Goal: Task Accomplishment & Management: Complete application form

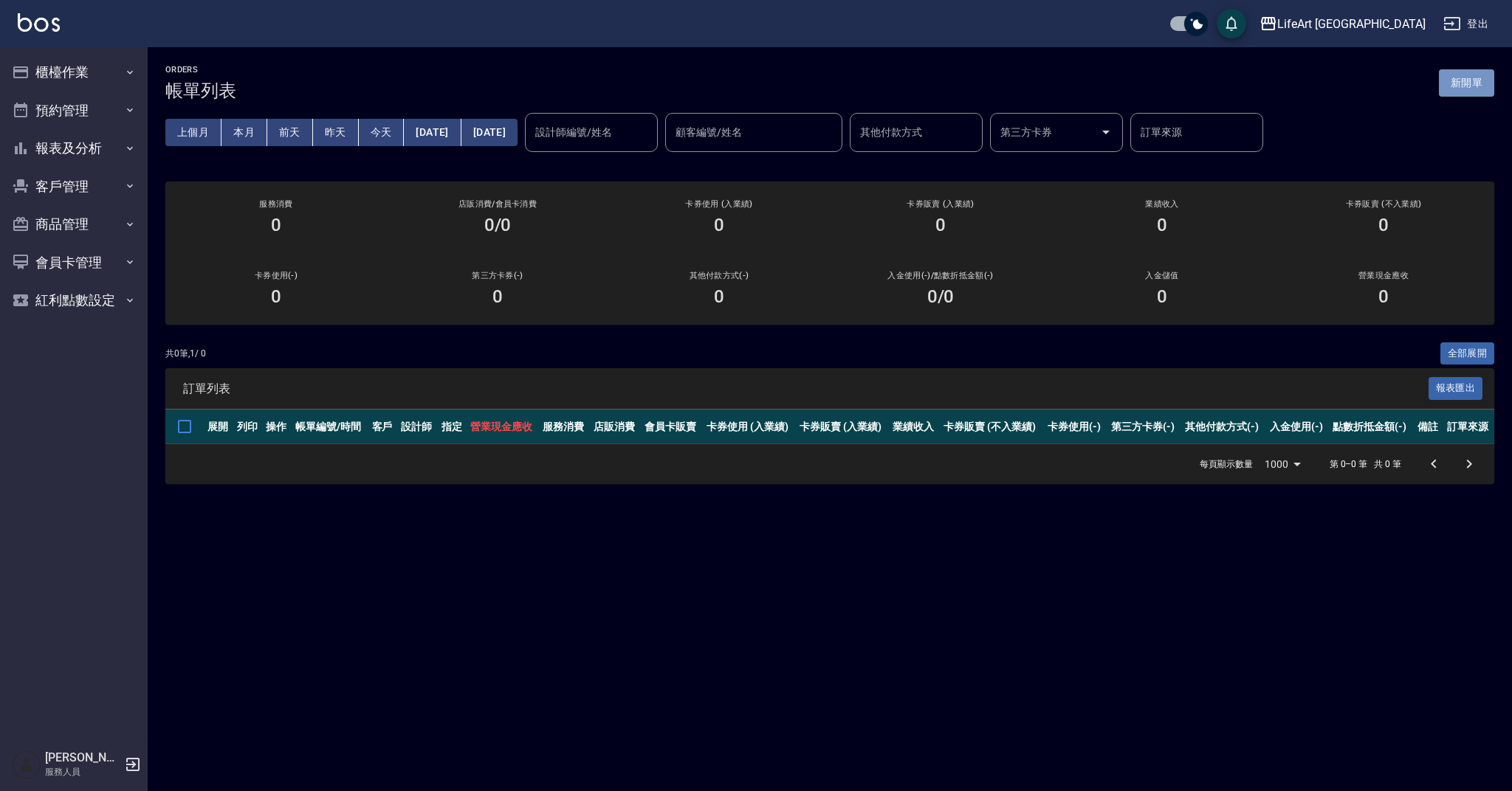
click at [1483, 82] on button "新開單" at bounding box center [1466, 83] width 56 height 27
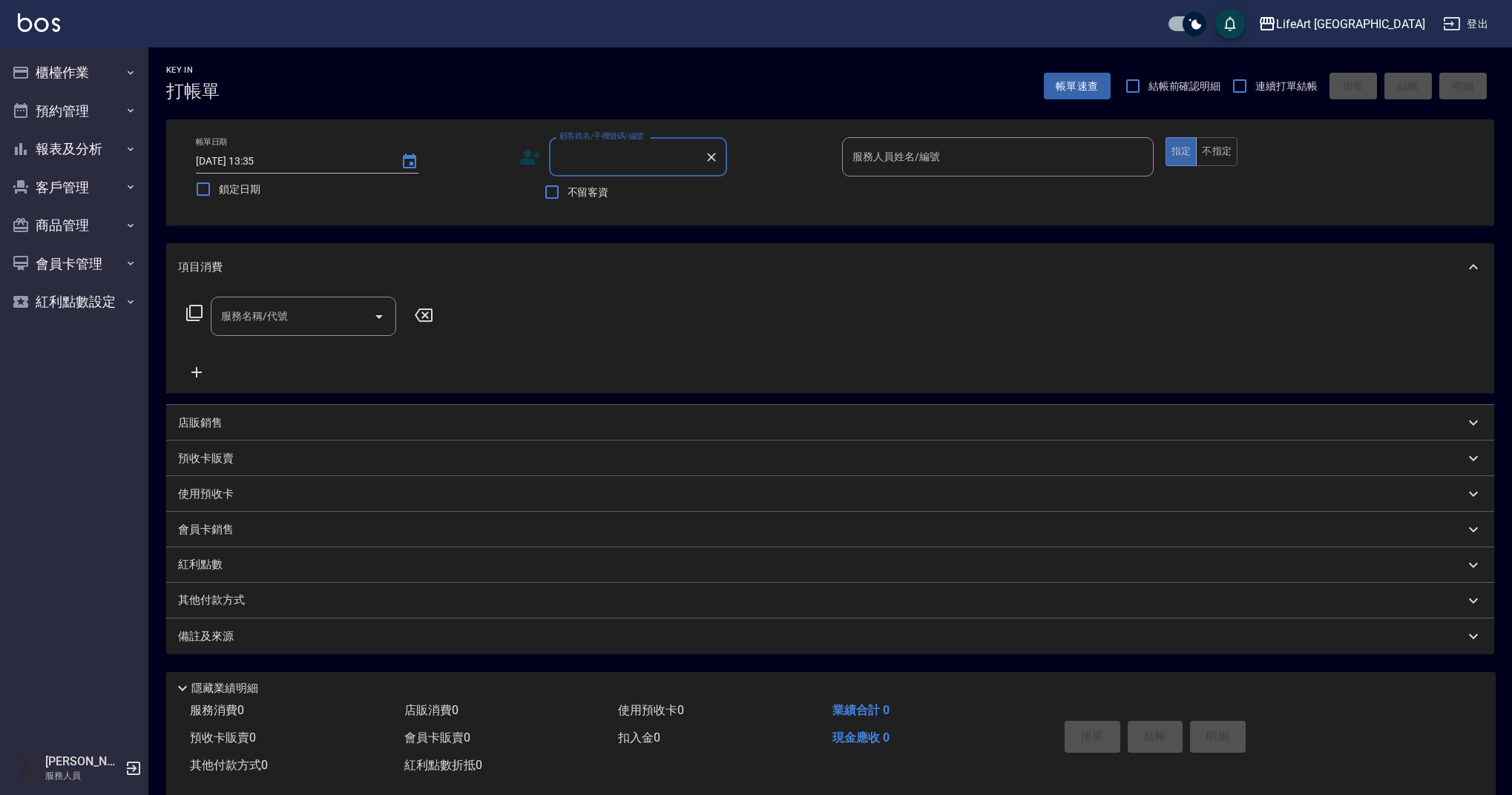
click at [599, 159] on input "顧客姓名/手機號碼/編號" at bounding box center [627, 157] width 142 height 26
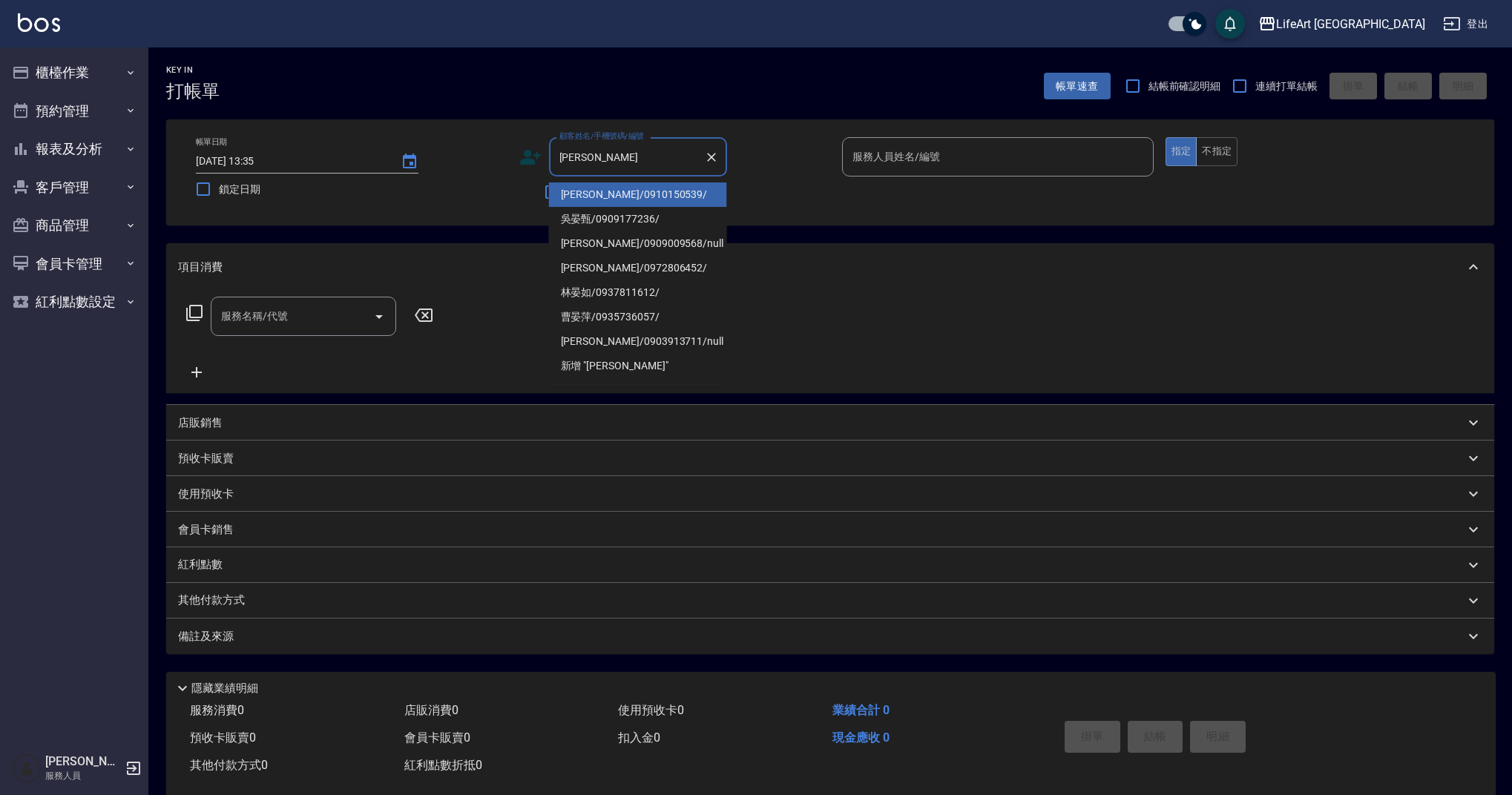
click at [581, 214] on li "吳晏甄/0909177236/" at bounding box center [638, 219] width 178 height 25
type input "吳晏甄/0909177236/"
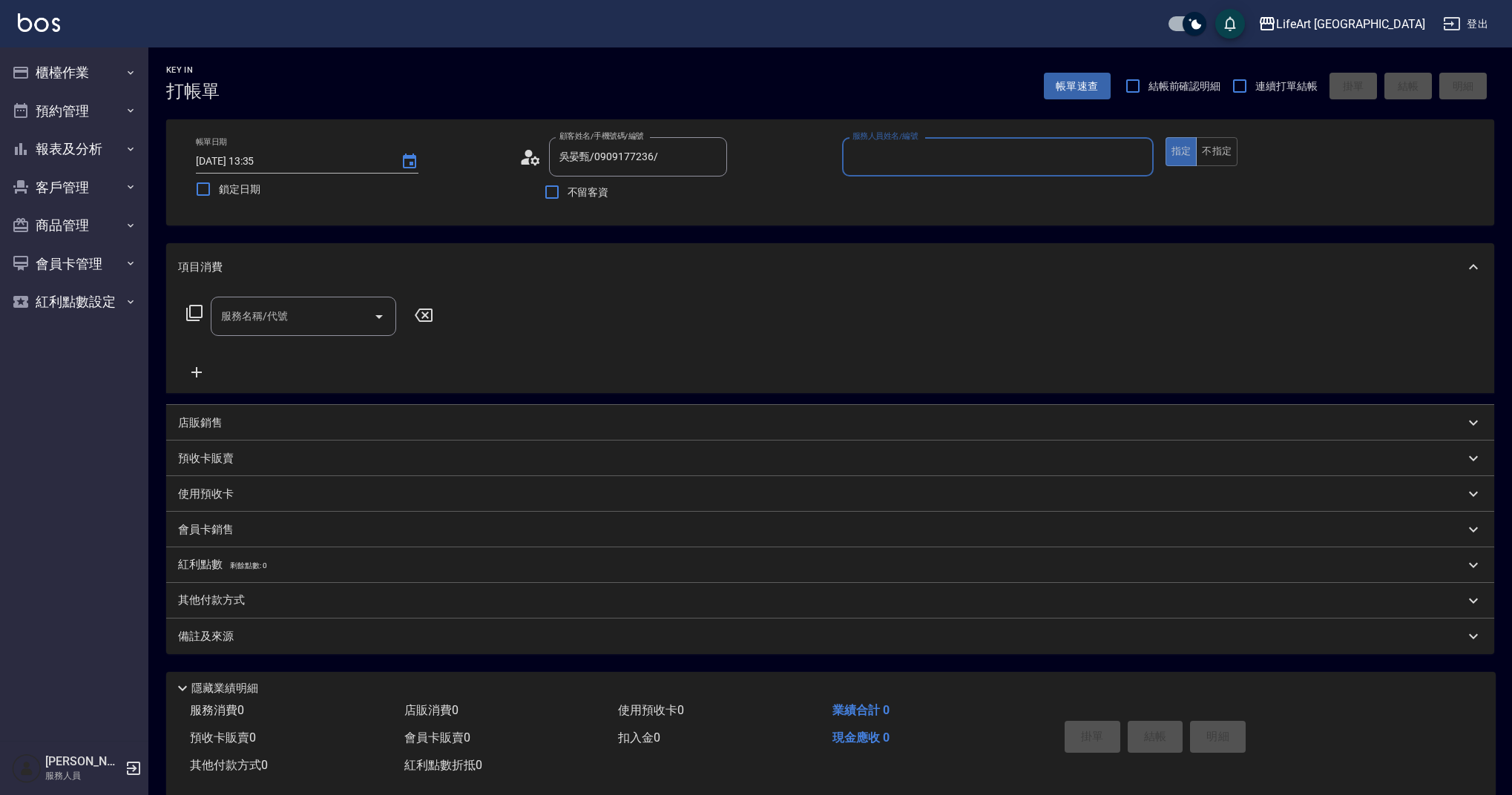
type input "Ada-A"
click at [698, 194] on button "button" at bounding box center [709, 195] width 35 height 35
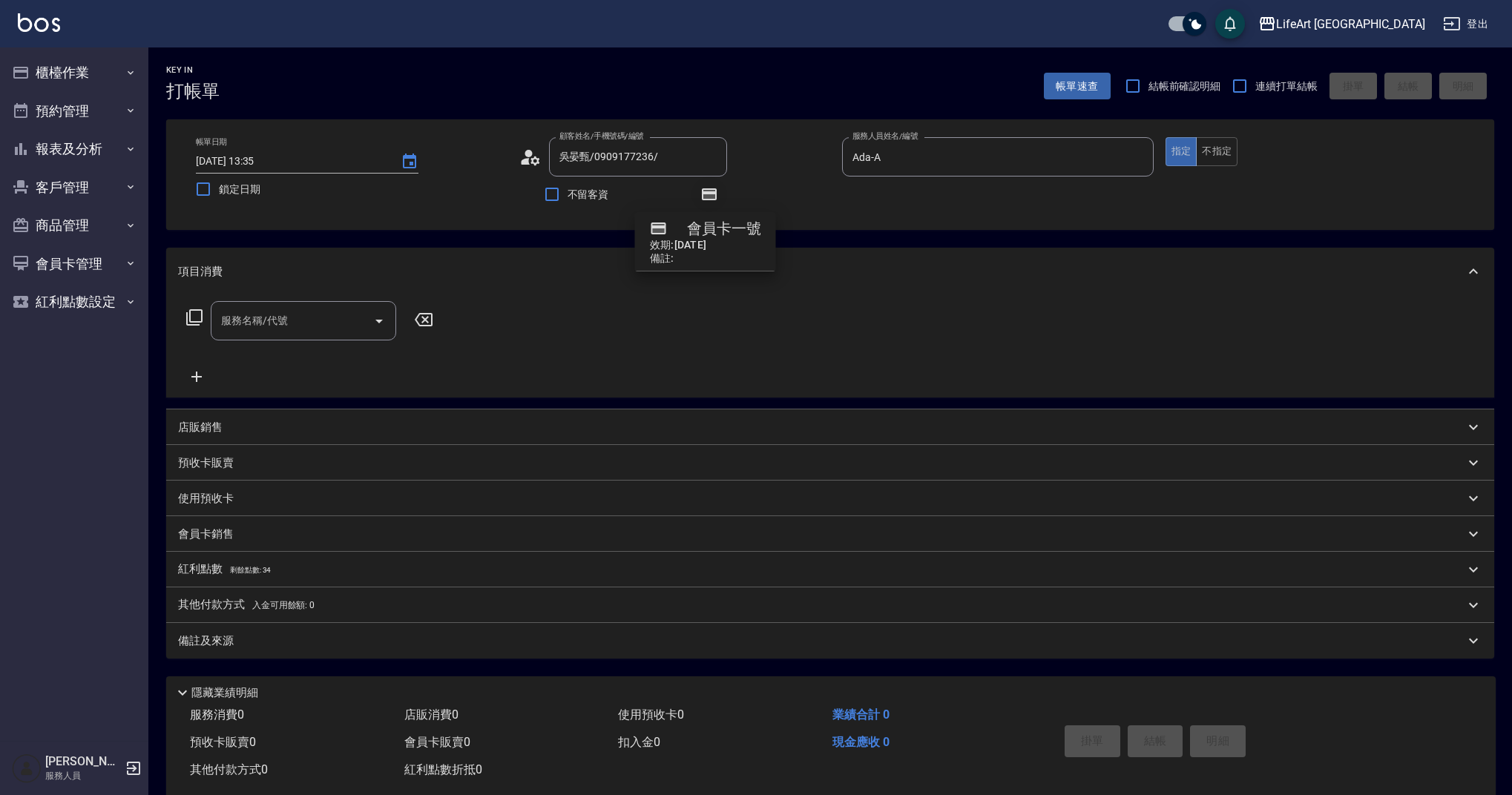
click at [708, 194] on icon "button" at bounding box center [709, 194] width 15 height 11
click at [319, 323] on input "服務名稱/代號" at bounding box center [293, 321] width 150 height 26
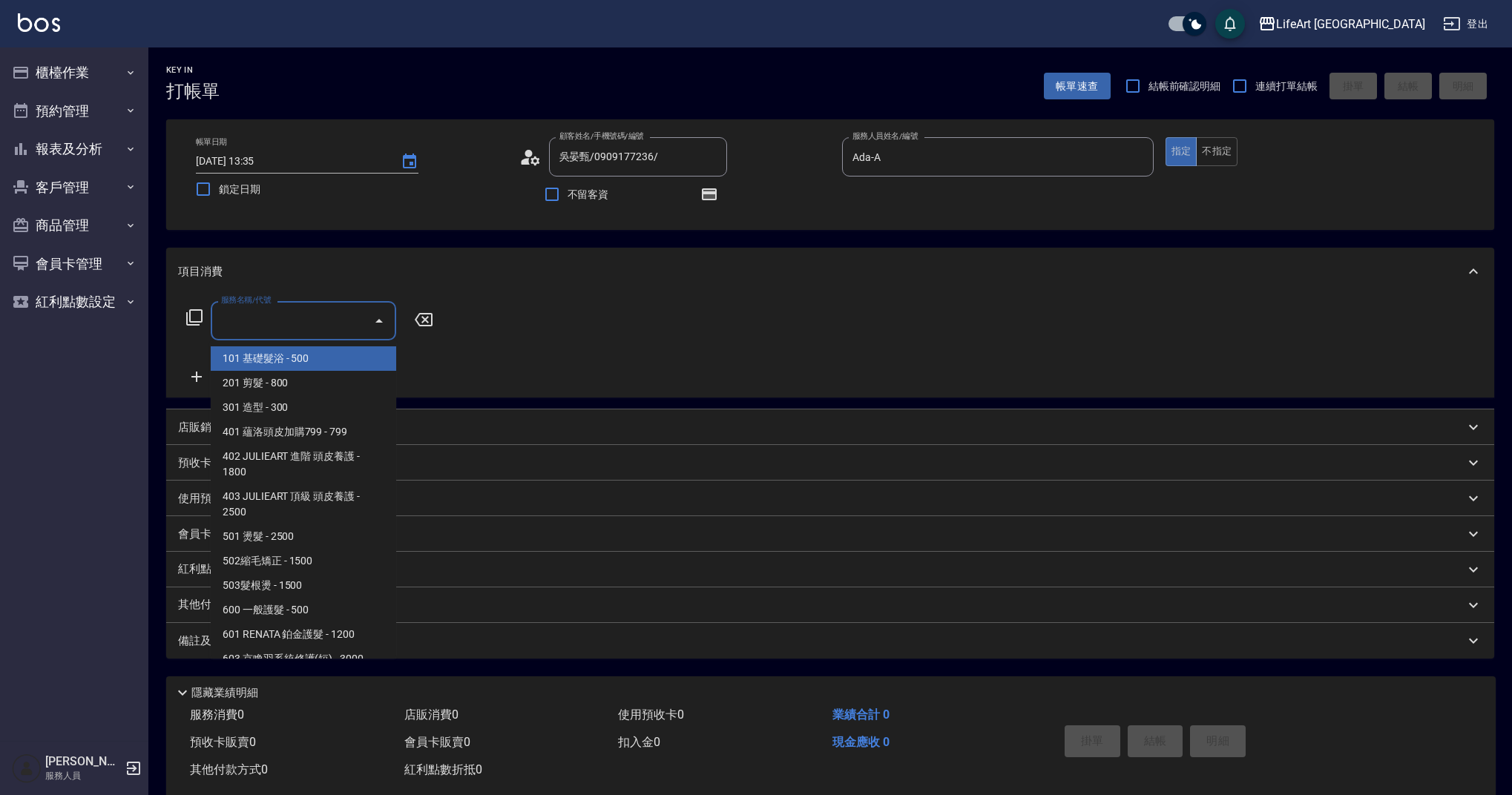
click at [319, 351] on span "101 基礎髮浴 - 500" at bounding box center [303, 358] width 185 height 25
type input "101 基礎髮浴 (101)"
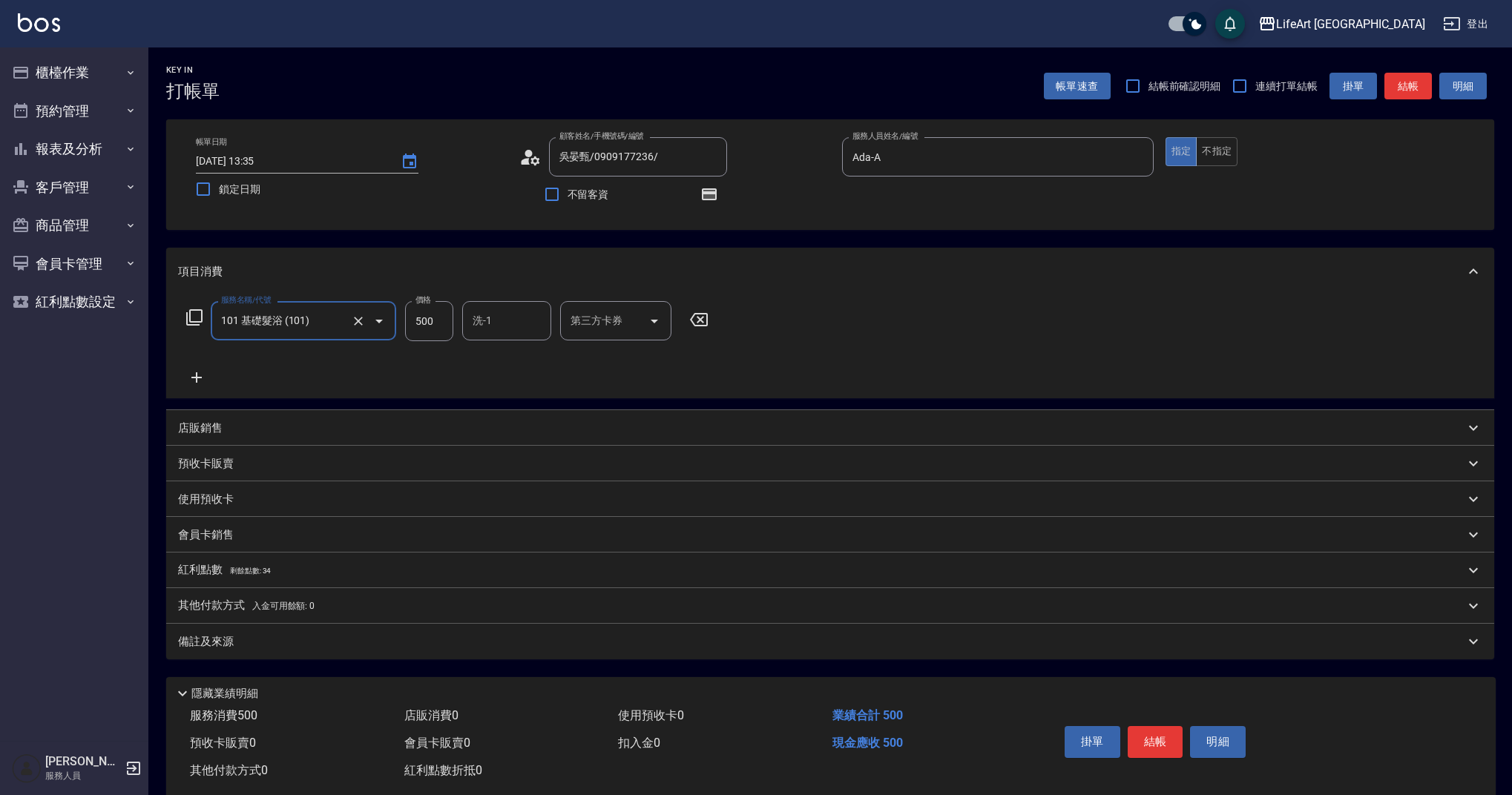
click at [201, 378] on icon at bounding box center [197, 378] width 11 height 11
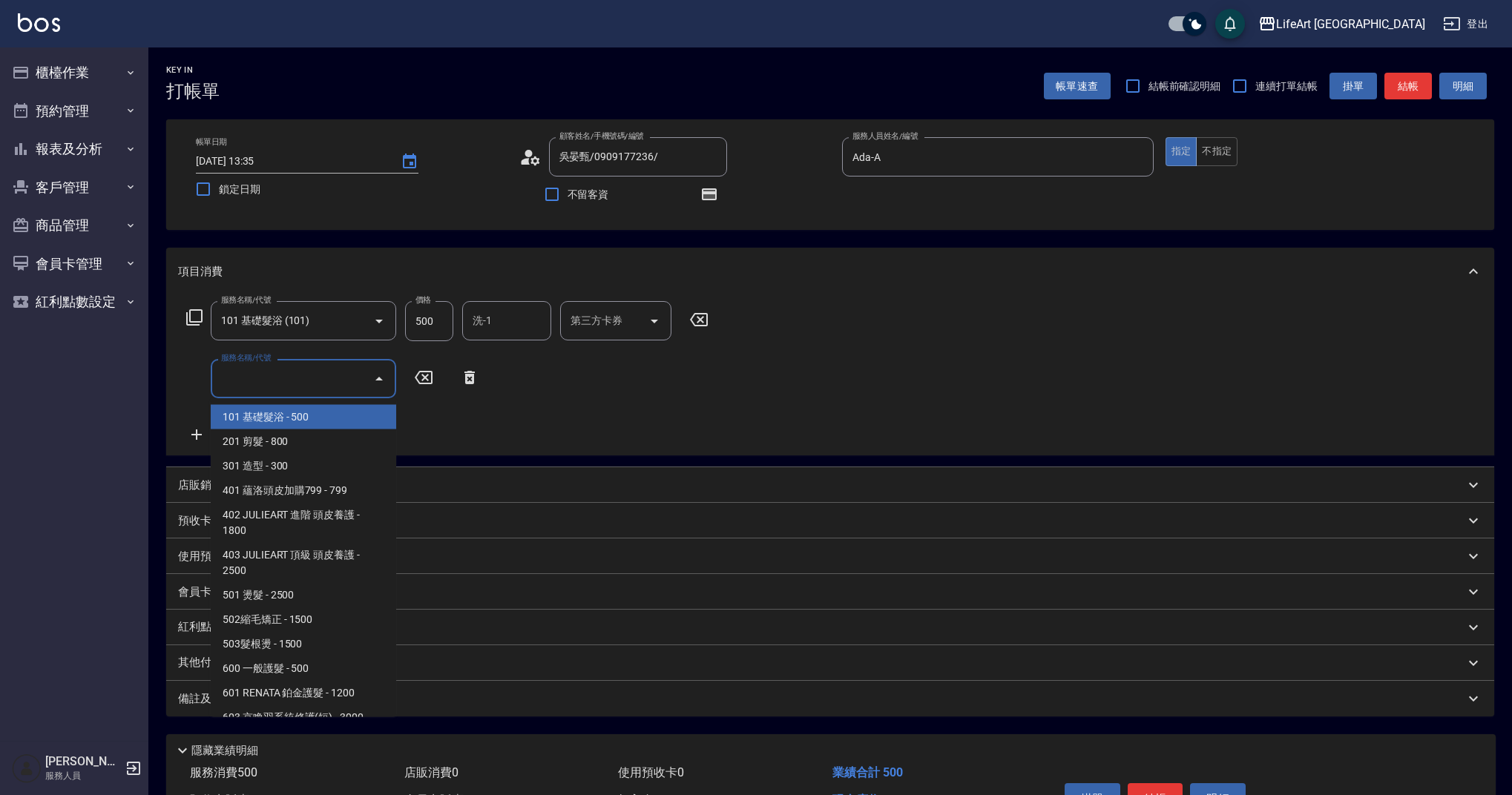
click at [271, 374] on input "服務名稱/代號" at bounding box center [293, 379] width 150 height 26
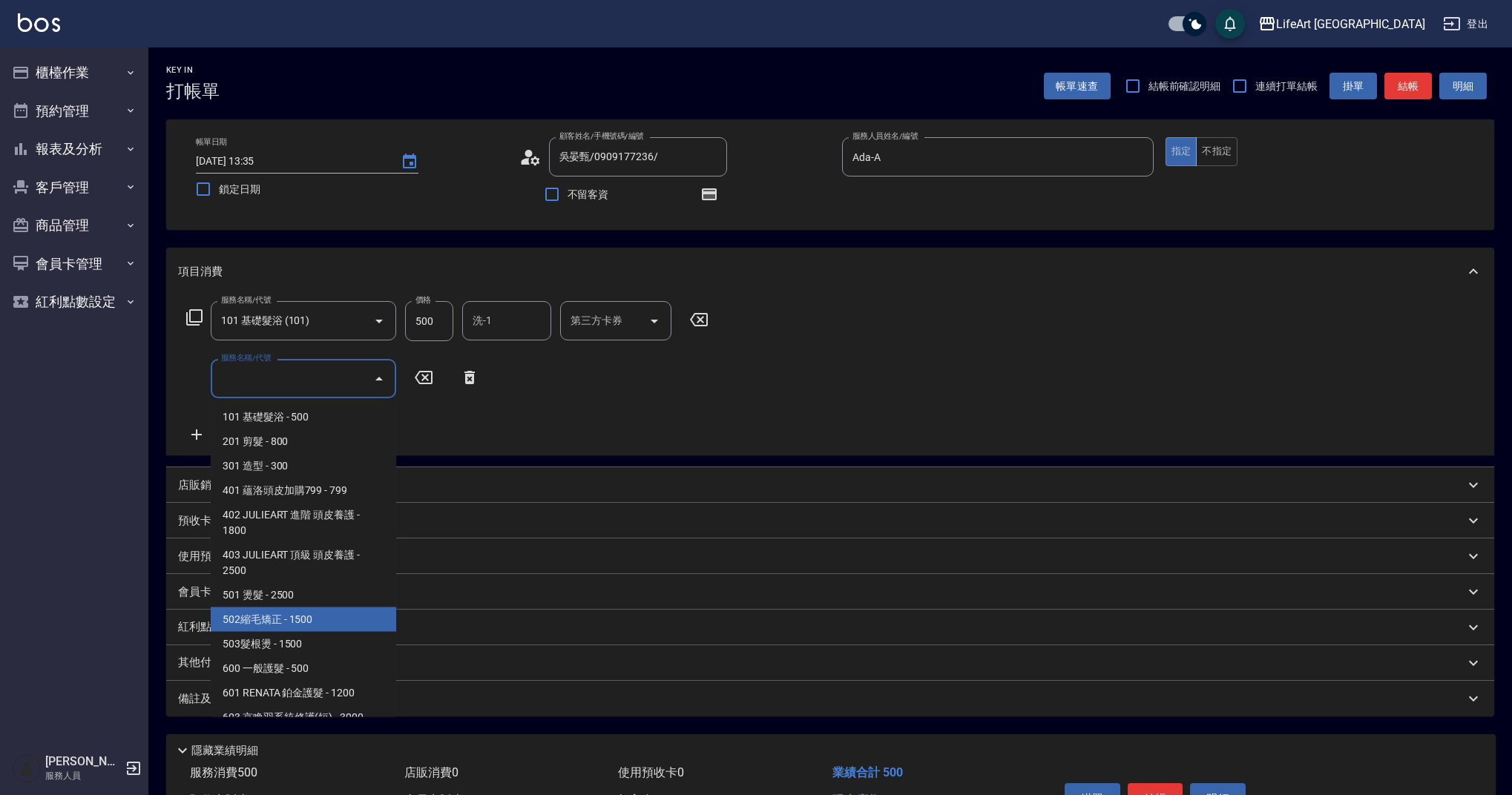
scroll to position [190, 0]
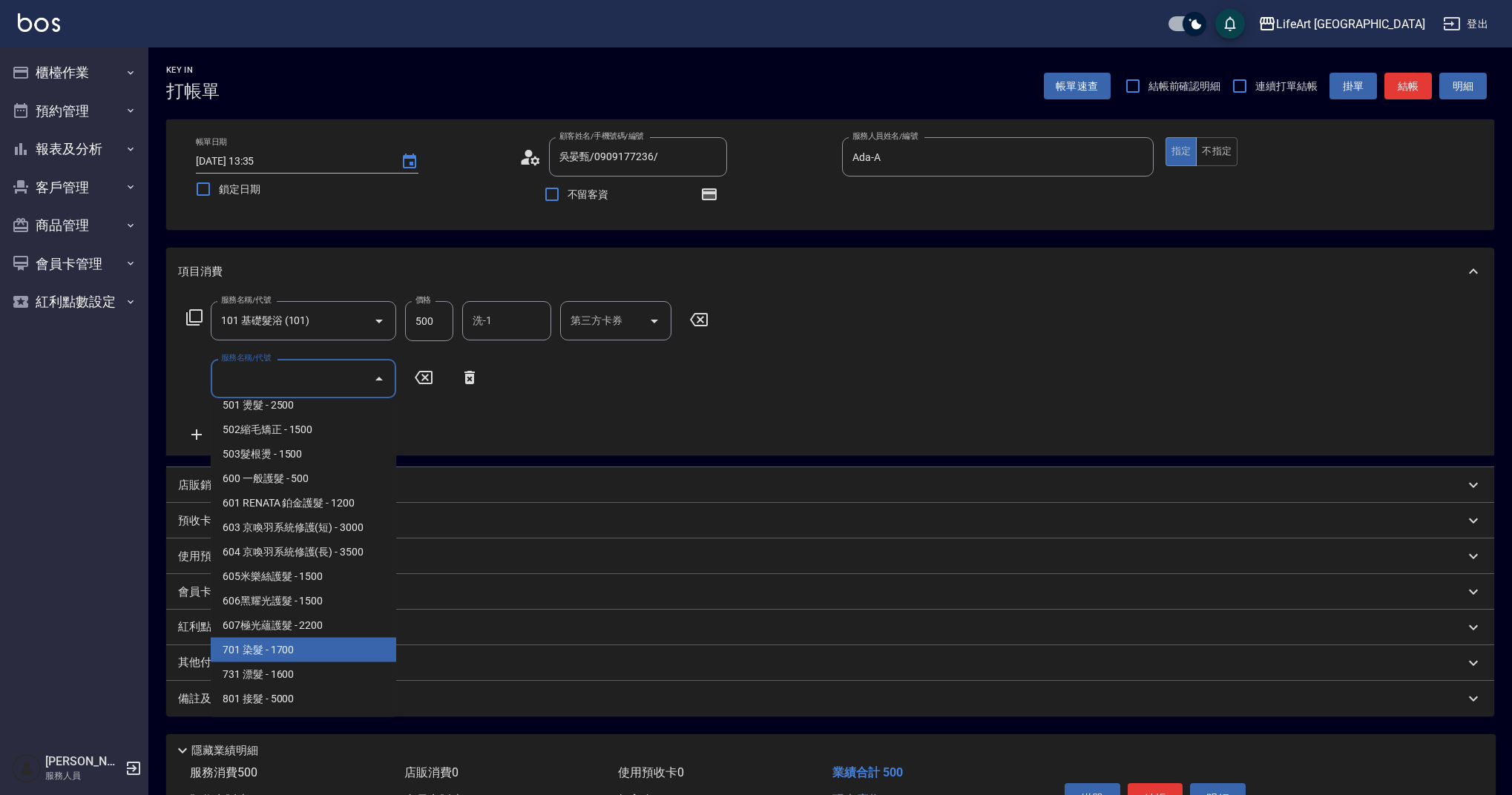
click at [332, 656] on span "701 染髮 - 1700" at bounding box center [303, 650] width 185 height 25
type input "701 染髮(701)"
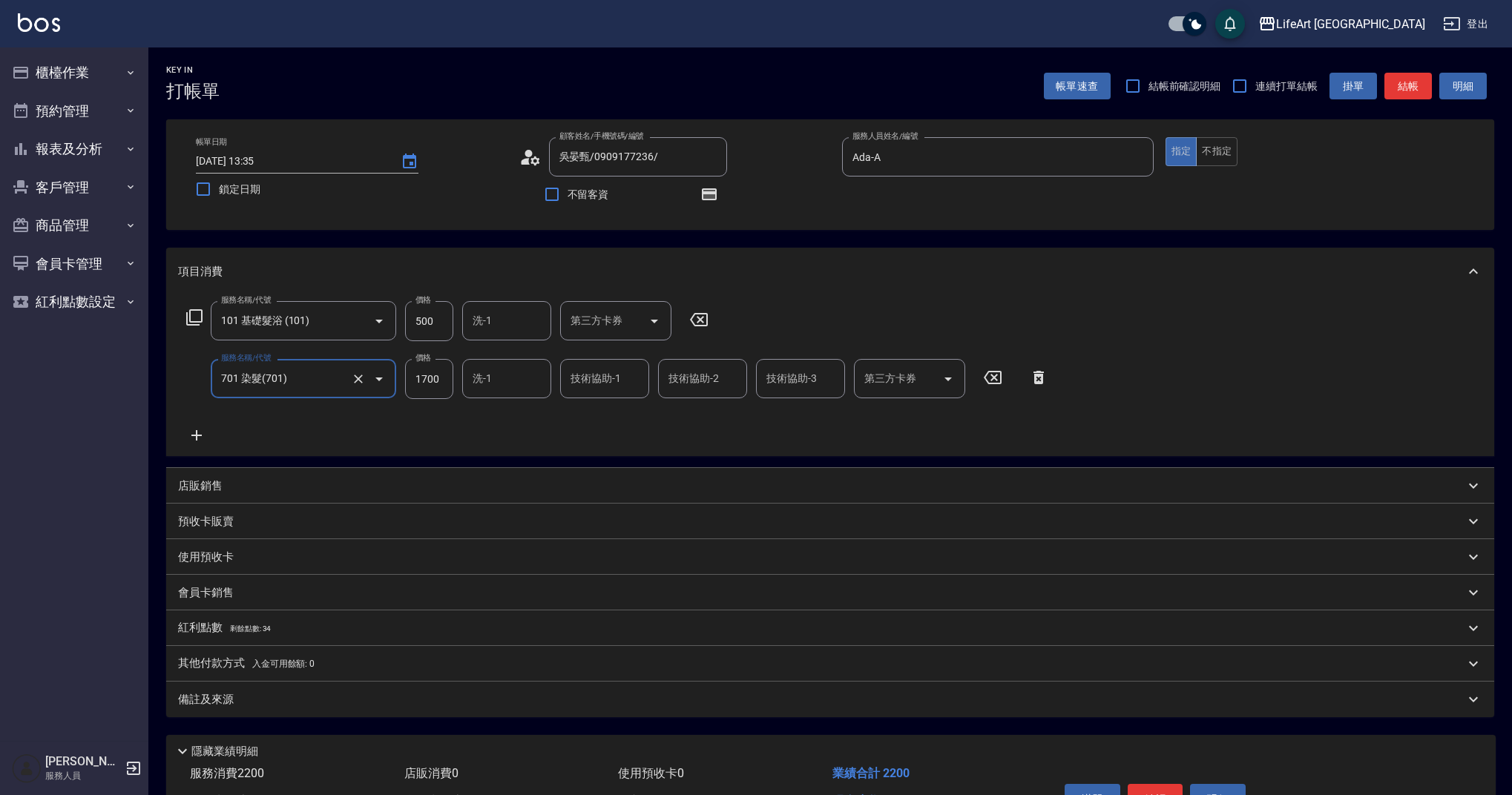
click at [193, 443] on icon at bounding box center [196, 435] width 37 height 18
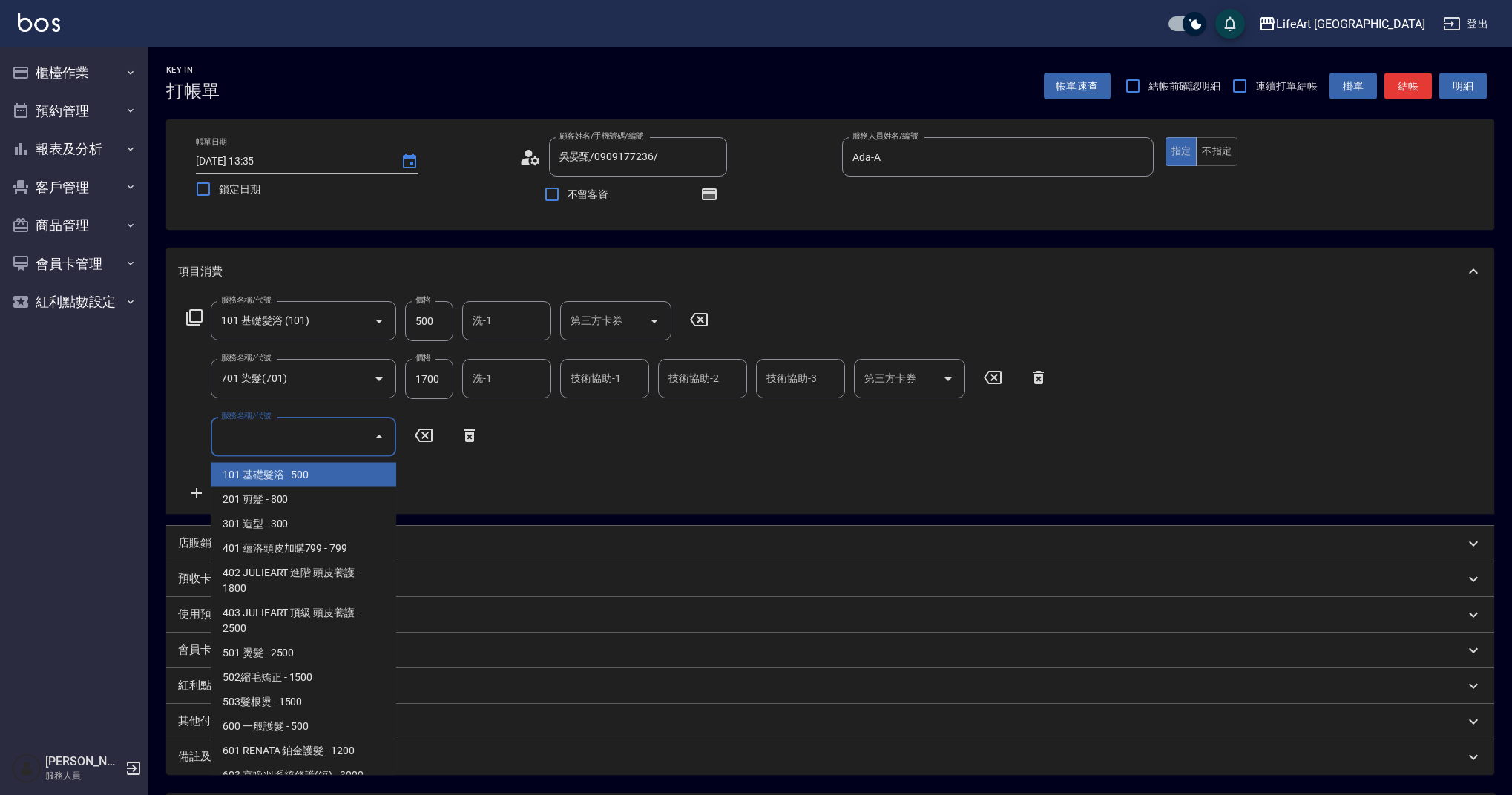
click at [286, 442] on input "服務名稱/代號" at bounding box center [293, 437] width 150 height 26
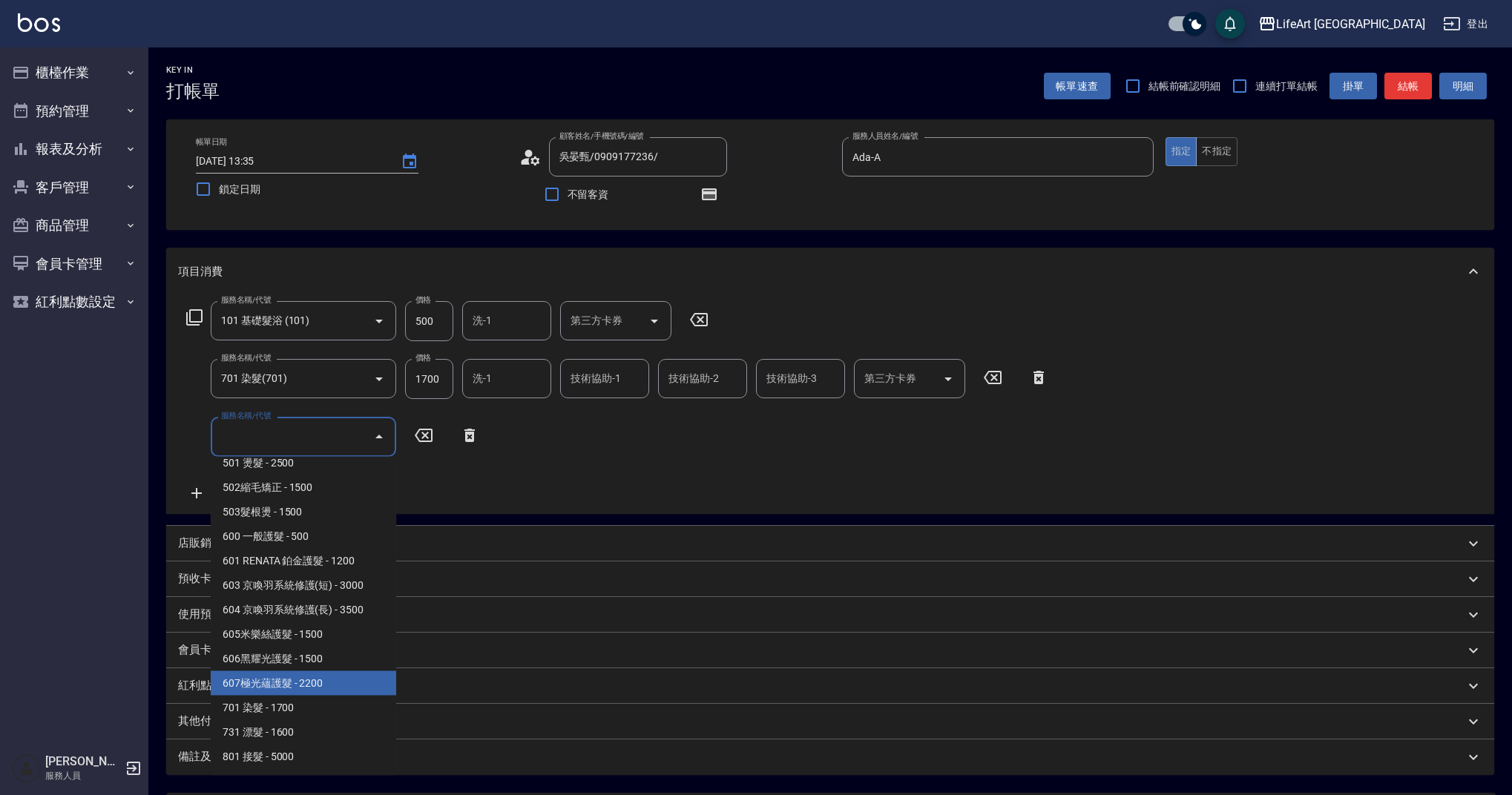
click at [348, 679] on span "607極光蘊護髮 - 2200" at bounding box center [303, 684] width 185 height 25
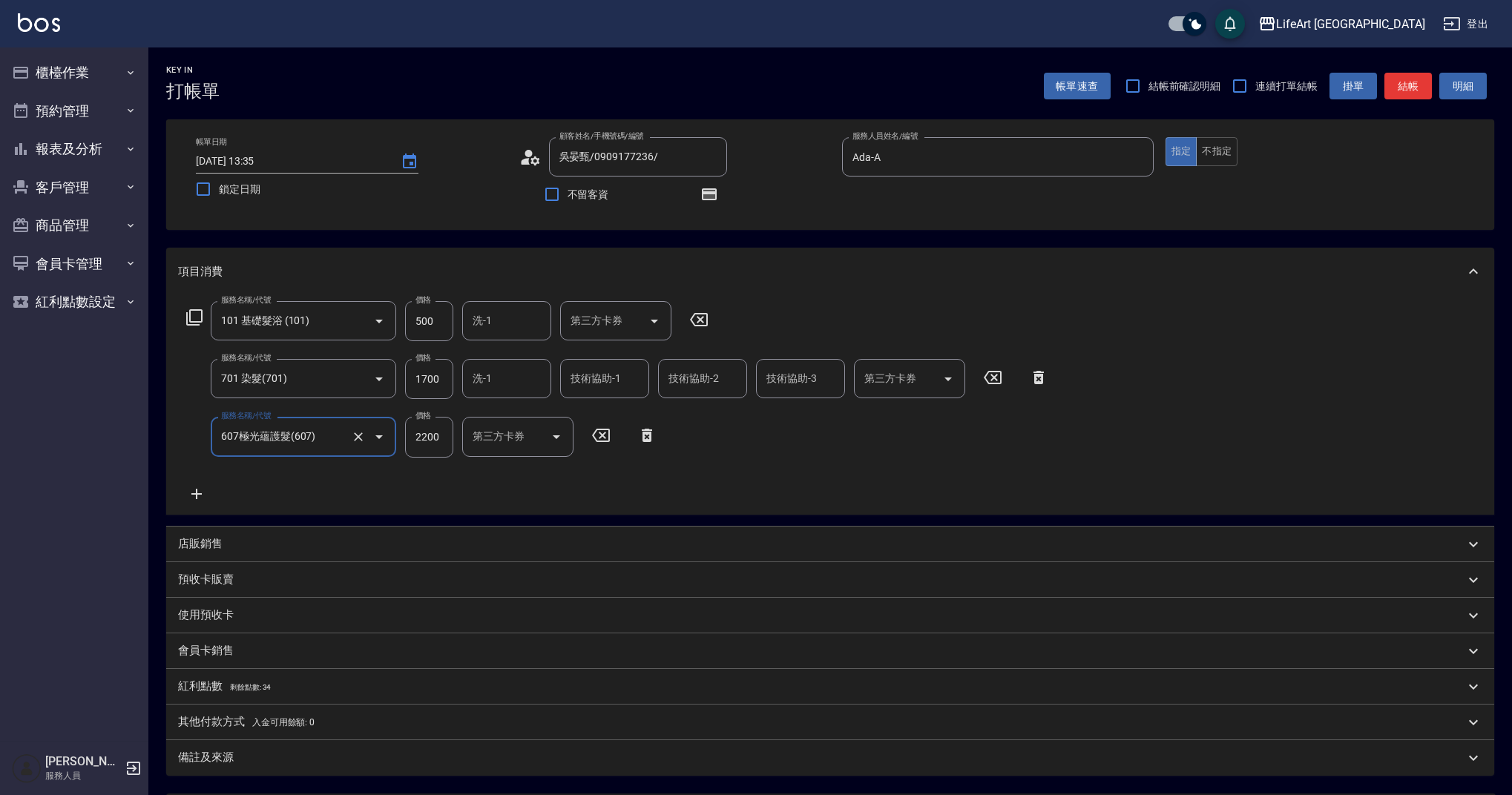
type input "607極光蘊護髮(607)"
click at [430, 380] on input "1700" at bounding box center [429, 379] width 48 height 40
type input "2640"
click at [532, 489] on div "服務名稱/代號 101 基礎髮浴 (101) 服務名稱/代號 價格 500 價格 洗-1 洗-1 第三方卡券 第三方卡券 服務名稱/代號 701 染髮(701…" at bounding box center [617, 401] width 879 height 201
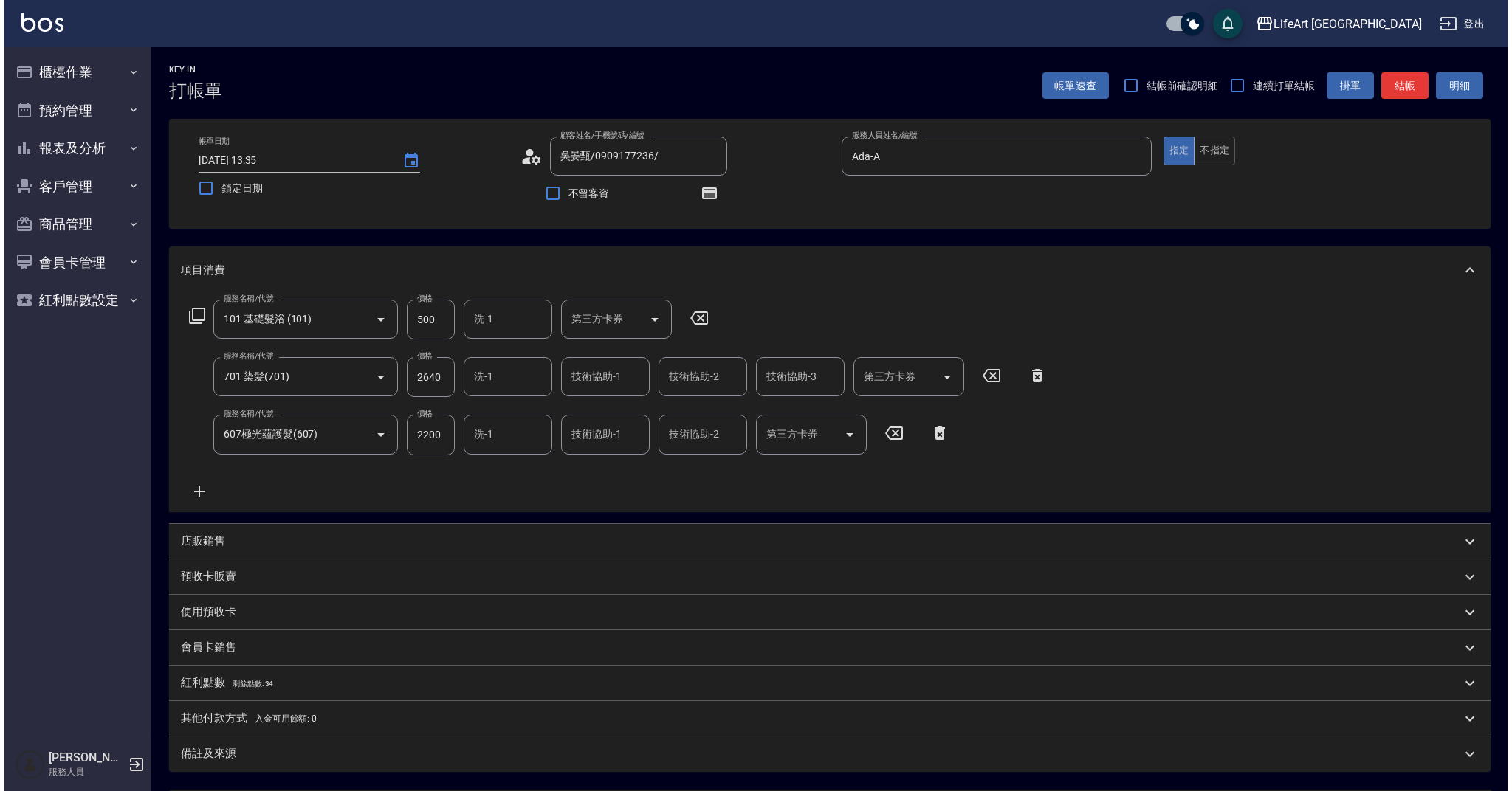
scroll to position [147, 0]
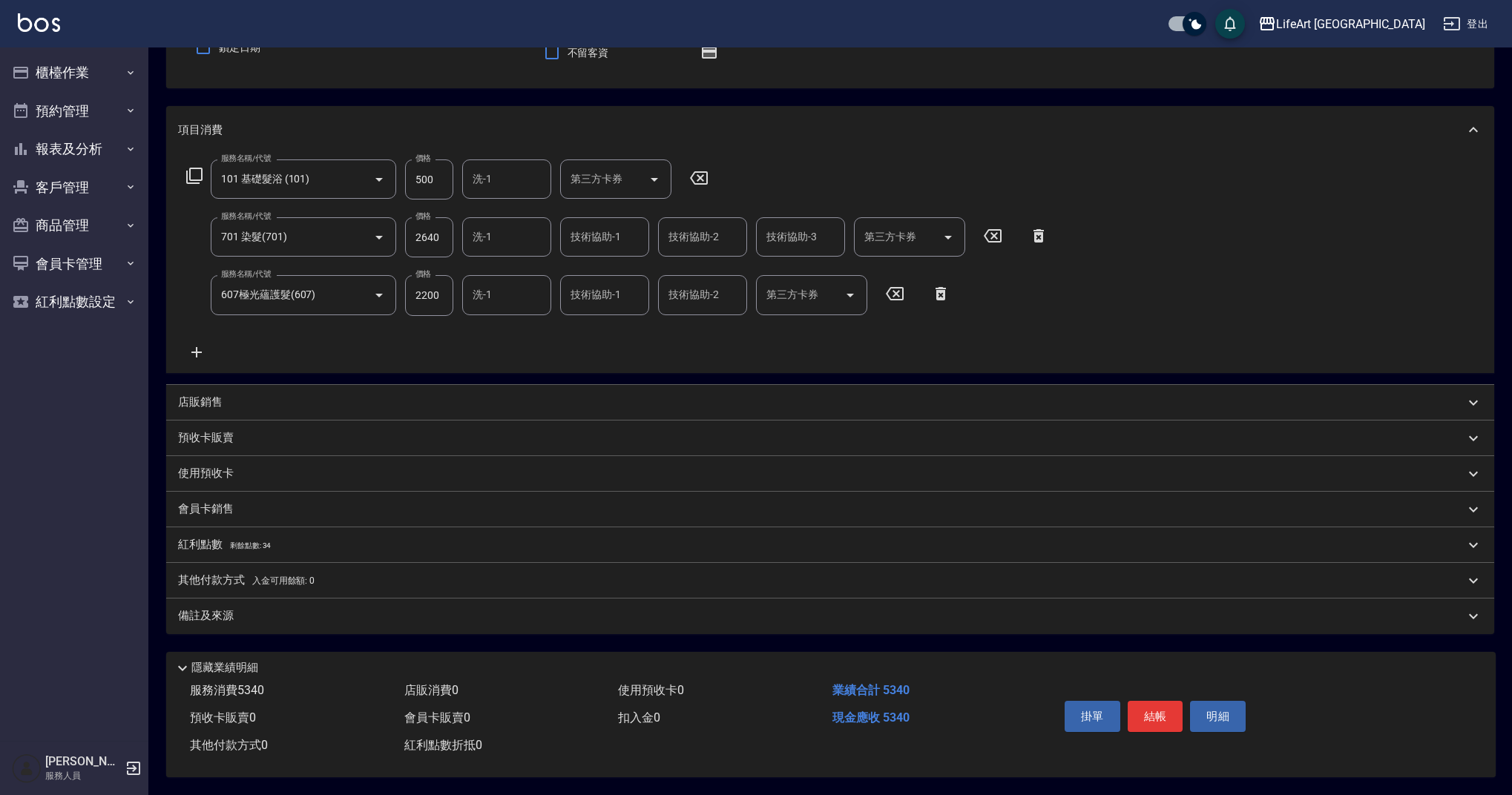
click at [262, 541] on span "剩餘點數: 34" at bounding box center [250, 545] width 41 height 8
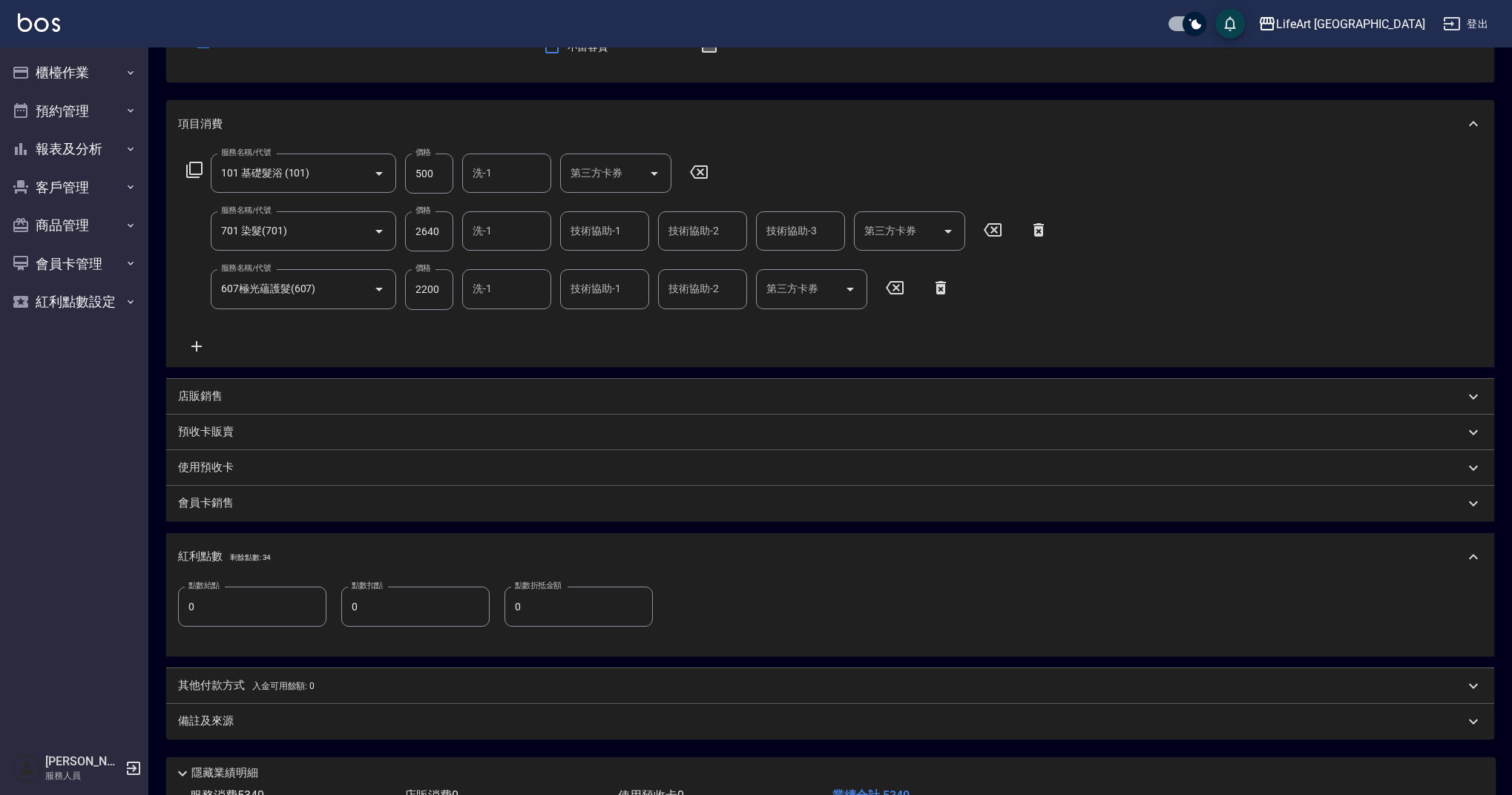
click at [251, 604] on input "0" at bounding box center [252, 607] width 149 height 40
click at [251, 606] on input "0" at bounding box center [252, 607] width 149 height 40
type input "10"
click at [267, 734] on div "備註及來源" at bounding box center [830, 721] width 1328 height 35
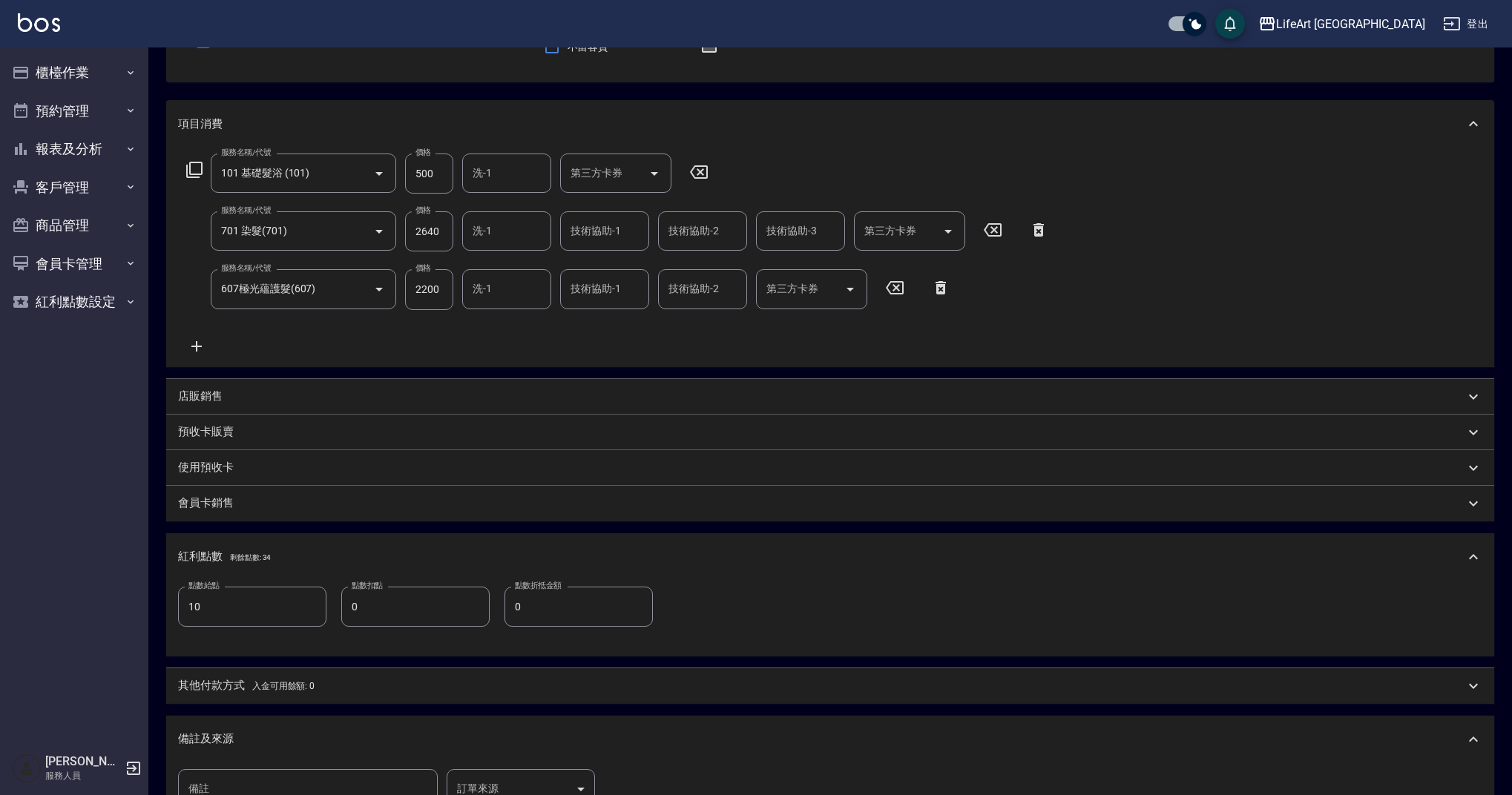
click at [511, 788] on body "LifeArt 蘆洲 登出 櫃檯作業 打帳單 帳單列表 現金收支登錄 高階收支登錄 材料自購登錄 每日結帳 排班表 現場電腦打卡 預約管理 預約管理 單日預約…" at bounding box center [756, 426] width 1512 height 1148
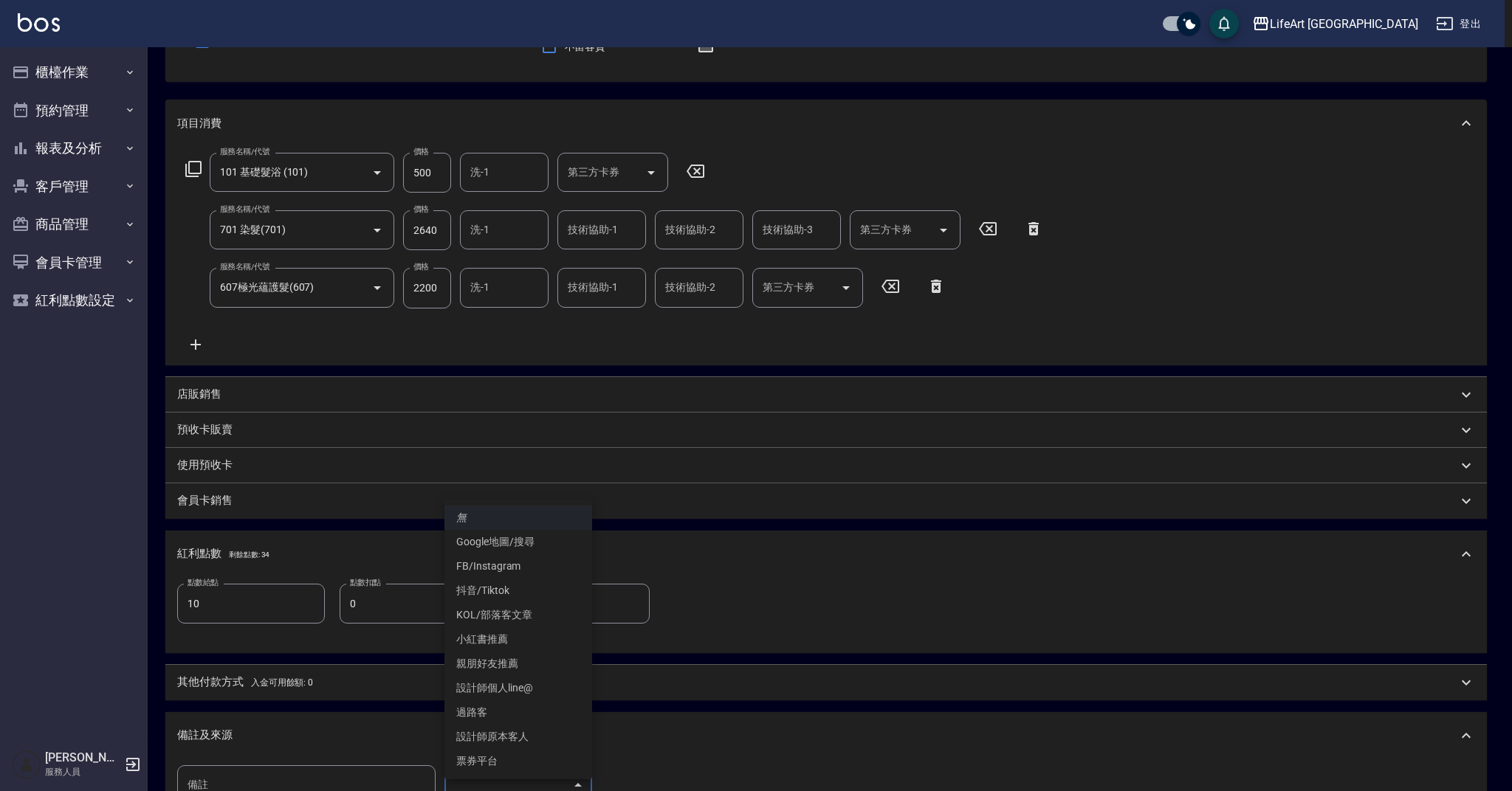
click at [532, 690] on li "設計師個人line@" at bounding box center [518, 688] width 148 height 24
type input "設計師個人line@"
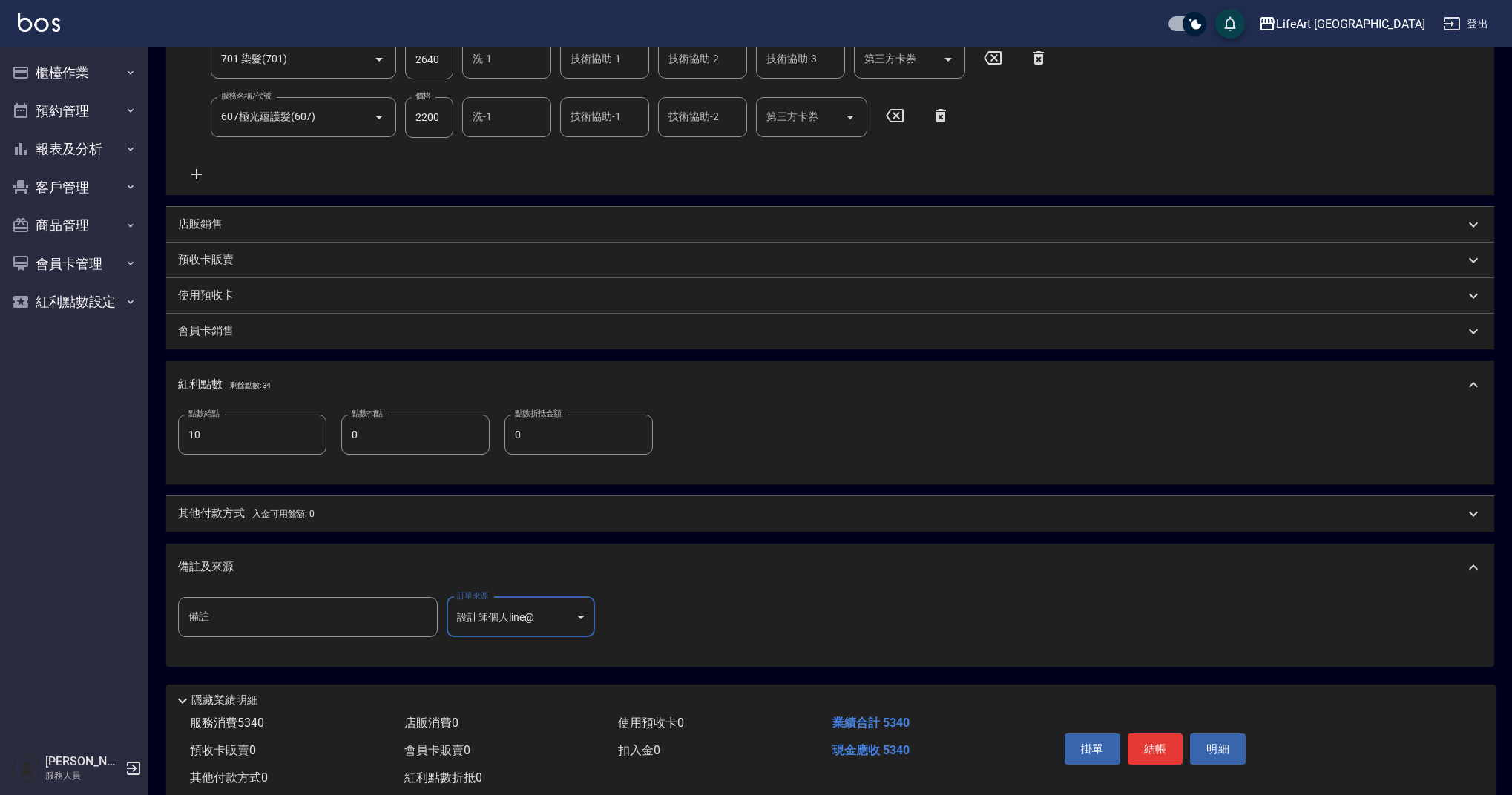
scroll to position [351, 0]
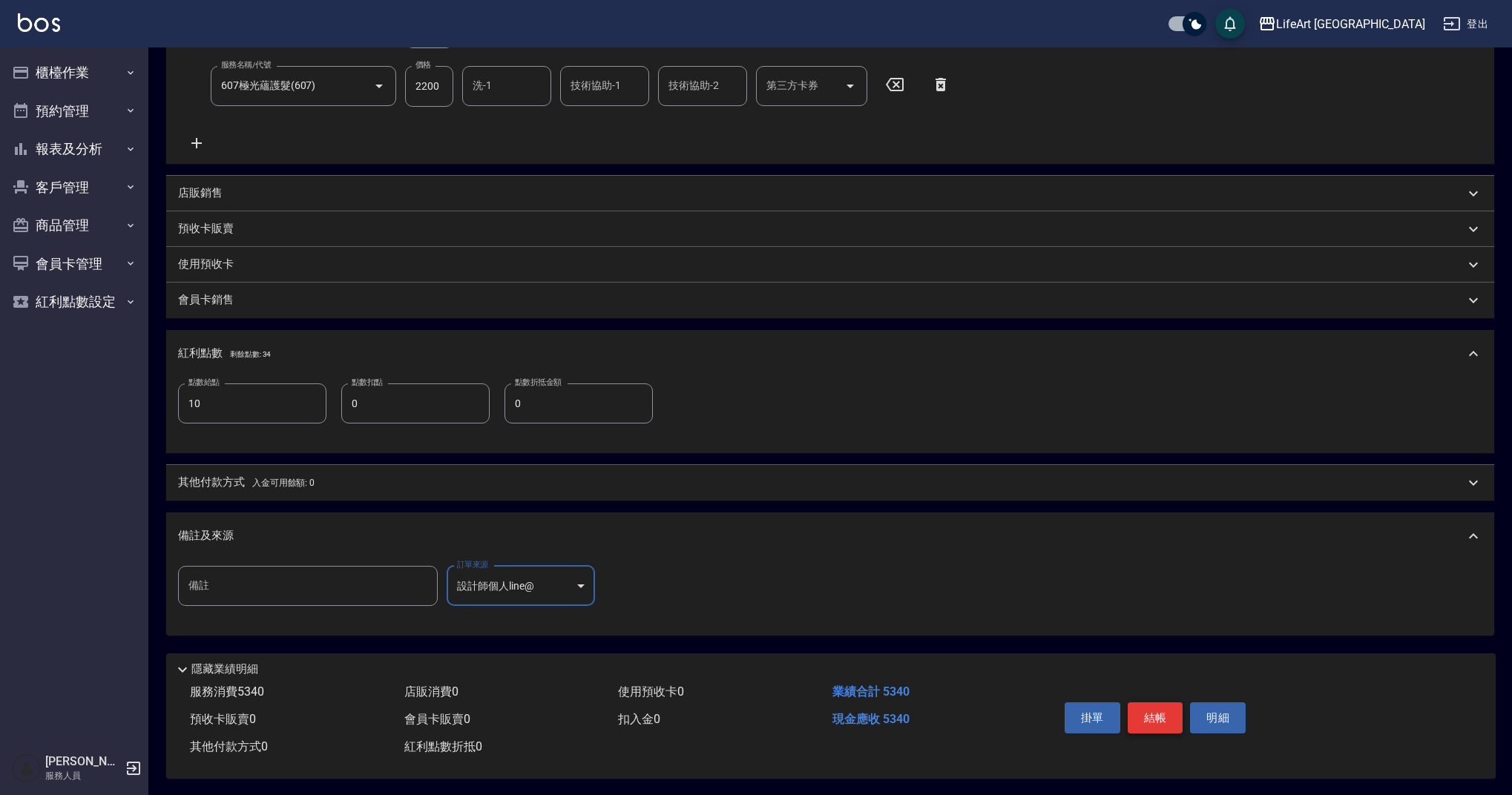
click at [1165, 712] on button "結帳" at bounding box center [1155, 718] width 56 height 31
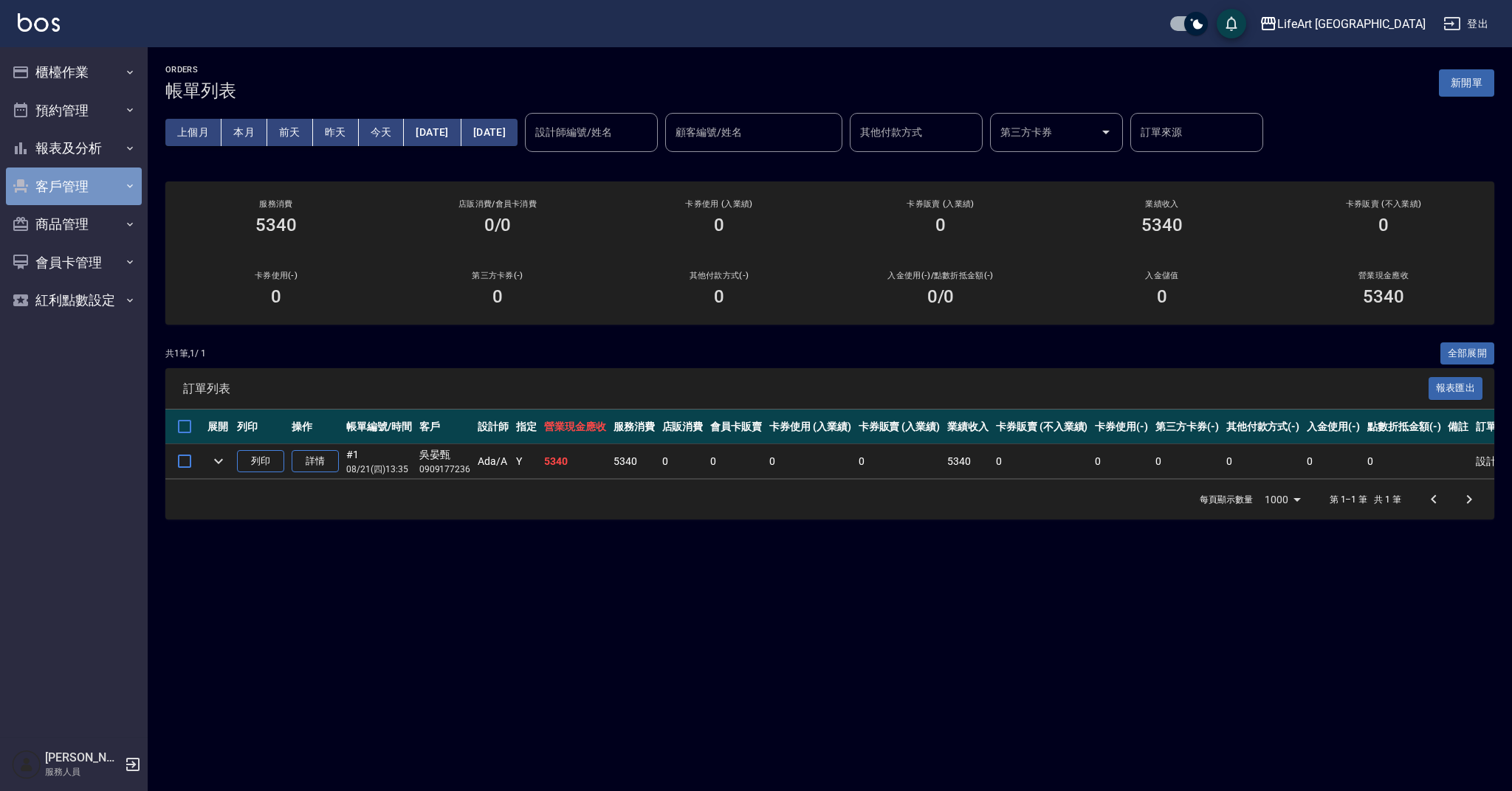
click at [62, 175] on button "客戶管理" at bounding box center [74, 187] width 136 height 38
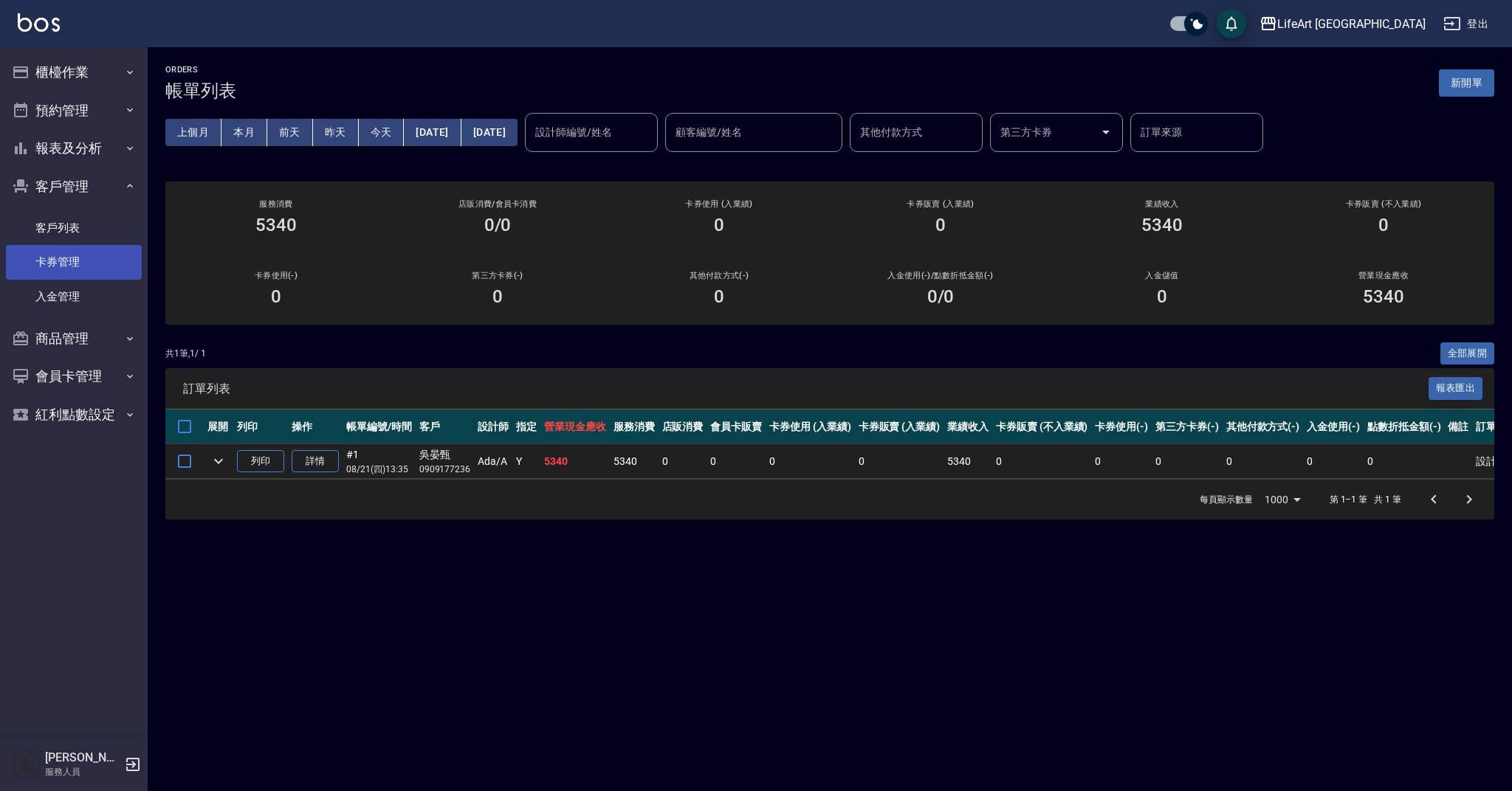
click at [69, 245] on link "卡券管理" at bounding box center [74, 262] width 136 height 34
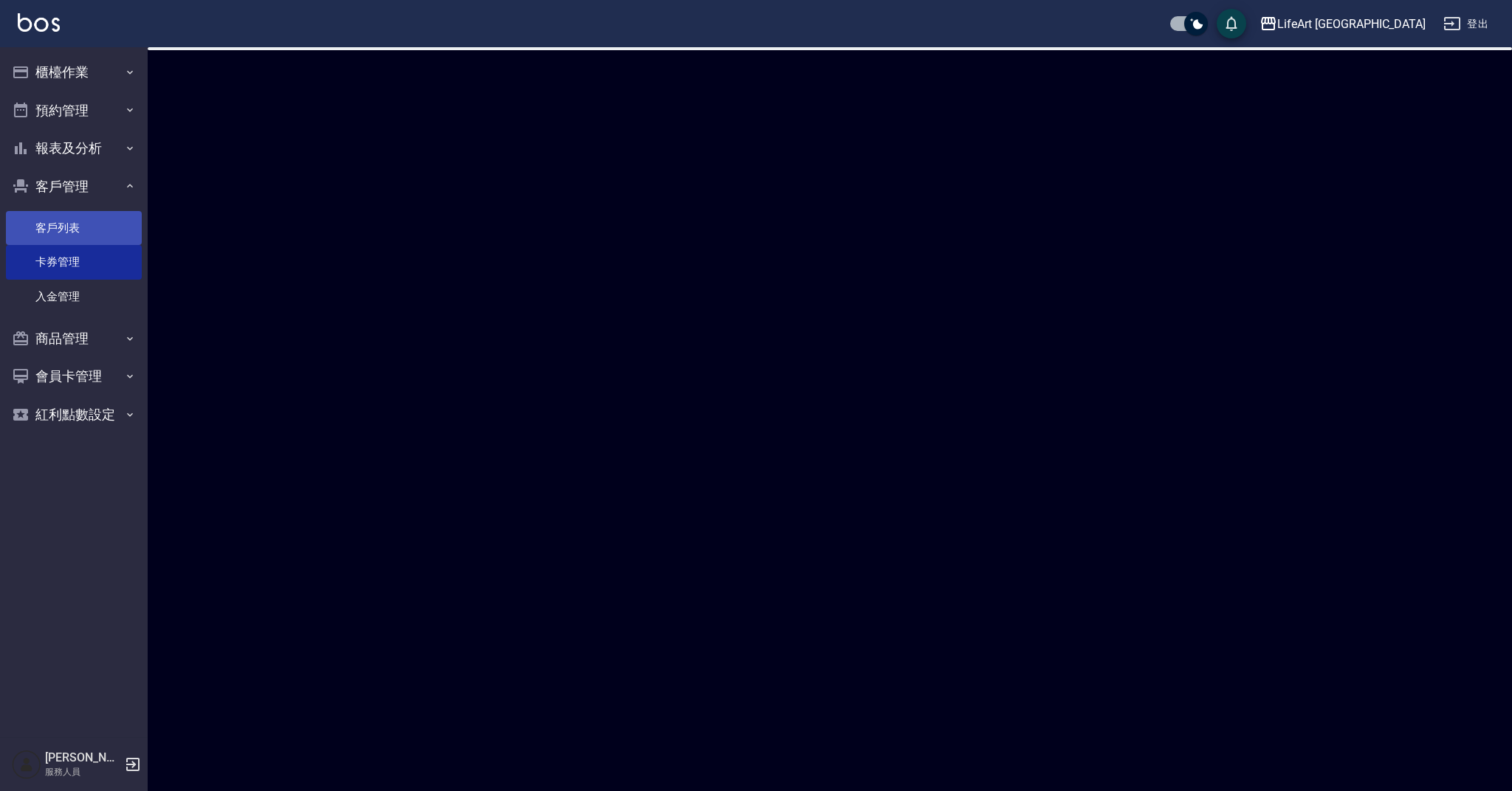
click at [72, 231] on link "客戶列表" at bounding box center [74, 228] width 136 height 34
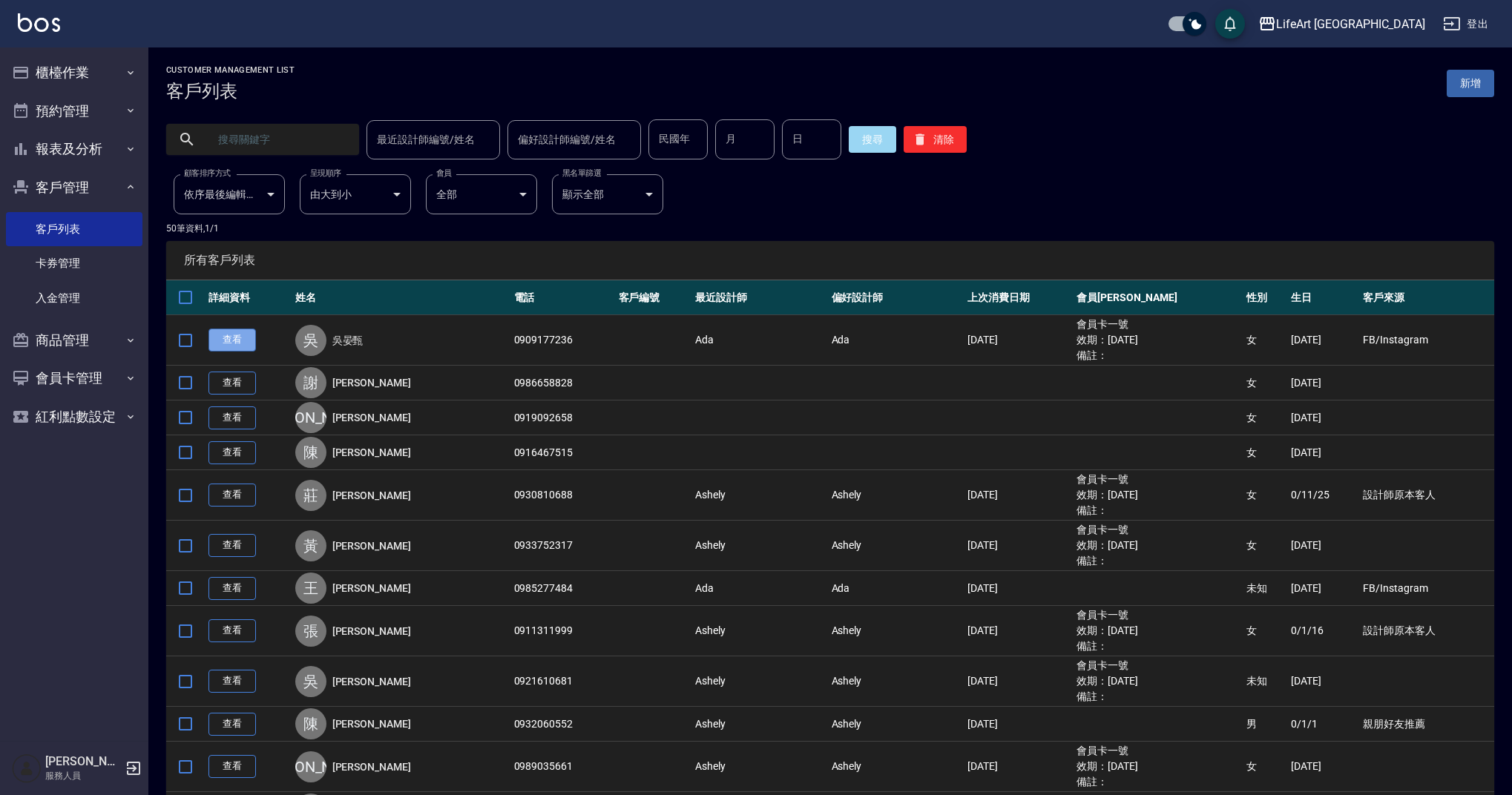
click at [234, 338] on link "查看" at bounding box center [232, 340] width 47 height 23
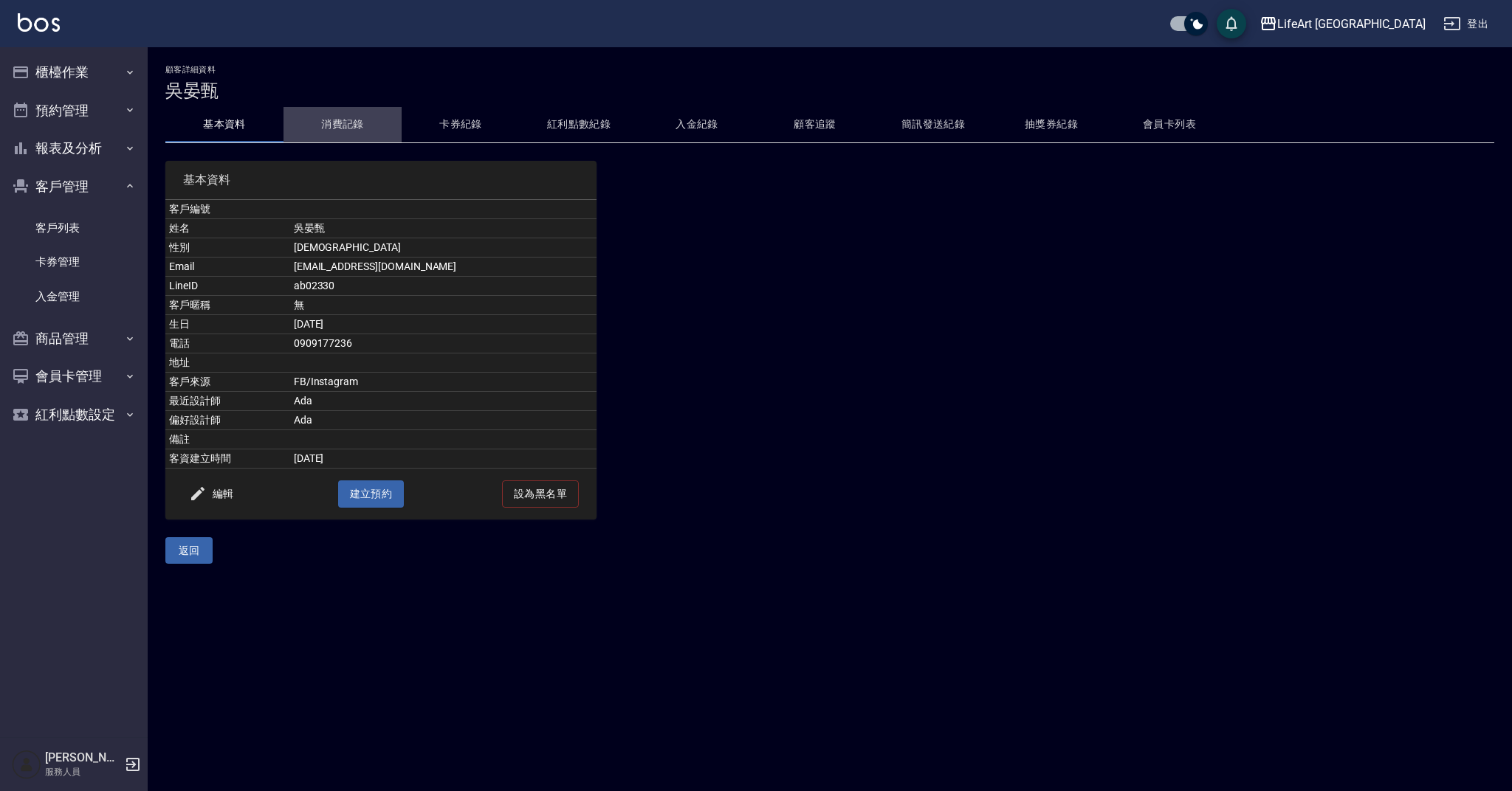
click at [360, 126] on button "消費記錄" at bounding box center [342, 124] width 118 height 35
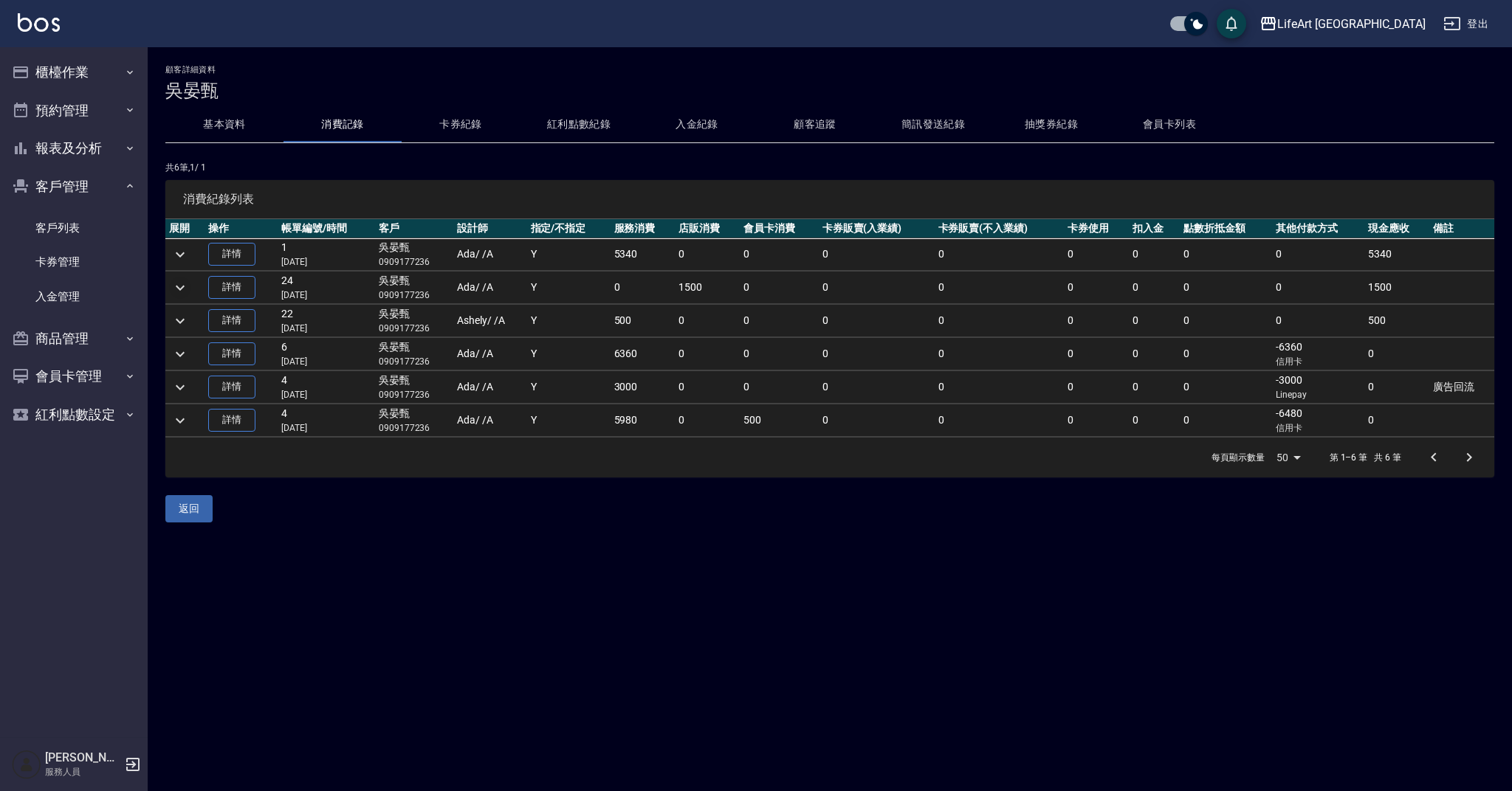
click at [181, 290] on icon "expand row" at bounding box center [181, 287] width 9 height 5
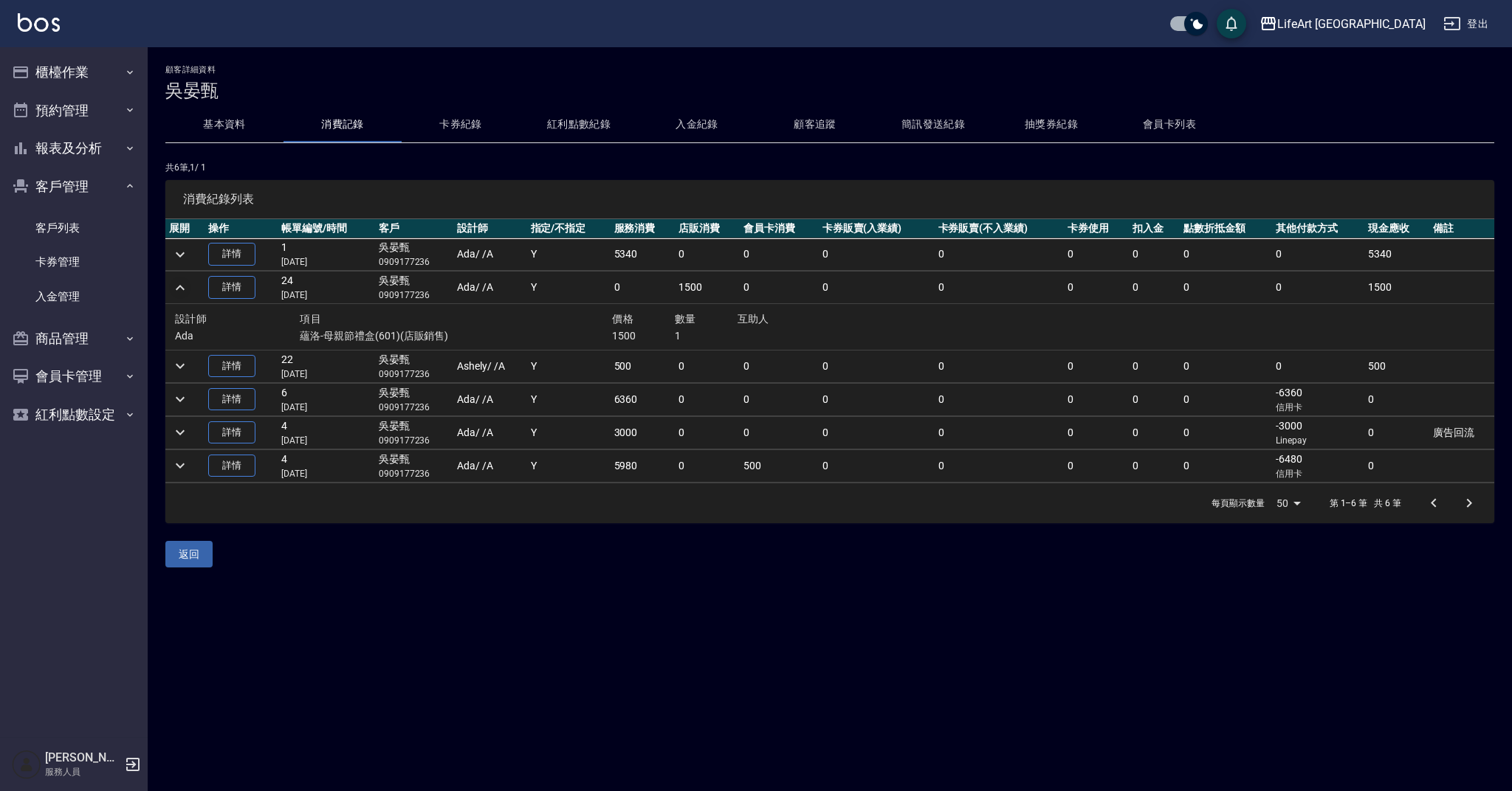
click at [181, 290] on icon "expand row" at bounding box center [180, 287] width 18 height 18
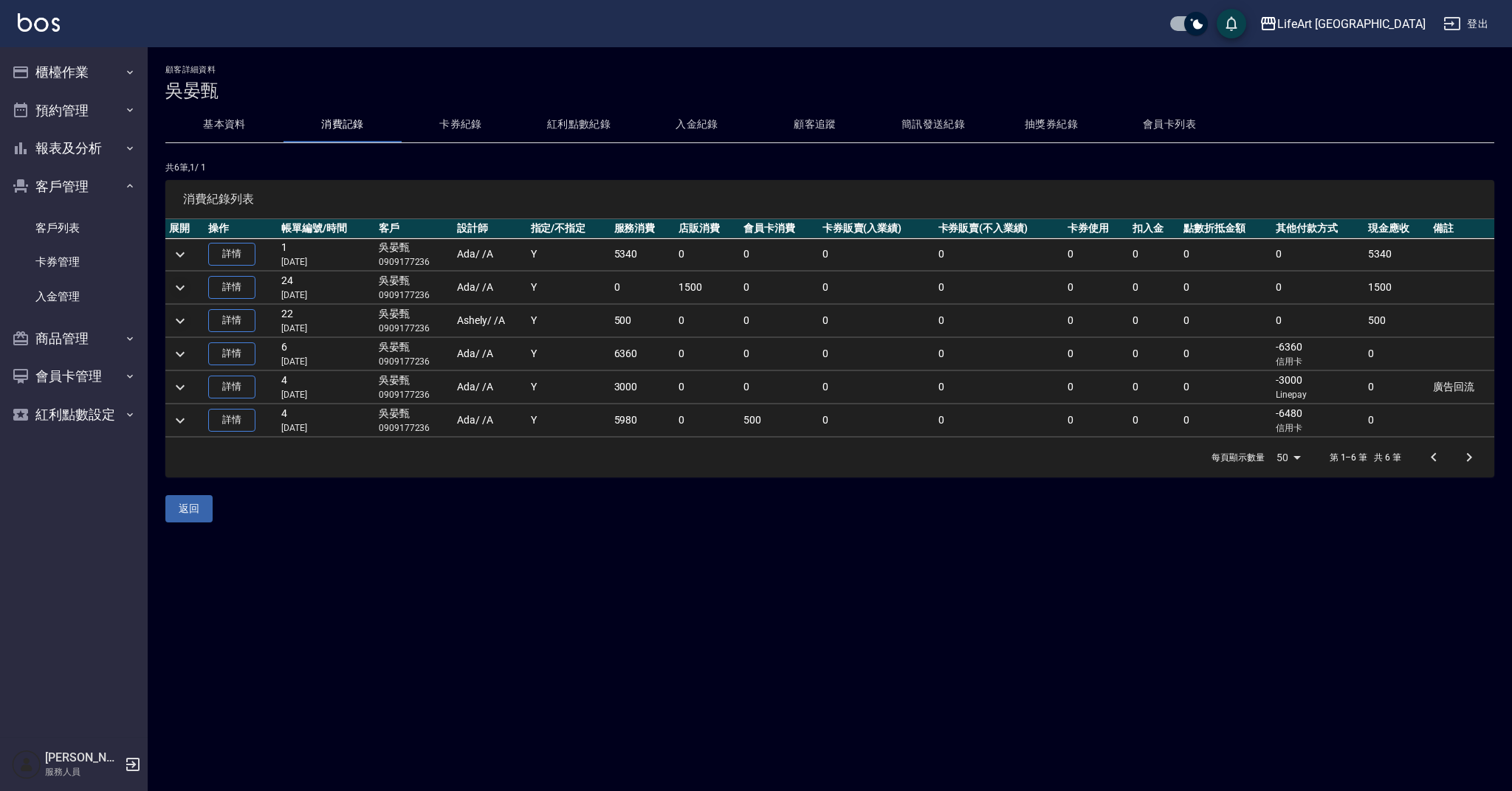
click at [184, 316] on icon "expand row" at bounding box center [180, 321] width 18 height 18
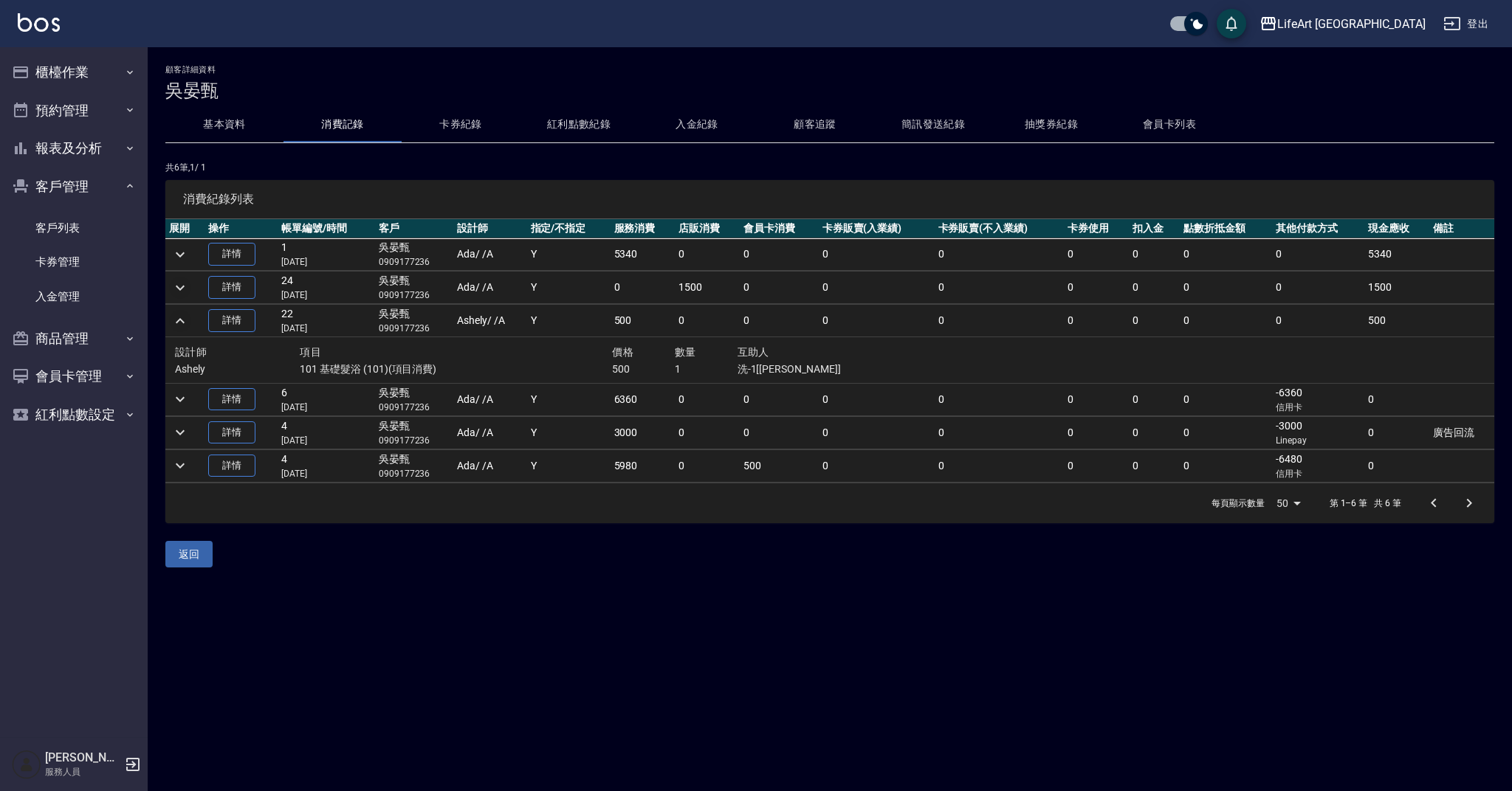
click at [184, 316] on icon "expand row" at bounding box center [180, 321] width 18 height 18
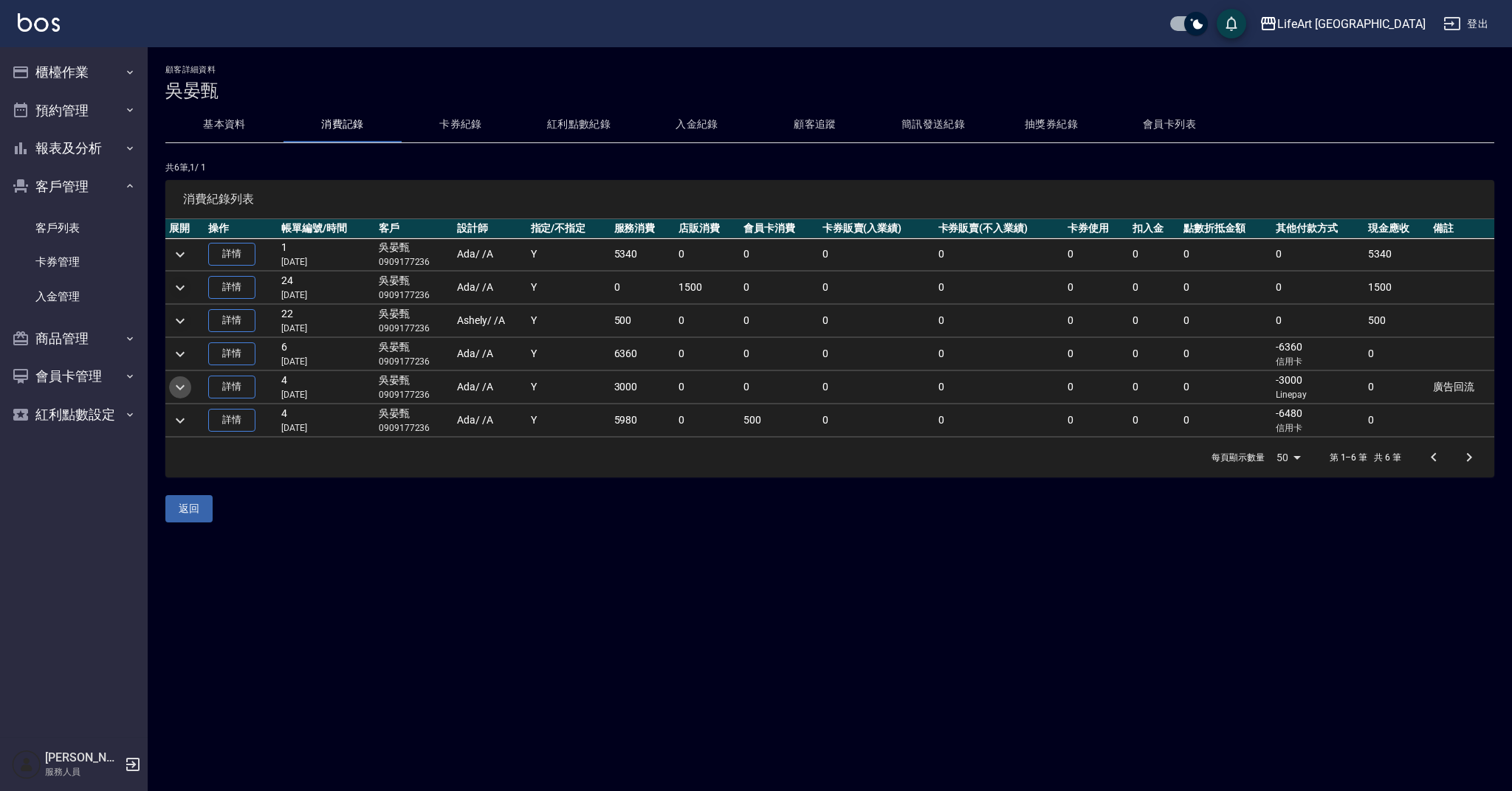
click at [184, 388] on icon "expand row" at bounding box center [180, 387] width 18 height 18
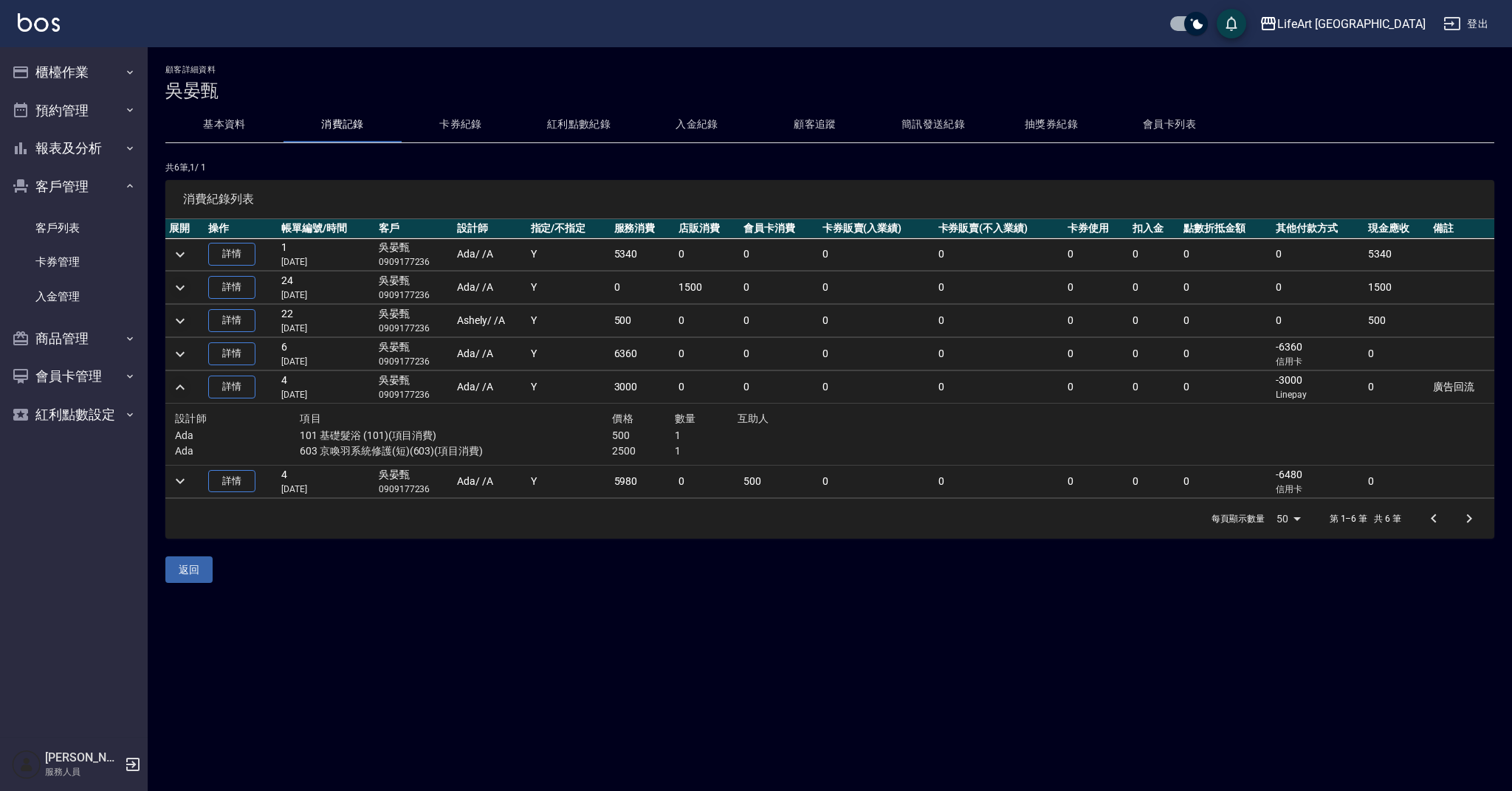
click at [184, 388] on icon "expand row" at bounding box center [180, 387] width 18 height 18
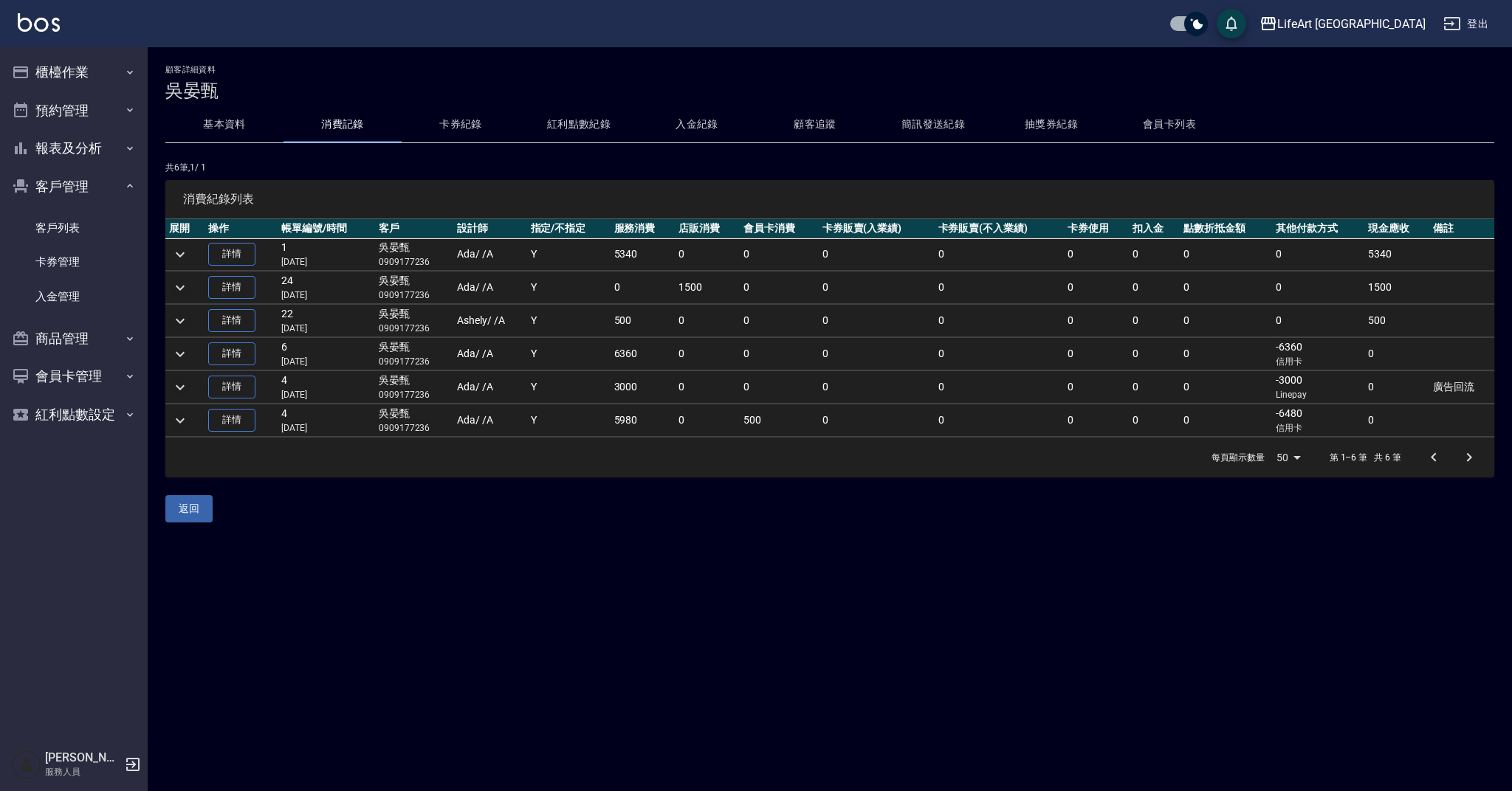
click at [183, 421] on icon "expand row" at bounding box center [180, 421] width 18 height 18
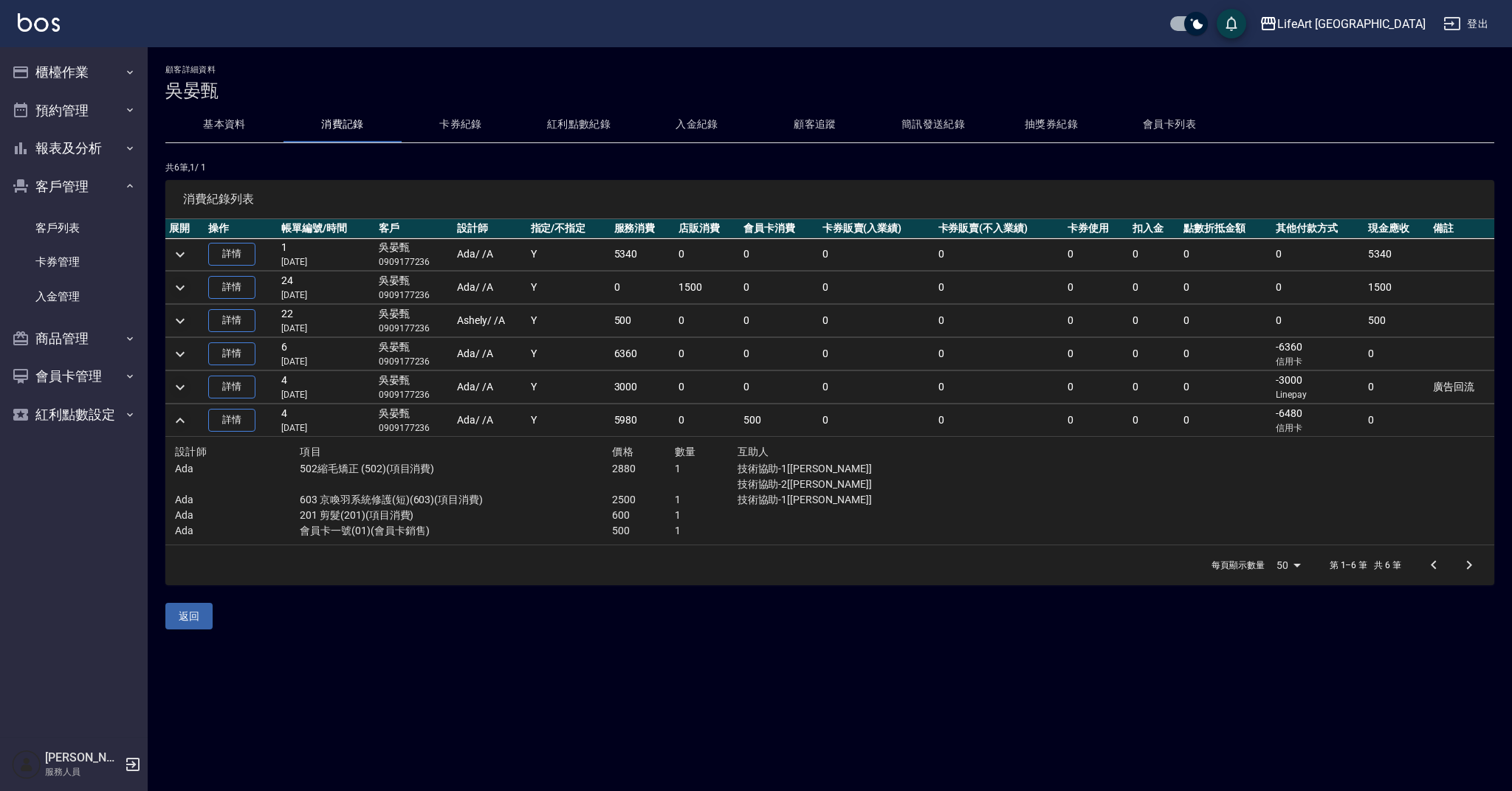
click at [183, 421] on icon "expand row" at bounding box center [181, 420] width 9 height 5
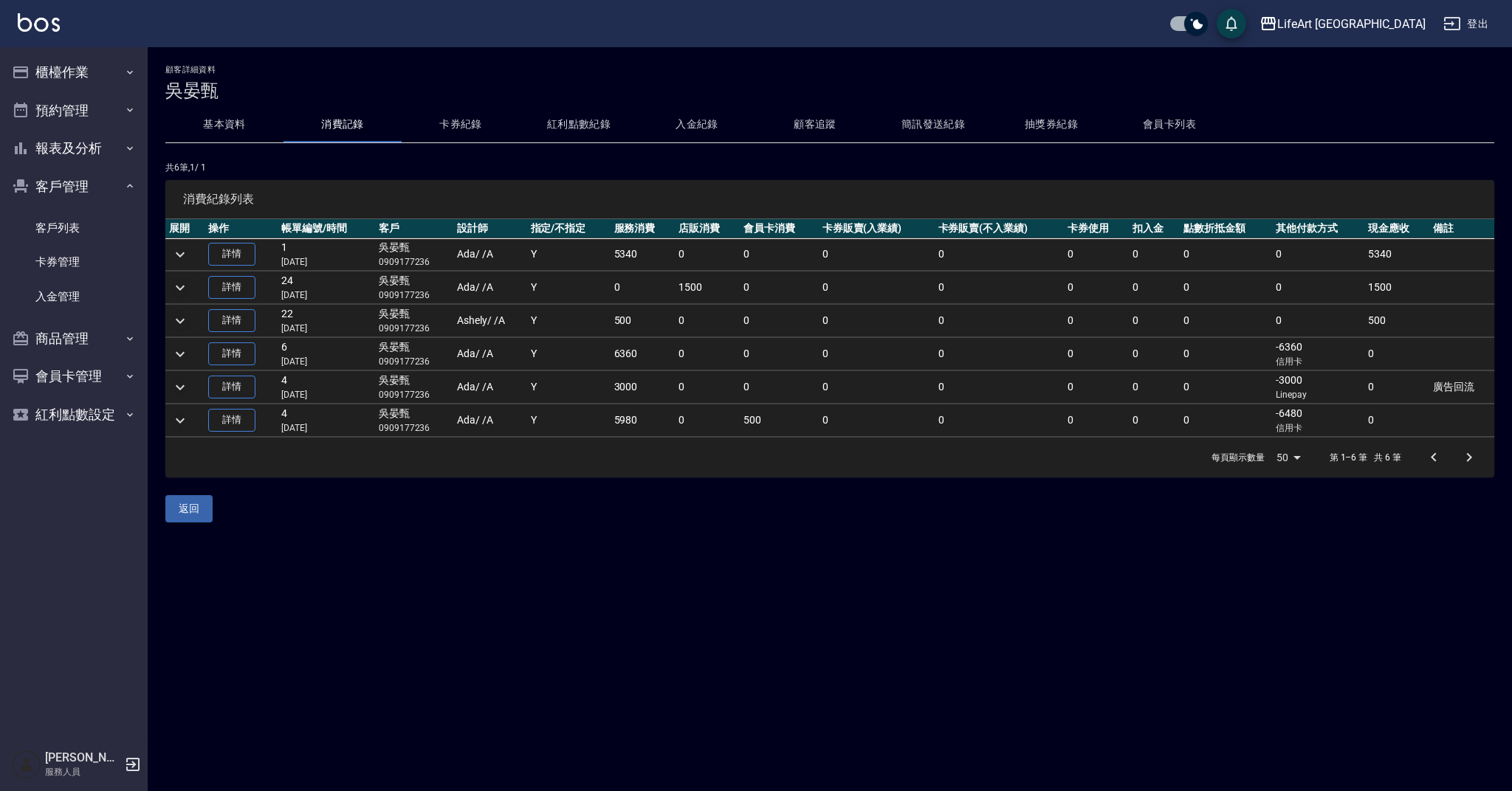
click at [585, 127] on button "紅利點數紀錄" at bounding box center [578, 124] width 118 height 35
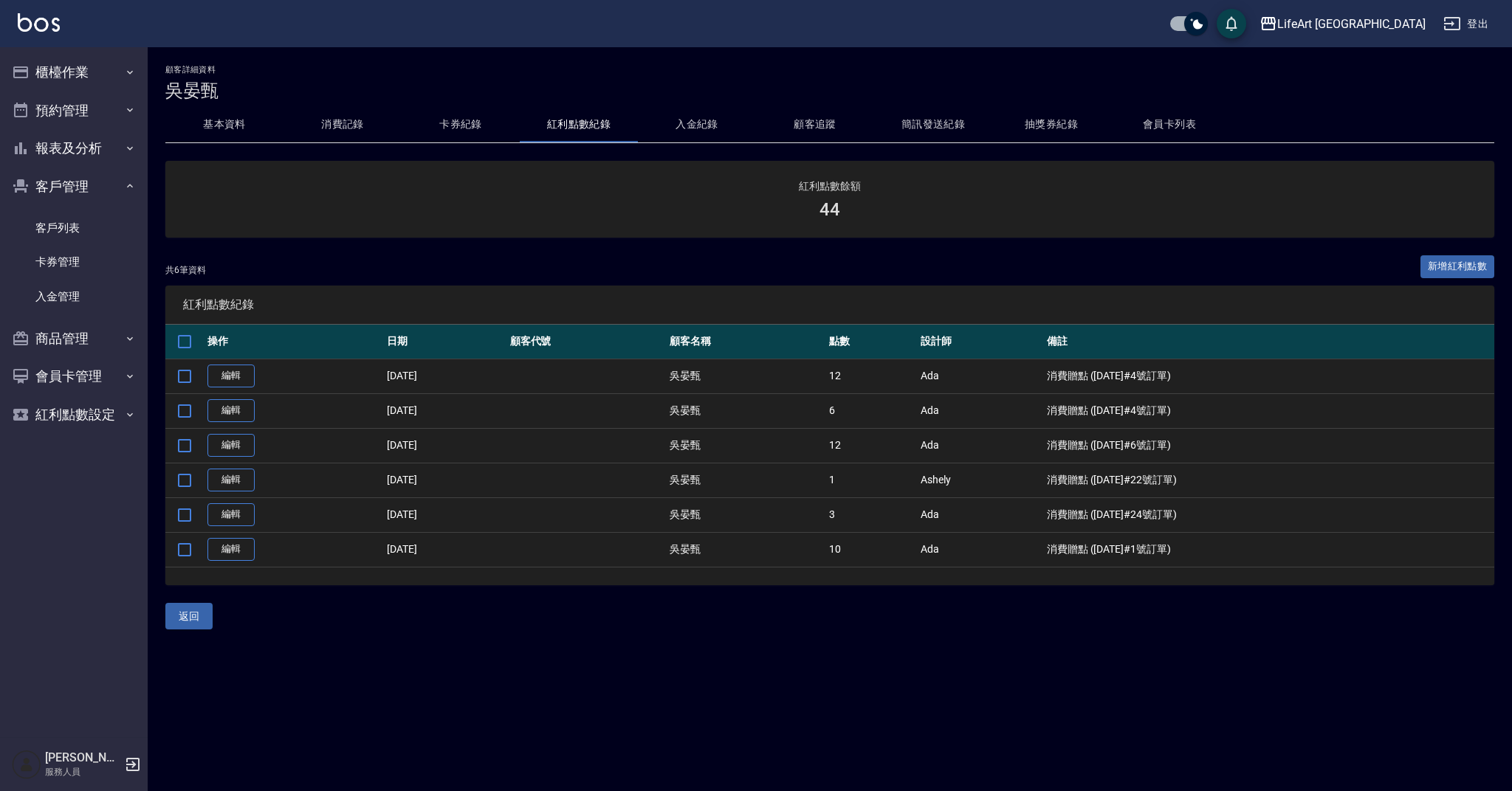
click at [258, 126] on button "基本資料" at bounding box center [224, 124] width 118 height 35
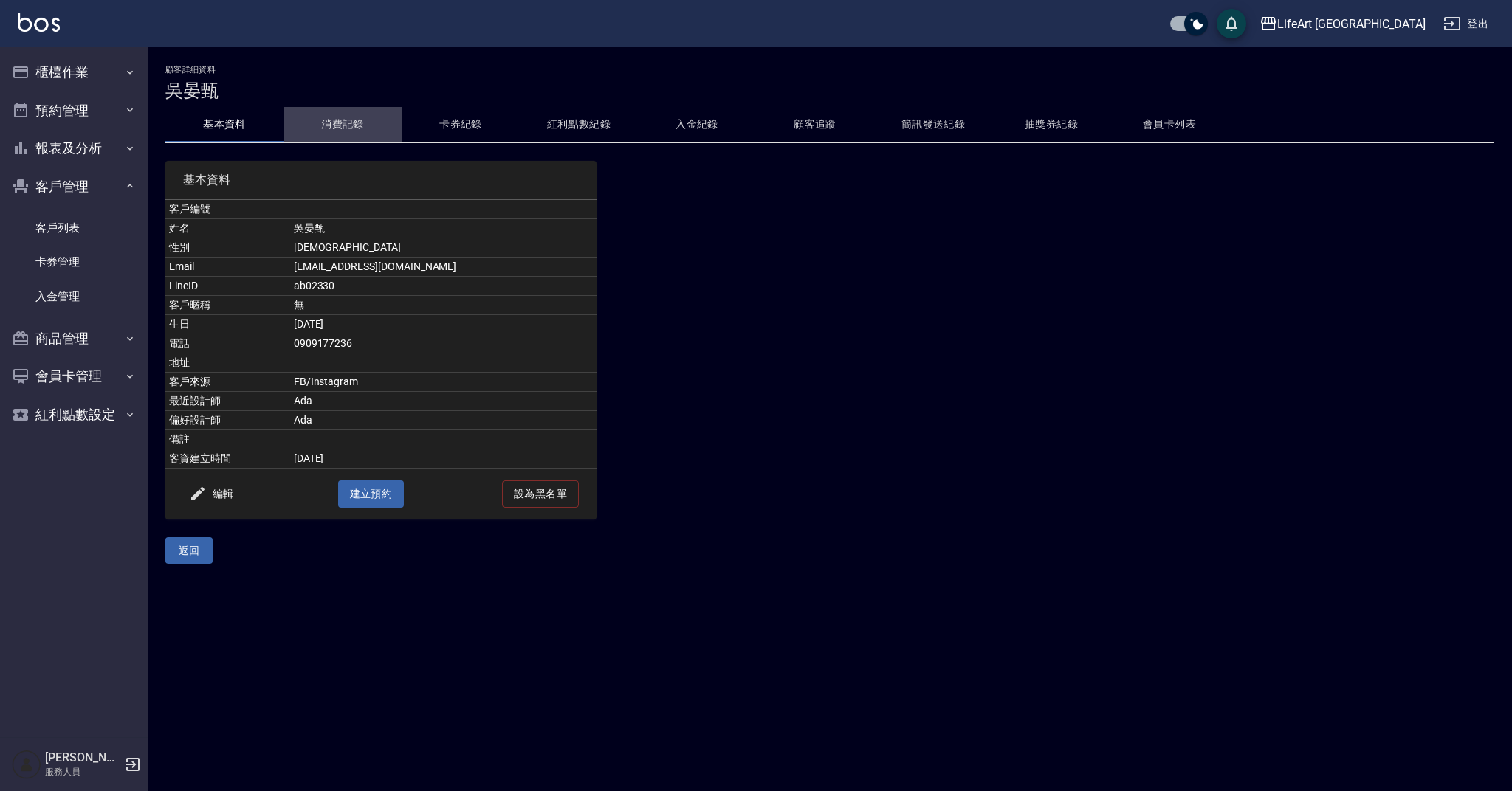
click at [359, 128] on button "消費記錄" at bounding box center [342, 124] width 118 height 35
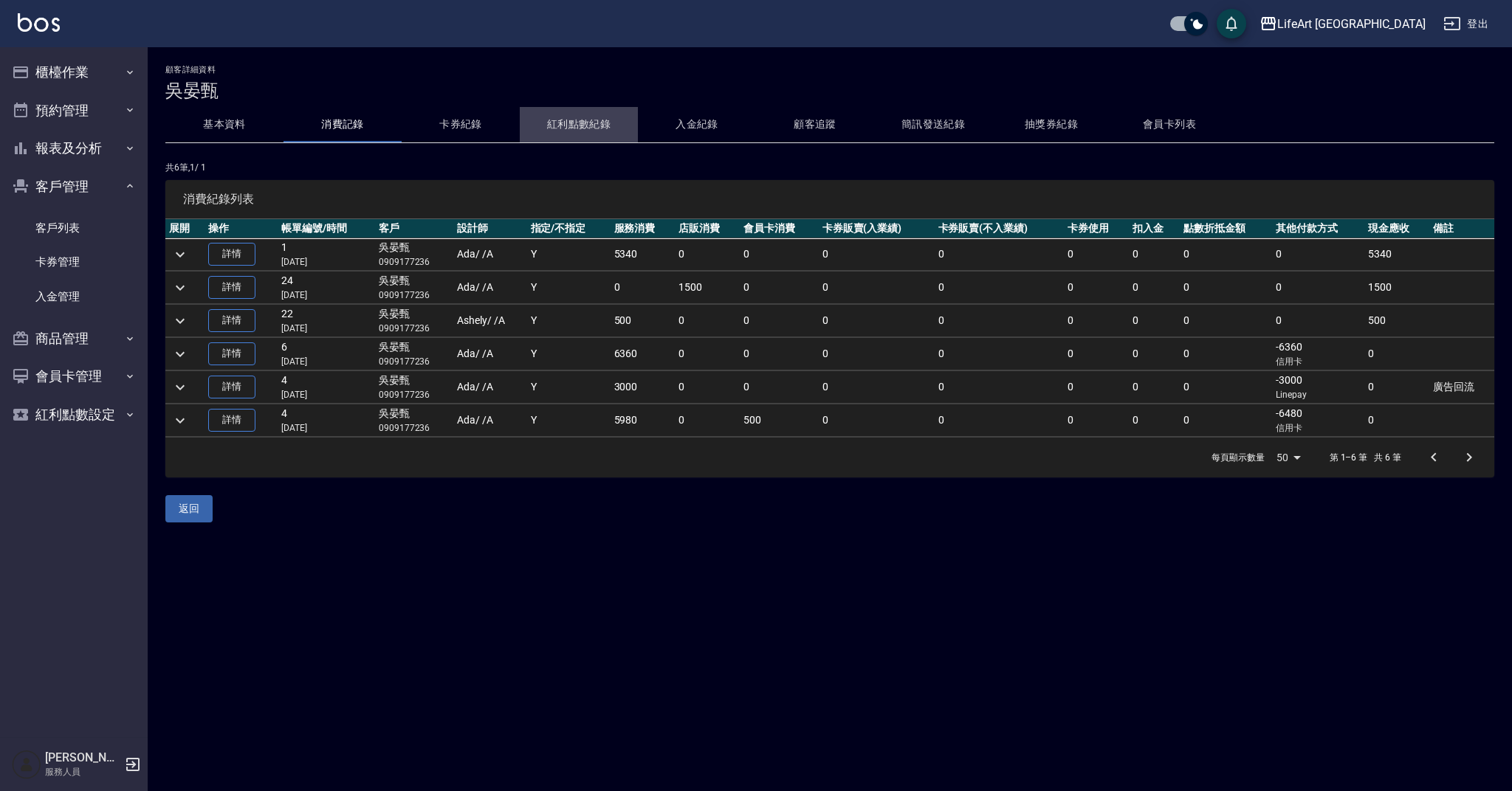
click at [587, 126] on button "紅利點數紀錄" at bounding box center [578, 124] width 118 height 35
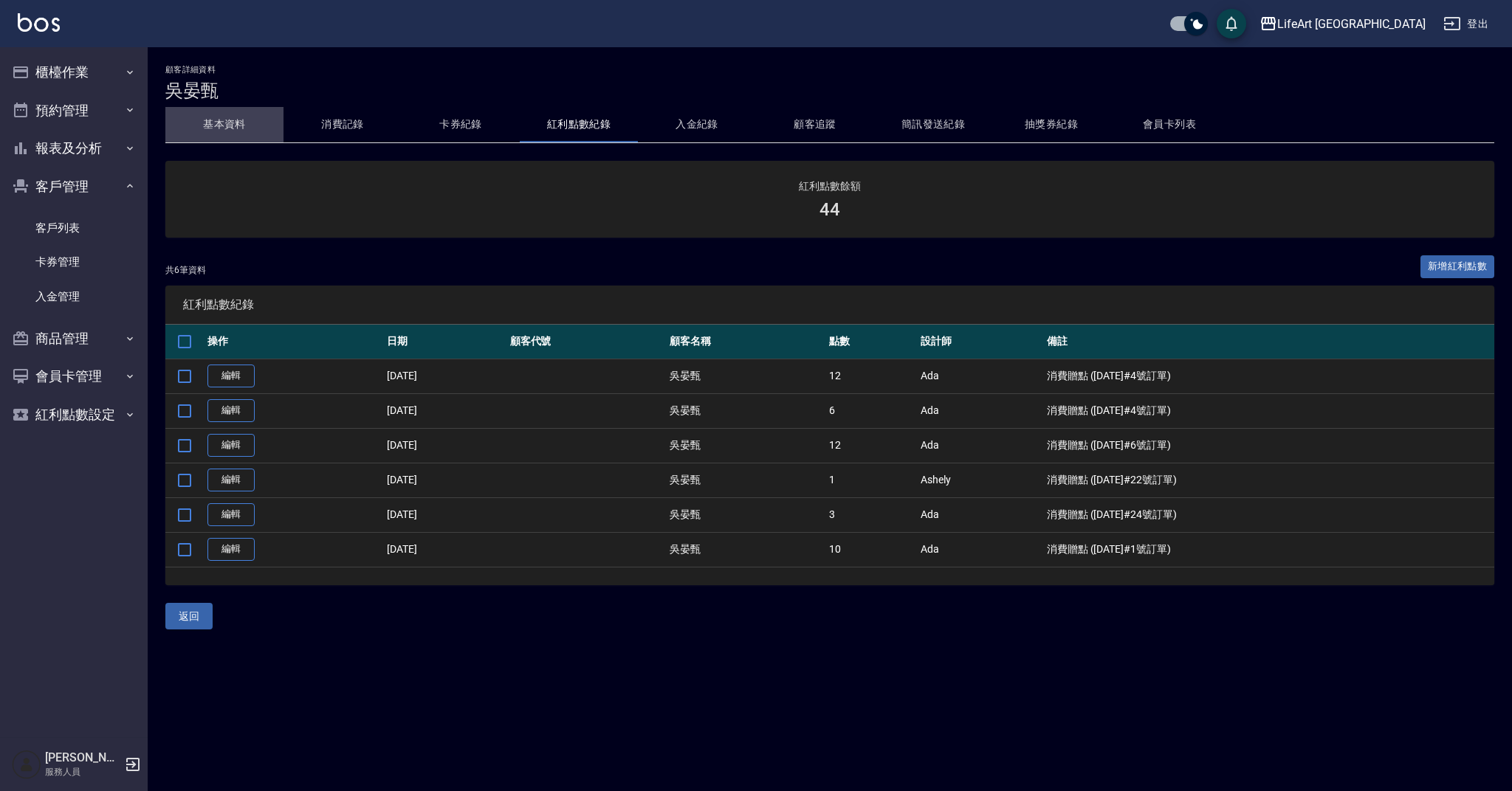
click at [229, 131] on button "基本資料" at bounding box center [224, 124] width 118 height 35
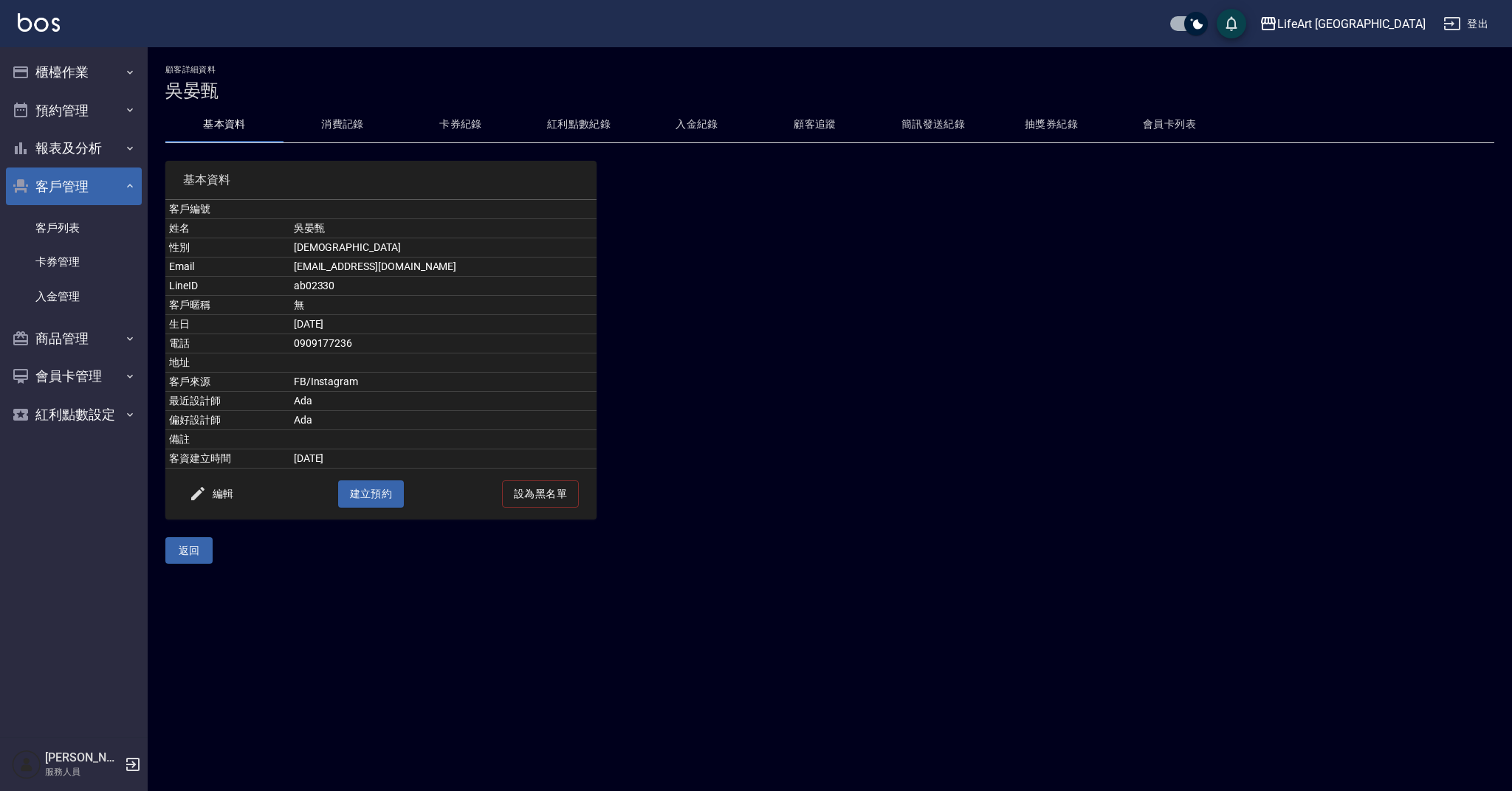
click at [89, 183] on button "客戶管理" at bounding box center [74, 187] width 136 height 38
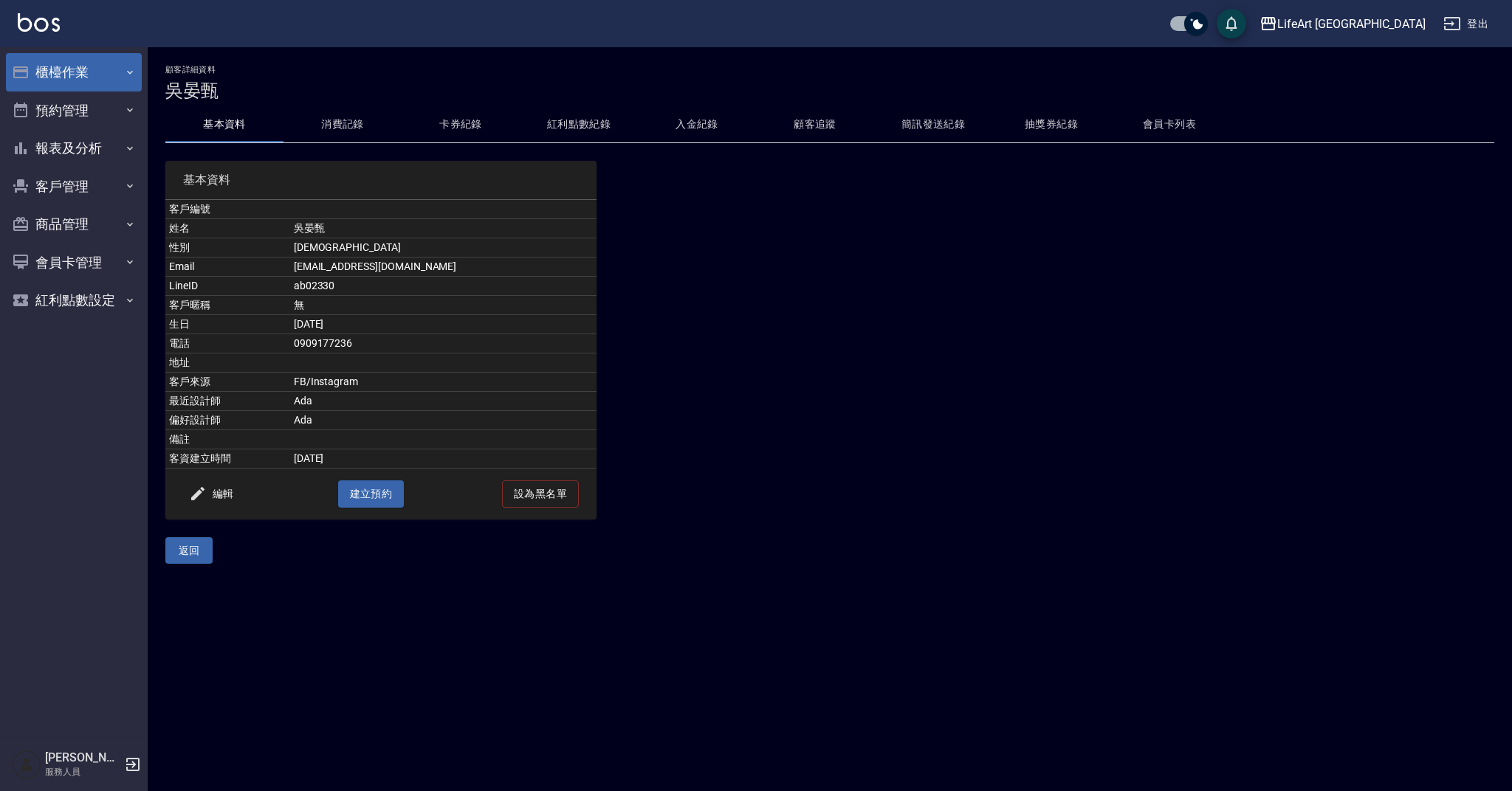
click at [125, 72] on icon "button" at bounding box center [130, 72] width 11 height 11
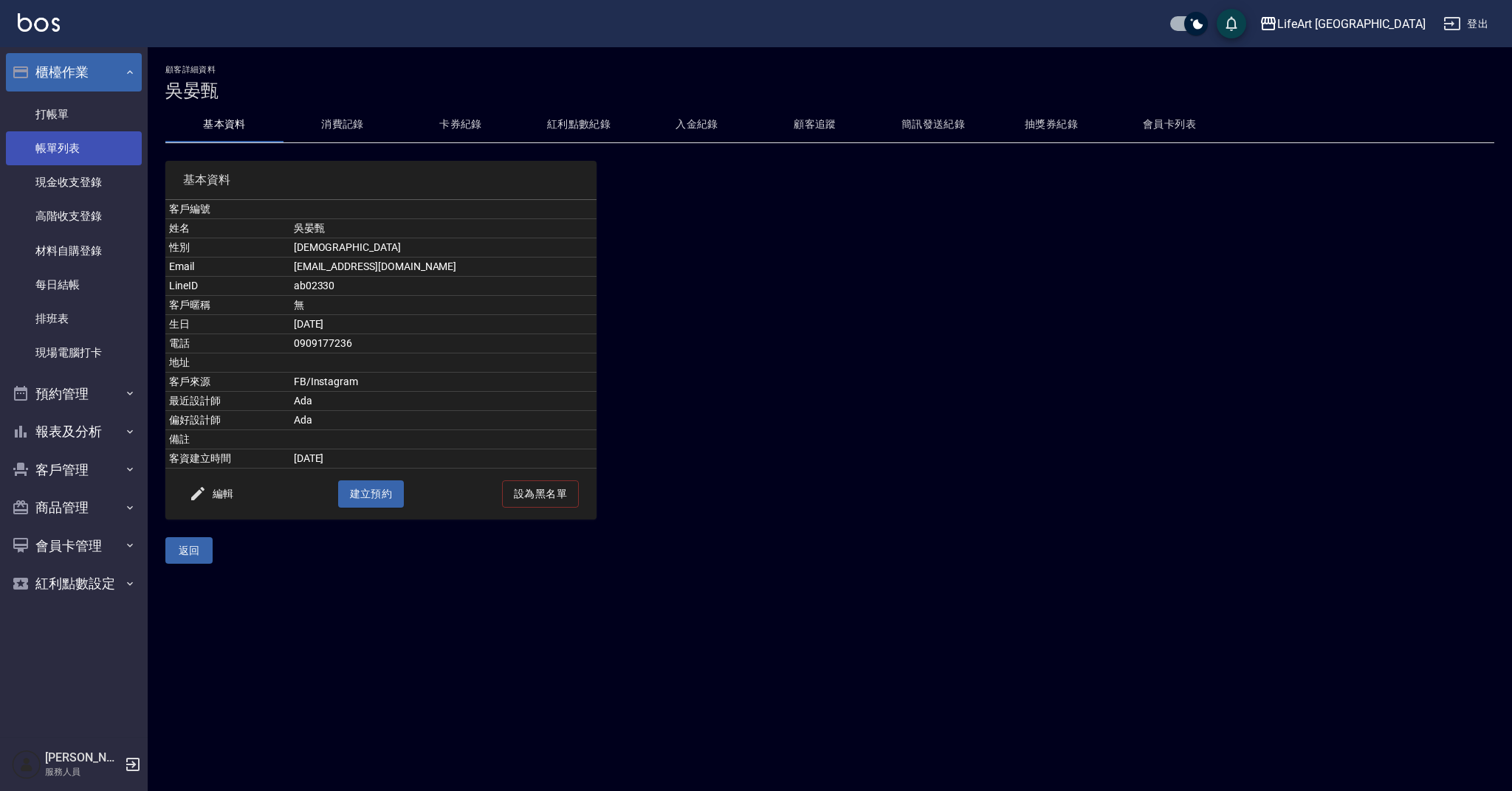
click at [124, 155] on link "帳單列表" at bounding box center [74, 148] width 136 height 34
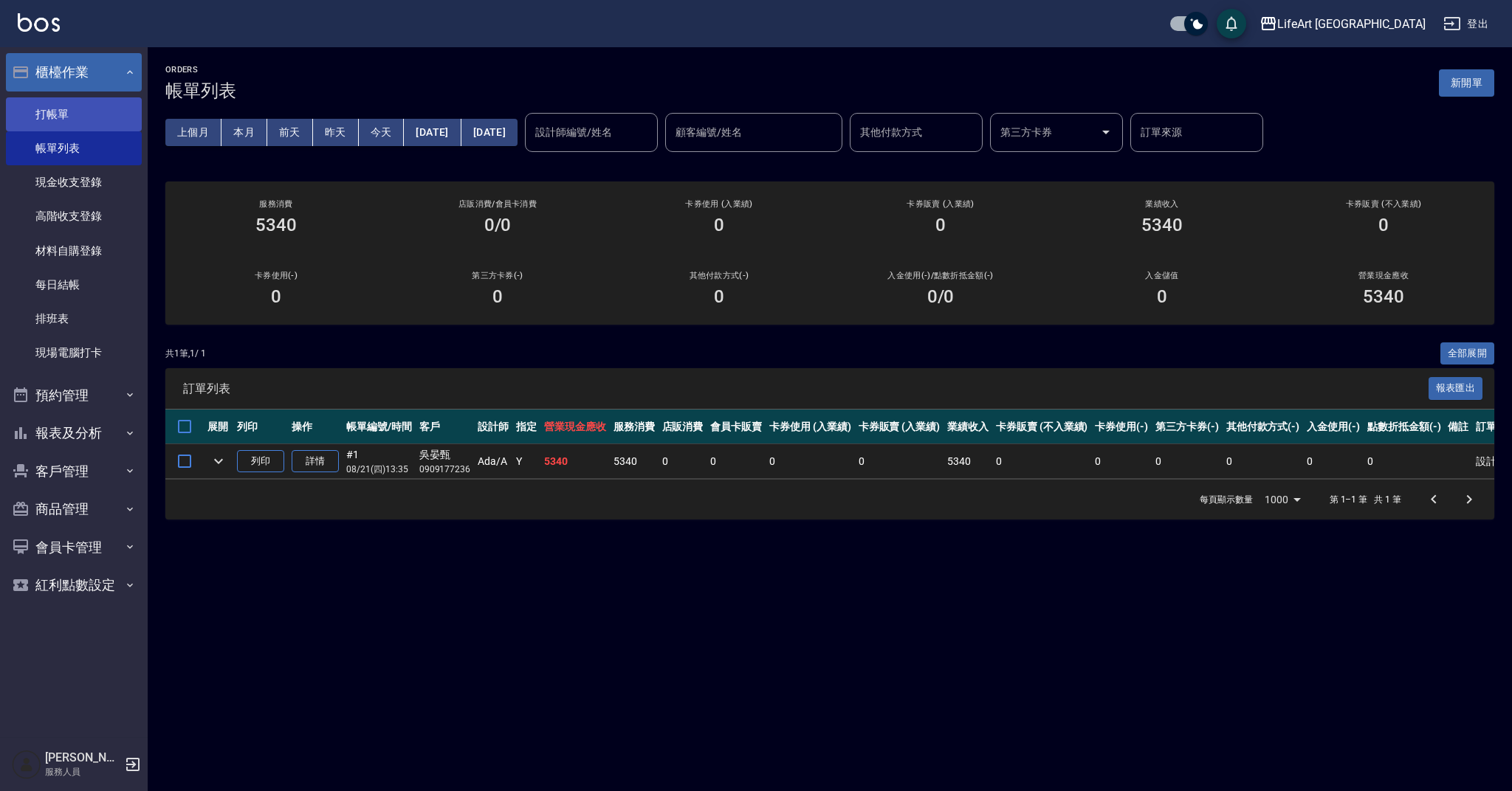
click at [98, 111] on link "打帳單" at bounding box center [74, 114] width 136 height 34
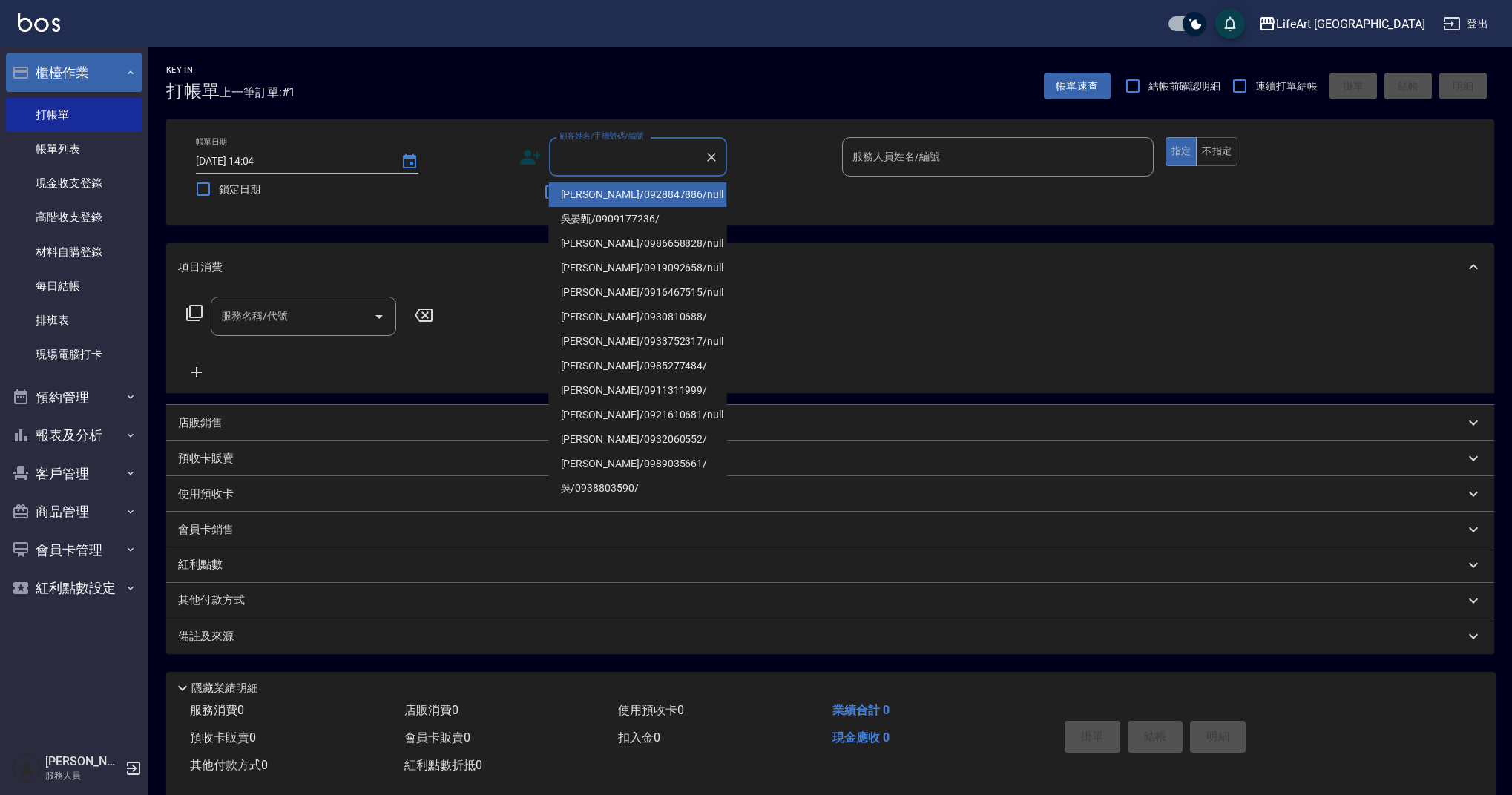
click at [603, 165] on input "顧客姓名/手機號碼/編號" at bounding box center [627, 157] width 142 height 26
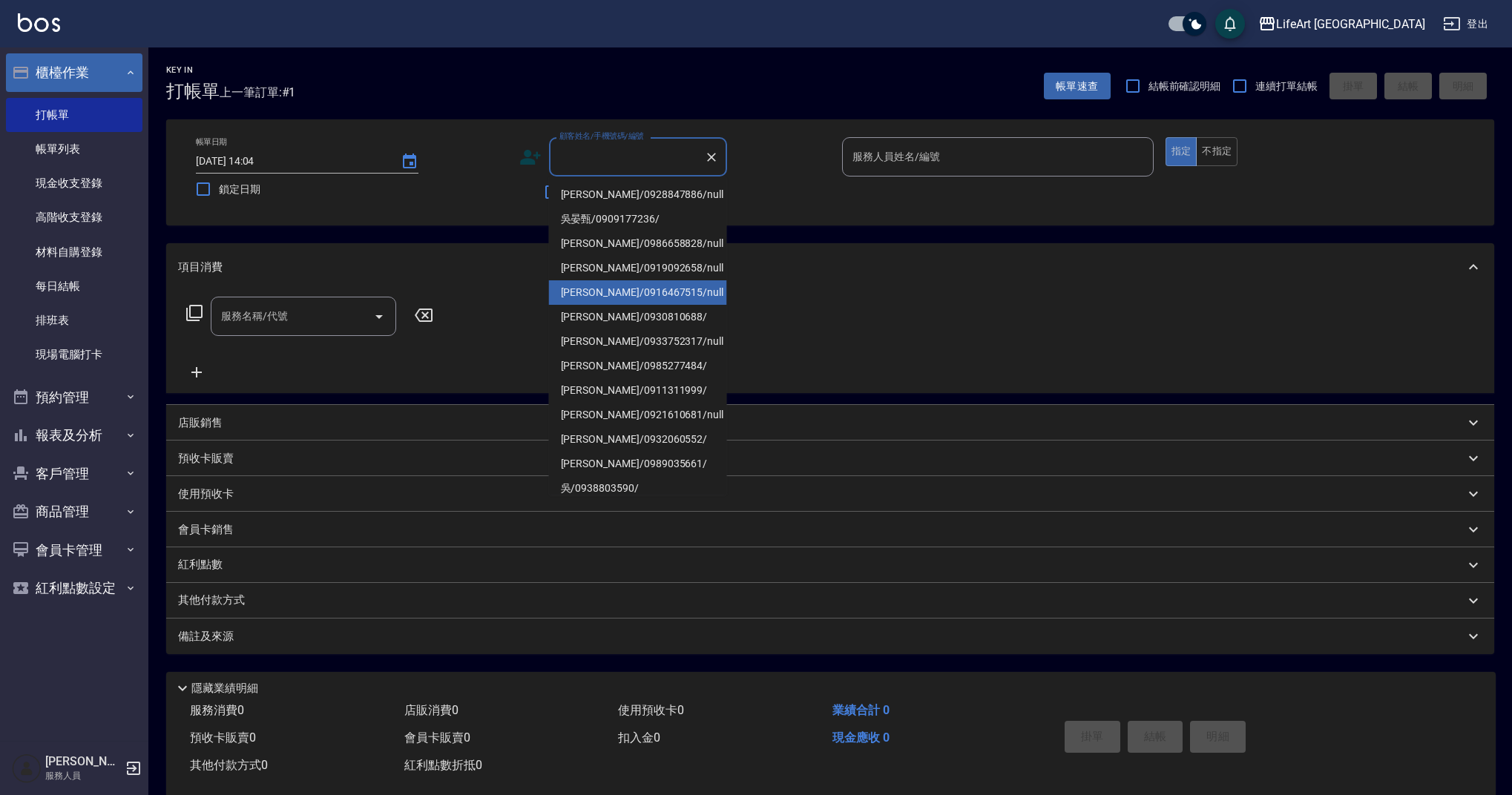
click at [652, 290] on li "[PERSON_NAME]/0916467515/null" at bounding box center [638, 293] width 178 height 25
type input "[PERSON_NAME]/0916467515/null"
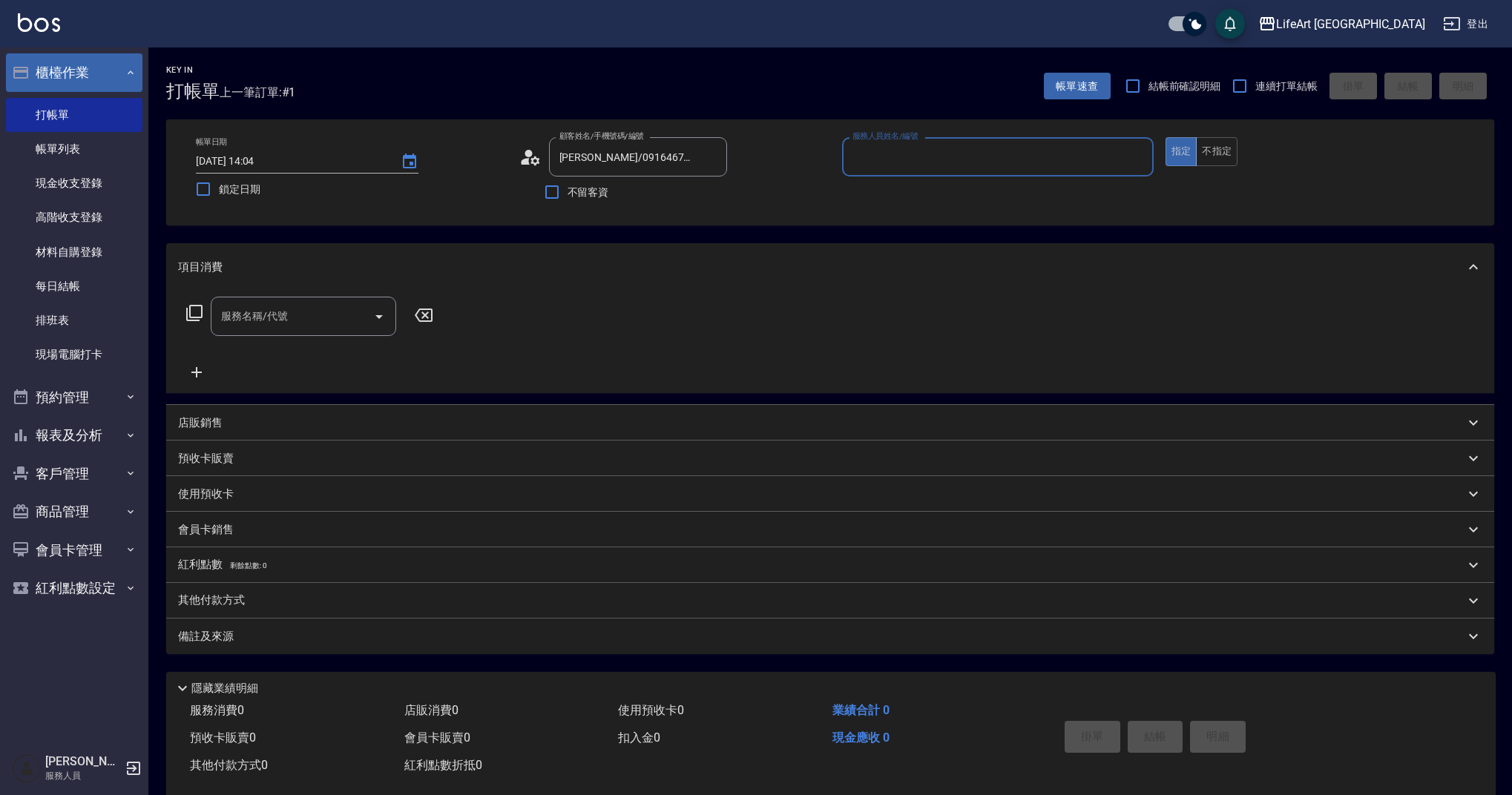
click at [892, 156] on input "服務人員姓名/編號" at bounding box center [997, 157] width 298 height 26
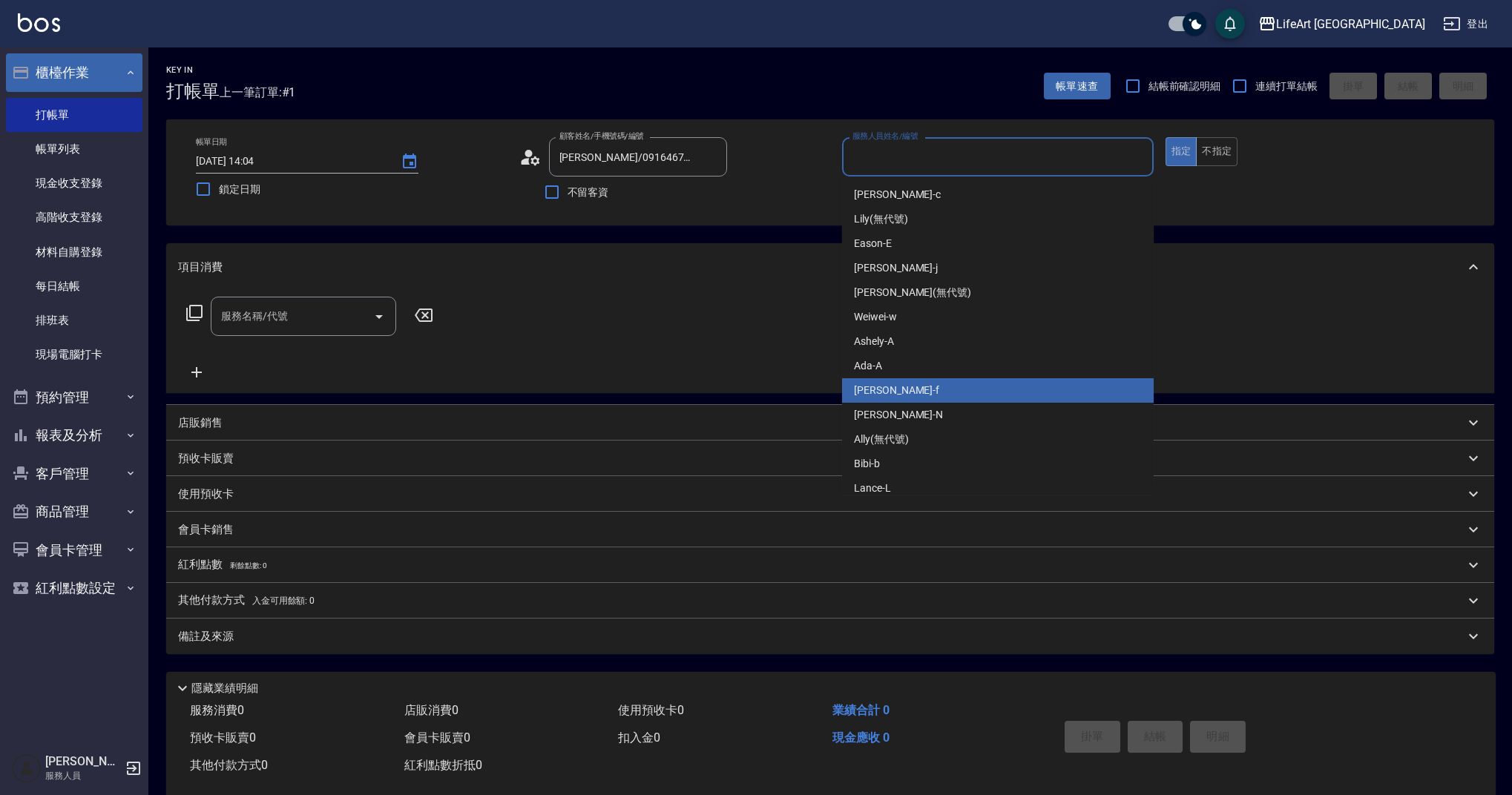
drag, startPoint x: 891, startPoint y: 391, endPoint x: 862, endPoint y: 381, distance: 30.7
click at [891, 391] on div "Finney -f" at bounding box center [997, 391] width 312 height 25
type input "Finney-f"
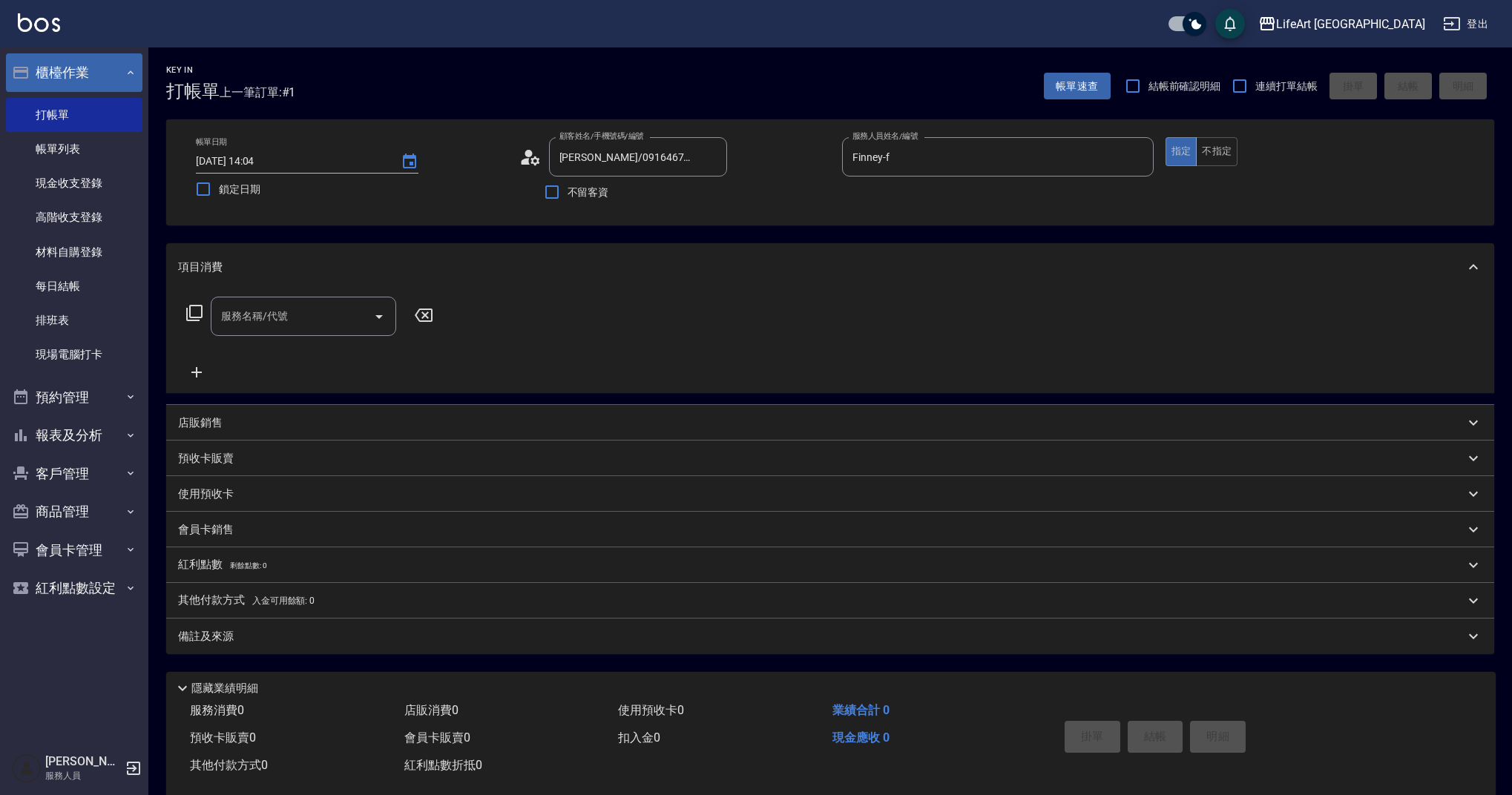
click at [249, 336] on div "服務名稱/代號 服務名稱/代號" at bounding box center [309, 339] width 264 height 84
click at [250, 331] on div "服務名稱/代號" at bounding box center [303, 316] width 185 height 39
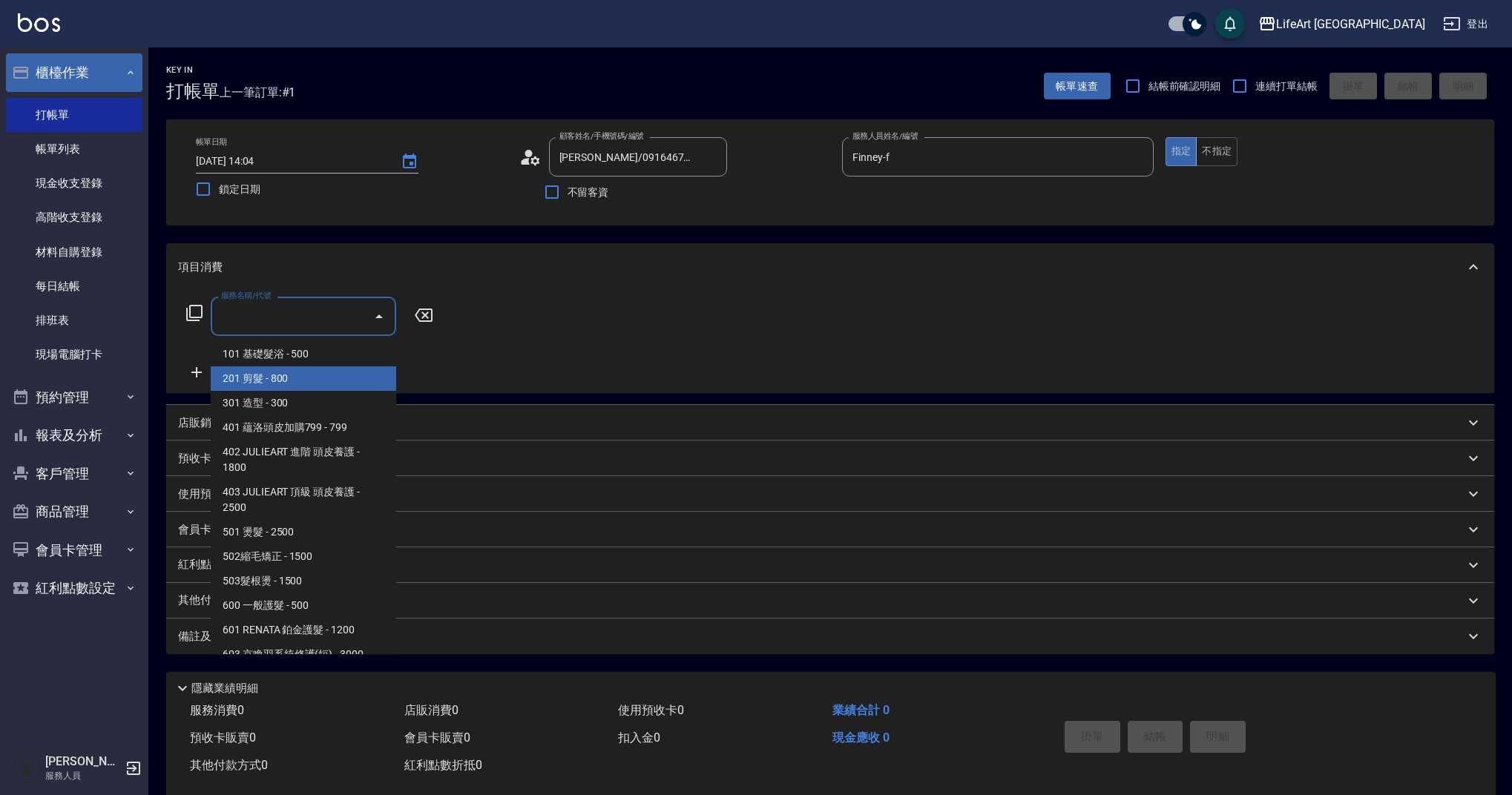
click at [314, 381] on span "201 剪髮 - 800" at bounding box center [303, 379] width 185 height 25
type input "201 剪髮(201)"
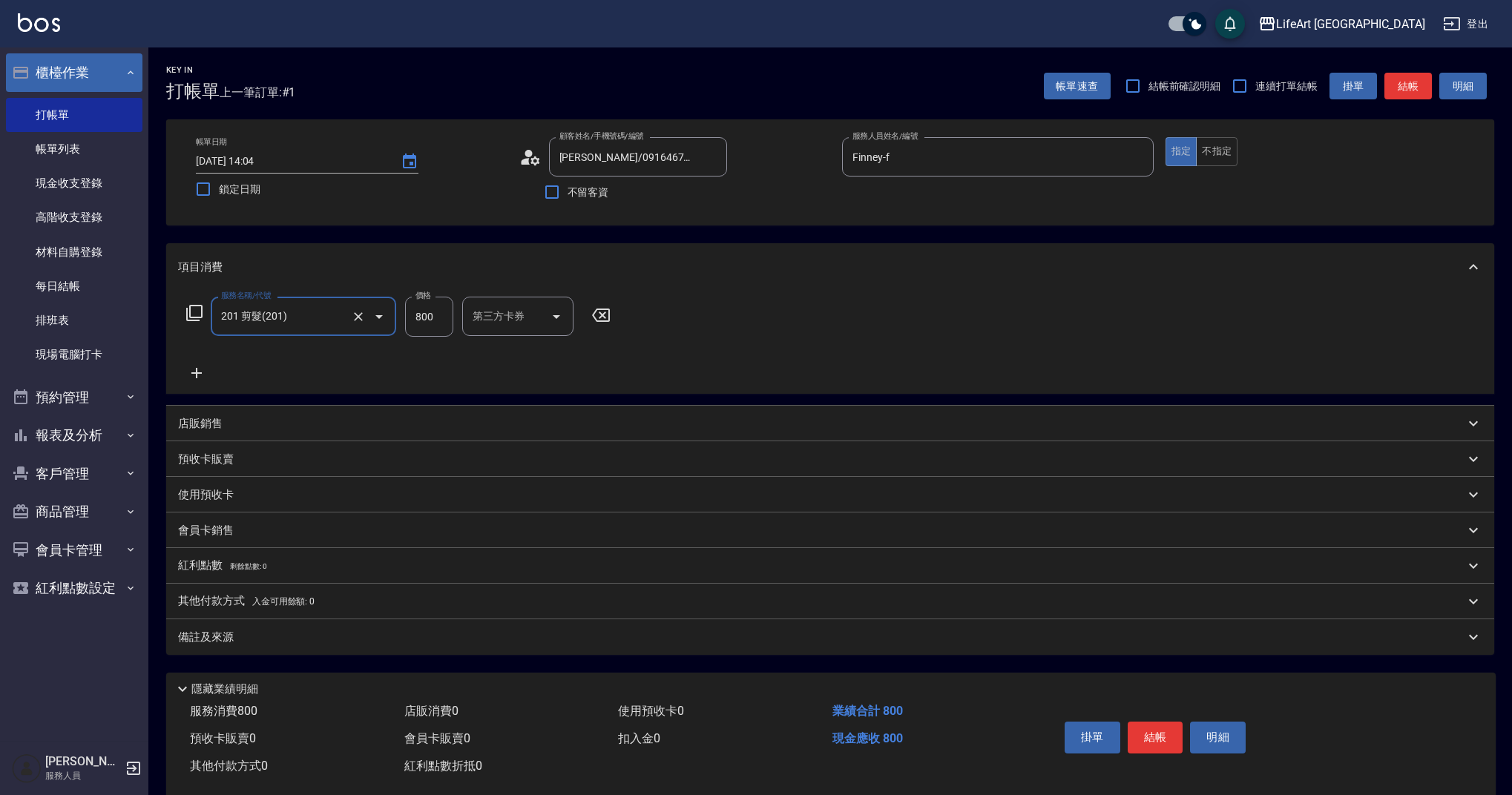
click at [201, 369] on icon at bounding box center [196, 373] width 37 height 18
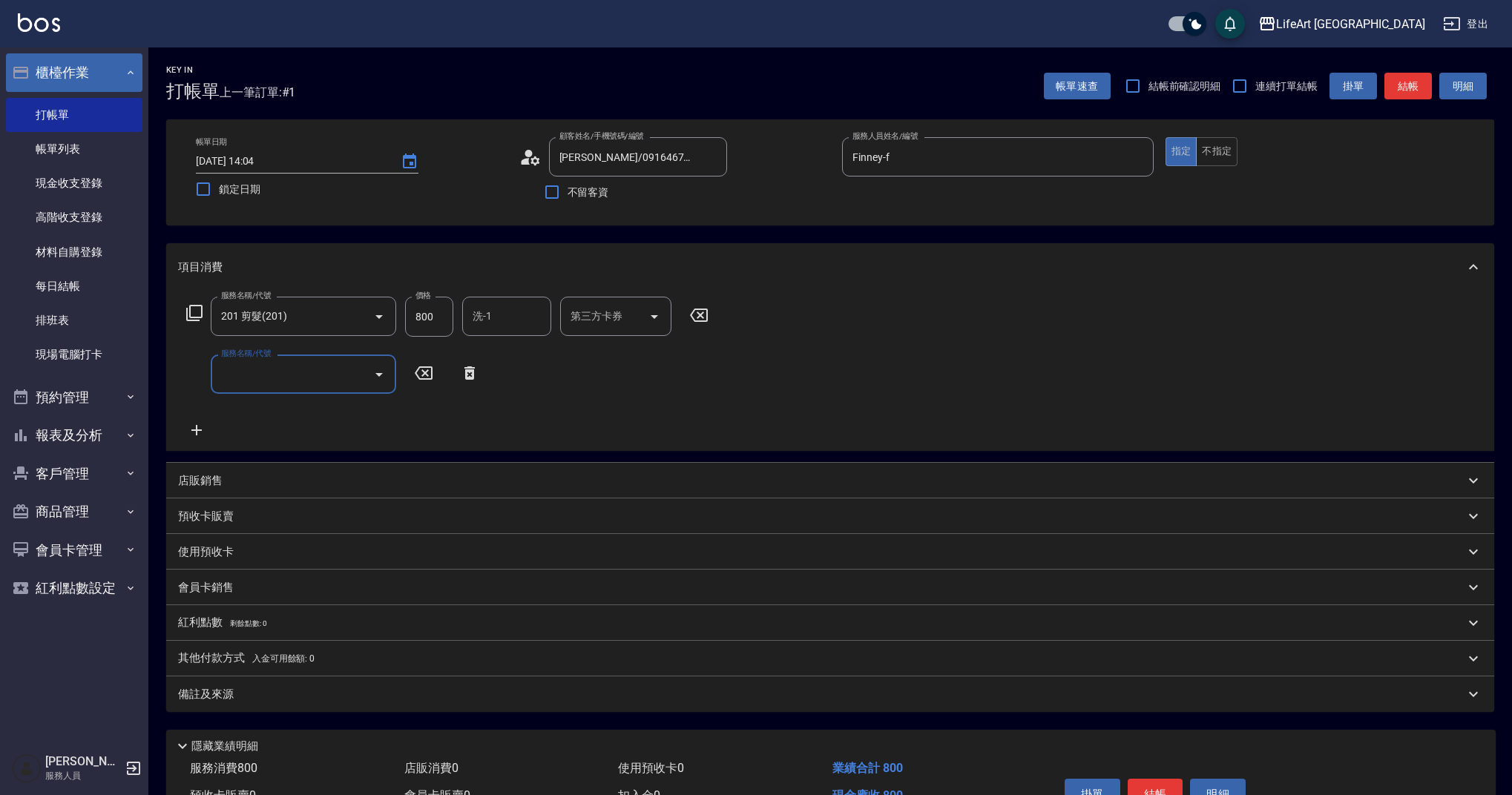
drag, startPoint x: 282, startPoint y: 371, endPoint x: 289, endPoint y: 382, distance: 13.0
click at [282, 371] on input "服務名稱/代號" at bounding box center [293, 375] width 150 height 26
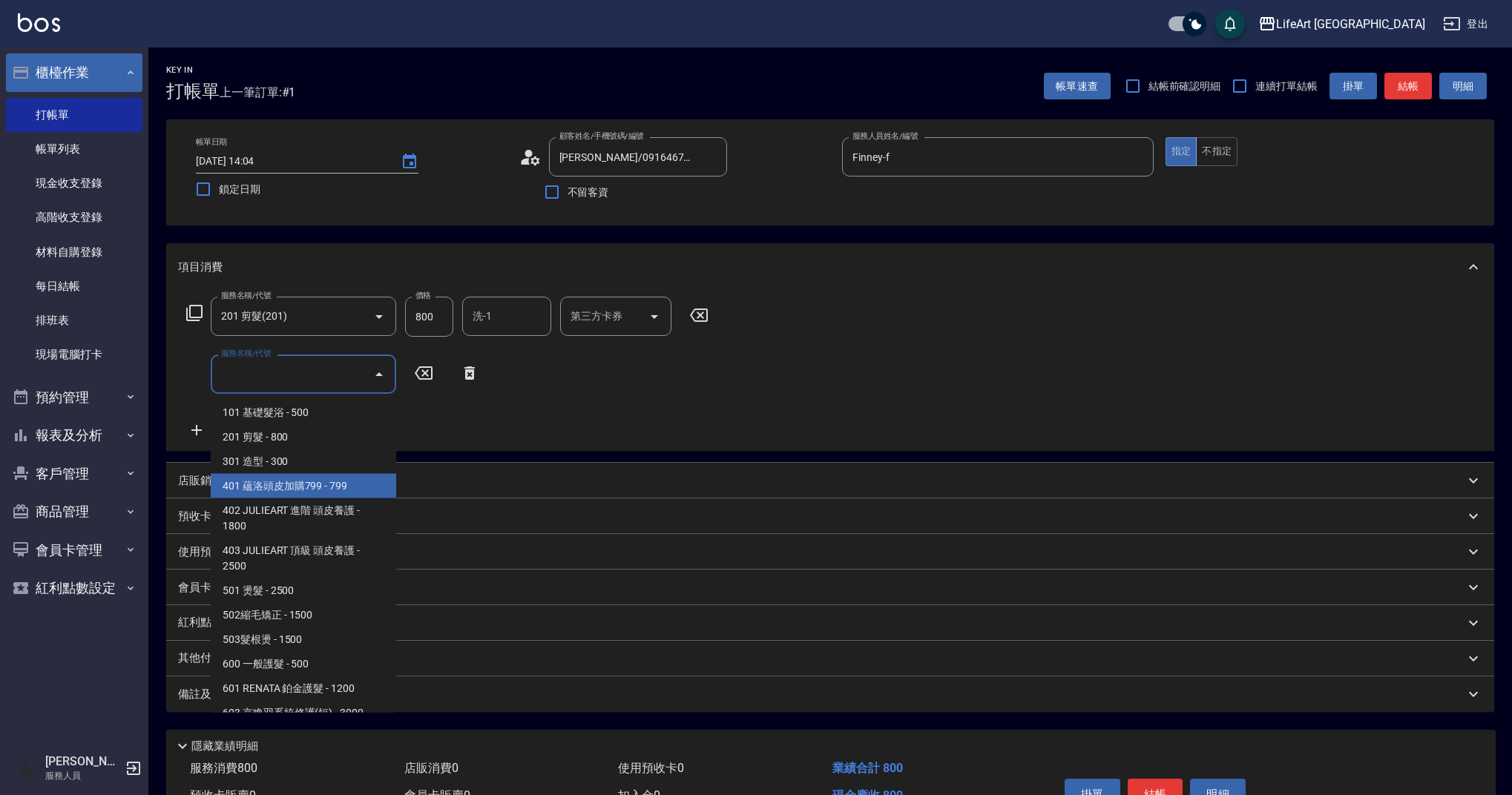
scroll to position [190, 0]
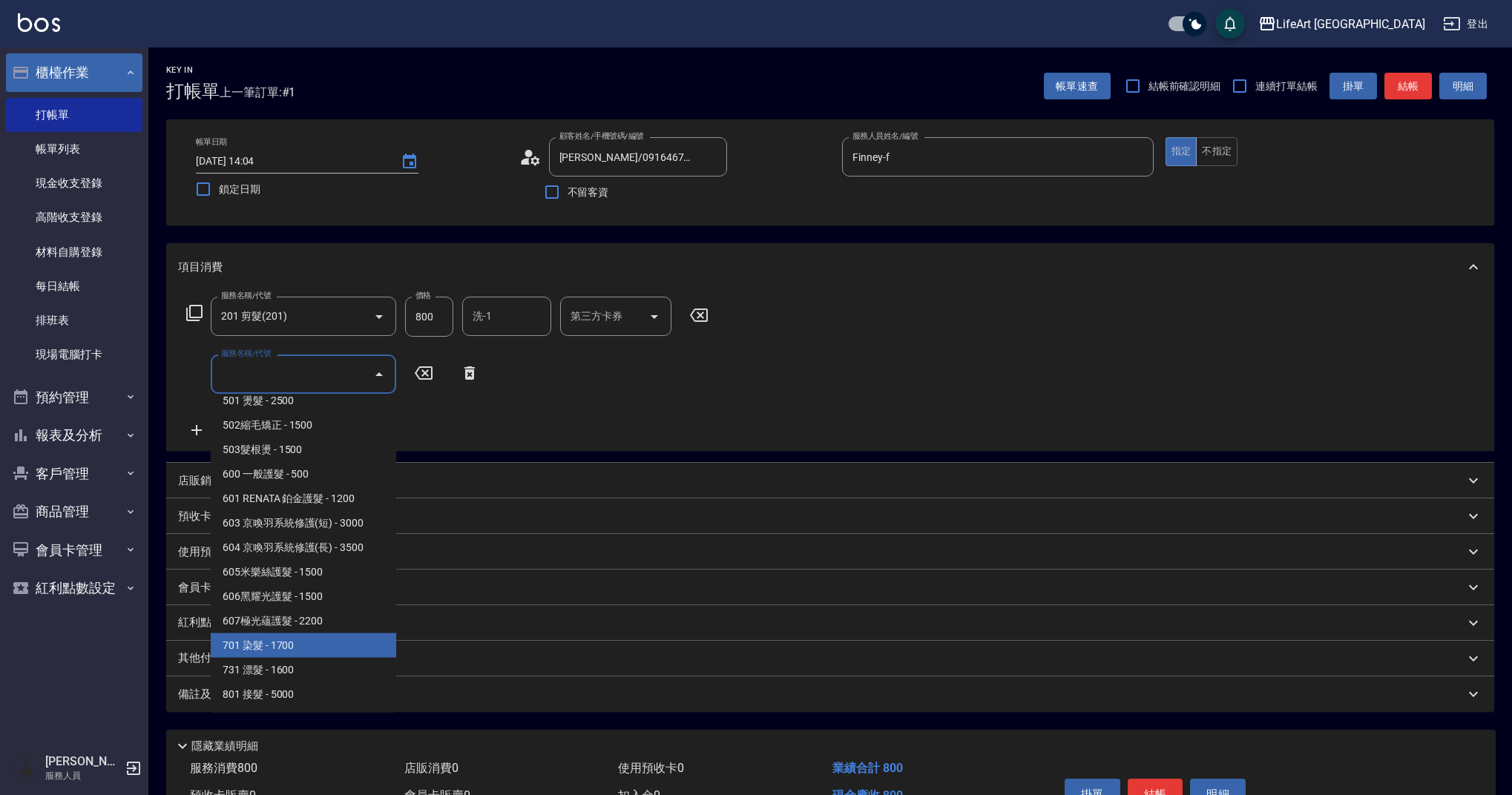
click at [297, 637] on span "701 染髮 - 1700" at bounding box center [303, 646] width 185 height 25
type input "701 染髮(701)"
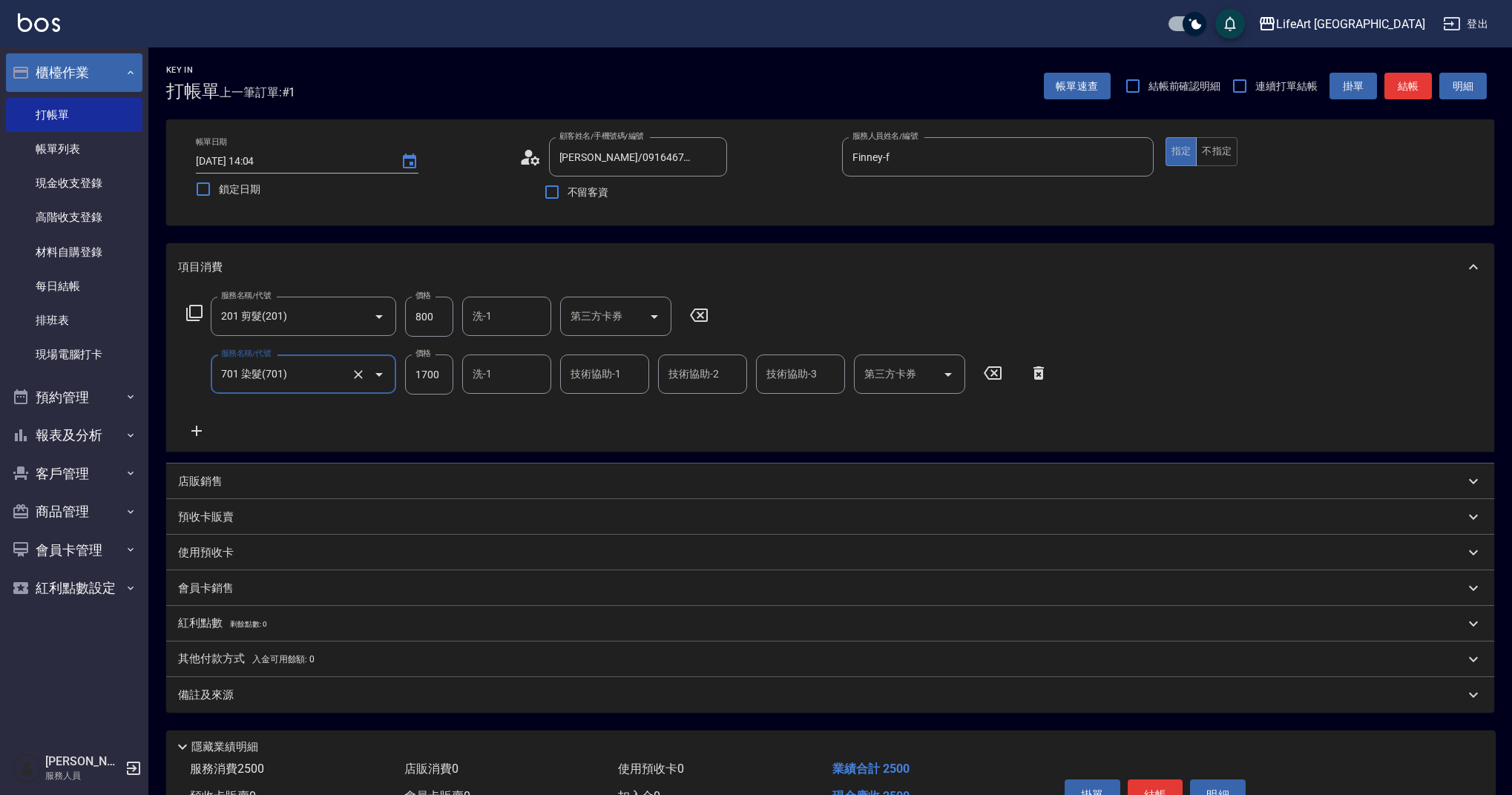
click at [202, 432] on icon at bounding box center [196, 430] width 37 height 18
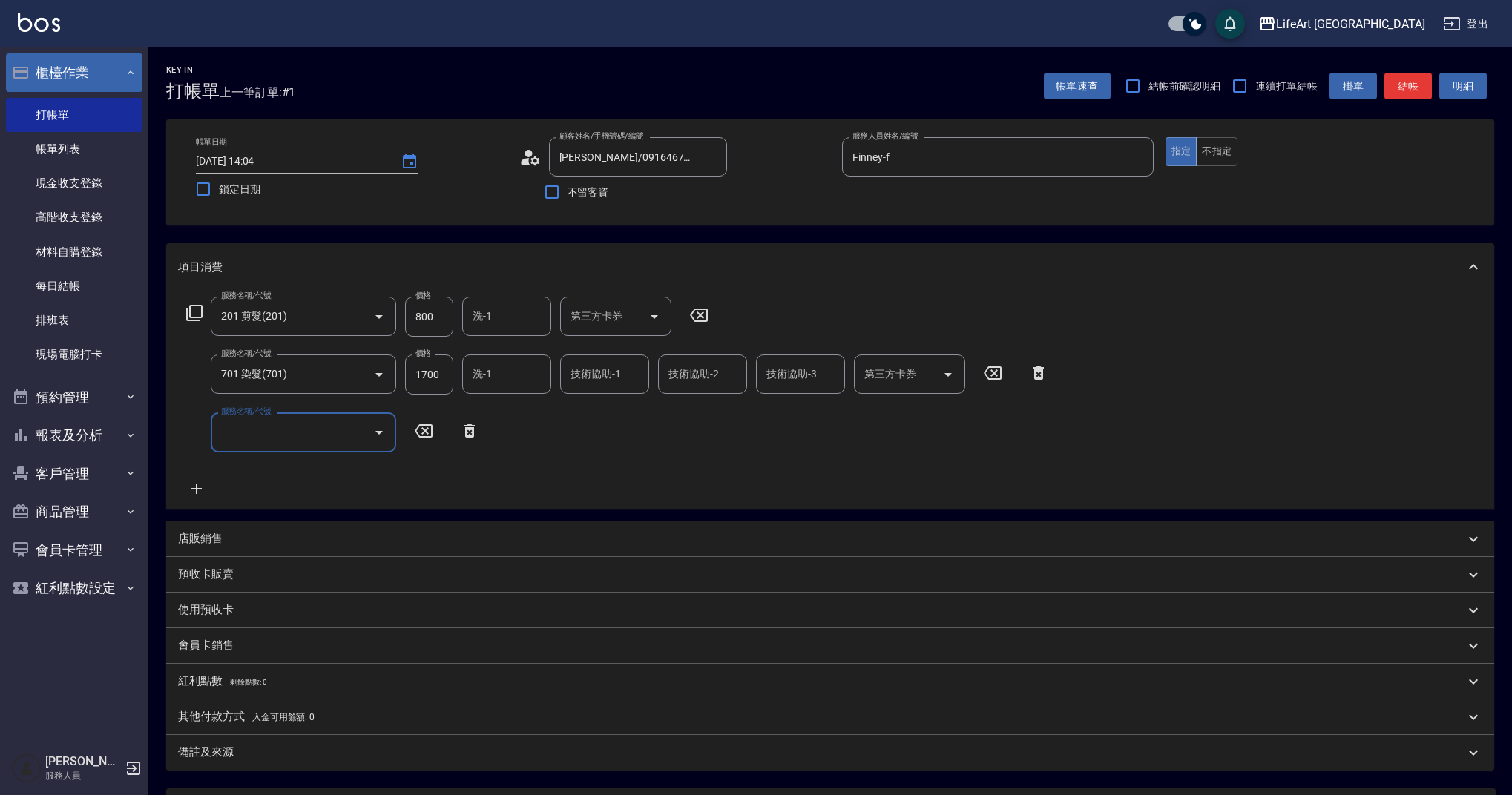
click at [209, 447] on div "服務名稱/代號 服務名稱/代號" at bounding box center [332, 432] width 310 height 39
click at [262, 444] on input "服務名稱/代號" at bounding box center [293, 432] width 150 height 26
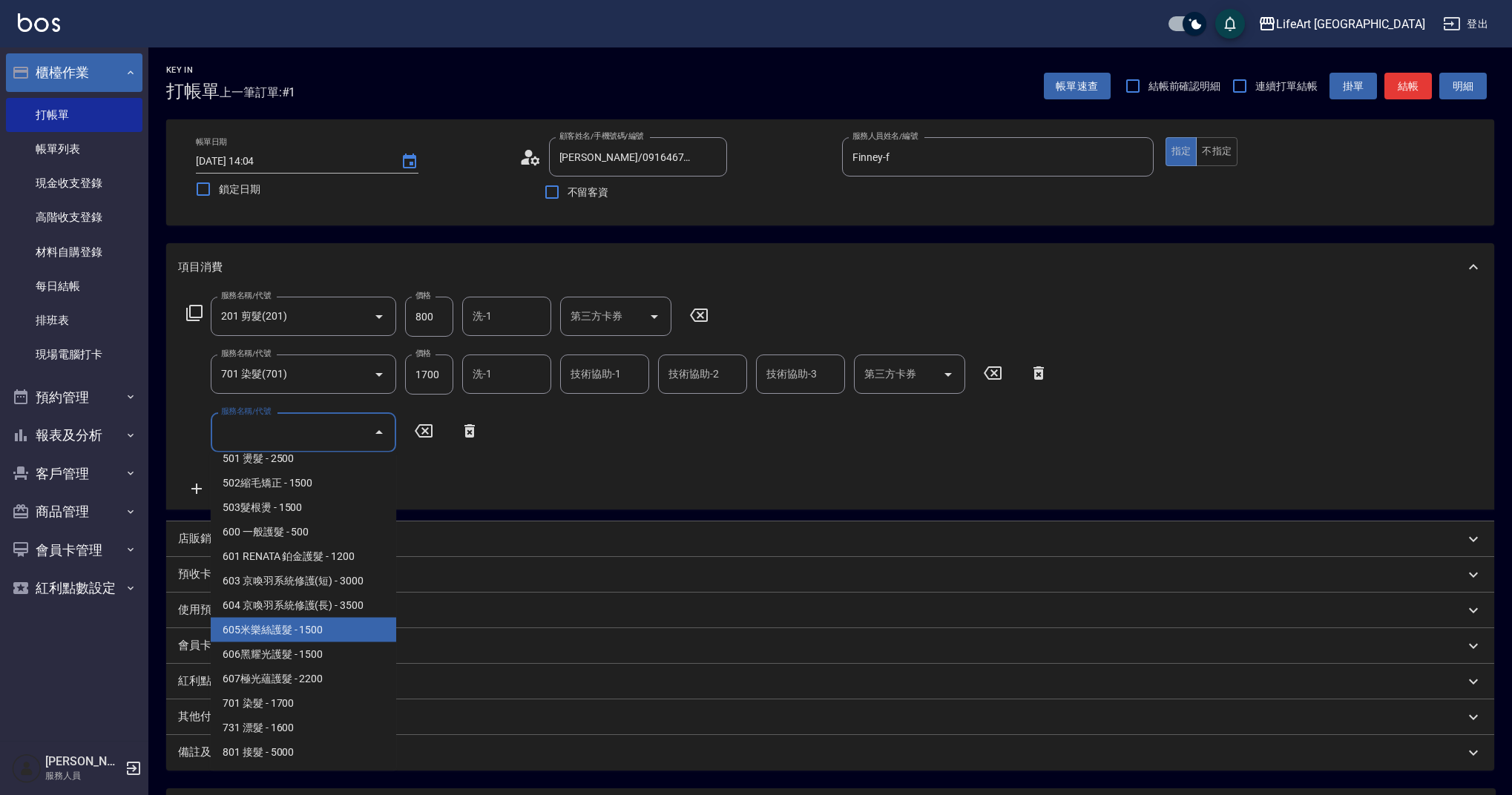
click at [297, 636] on span "605米樂絲護髮 - 1500" at bounding box center [303, 630] width 185 height 25
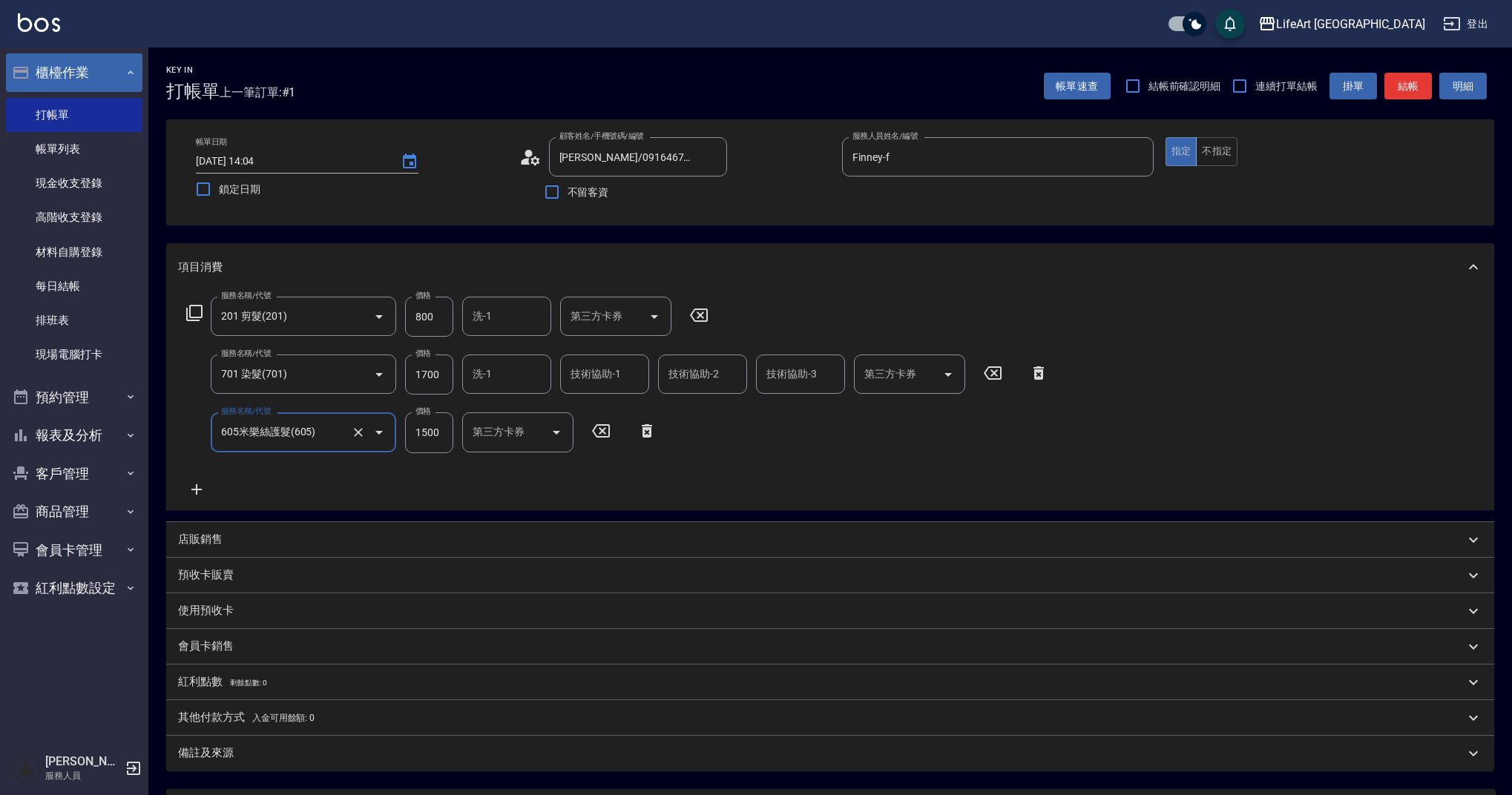
type input "605米樂絲護髮(605)"
drag, startPoint x: 440, startPoint y: 381, endPoint x: 414, endPoint y: 375, distance: 26.7
click at [414, 375] on input "1700" at bounding box center [429, 375] width 48 height 40
drag, startPoint x: 435, startPoint y: 379, endPoint x: 390, endPoint y: 356, distance: 50.5
click at [390, 356] on div "服務名稱/代號 701 染髮(701) 服務名稱/代號 價格 1700 價格 洗-1 洗-1 技術協助-1 技術協助-1 技術協助-2 技術協助-2 技術協助…" at bounding box center [617, 375] width 879 height 40
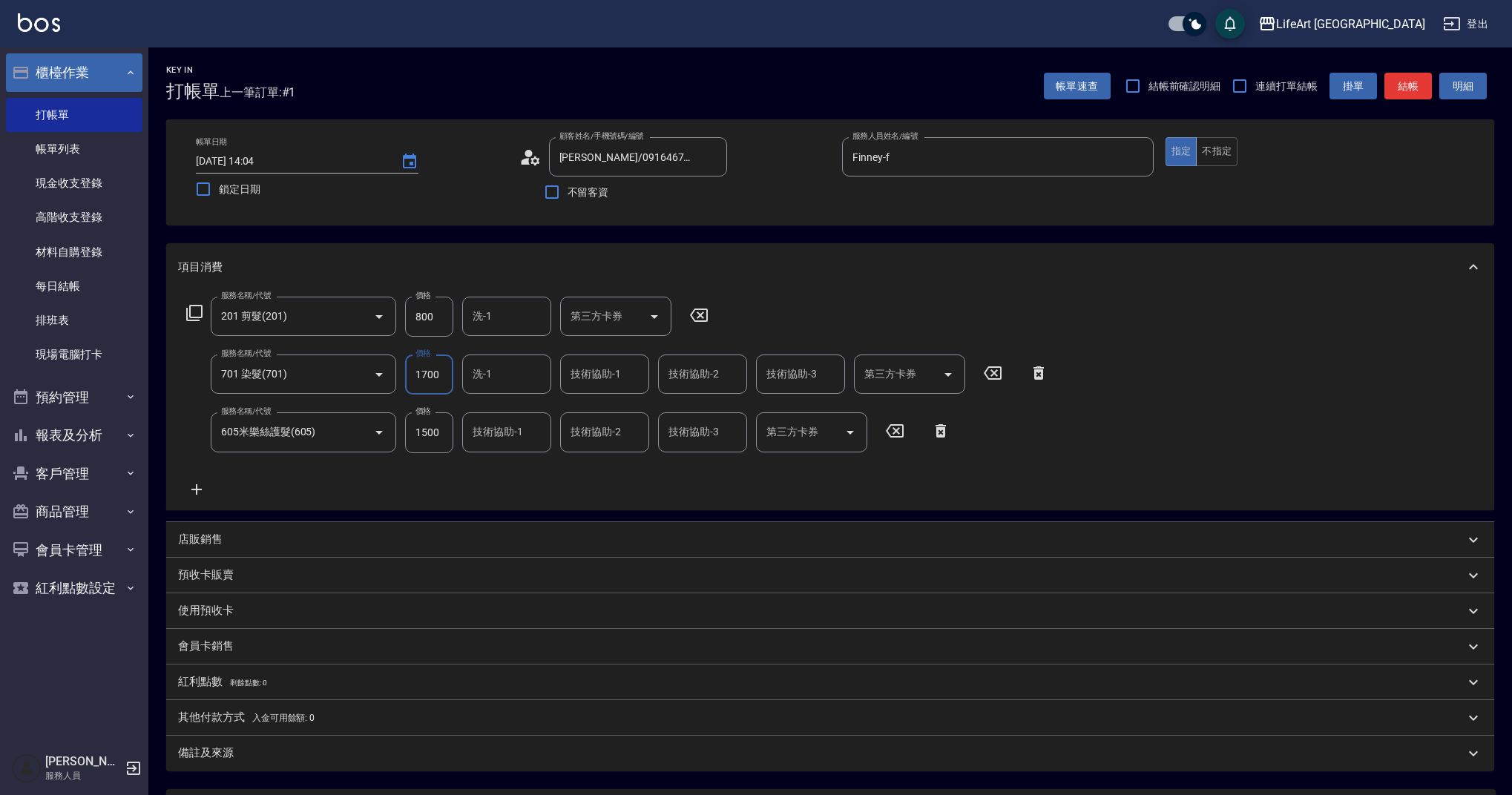
drag, startPoint x: 442, startPoint y: 370, endPoint x: 407, endPoint y: 375, distance: 35.4
click at [407, 375] on input "1700" at bounding box center [429, 375] width 48 height 40
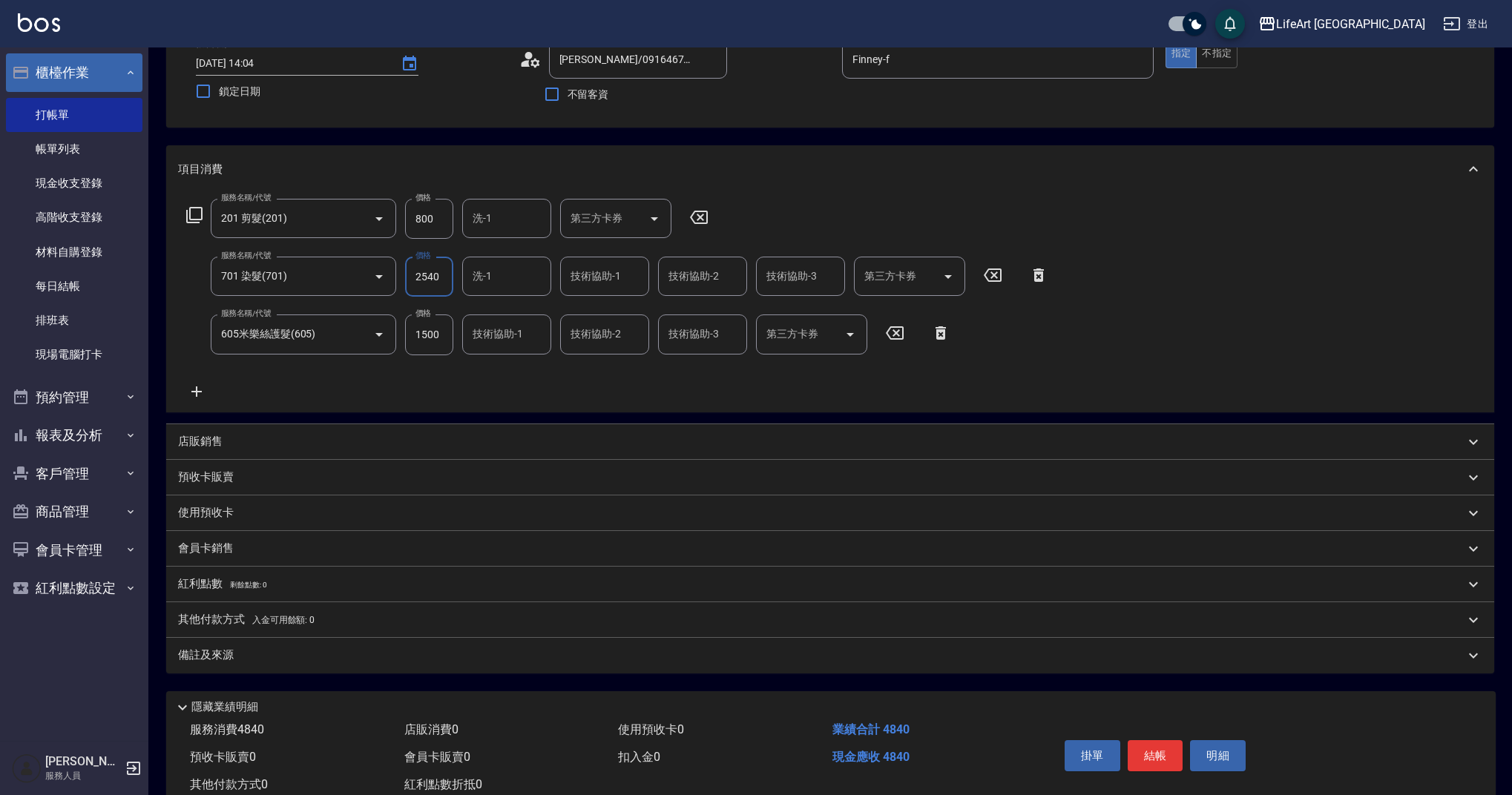
scroll to position [143, 0]
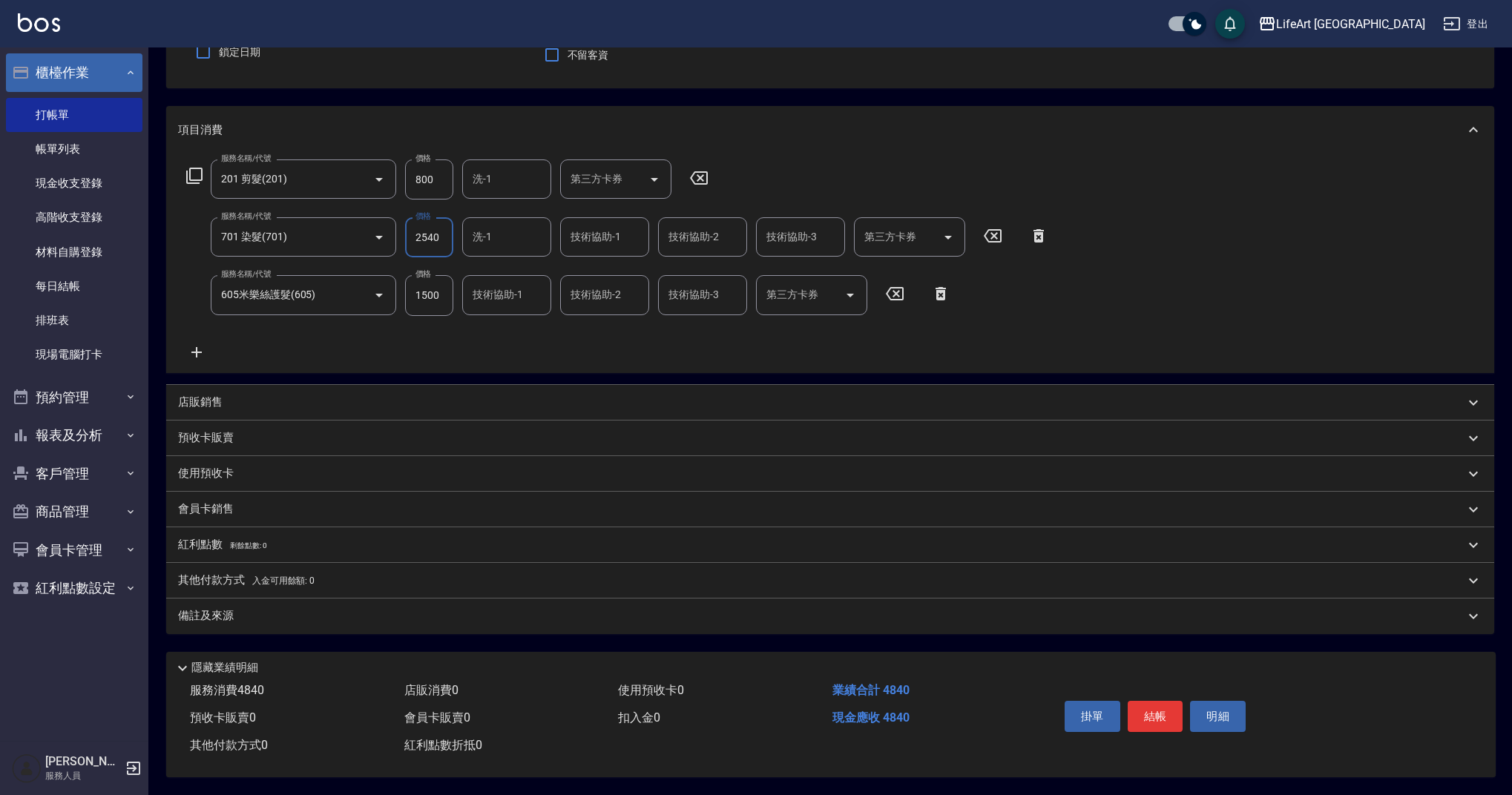
click at [424, 231] on input "2540" at bounding box center [429, 237] width 48 height 40
click at [428, 230] on input "2540" at bounding box center [429, 237] width 48 height 40
type input "2340"
click at [1087, 198] on div "服務名稱/代號 201 剪髮(201) 服務名稱/代號 價格 800 價格 洗-1 洗-1 第三方卡券 第三方卡券 服務名稱/代號 701 染髮(701) 服…" at bounding box center [830, 263] width 1328 height 219
click at [245, 613] on div "備註及來源" at bounding box center [821, 616] width 1287 height 15
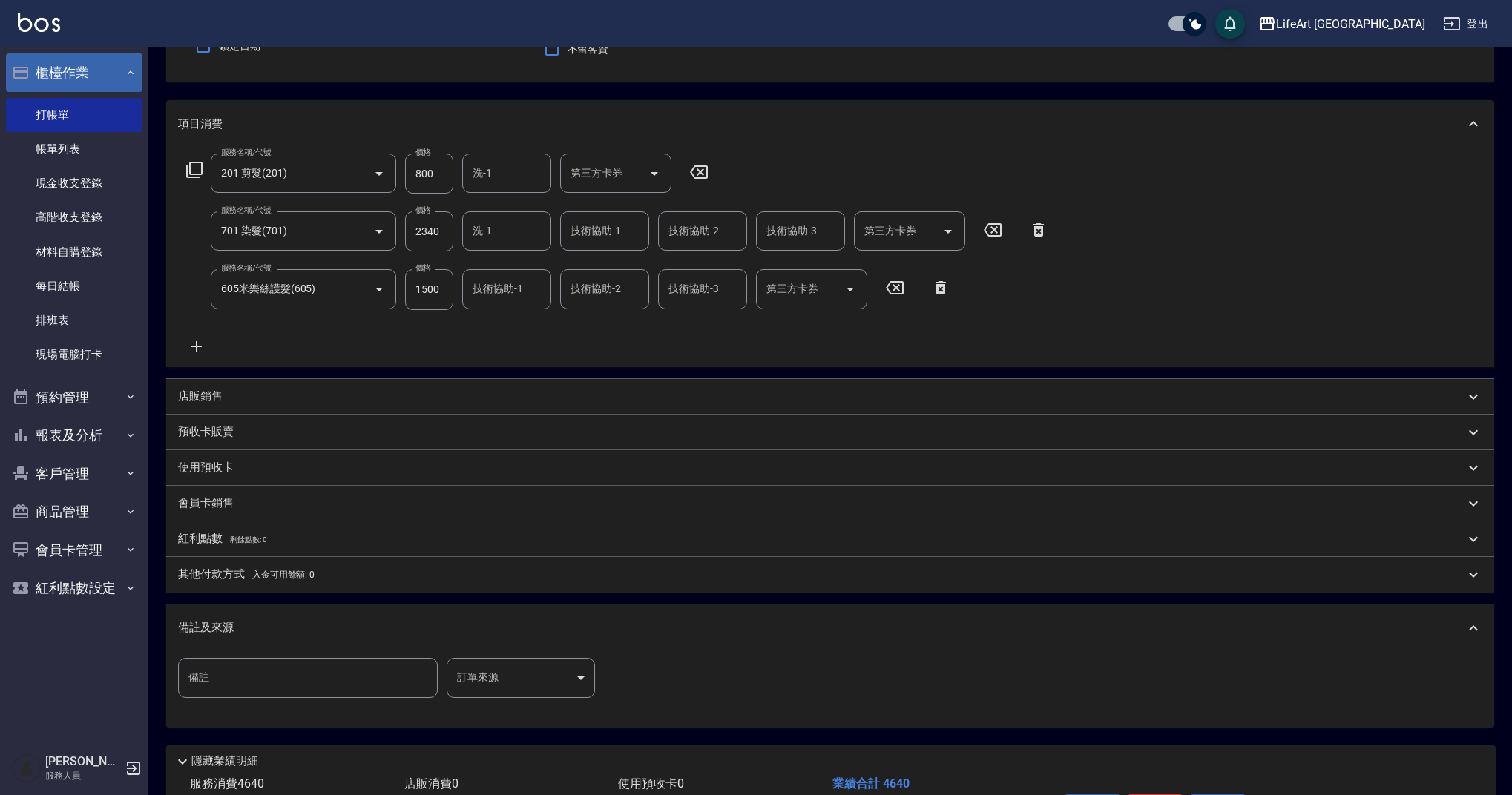
click at [553, 680] on body "LifeArt 蘆洲 登出 櫃檯作業 打帳單 帳單列表 現金收支登錄 高階收支登錄 材料自購登錄 每日結帳 排班表 現場電腦打卡 預約管理 預約管理 單日預約…" at bounding box center [756, 372] width 1512 height 1032
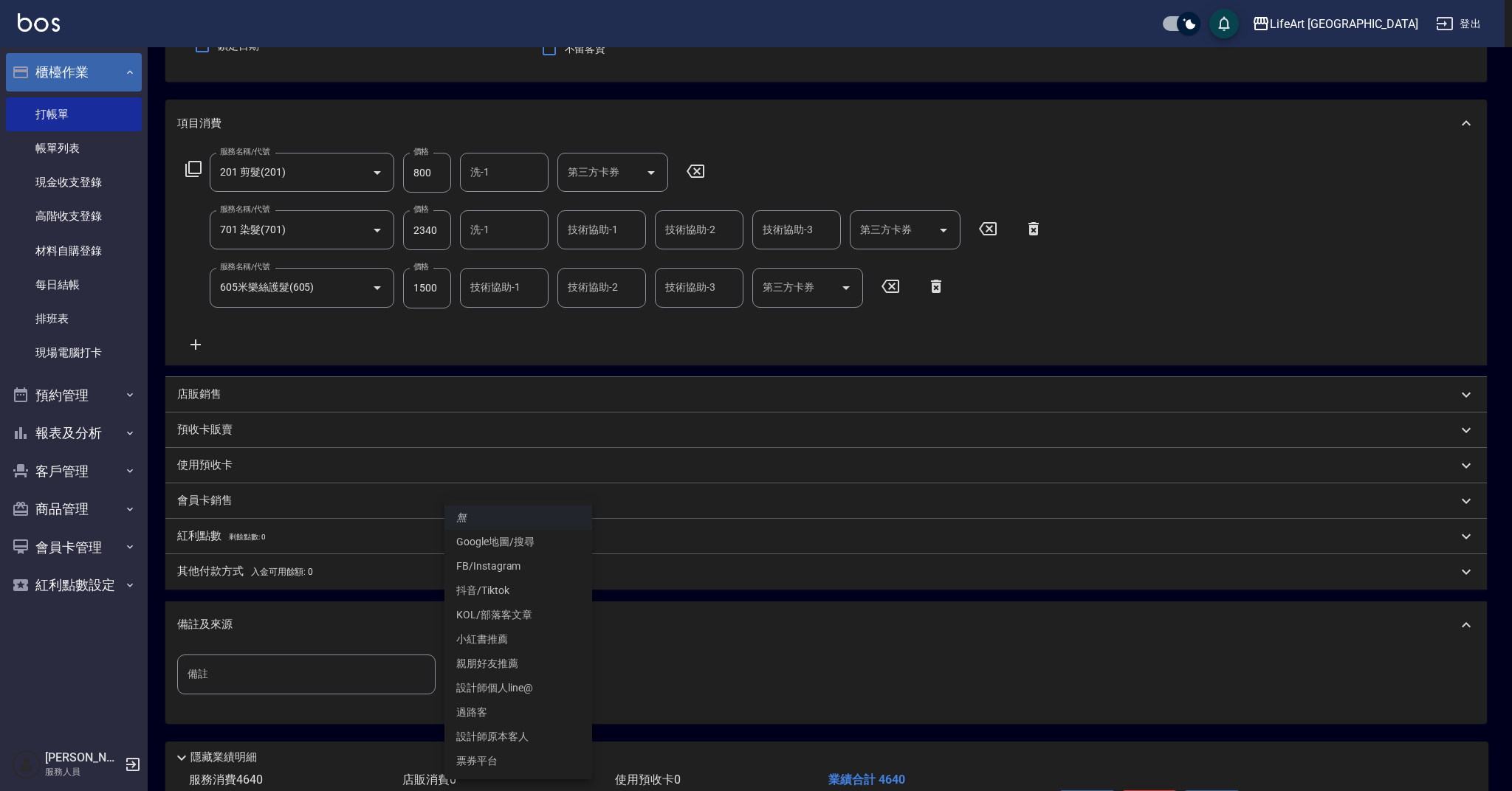
click at [511, 565] on li "FB/Instagram" at bounding box center [518, 566] width 148 height 24
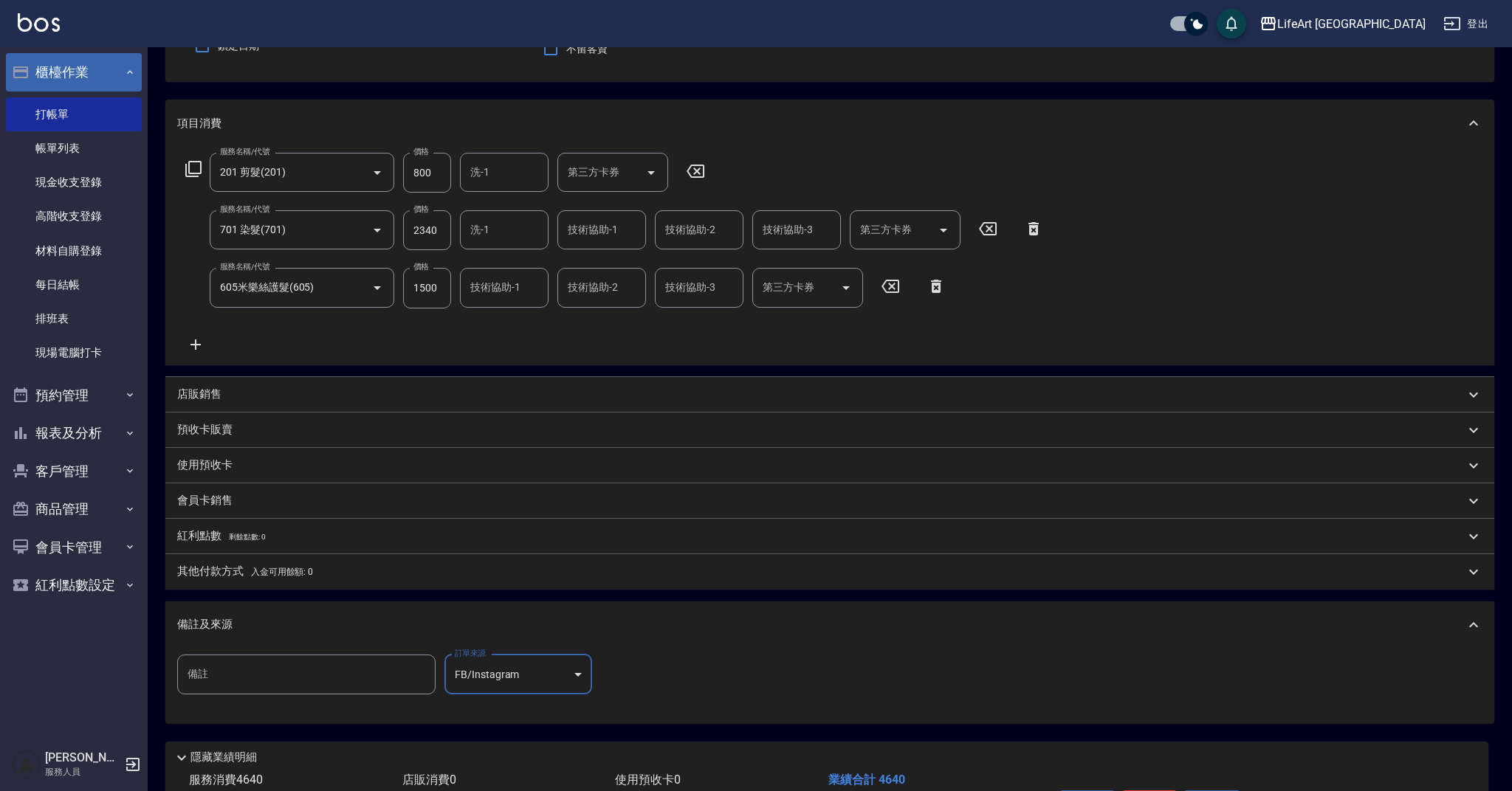
type input "FB/Instagram"
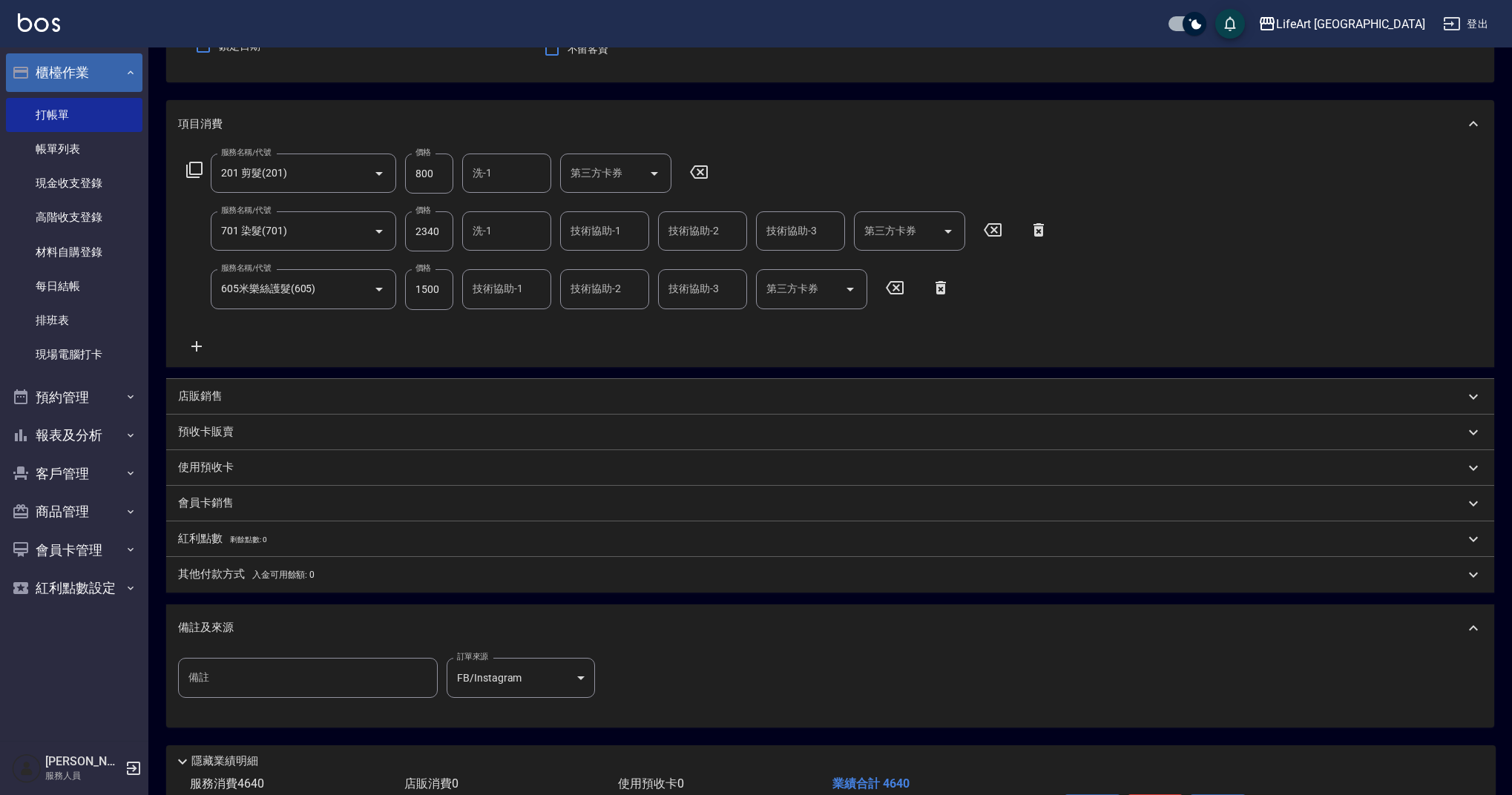
click at [721, 638] on div "備註及來源" at bounding box center [830, 628] width 1328 height 47
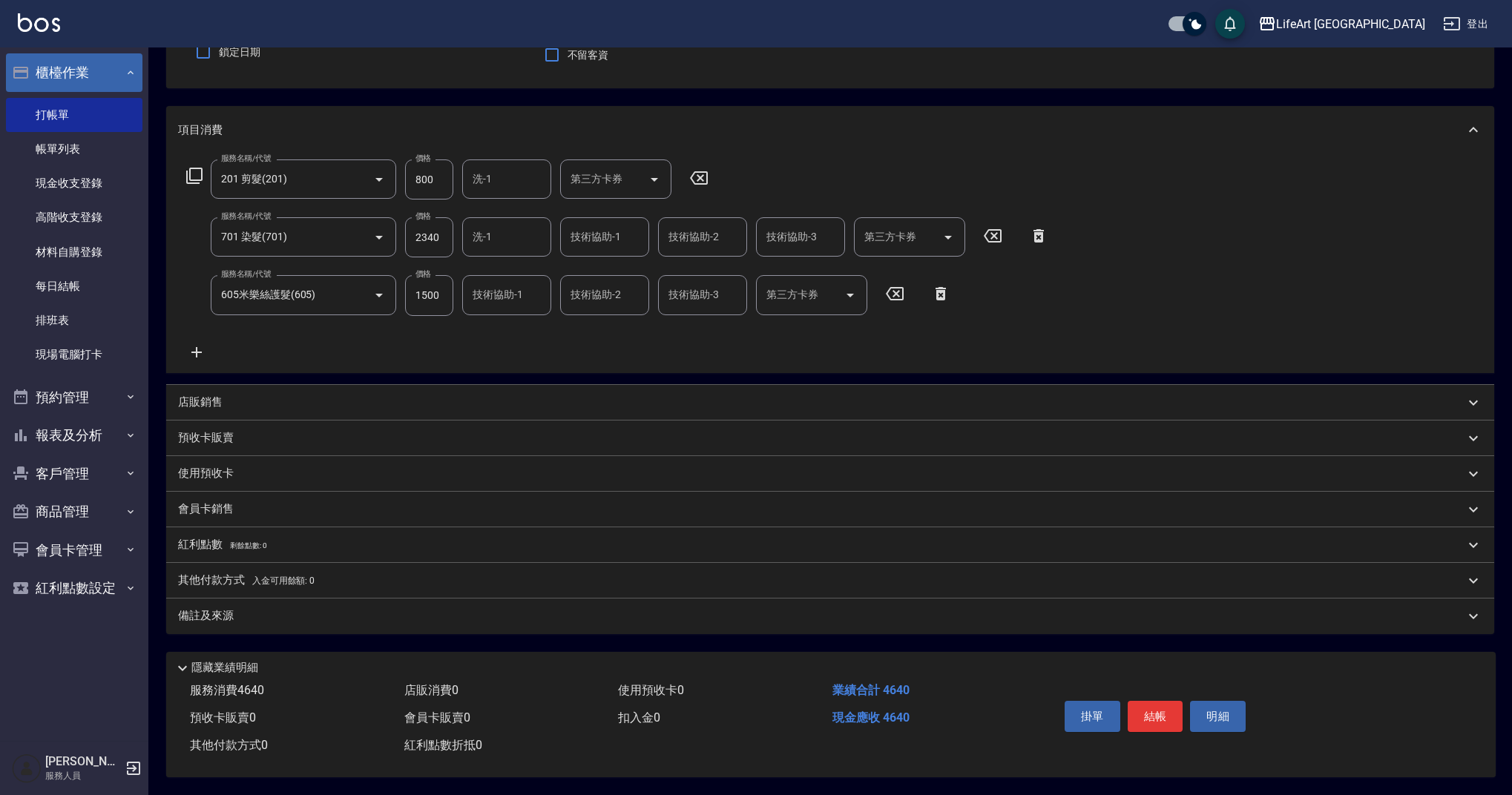
click at [237, 584] on div "其他付款方式 入金可用餘額: 0" at bounding box center [830, 581] width 1328 height 35
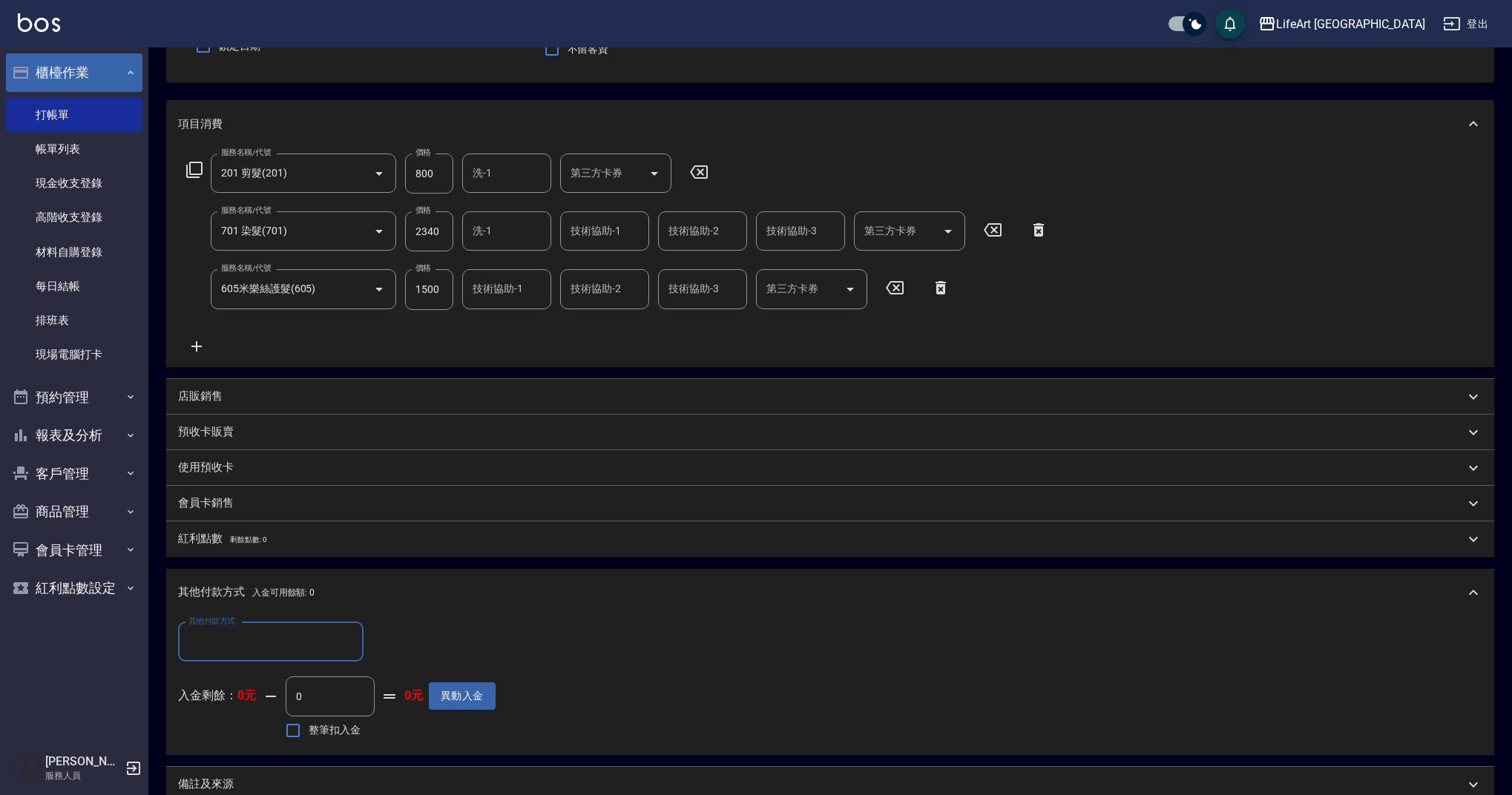
click at [224, 640] on input "其他付款方式" at bounding box center [270, 642] width 172 height 26
click at [257, 707] on span "Linepay" at bounding box center [270, 705] width 185 height 25
type input "Linepay"
drag, startPoint x: 414, startPoint y: 640, endPoint x: 367, endPoint y: 635, distance: 47.3
click at [367, 635] on div "其他付款方式 Linepay 其他付款方式 Linepay金額 0 Linepay金額" at bounding box center [336, 643] width 318 height 40
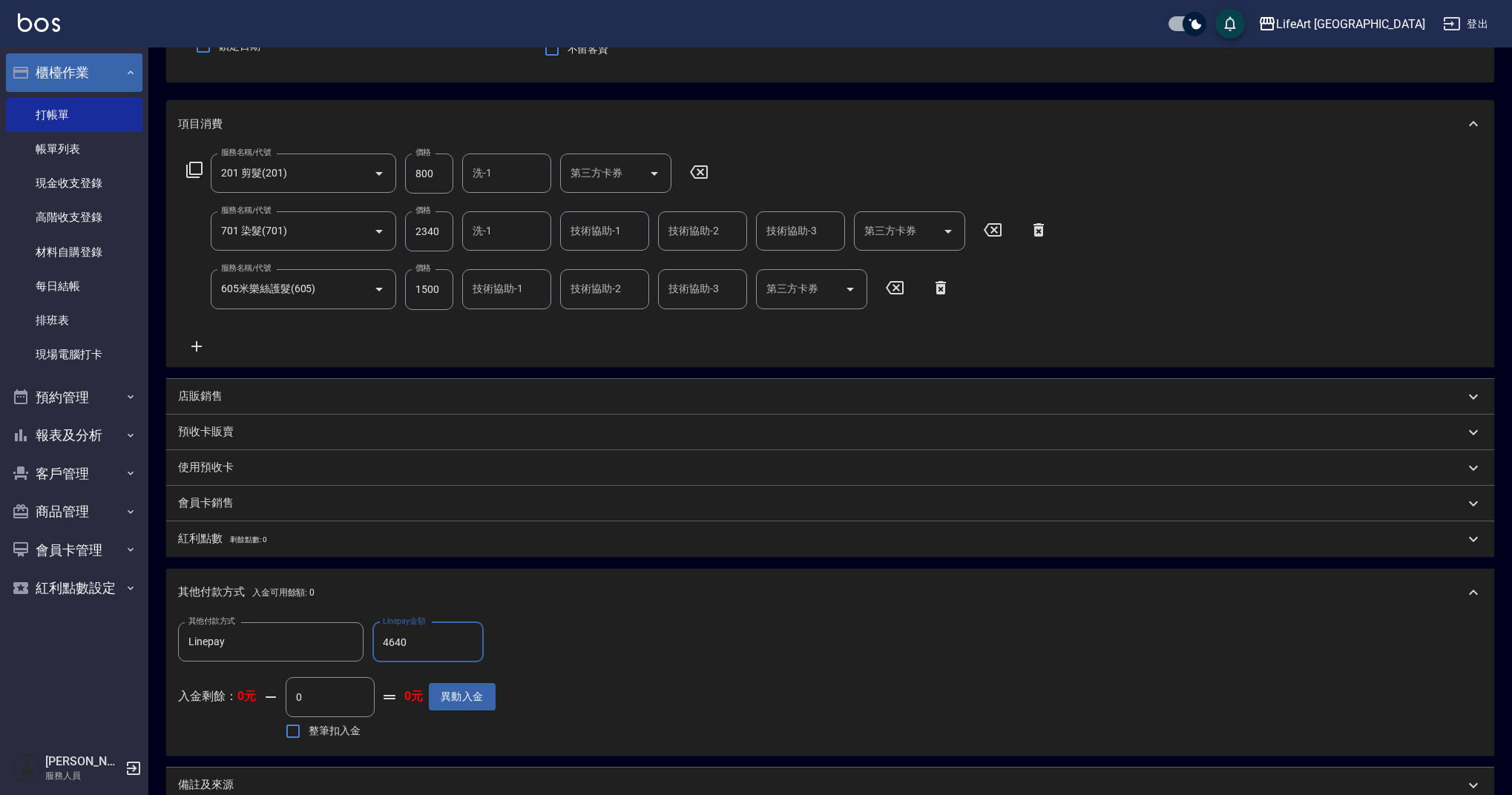
scroll to position [319, 0]
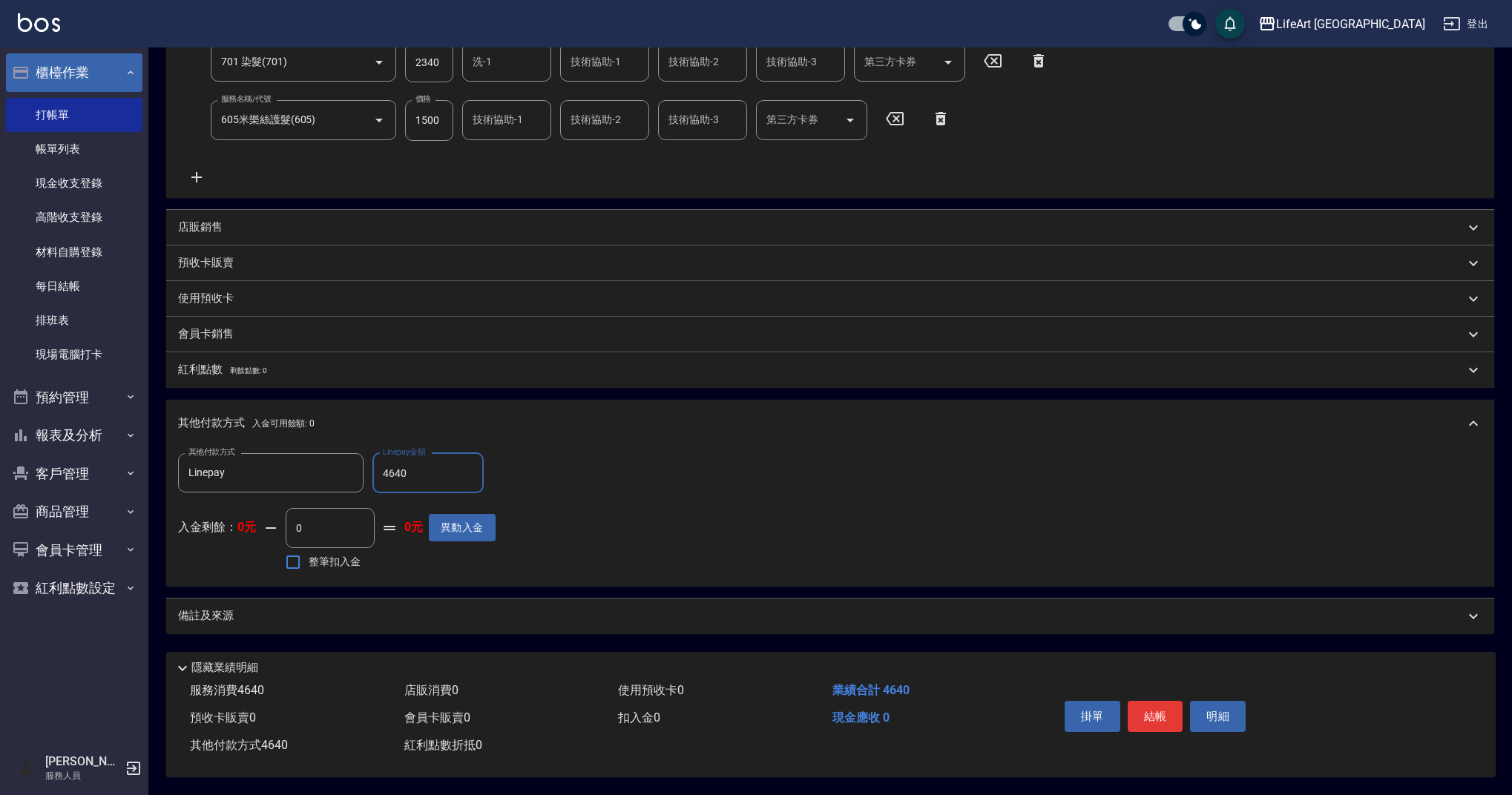
type input "4640"
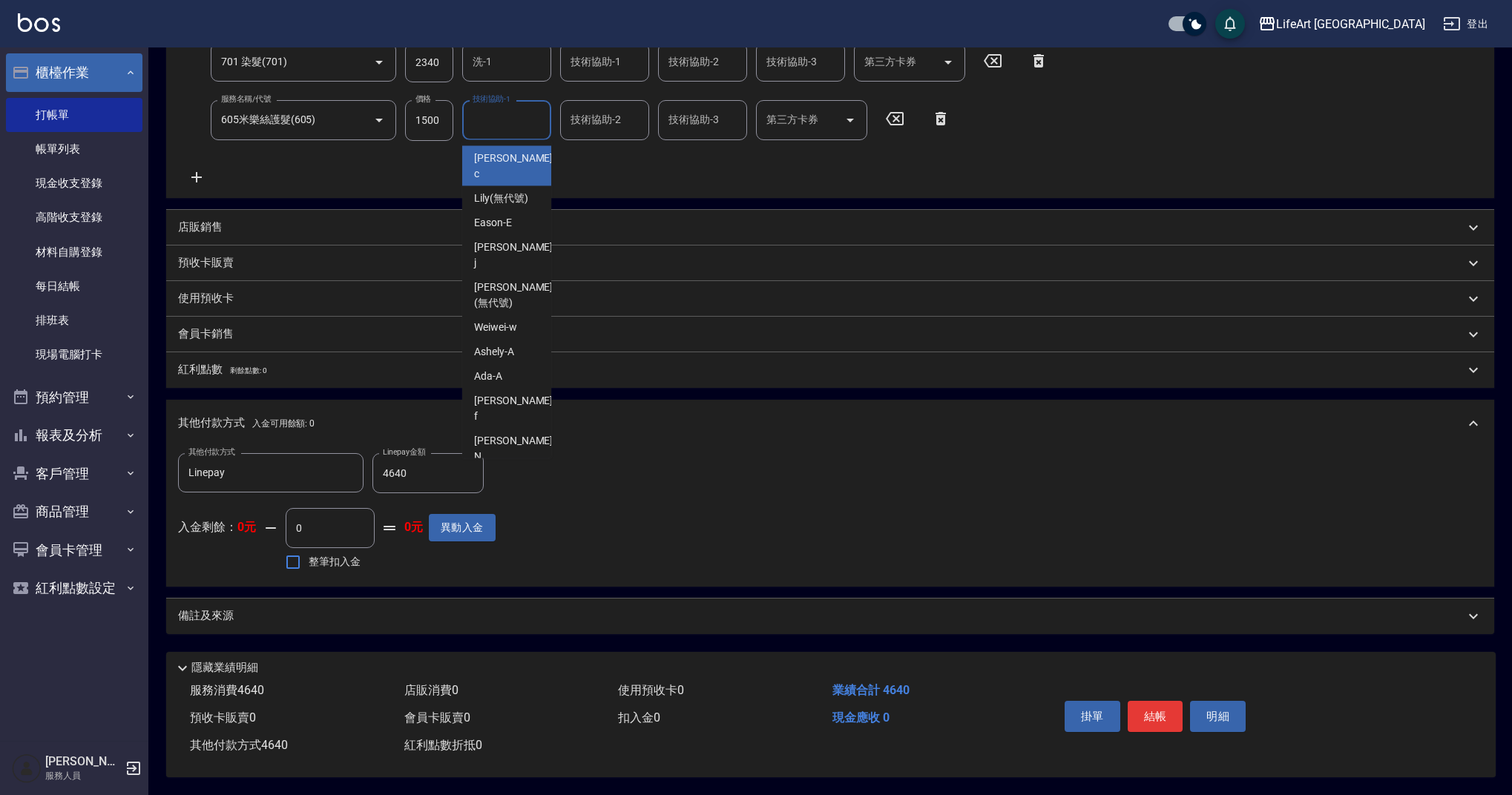
click at [496, 116] on input "技術協助-1" at bounding box center [506, 119] width 76 height 26
drag, startPoint x: 538, startPoint y: 418, endPoint x: 450, endPoint y: 89, distance: 340.6
click at [538, 469] on div "Ally (無代號)" at bounding box center [506, 481] width 89 height 25
type input "Ally(無代號)"
type input "0"
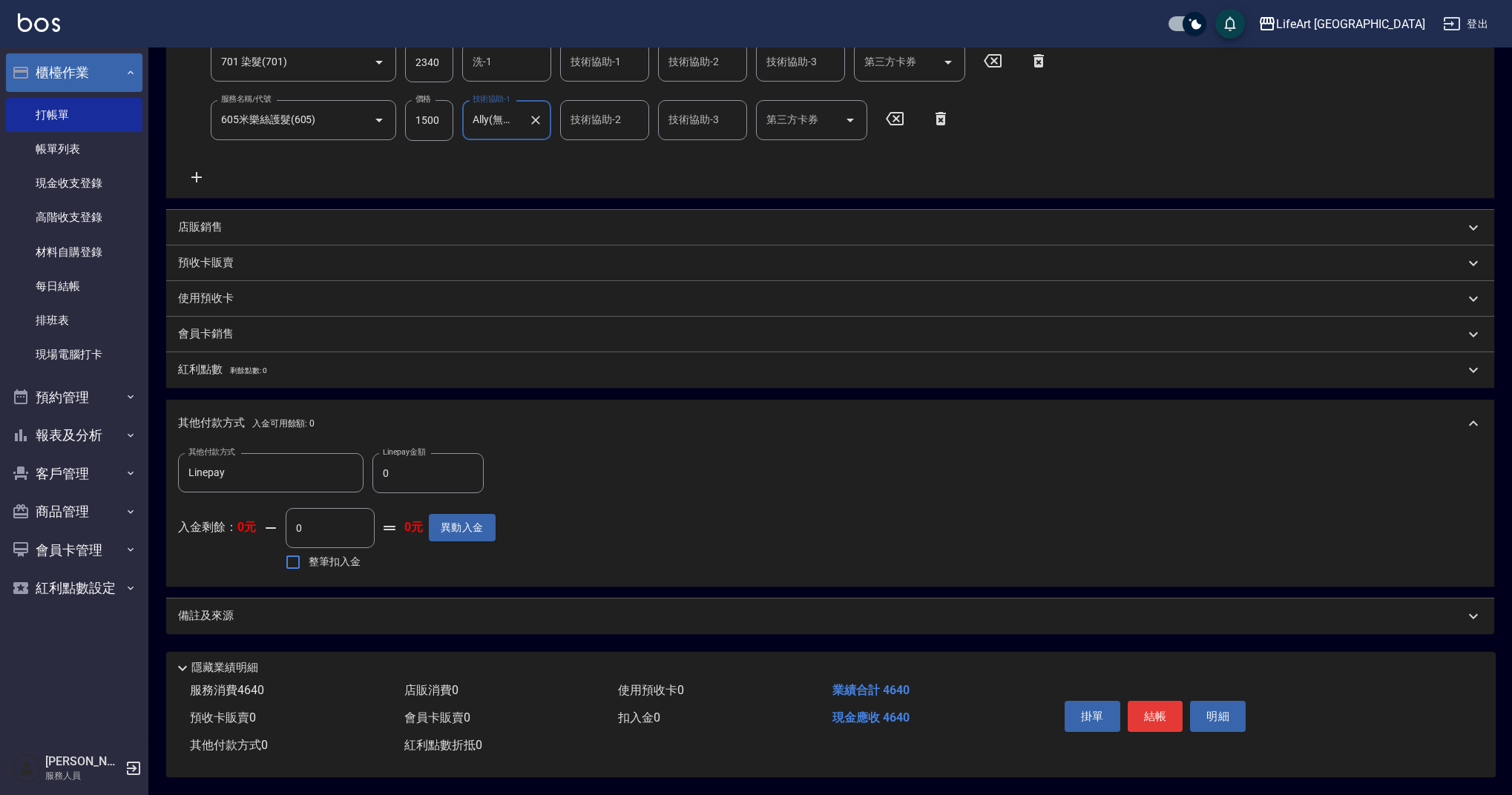
click at [502, 59] on input "洗-1" at bounding box center [506, 62] width 76 height 26
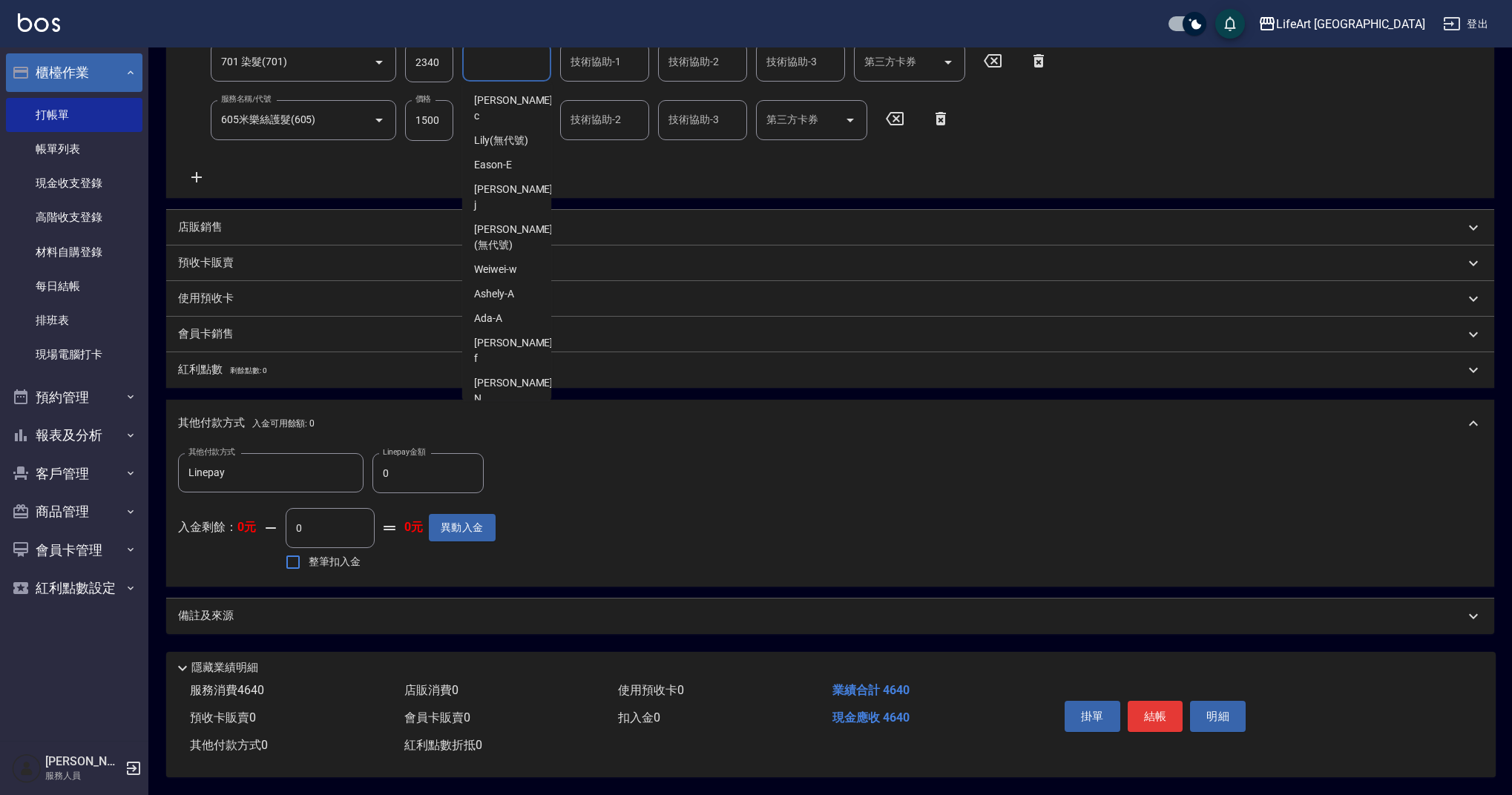
click at [477, 415] on span "Ally (無代號)" at bounding box center [502, 423] width 55 height 15
type input "Ally(無代號)"
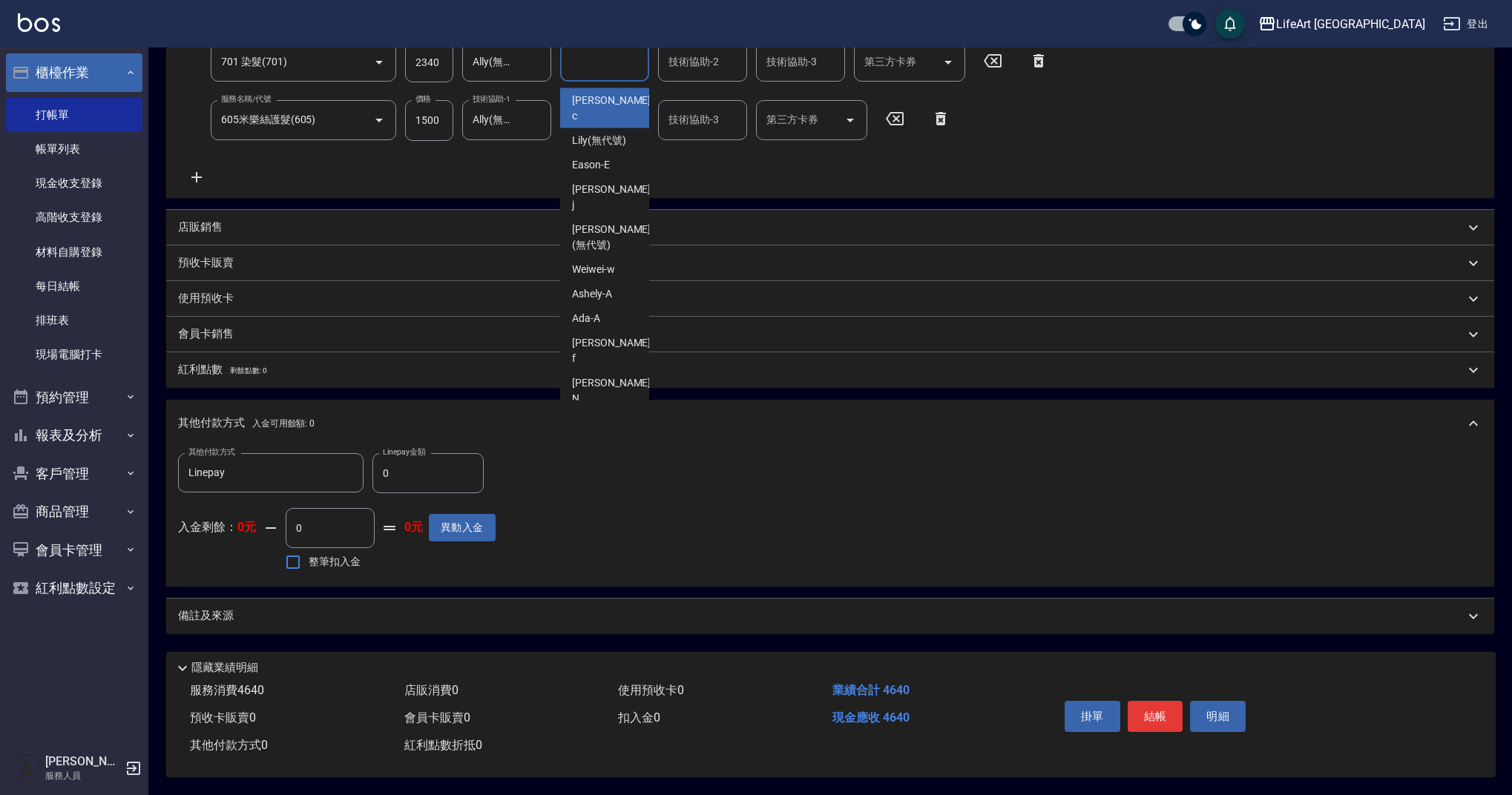
click at [609, 61] on input "技術協助-1" at bounding box center [604, 62] width 76 height 26
click at [613, 415] on span "Ally (無代號)" at bounding box center [600, 423] width 55 height 15
type input "Ally(無代號)"
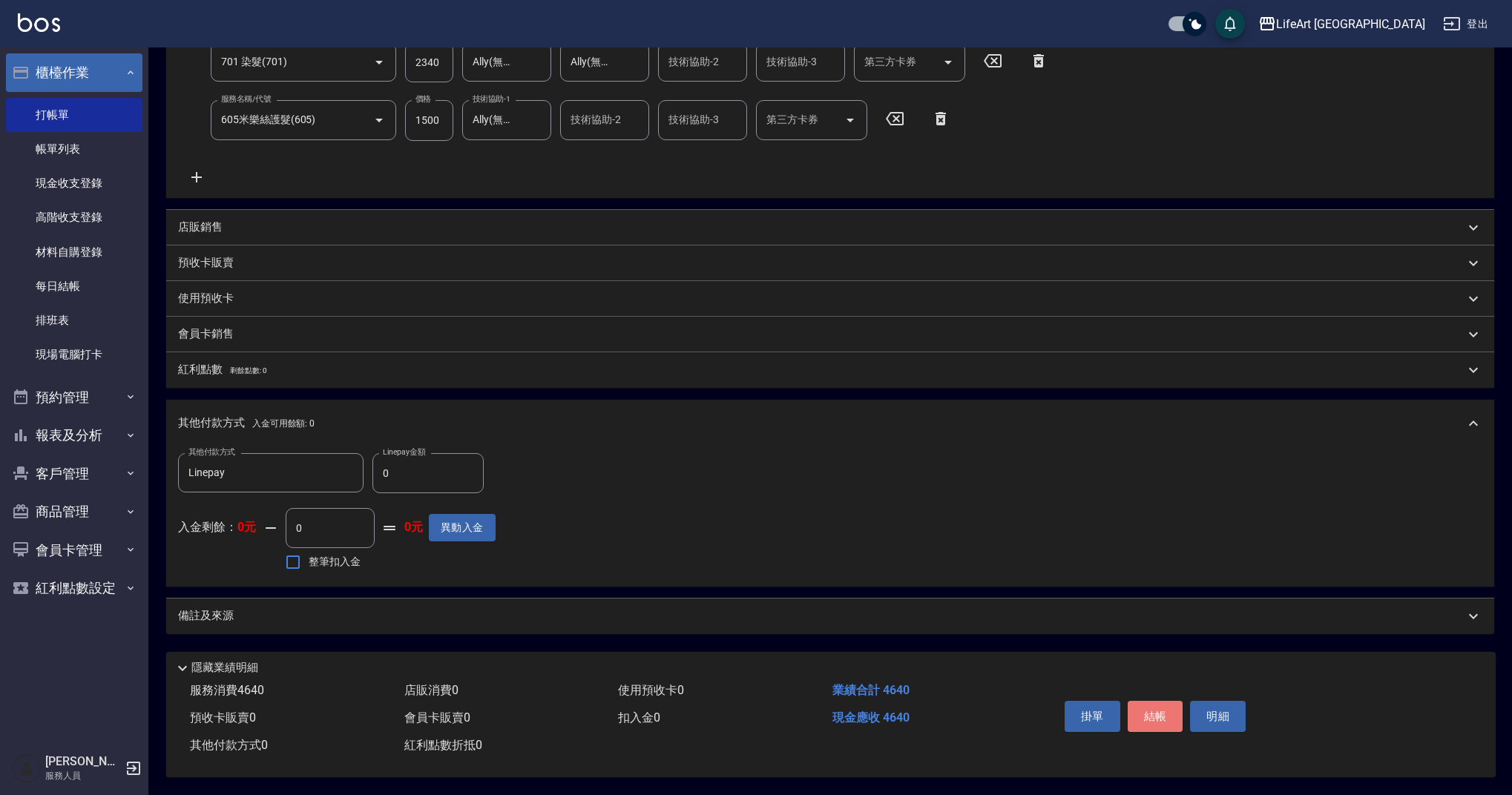
click at [1162, 701] on button "結帳" at bounding box center [1155, 716] width 56 height 31
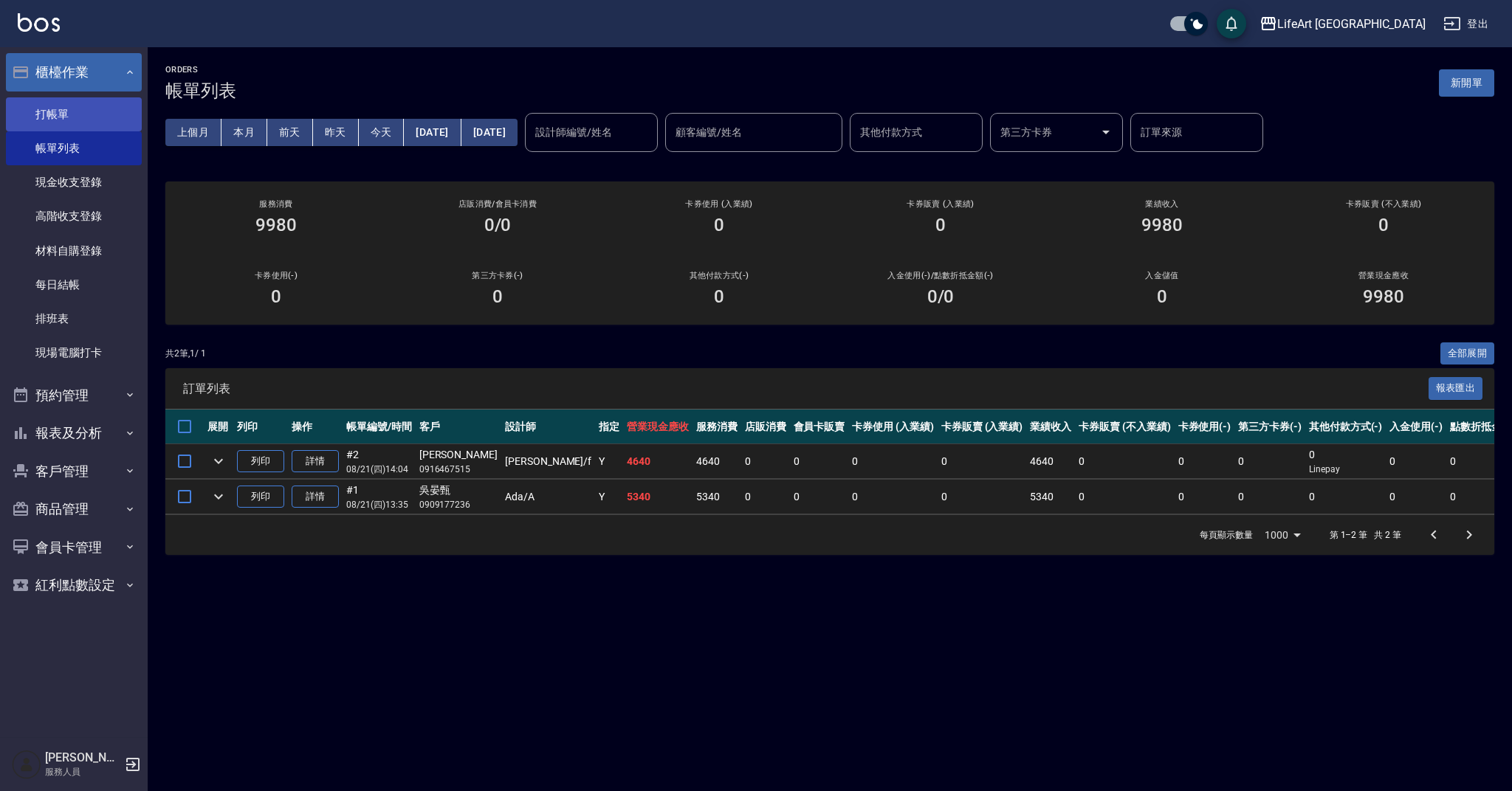
click at [51, 117] on link "打帳單" at bounding box center [74, 114] width 136 height 34
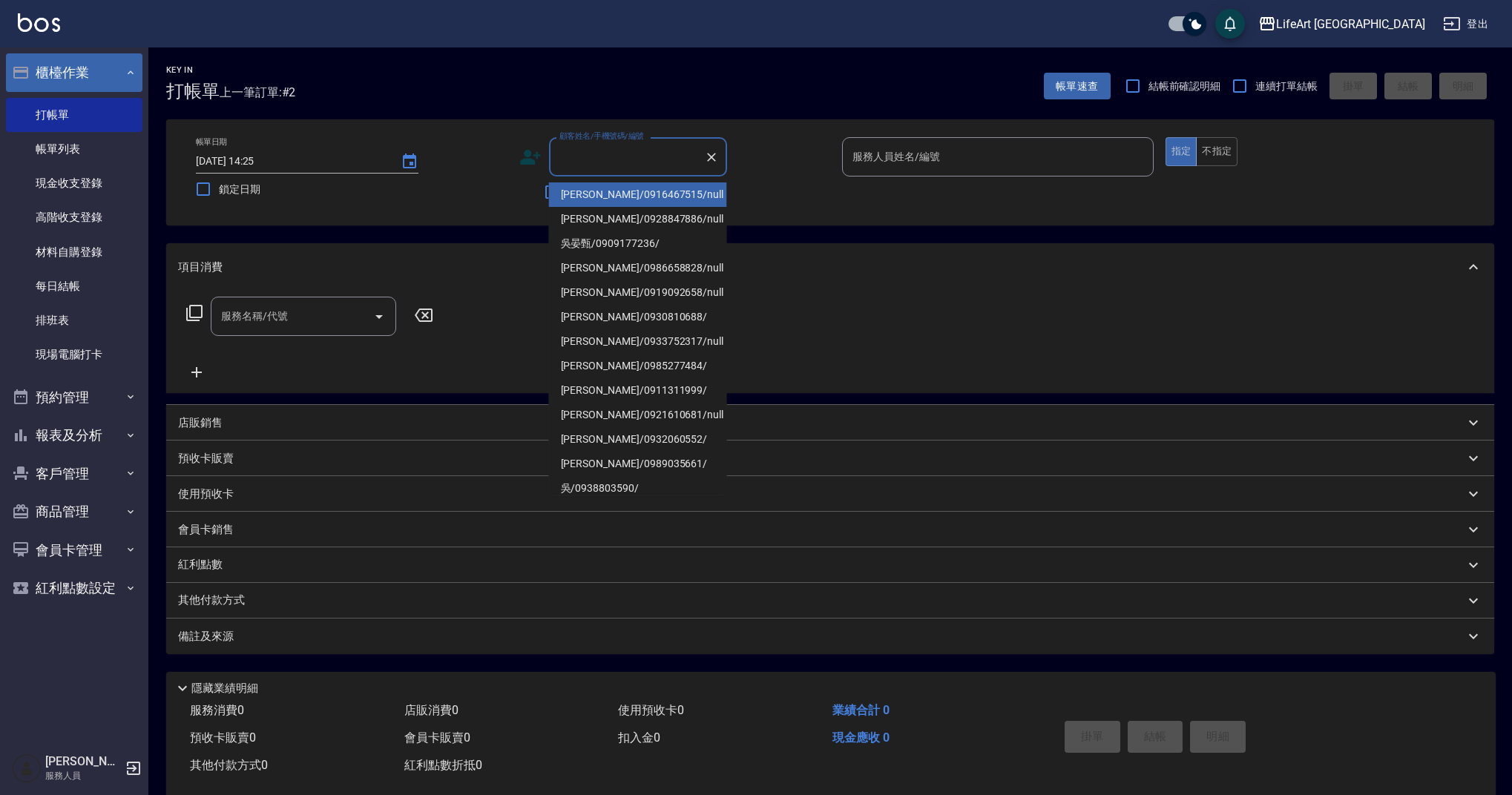
click at [570, 152] on input "顧客姓名/手機號碼/編號" at bounding box center [627, 157] width 142 height 26
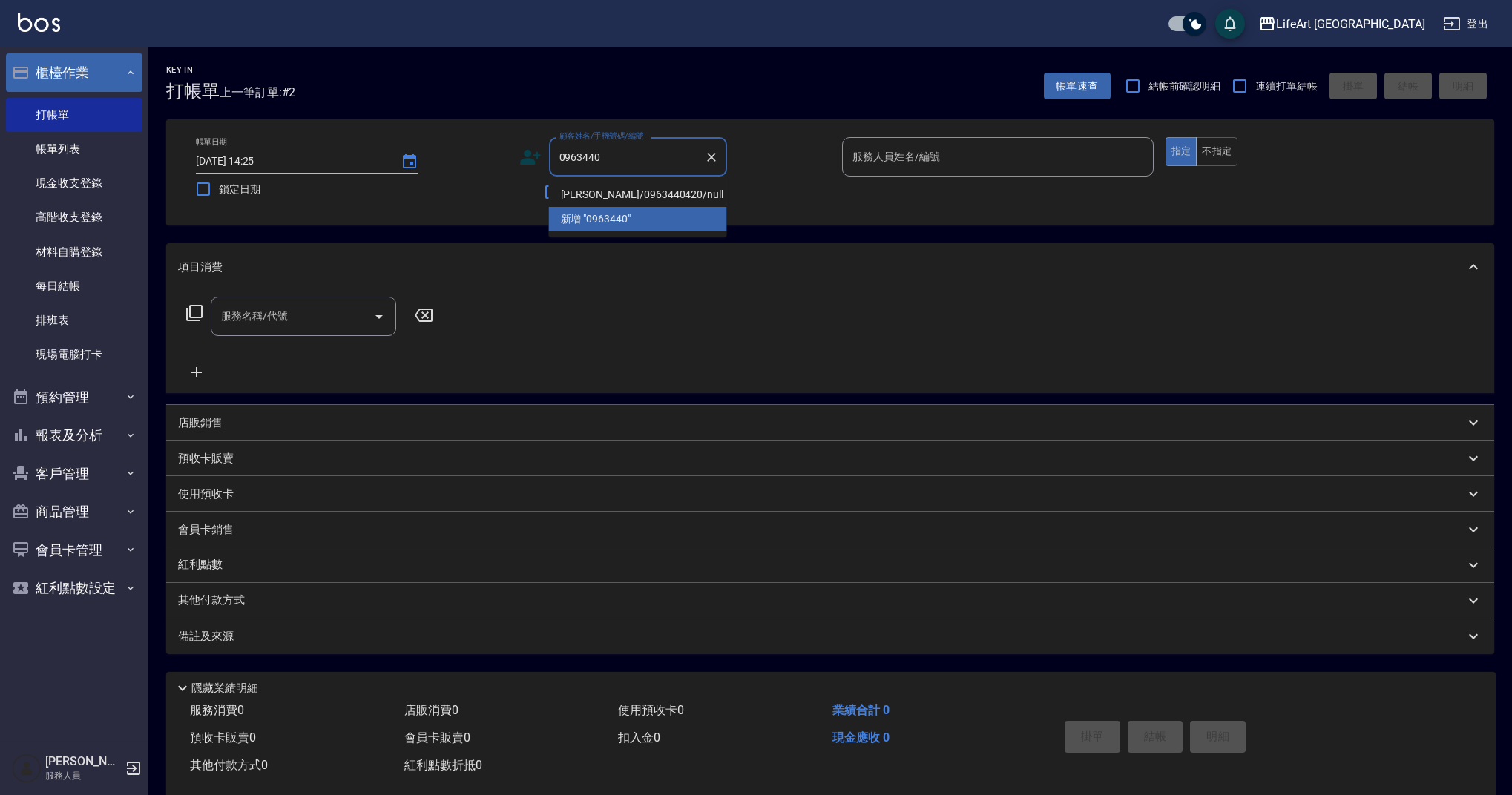
click at [628, 195] on li "[PERSON_NAME]/0963440420/null" at bounding box center [638, 195] width 178 height 25
type input "[PERSON_NAME]/0963440420/null"
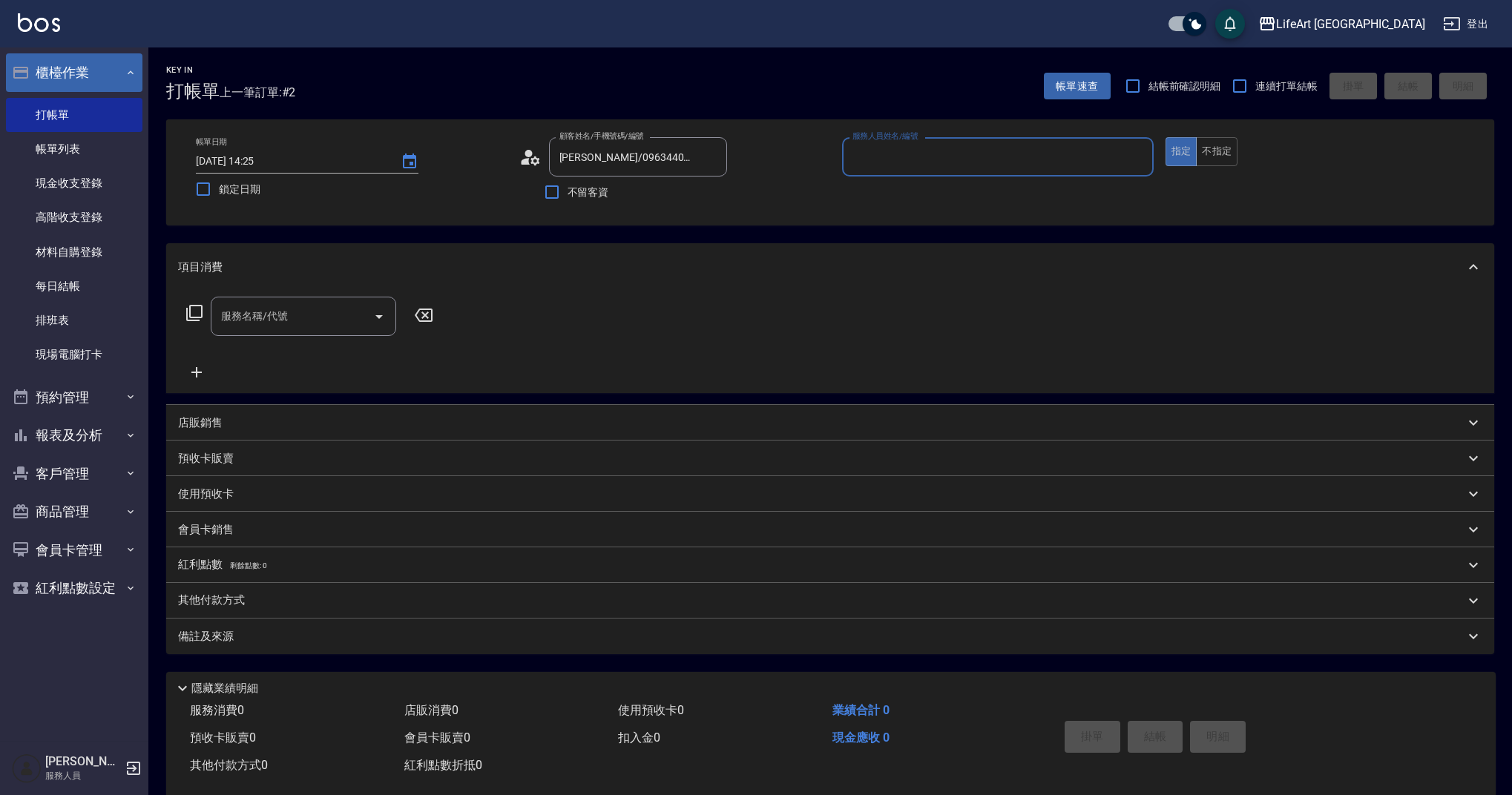
type input "Weiwei-w"
click at [525, 157] on icon at bounding box center [530, 157] width 22 height 22
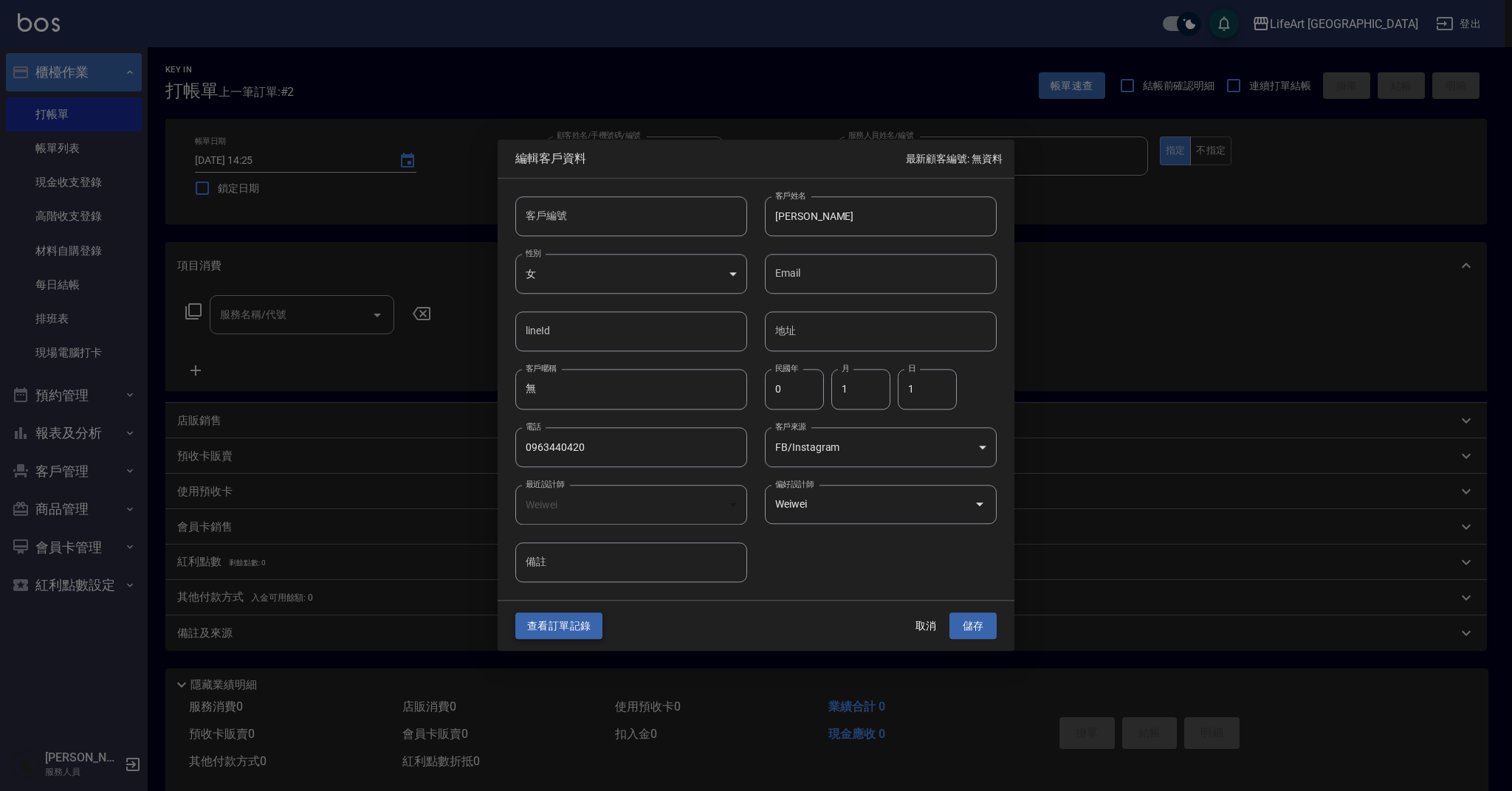
click at [578, 629] on button "查看訂單記錄" at bounding box center [559, 626] width 87 height 27
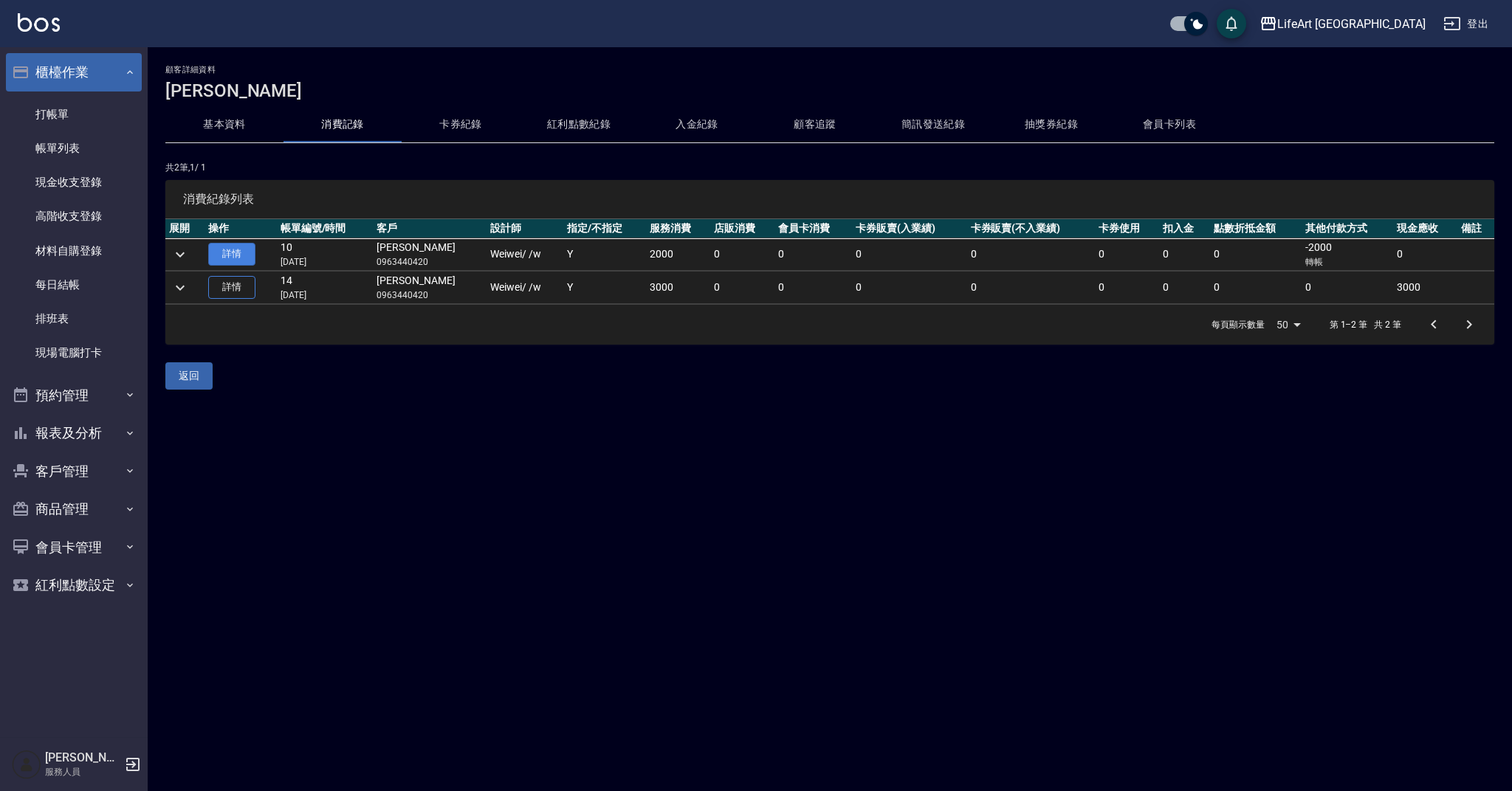
click at [232, 258] on link "詳情" at bounding box center [232, 255] width 47 height 23
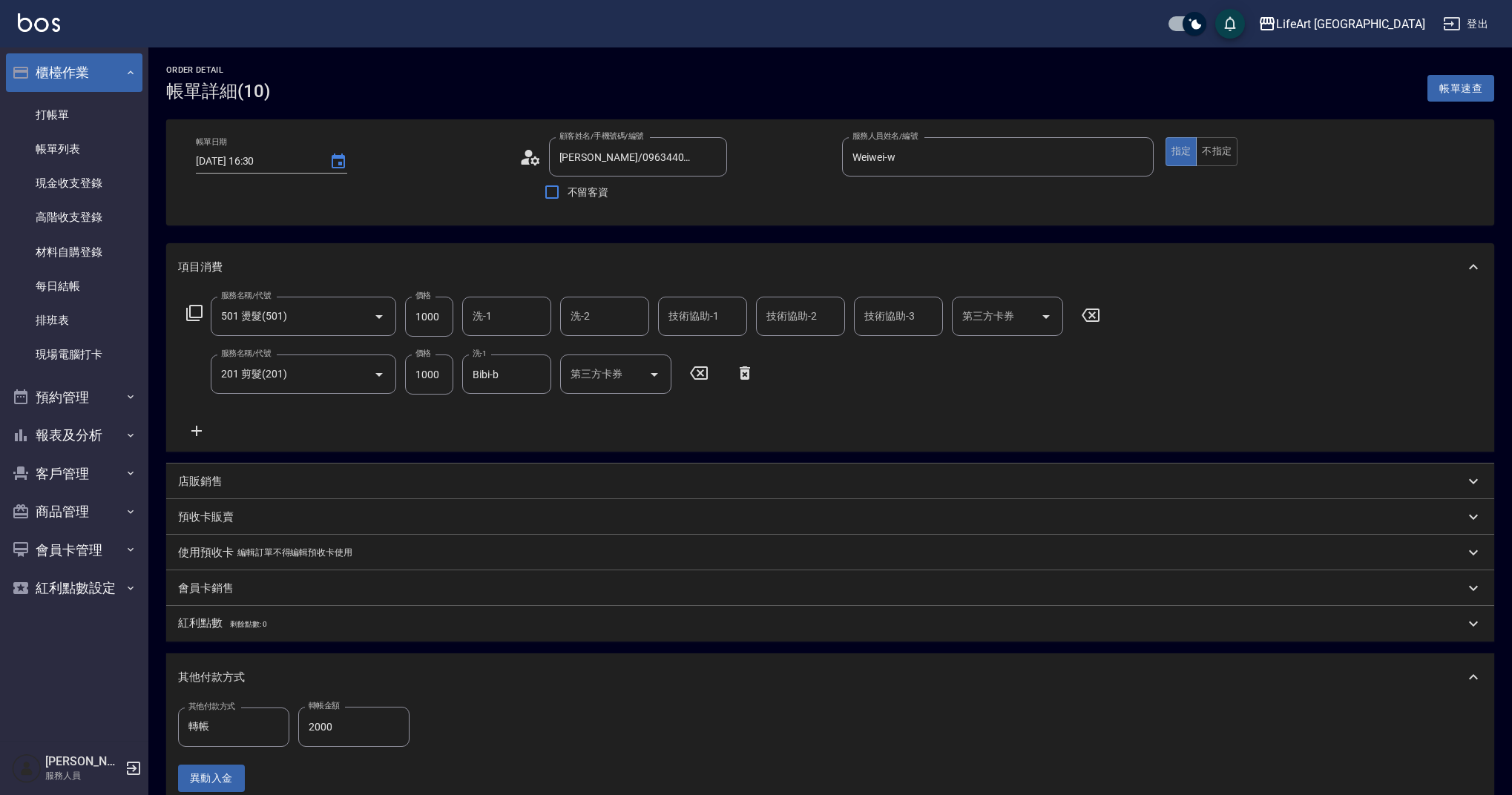
type input "[DATE] 16:30"
type input "[PERSON_NAME]/0963440420/null"
type input "Weiwei-w"
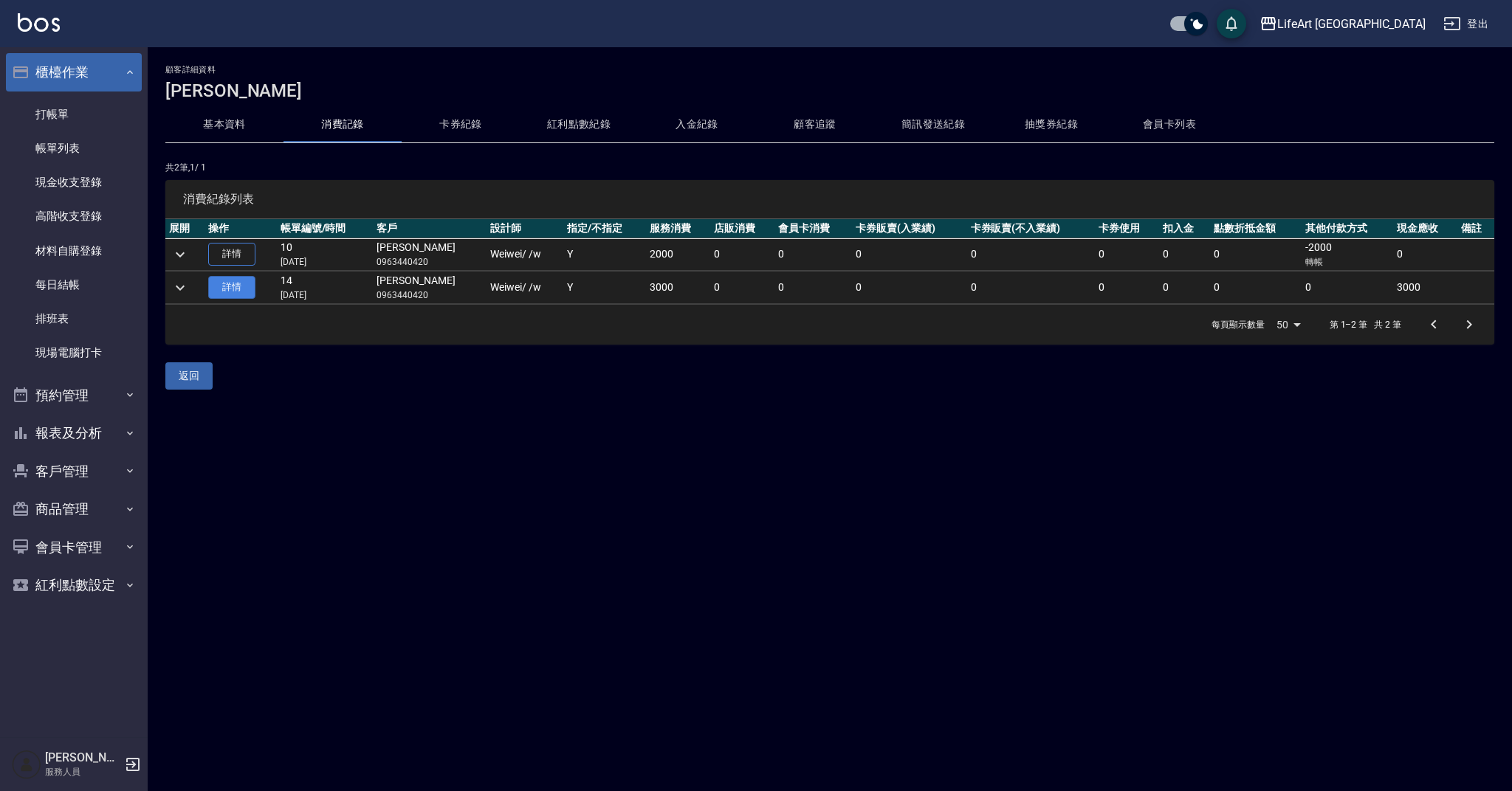
click at [245, 290] on link "詳情" at bounding box center [232, 287] width 47 height 23
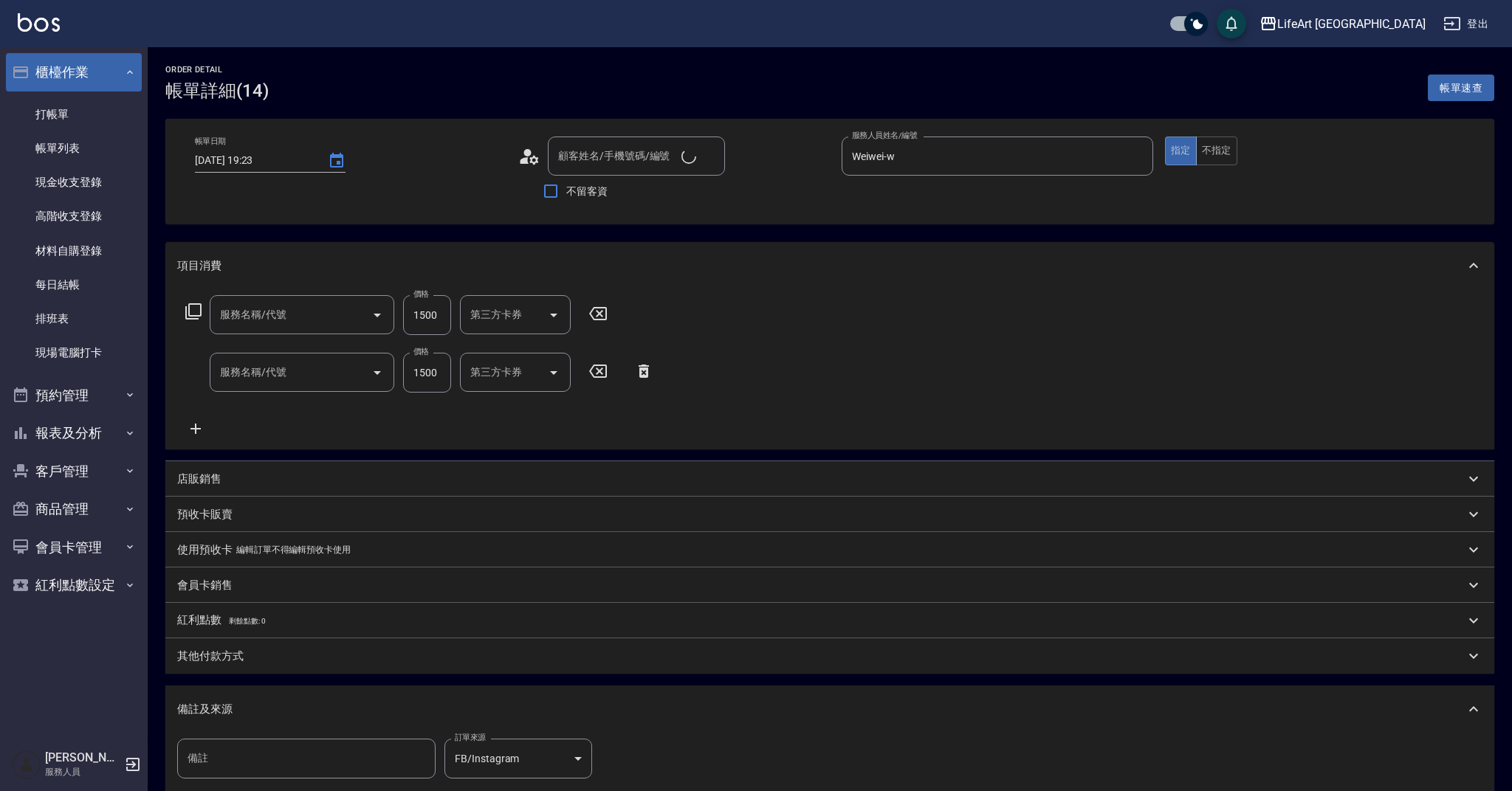
type input "[DATE] 19:23"
type input "Weiwei-w"
type input "[PERSON_NAME]/0963440420/null"
type input "605米樂絲護髮(605)"
type input "701 染髮(701)"
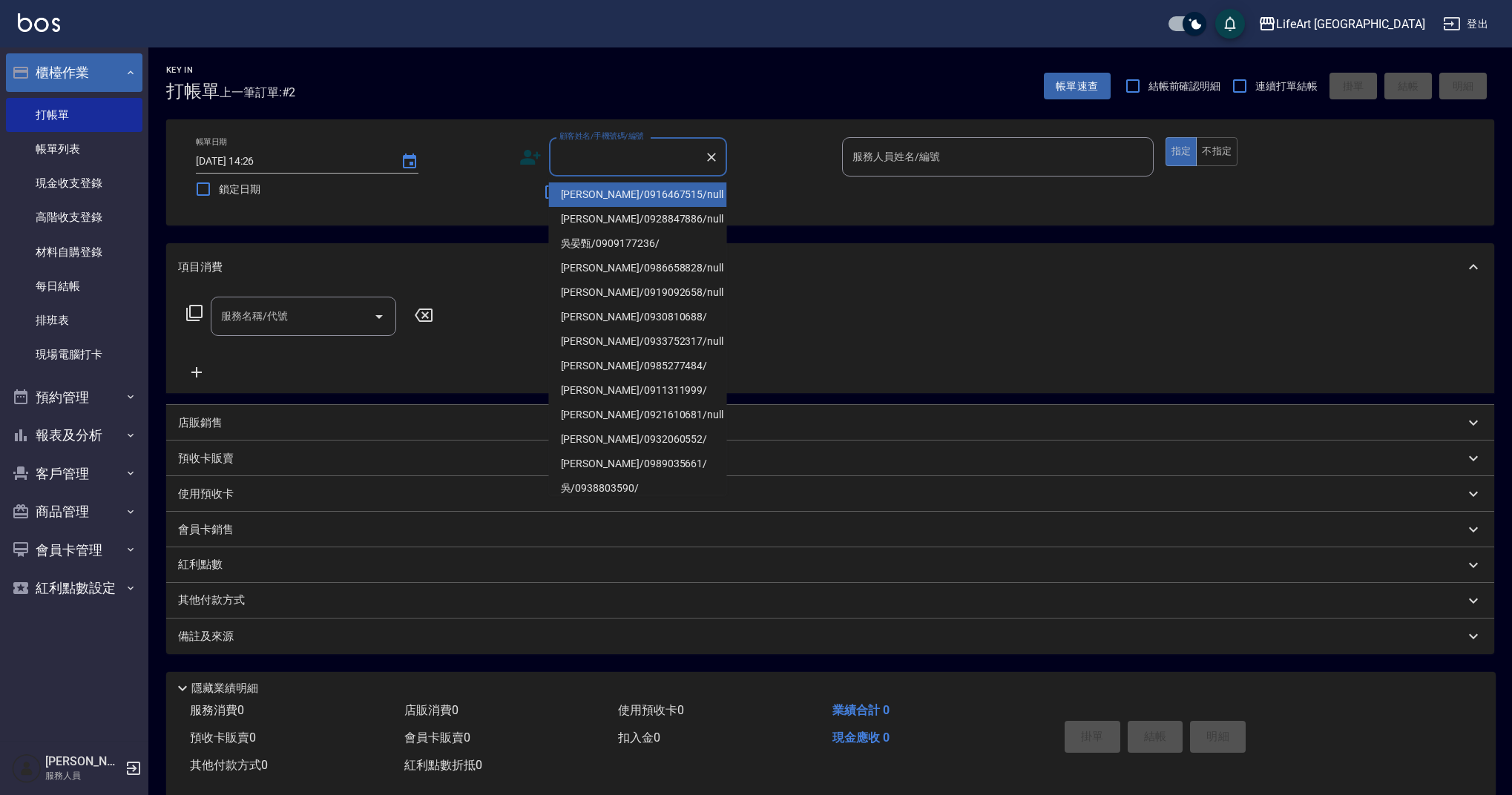
click at [581, 165] on input "顧客姓名/手機號碼/編號" at bounding box center [627, 157] width 142 height 26
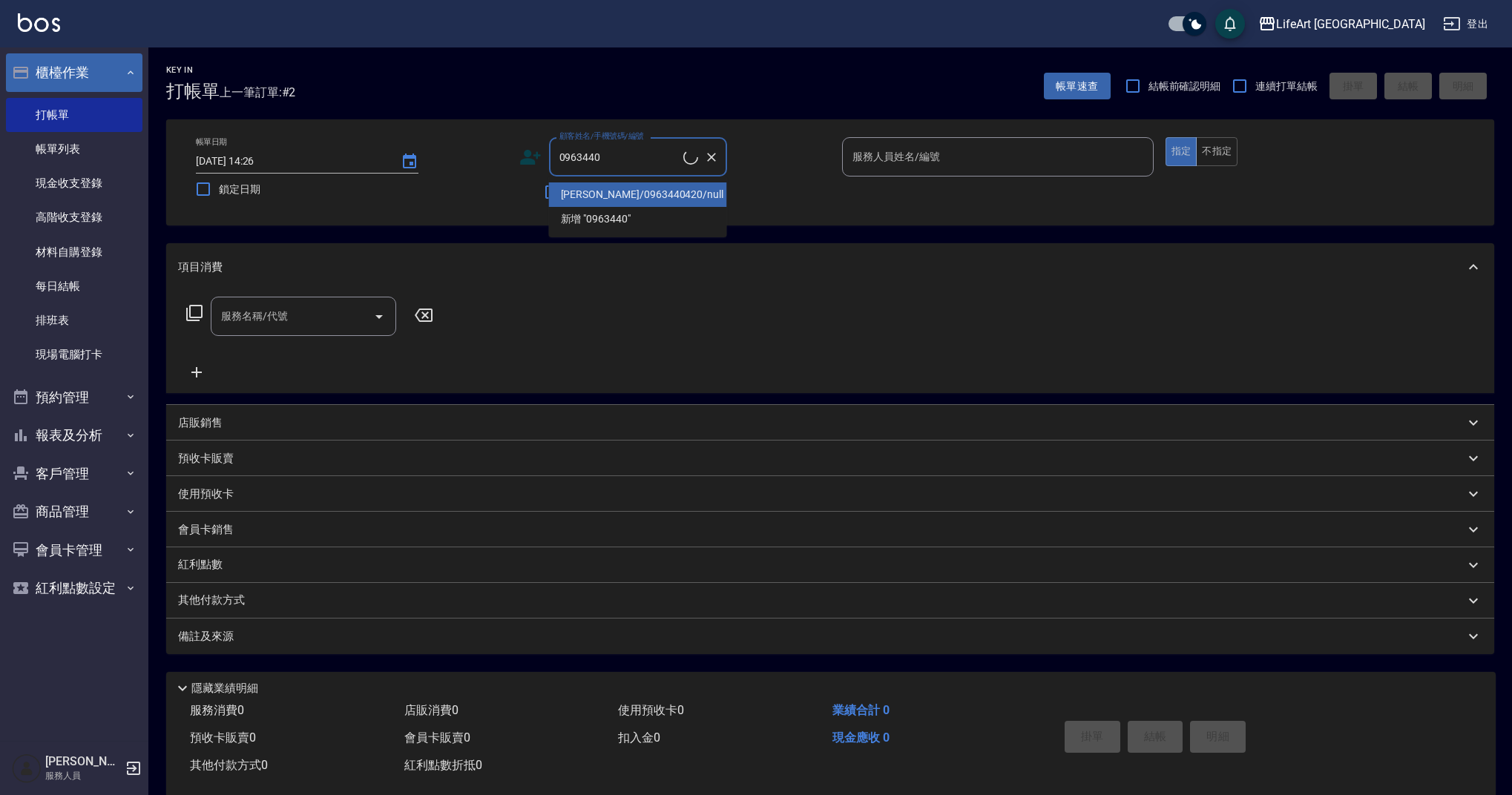
click at [620, 196] on li "[PERSON_NAME]/0963440420/null" at bounding box center [638, 195] width 178 height 25
type input "[PERSON_NAME]/0963440420/null"
type input "Weiwei-w"
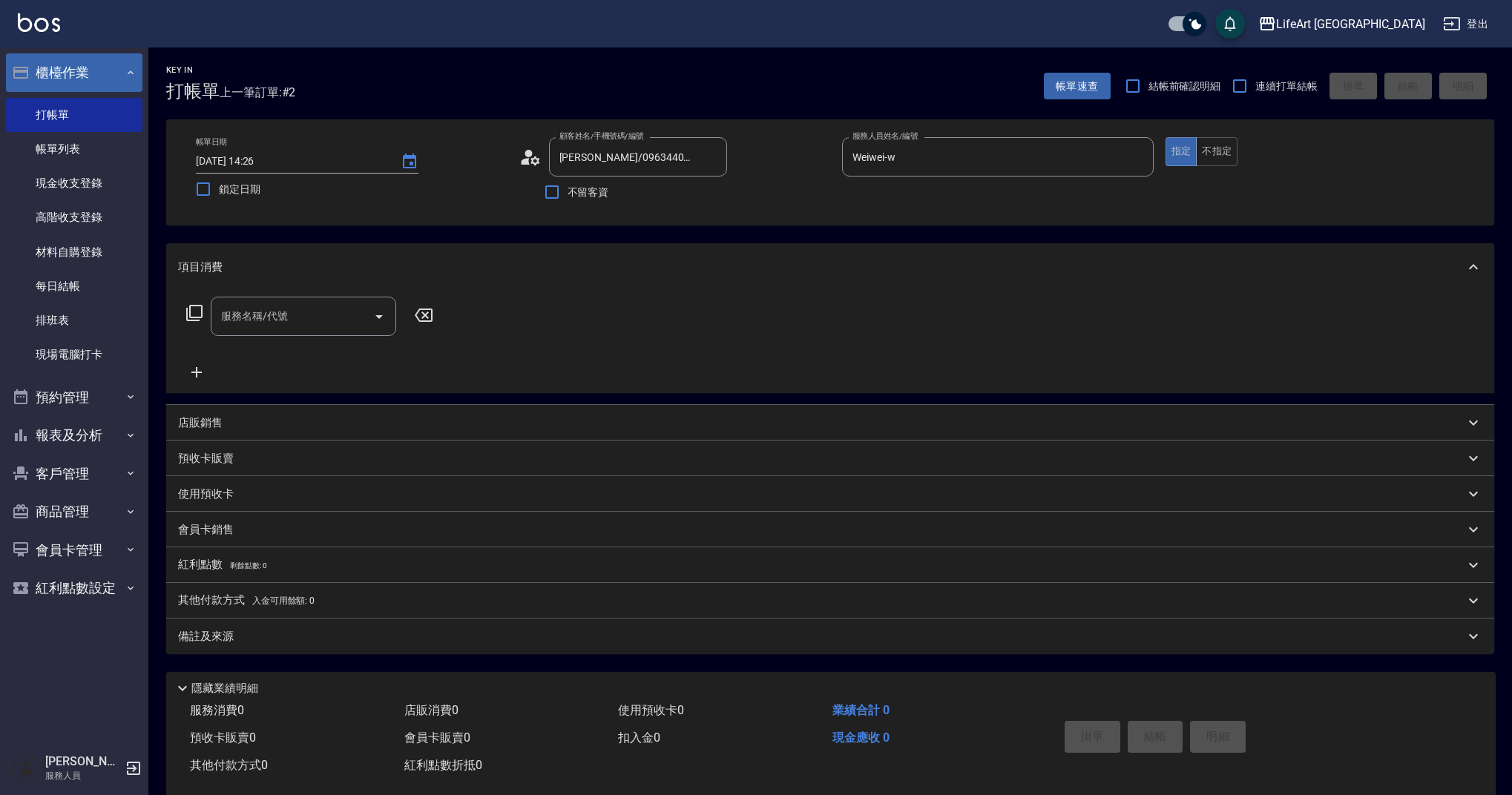
click at [527, 161] on icon at bounding box center [525, 161] width 9 height 7
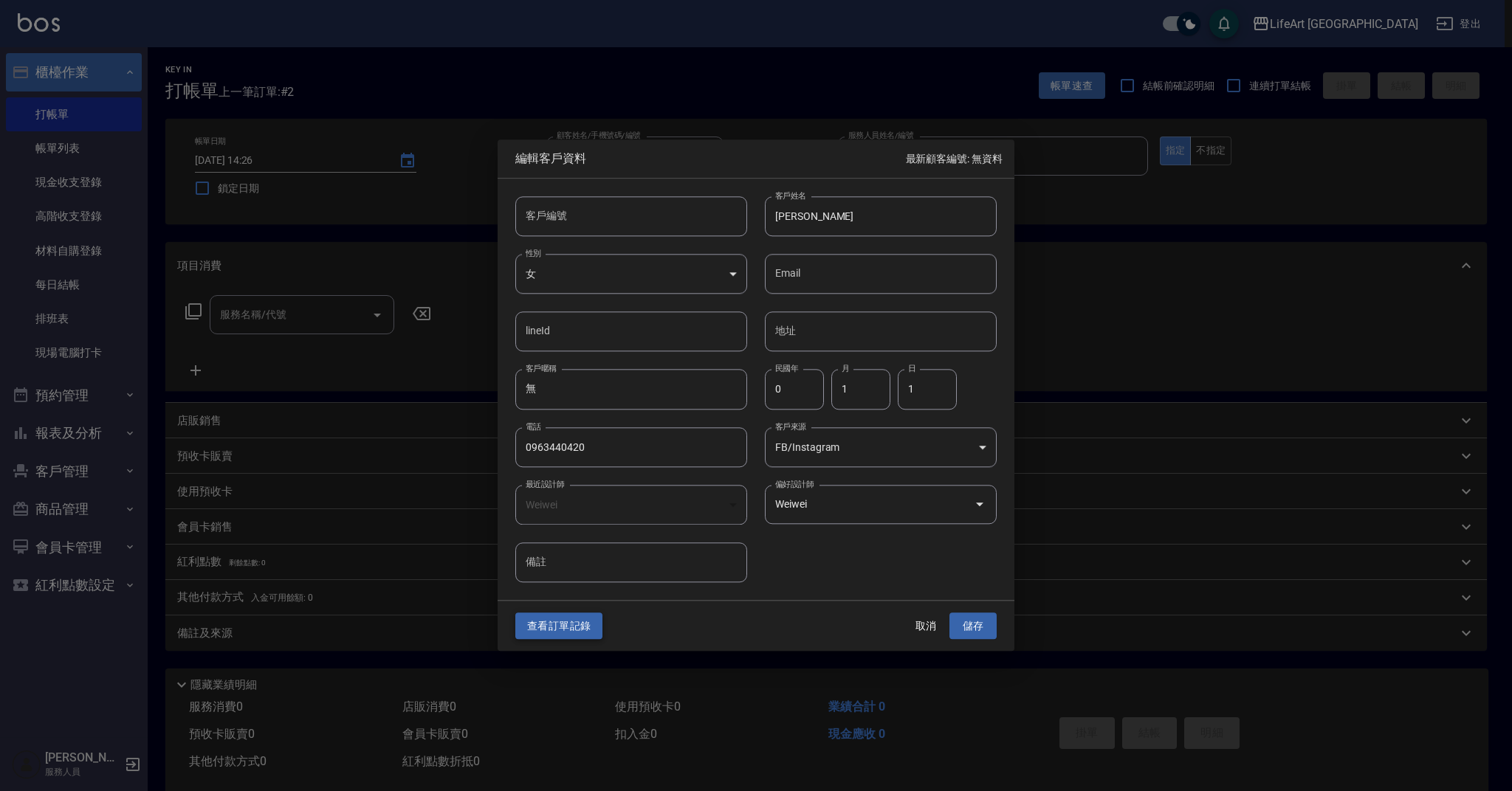
click at [548, 618] on button "查看訂單記錄" at bounding box center [559, 626] width 87 height 27
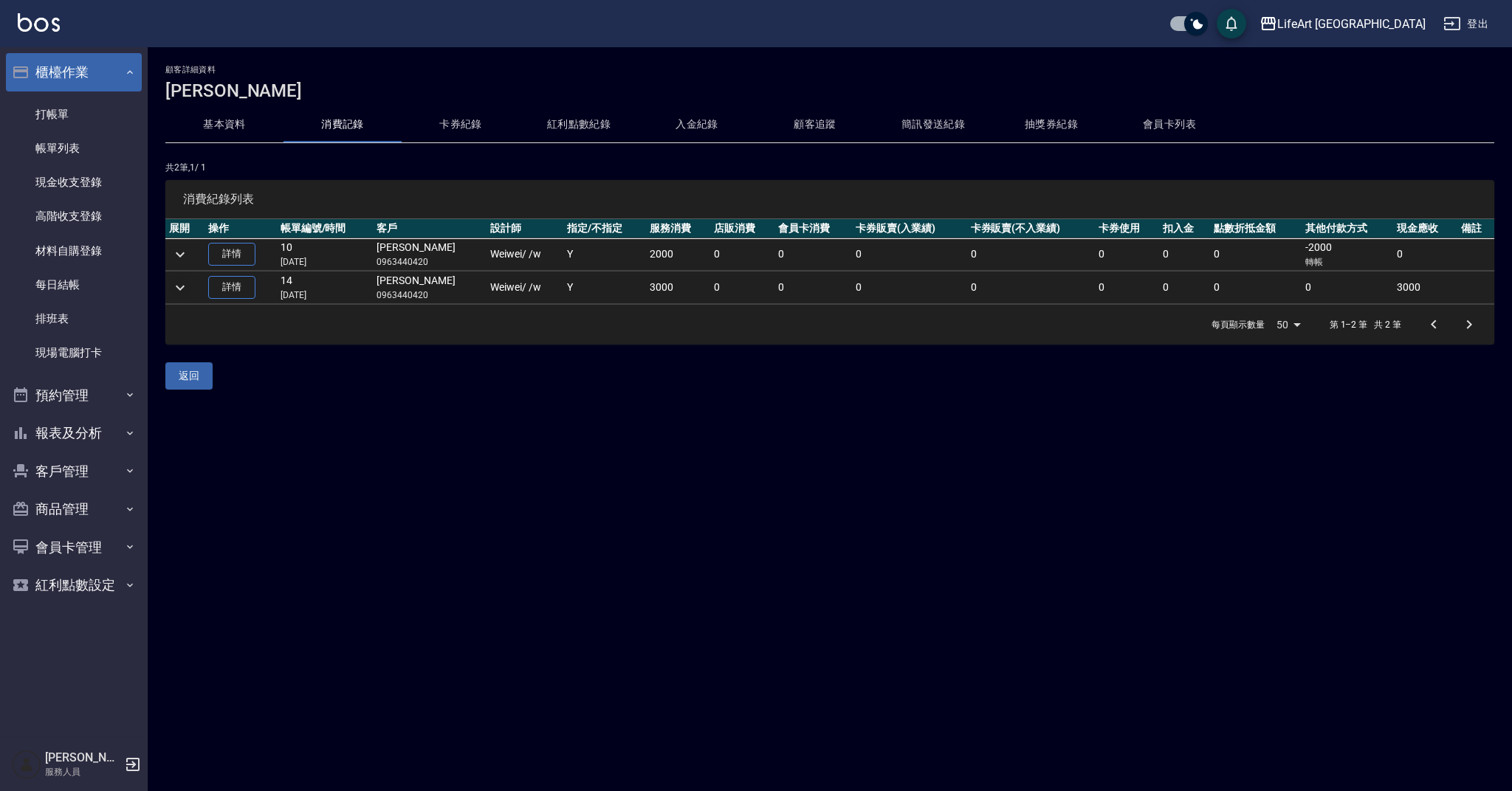
click at [176, 287] on icon "expand row" at bounding box center [180, 287] width 18 height 18
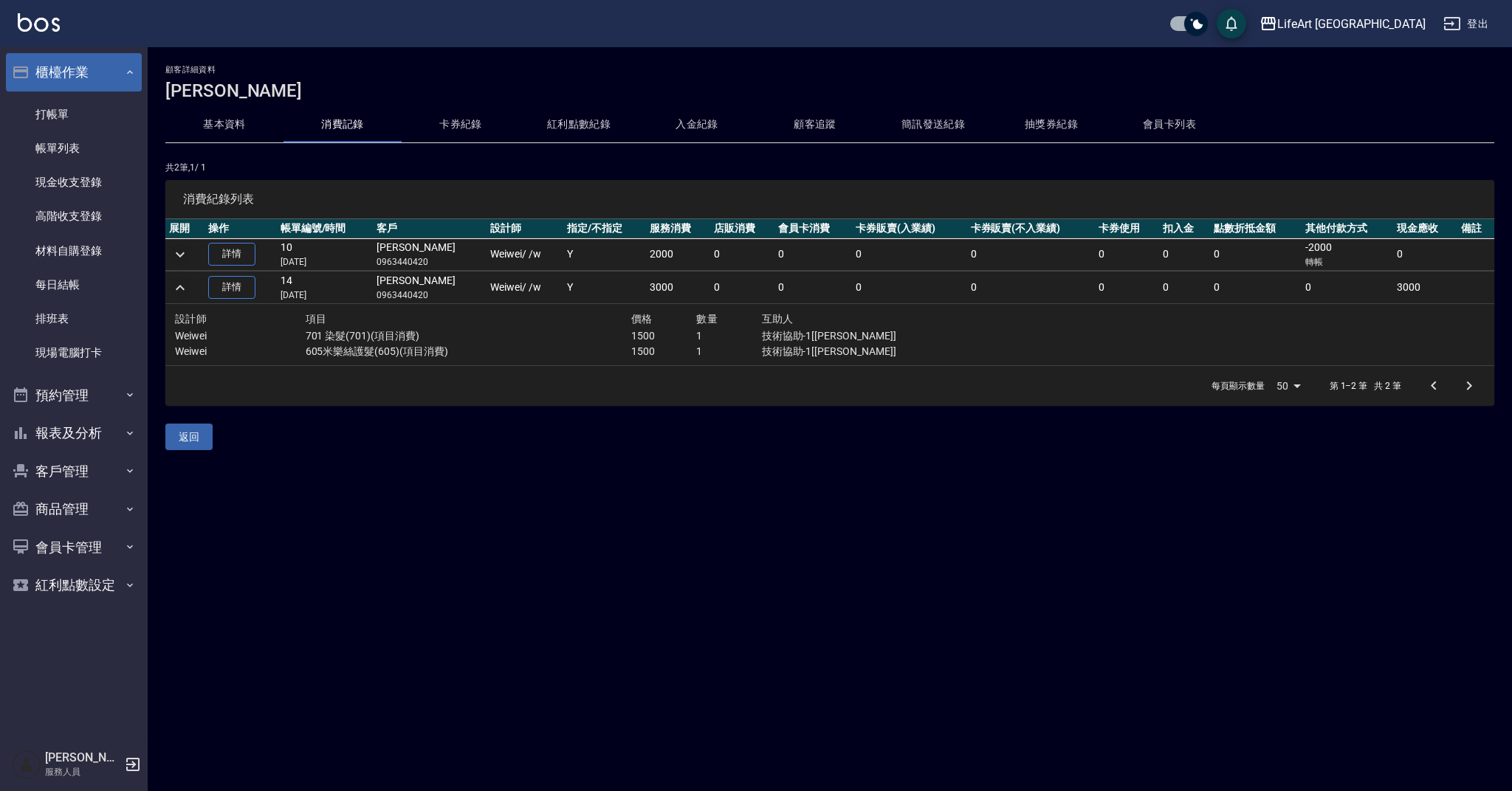
click at [182, 253] on icon "expand row" at bounding box center [181, 254] width 9 height 5
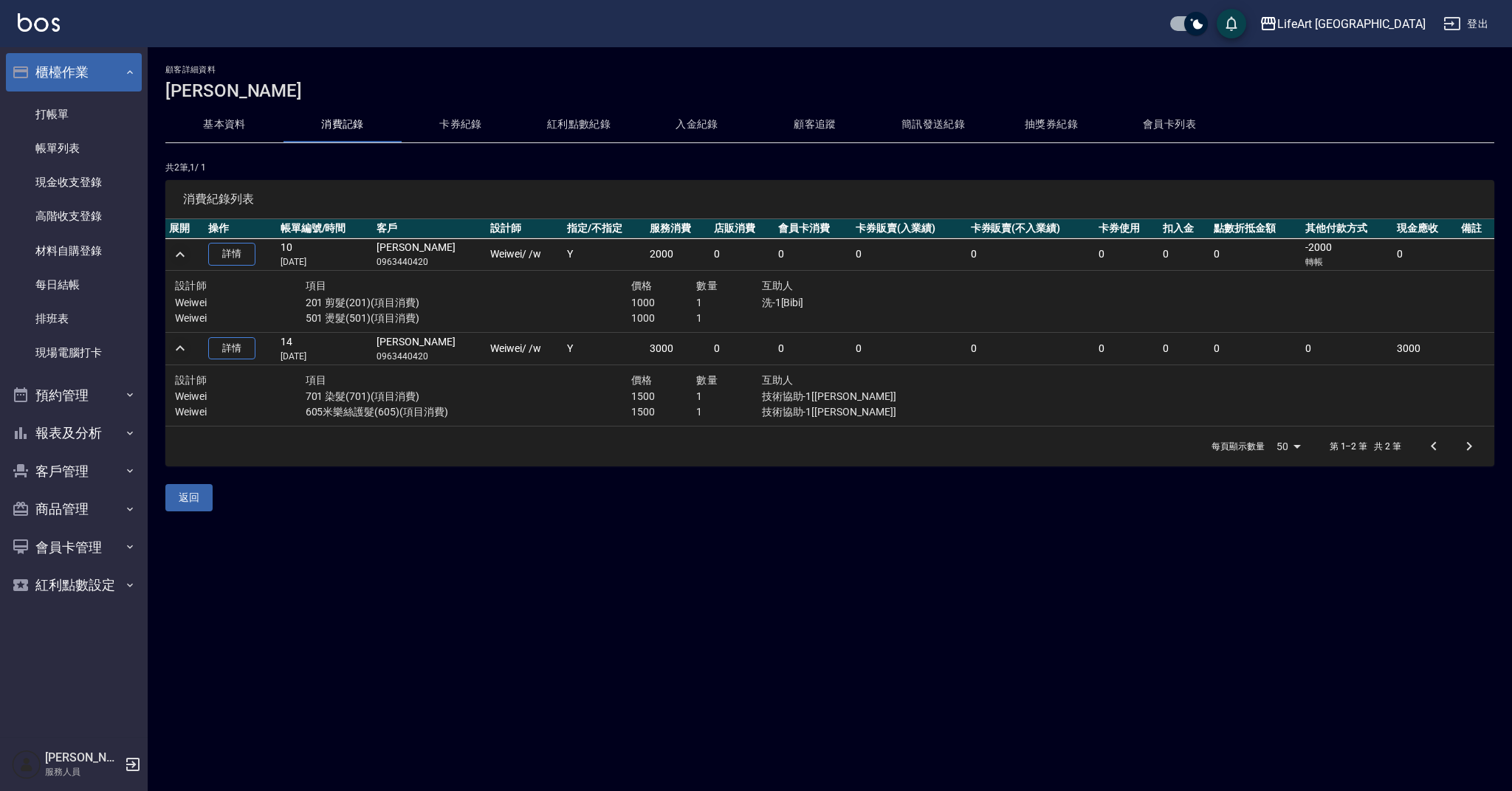
click at [182, 253] on icon "expand row" at bounding box center [180, 255] width 18 height 18
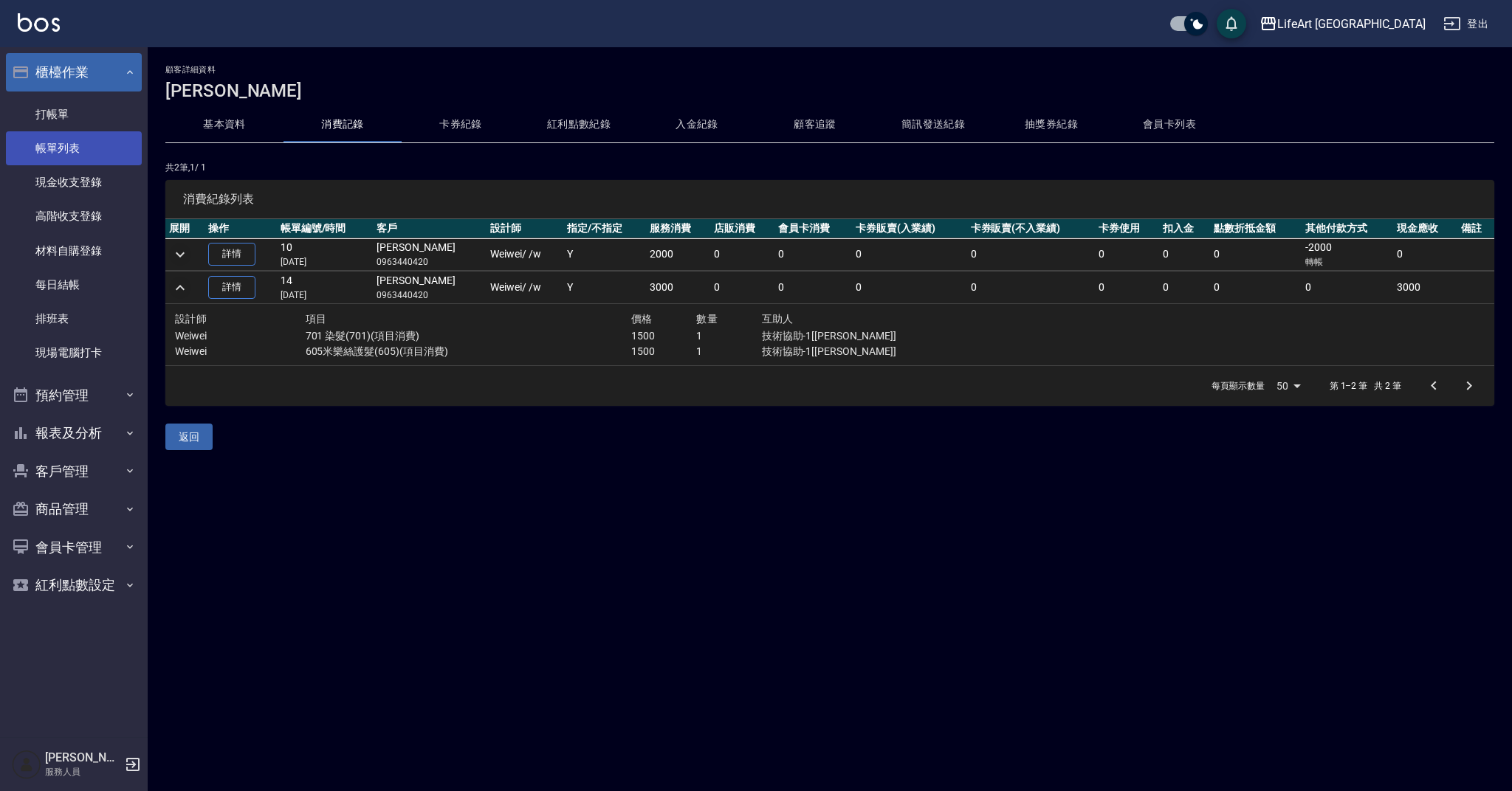
click at [75, 139] on link "帳單列表" at bounding box center [74, 148] width 136 height 34
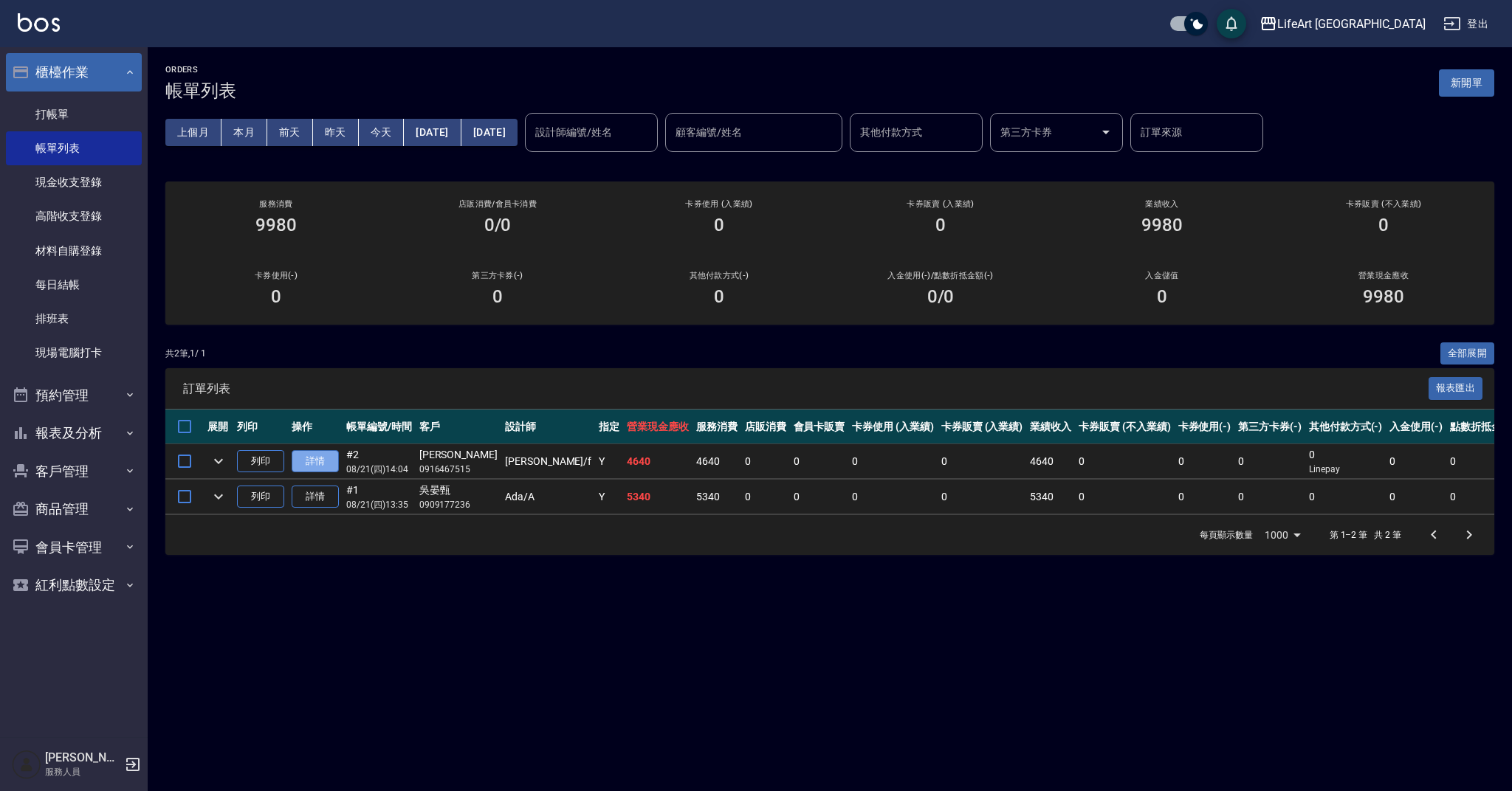
click at [325, 460] on link "詳情" at bounding box center [316, 462] width 47 height 23
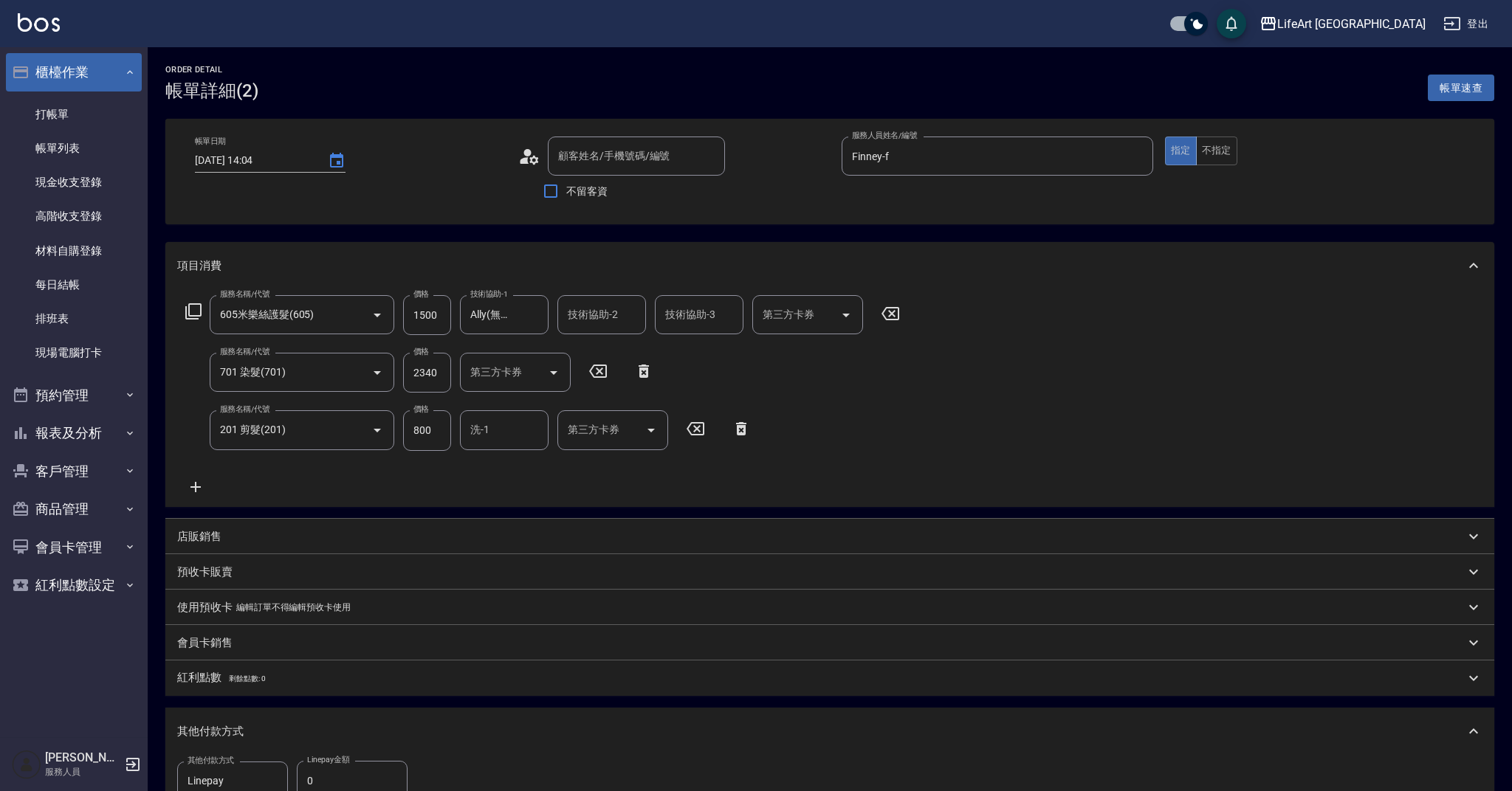
type input "[DATE] 14:04"
type input "Finney-f"
type input "[PERSON_NAME]/0916467515/null"
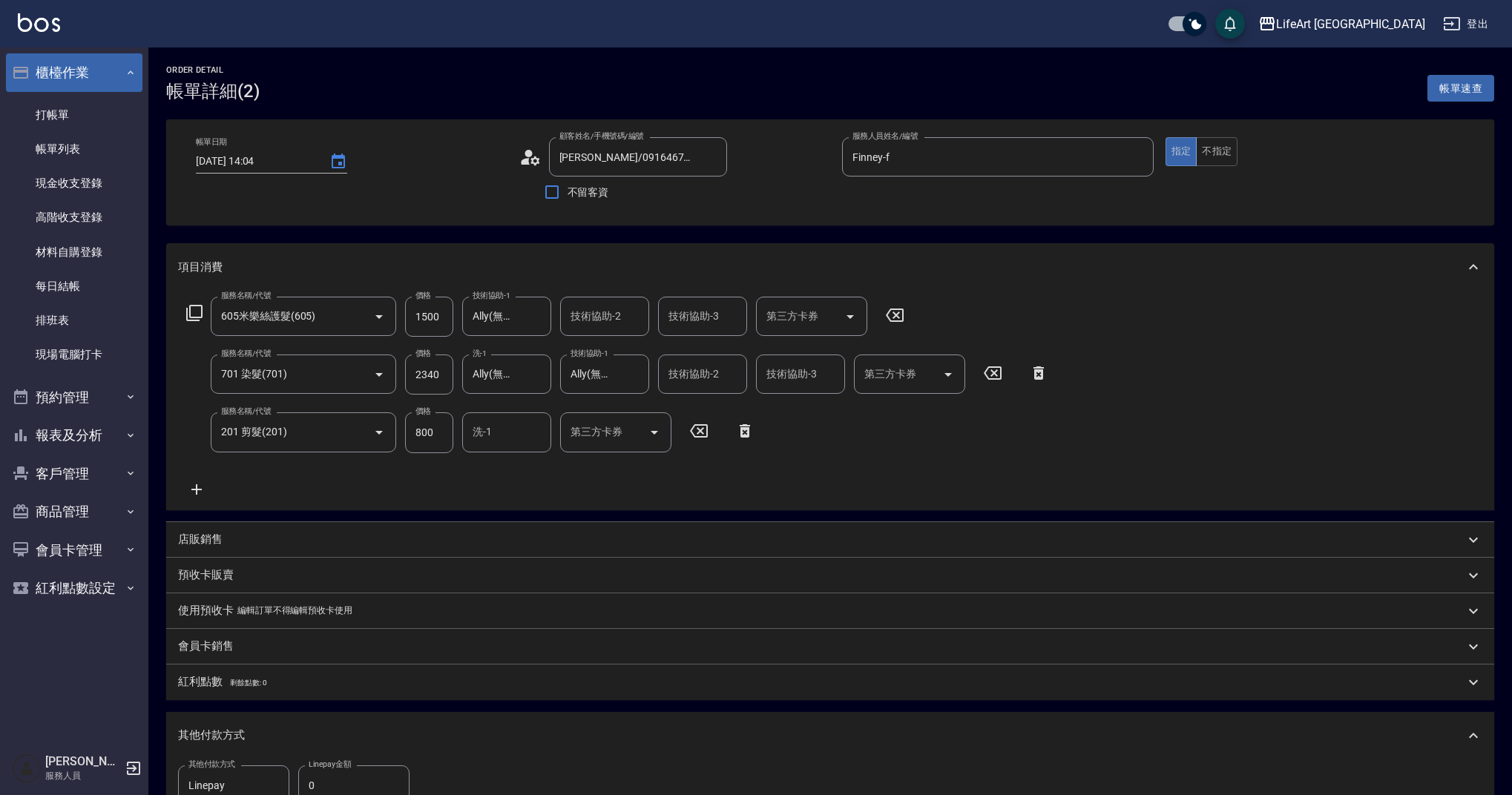
click at [349, 783] on input "0" at bounding box center [353, 786] width 111 height 40
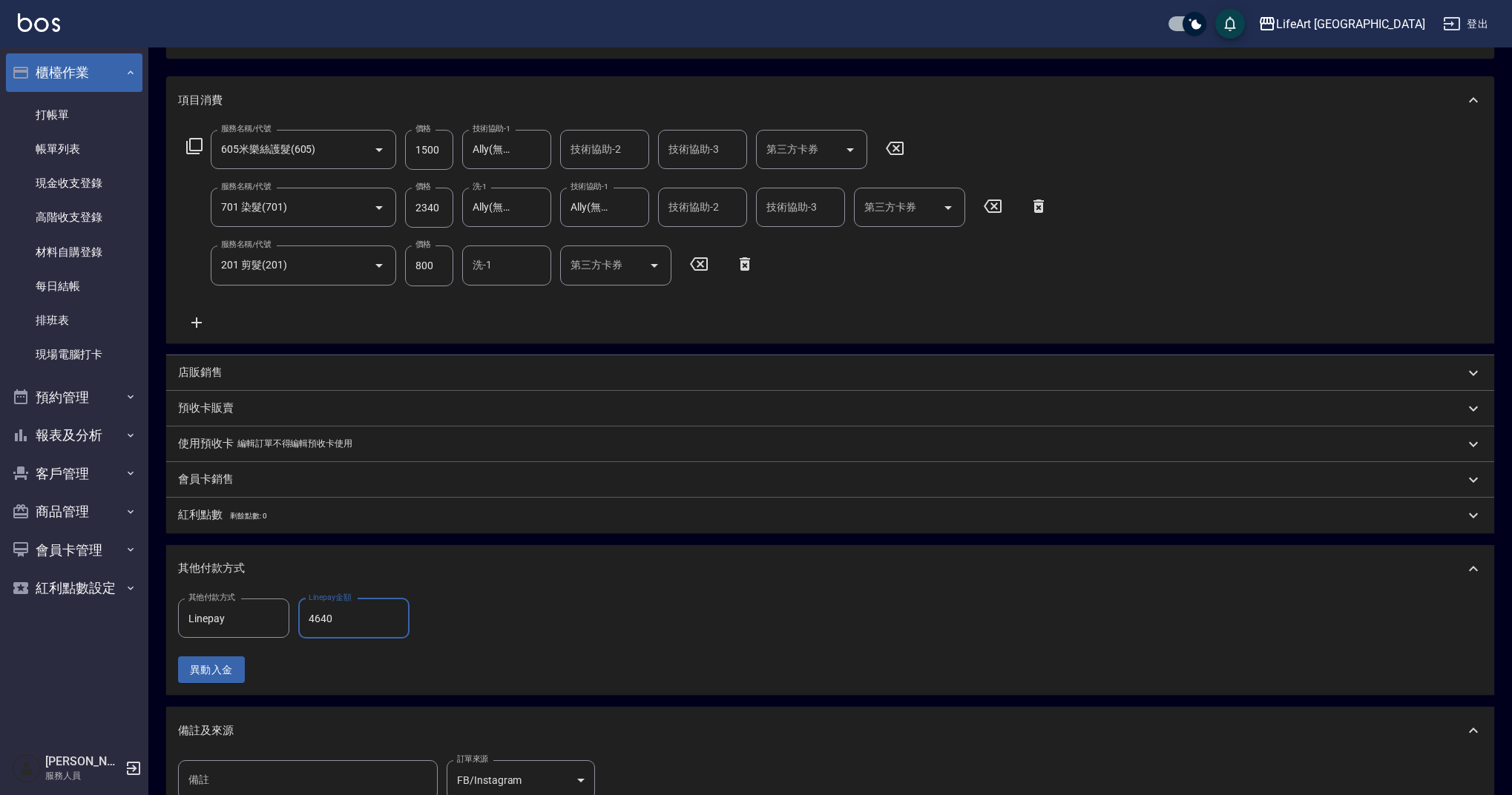
scroll to position [362, 0]
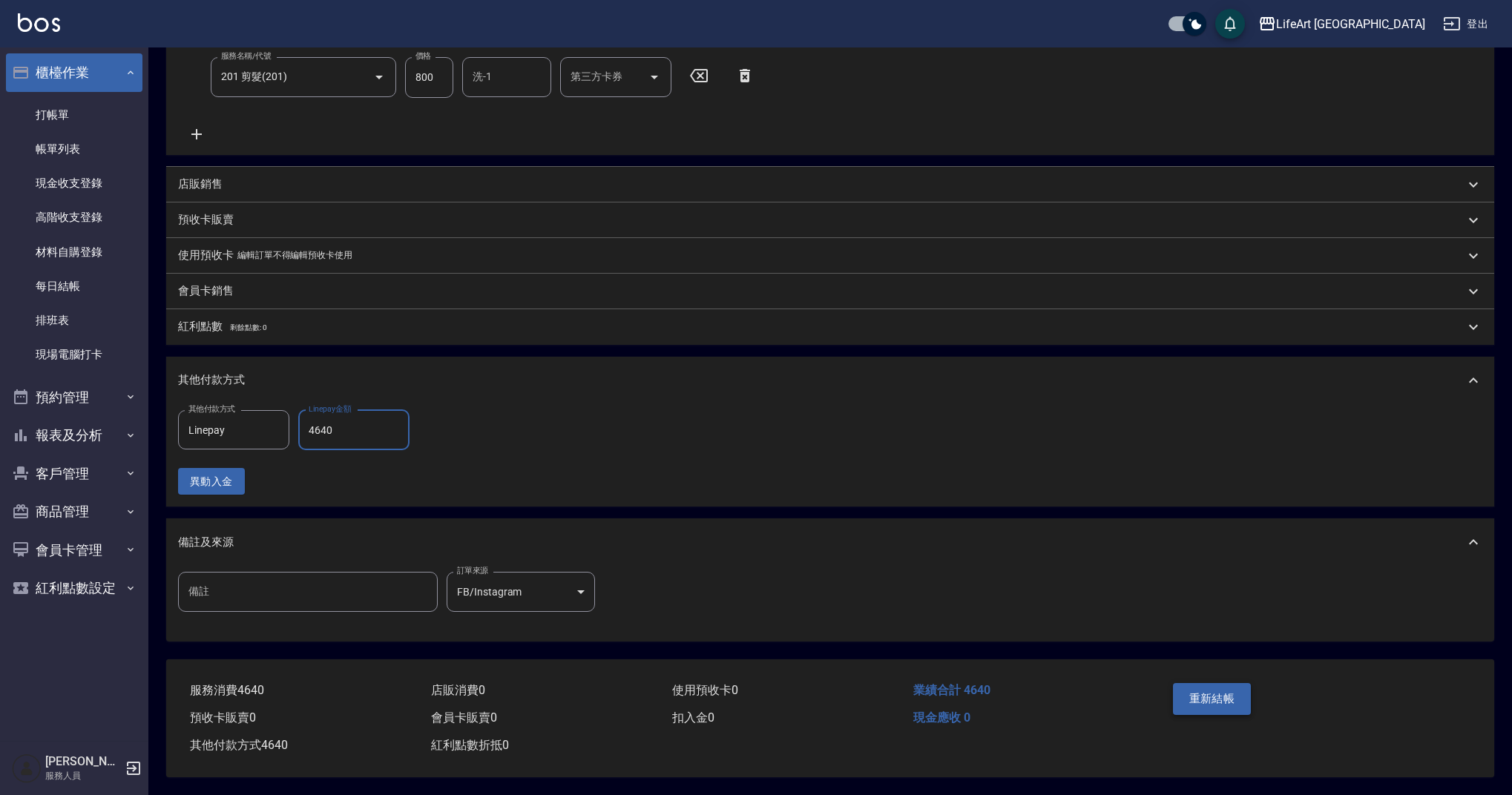
type input "4640"
click at [1194, 685] on button "重新結帳" at bounding box center [1213, 698] width 79 height 31
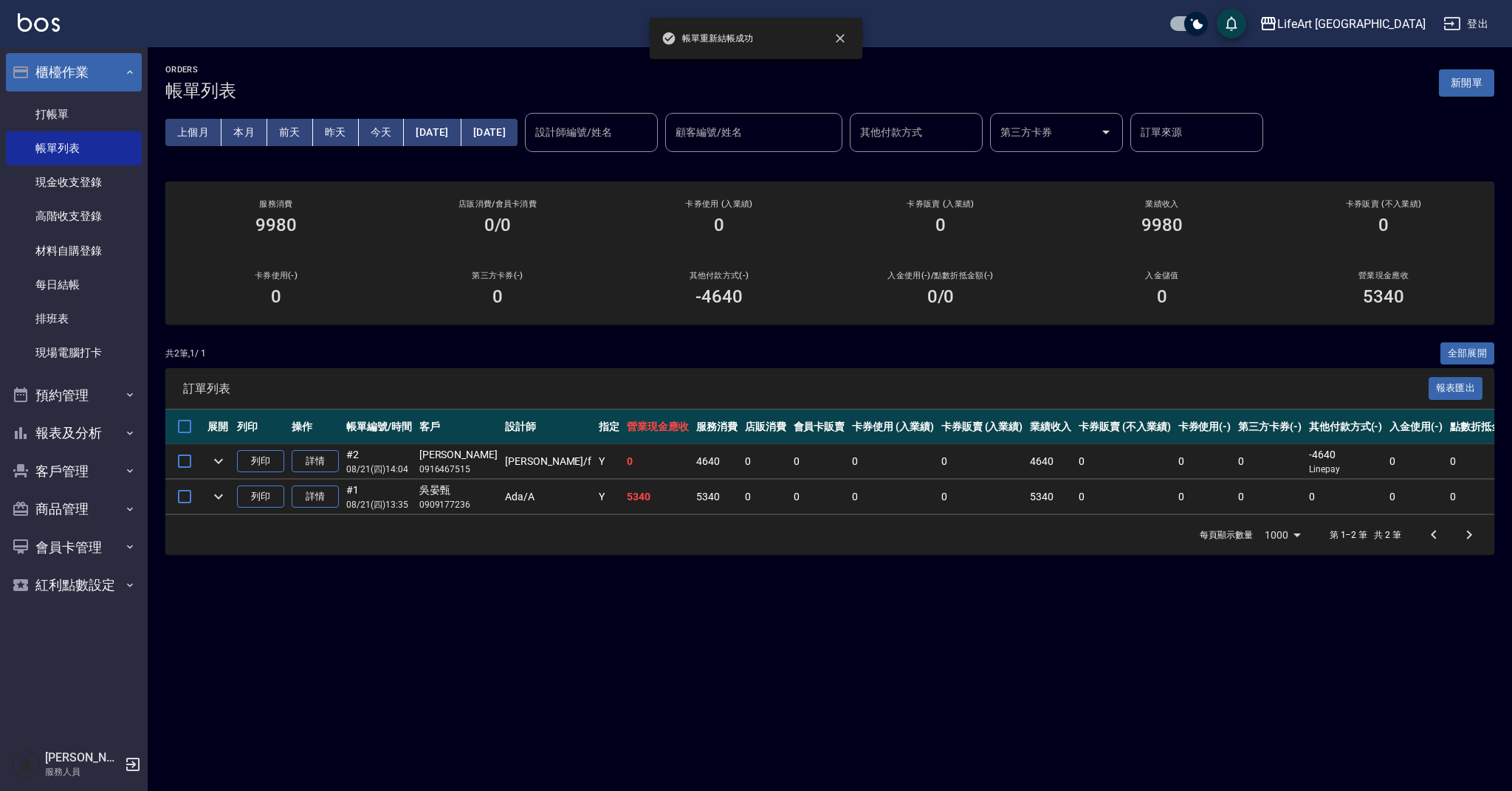
click at [1479, 81] on button "新開單" at bounding box center [1466, 83] width 56 height 27
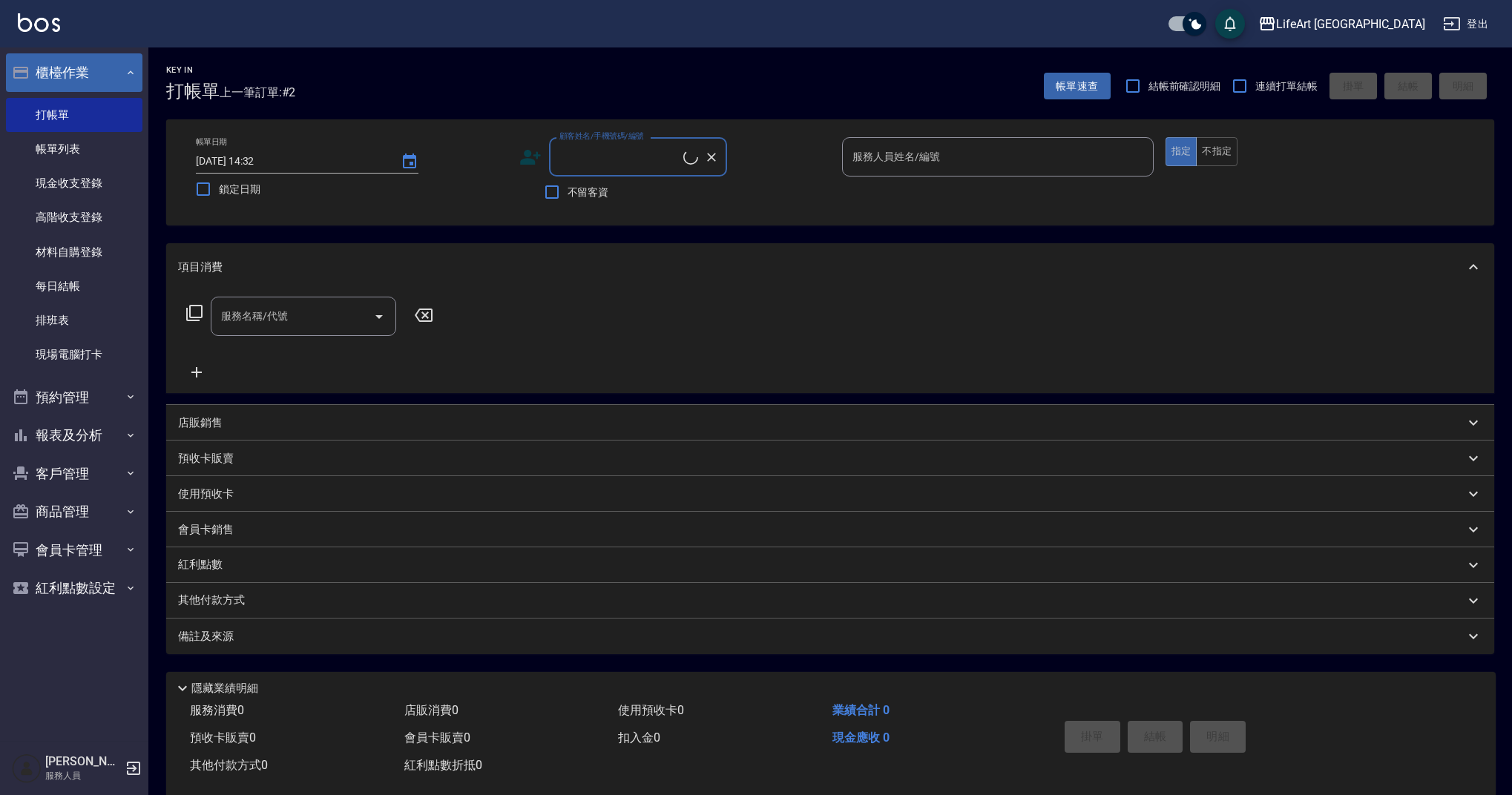
click at [608, 161] on input "顧客姓名/手機號碼/編號" at bounding box center [620, 157] width 128 height 26
click at [635, 198] on li "[PERSON_NAME]/0932206444/" at bounding box center [638, 195] width 178 height 25
type input "[PERSON_NAME]/0932206444/"
type input "Ashely-A"
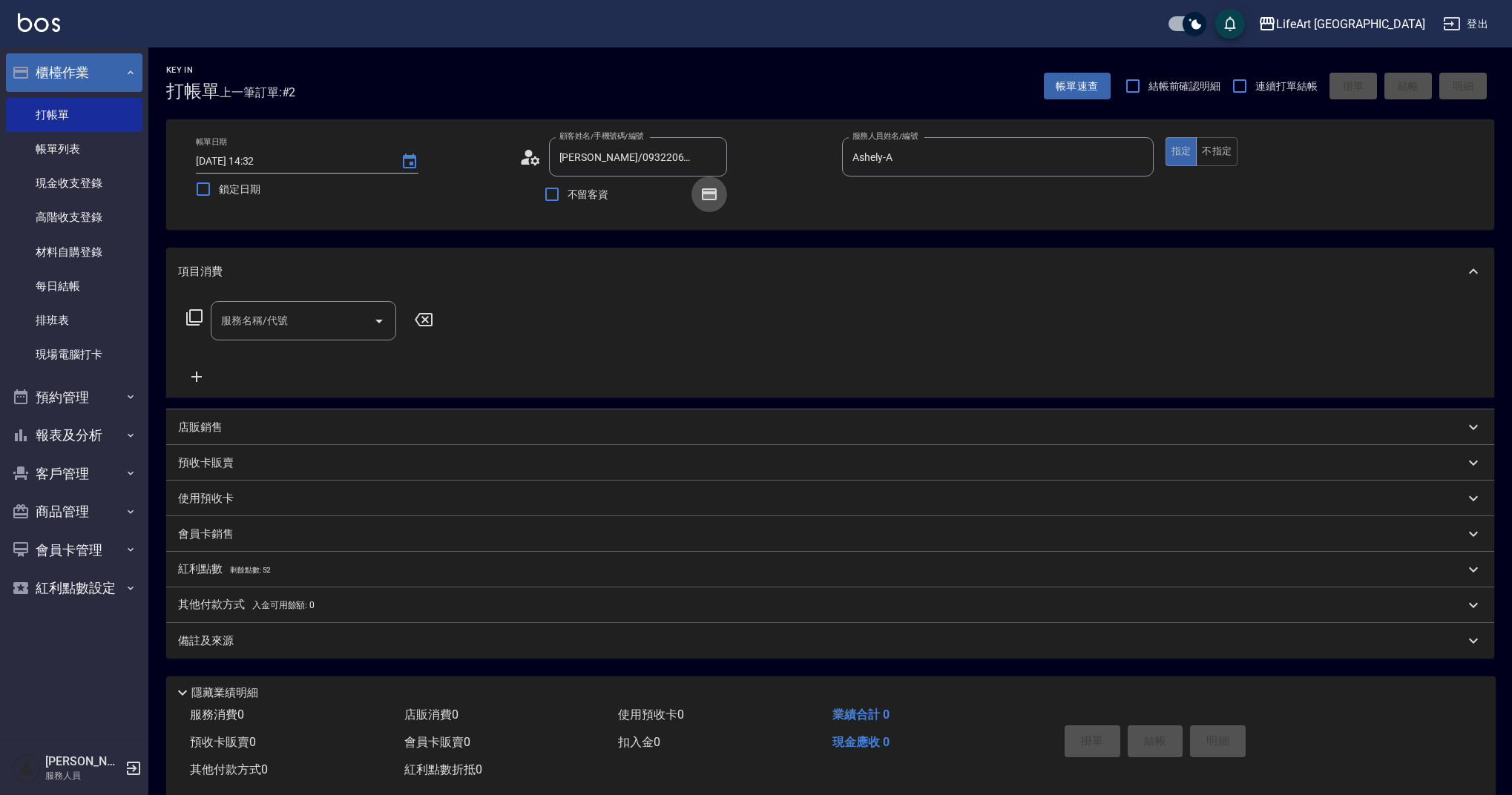
click at [707, 195] on icon "button" at bounding box center [709, 194] width 15 height 11
click at [709, 194] on icon "button" at bounding box center [709, 194] width 15 height 11
click at [318, 339] on div "服務名稱/代號" at bounding box center [303, 320] width 185 height 39
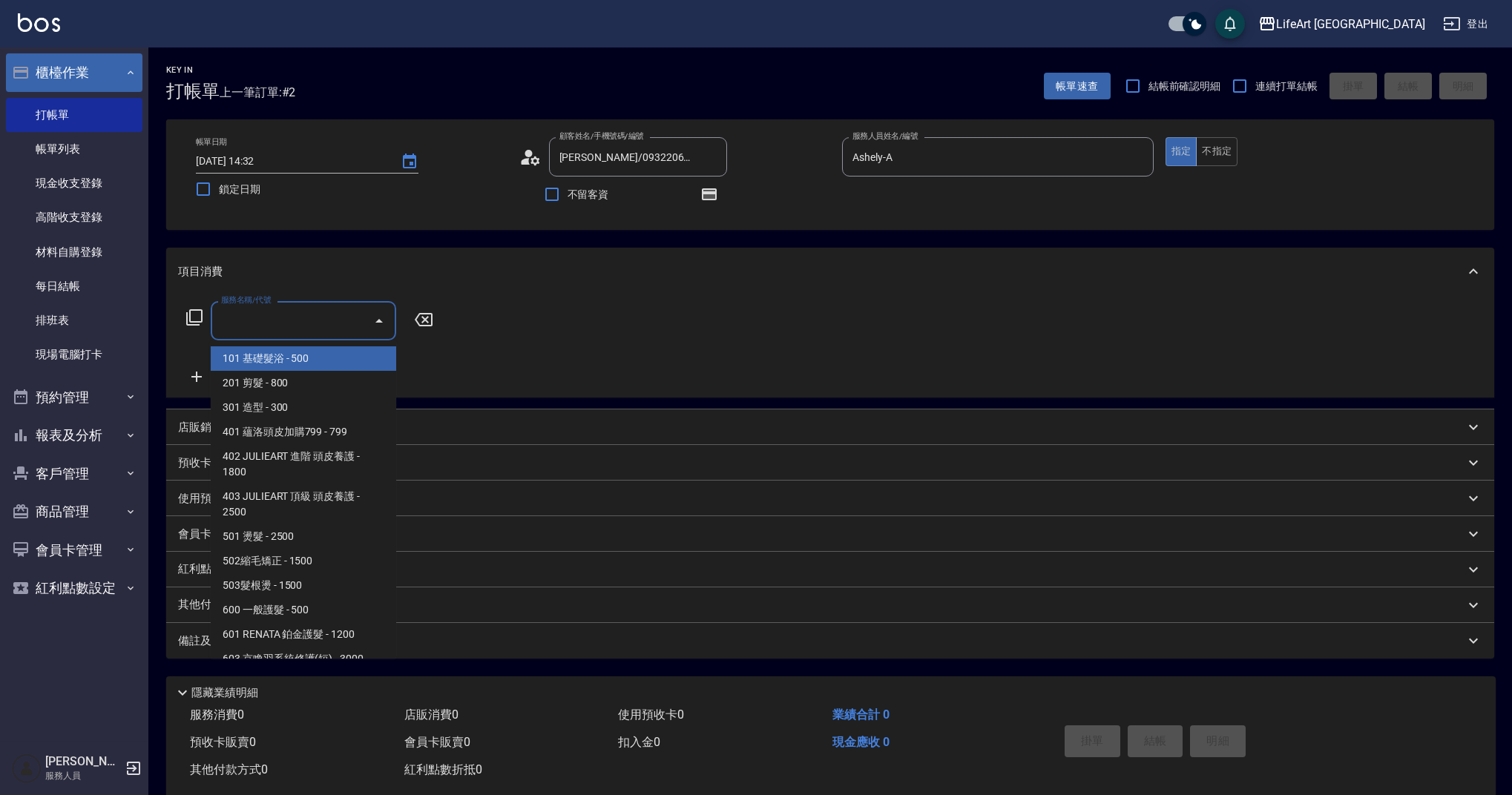
click at [319, 368] on span "101 基礎髮浴 - 500" at bounding box center [303, 358] width 185 height 25
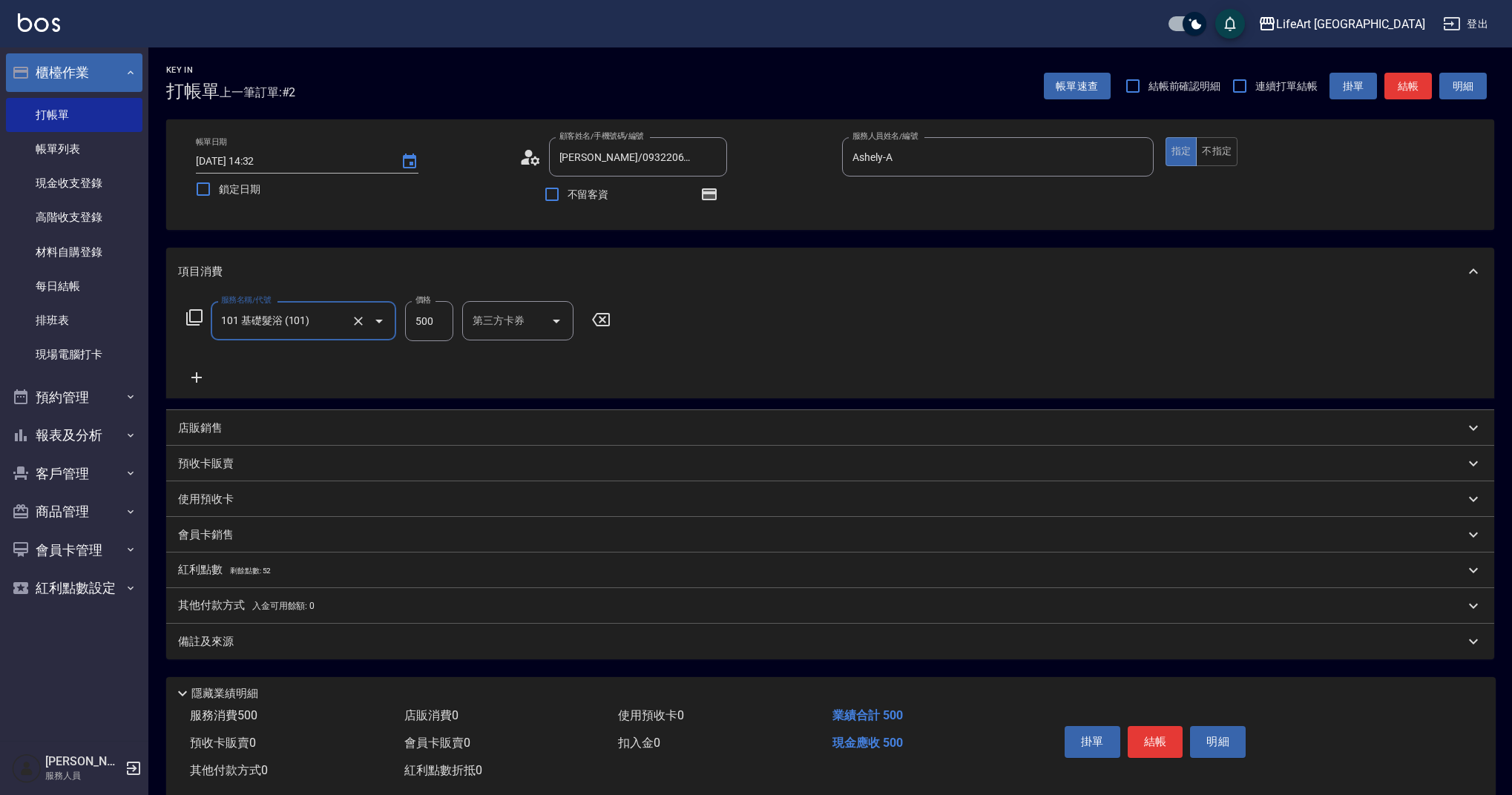
click at [326, 322] on input "101 基礎髮浴 (101)" at bounding box center [283, 321] width 130 height 26
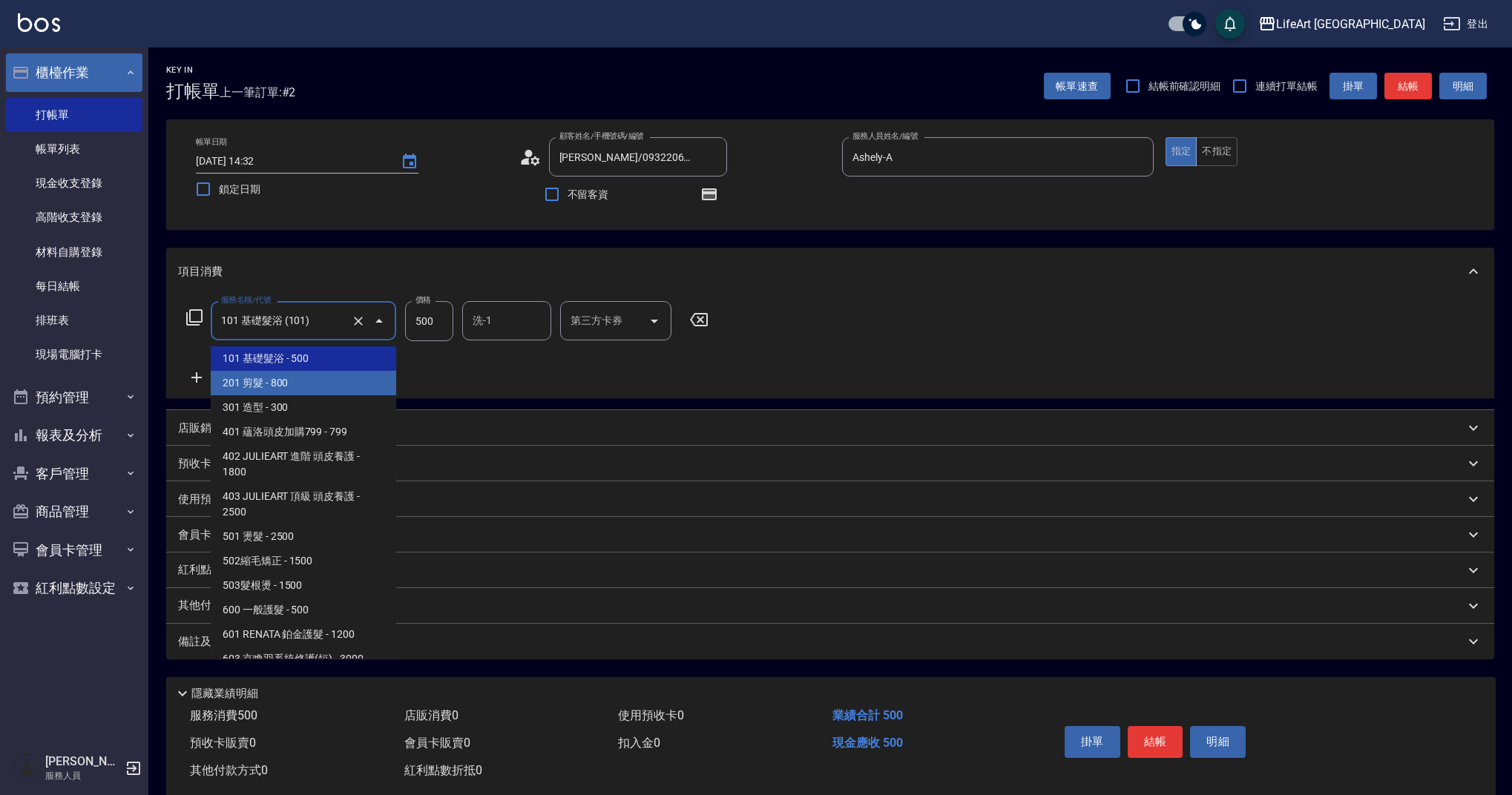
click at [329, 385] on span "201 剪髮 - 800" at bounding box center [303, 383] width 185 height 25
type input "201 剪髮(201)"
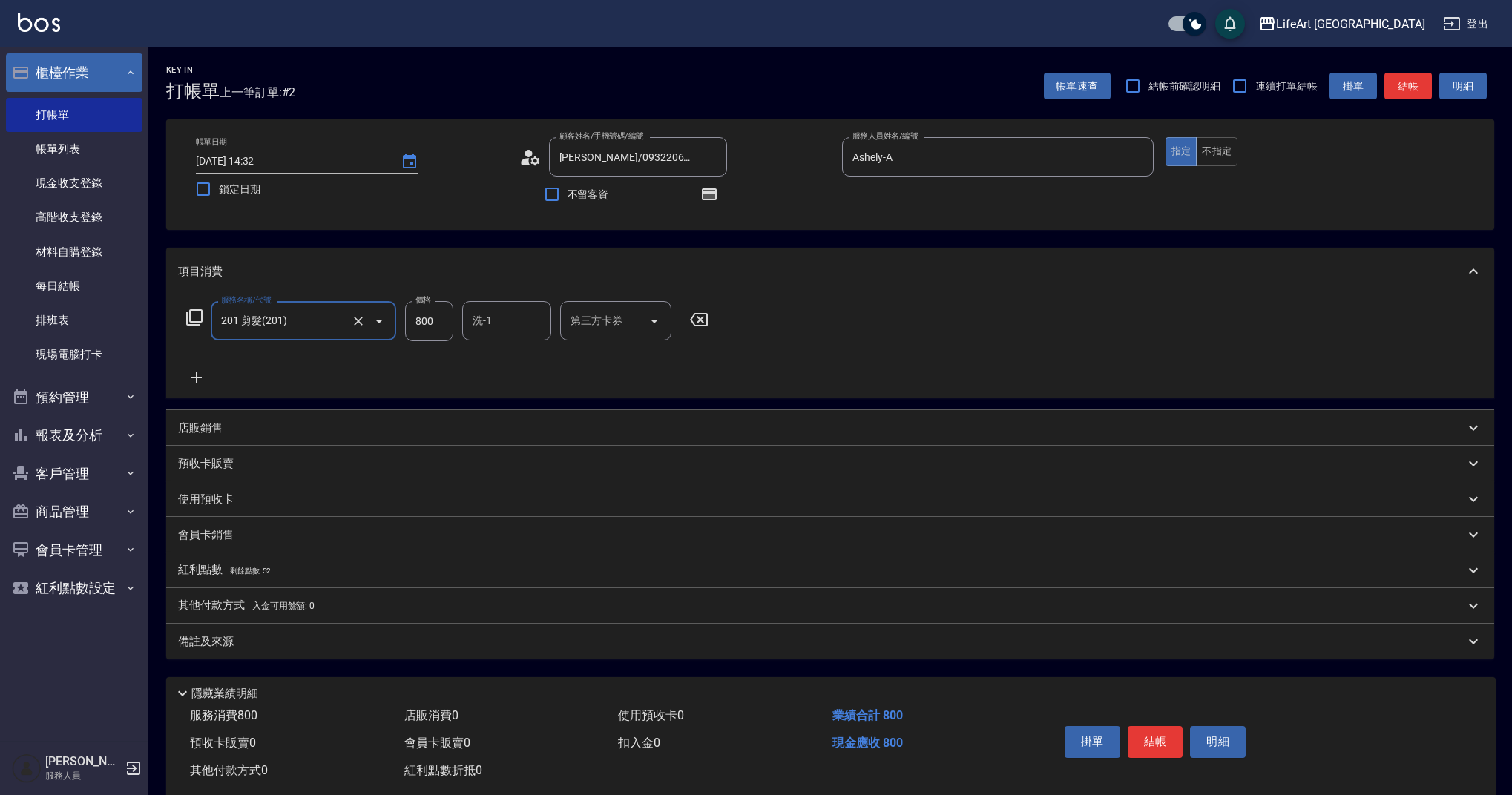
click at [439, 326] on input "800" at bounding box center [429, 321] width 48 height 40
type input "945"
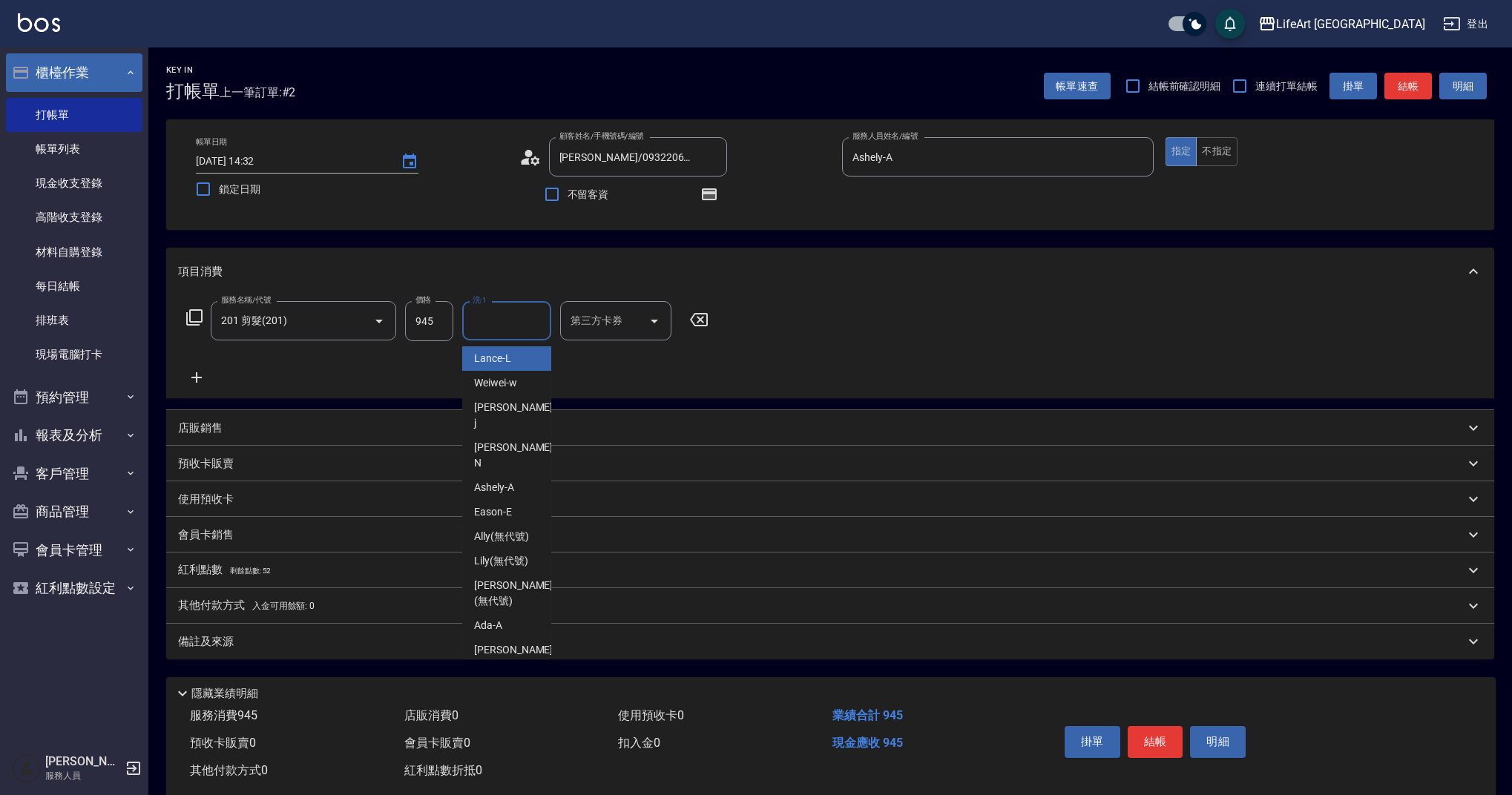
click at [510, 323] on input "洗-1" at bounding box center [506, 321] width 76 height 26
click at [512, 358] on span "Ally (無代號)" at bounding box center [502, 358] width 55 height 15
type input "Ally(無代號)"
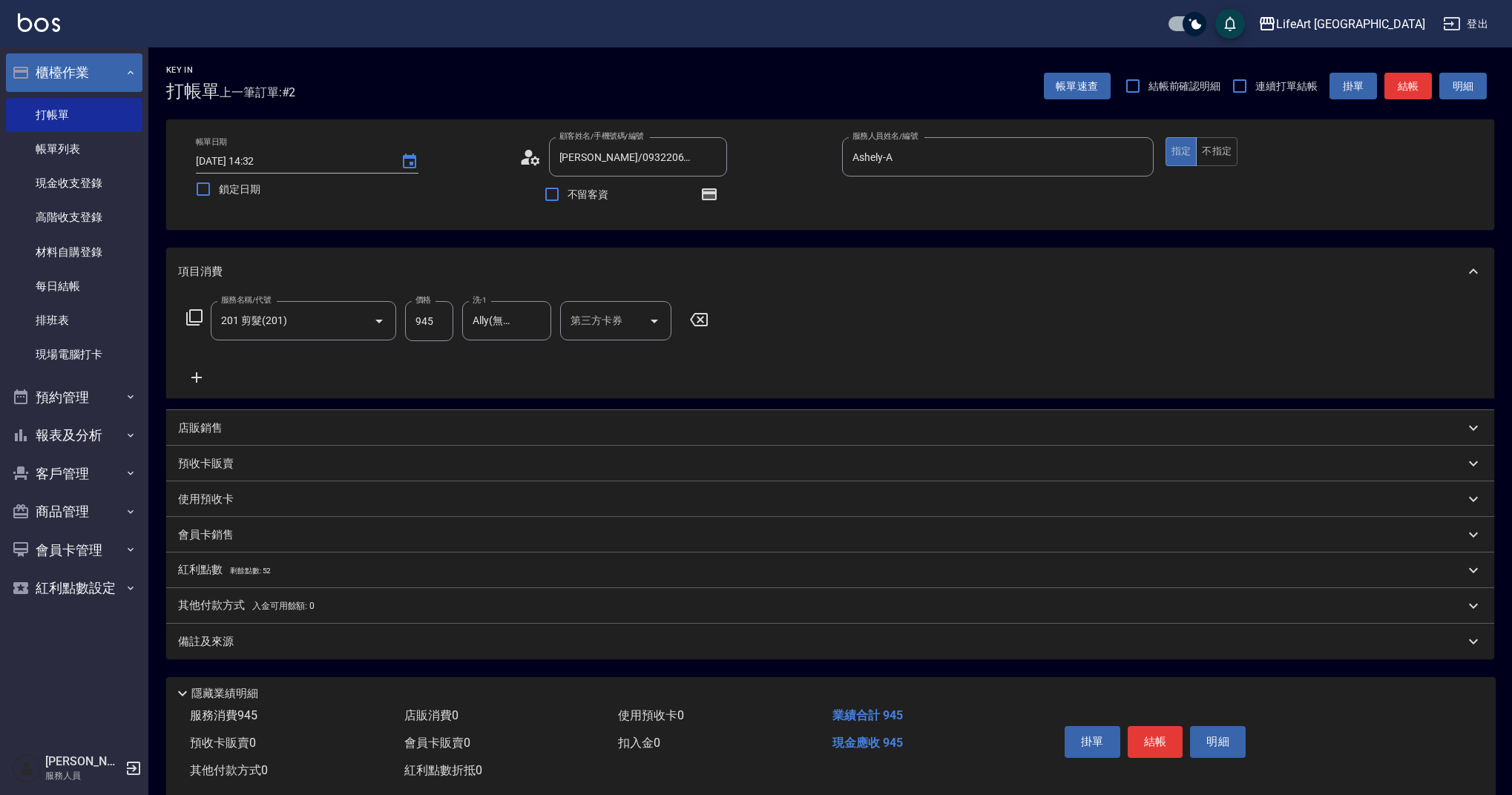
click at [352, 649] on div "備註及來源" at bounding box center [821, 642] width 1287 height 15
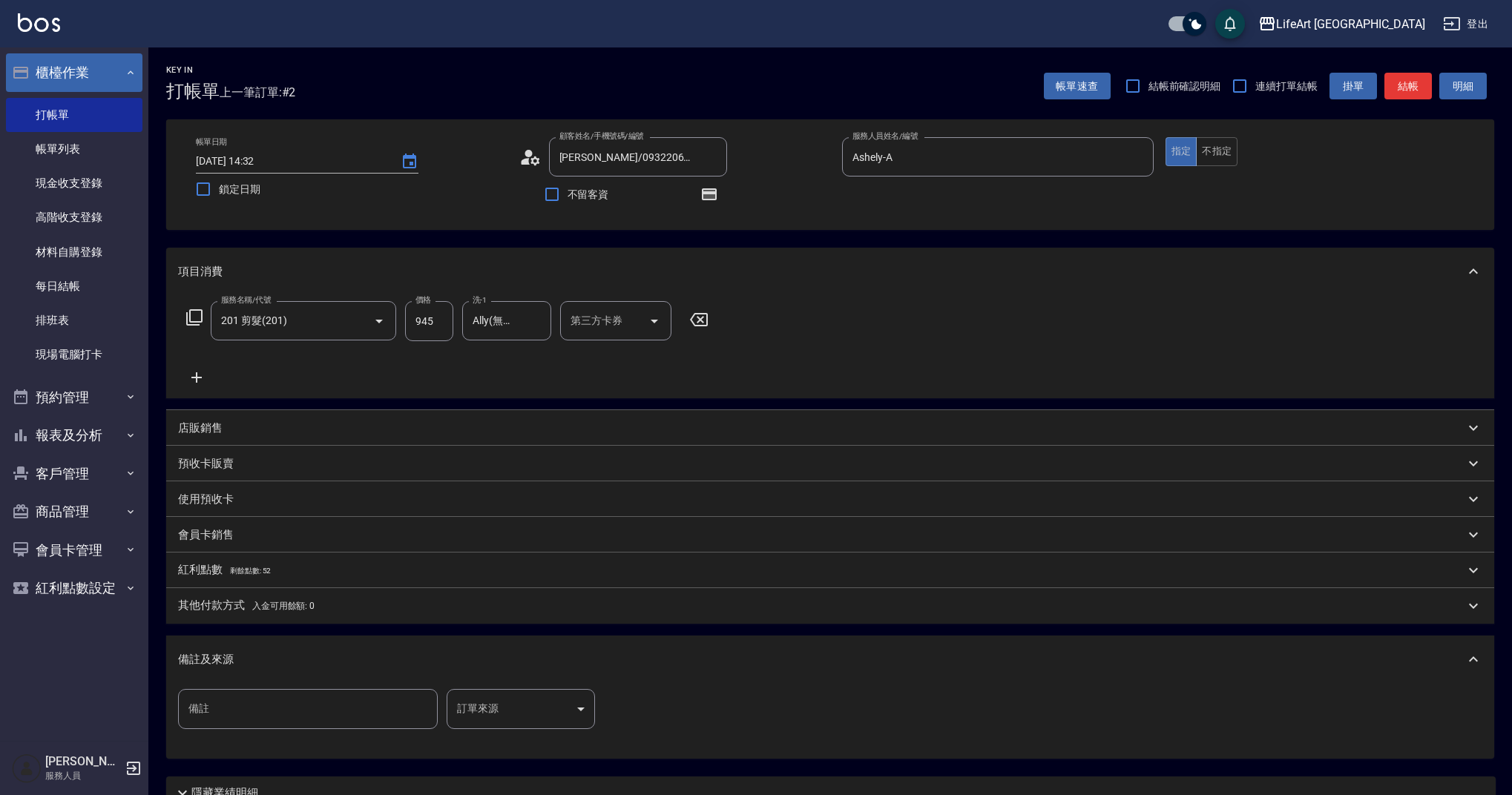
click at [545, 731] on div "備註 備註 訂單來源 ​ 訂單來源" at bounding box center [830, 718] width 1304 height 58
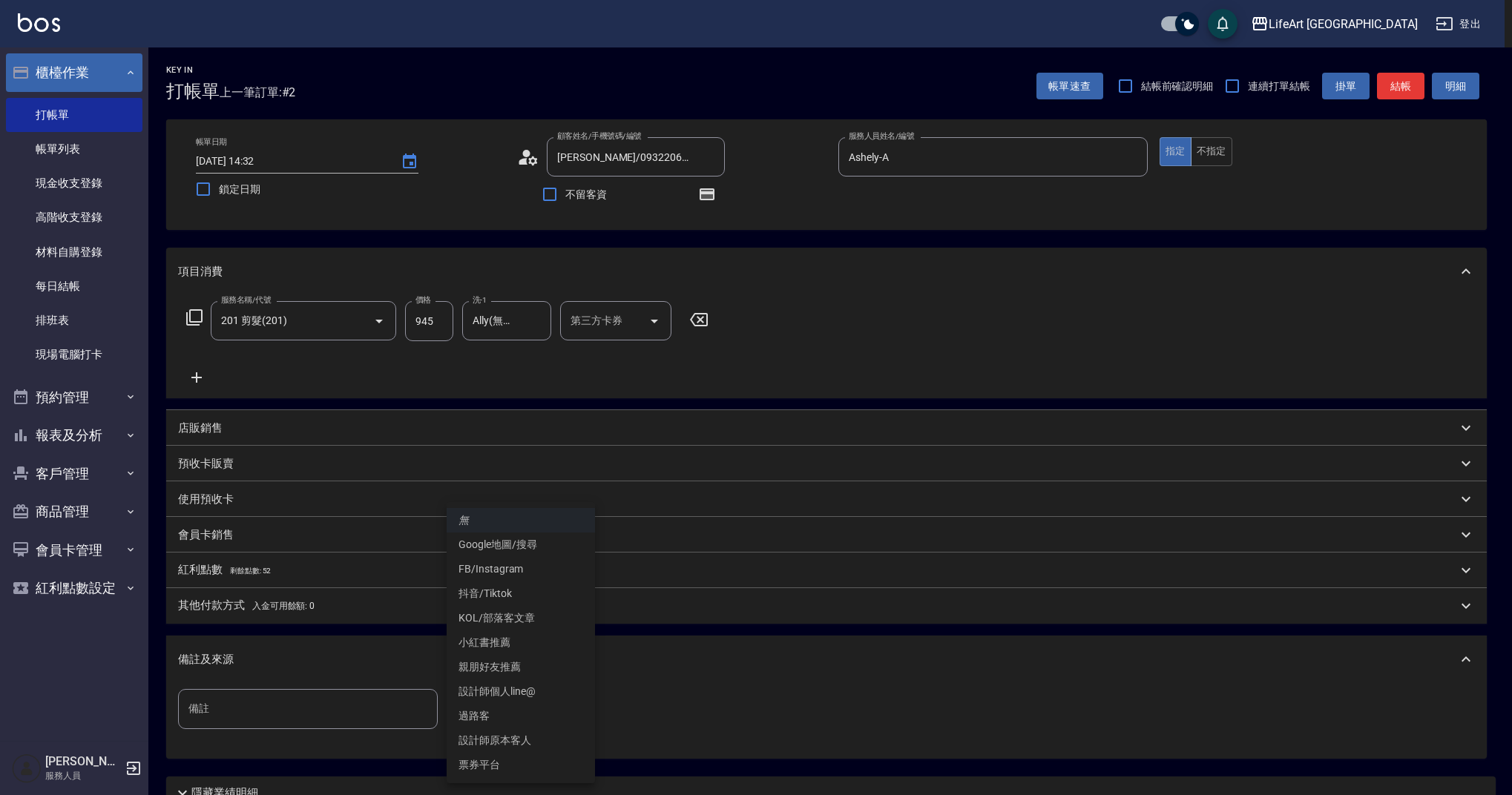
click at [542, 711] on body "LifeArt 蘆洲 登出 櫃檯作業 打帳單 帳單列表 現金收支登錄 高階收支登錄 材料自購登錄 每日結帳 排班表 現場電腦打卡 預約管理 預約管理 單日預約…" at bounding box center [756, 460] width 1512 height 920
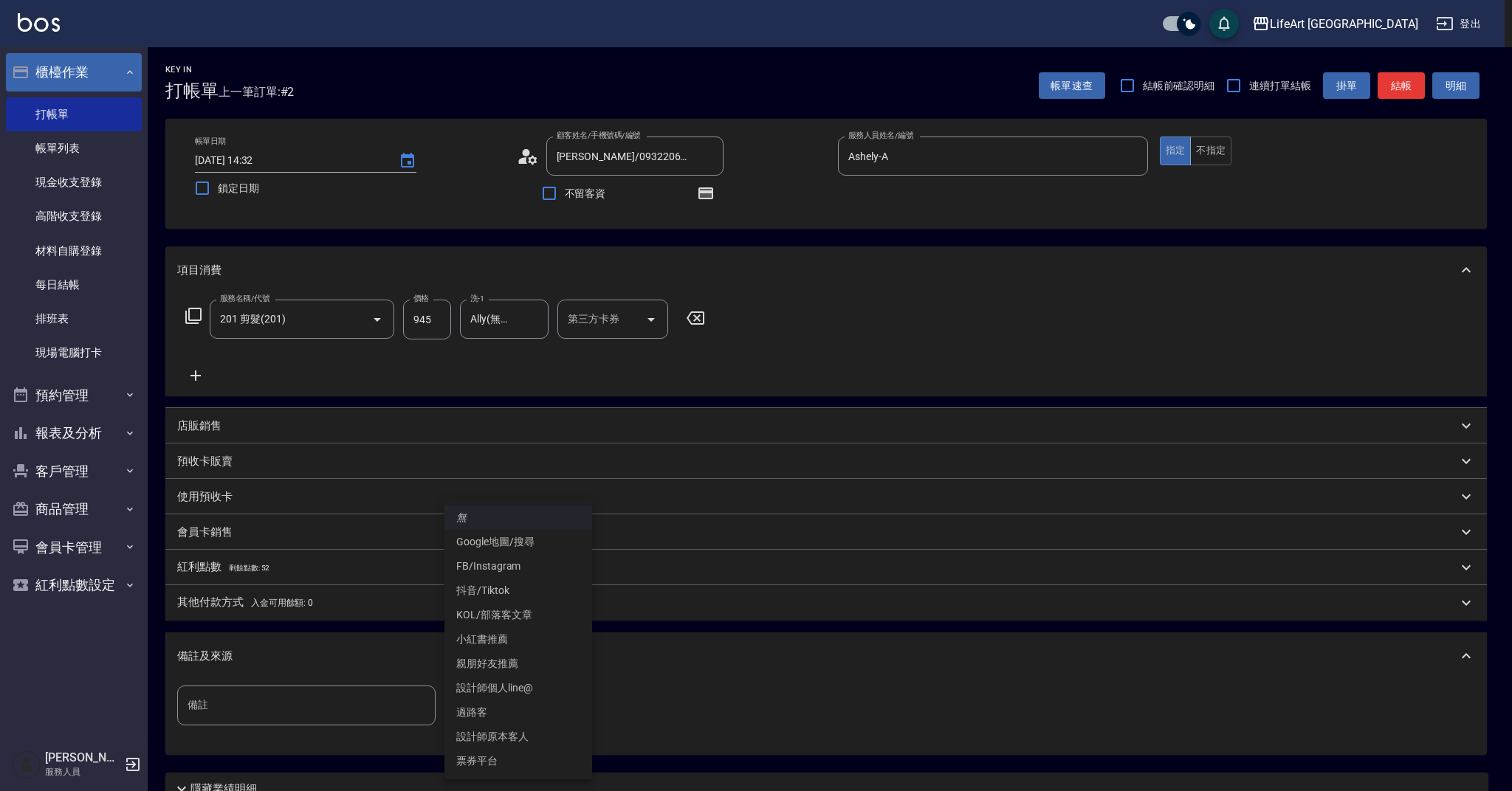
click at [530, 691] on li "設計師個人line@" at bounding box center [518, 688] width 148 height 24
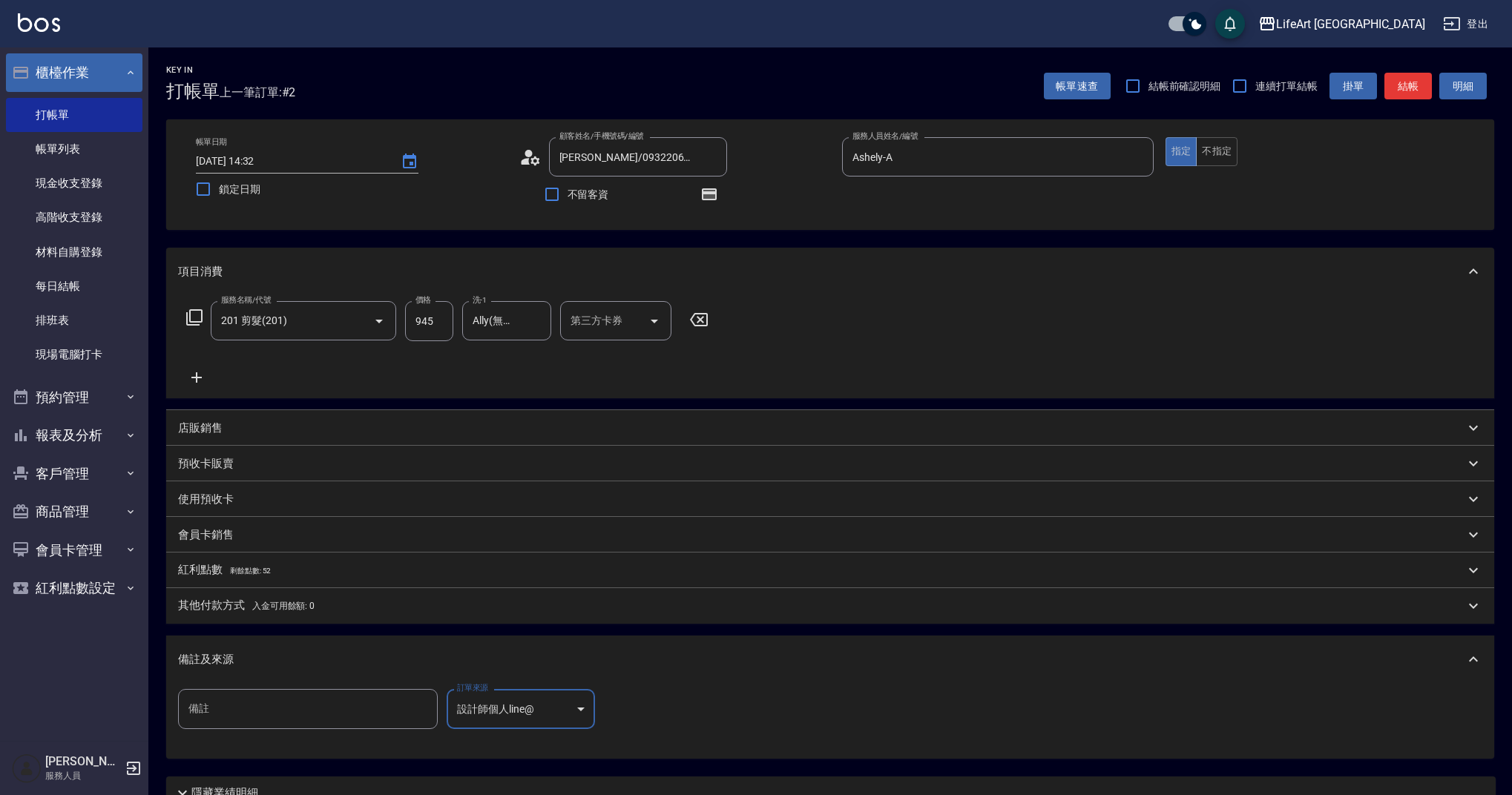
click at [550, 718] on body "LifeArt 蘆洲 登出 櫃檯作業 打帳單 帳單列表 現金收支登錄 高階收支登錄 材料自購登錄 每日結帳 排班表 現場電腦打卡 預約管理 預約管理 單日預約…" at bounding box center [756, 460] width 1512 height 920
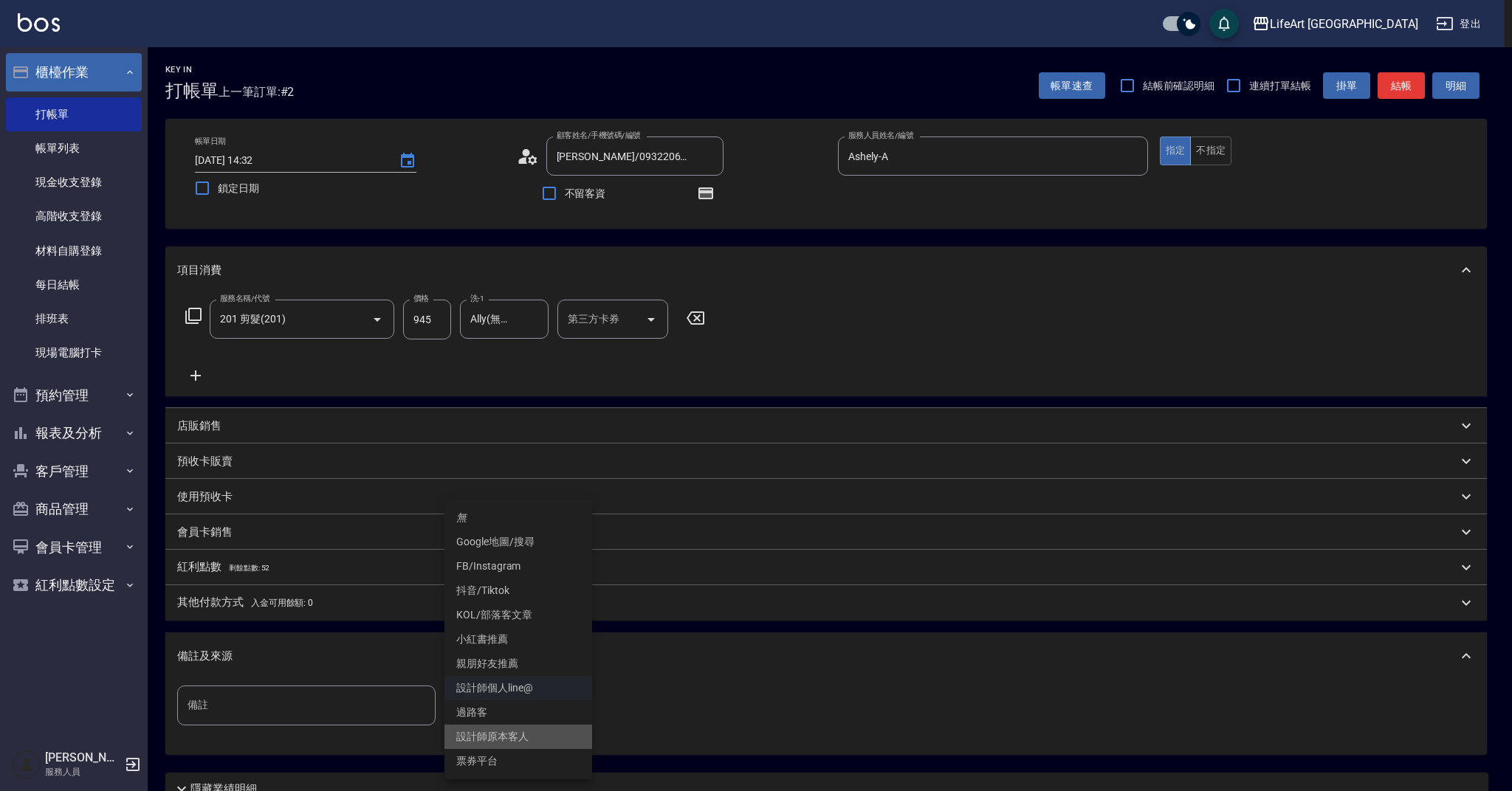
click at [530, 742] on li "設計師原本客人" at bounding box center [518, 737] width 148 height 24
type input "設計師原本客人"
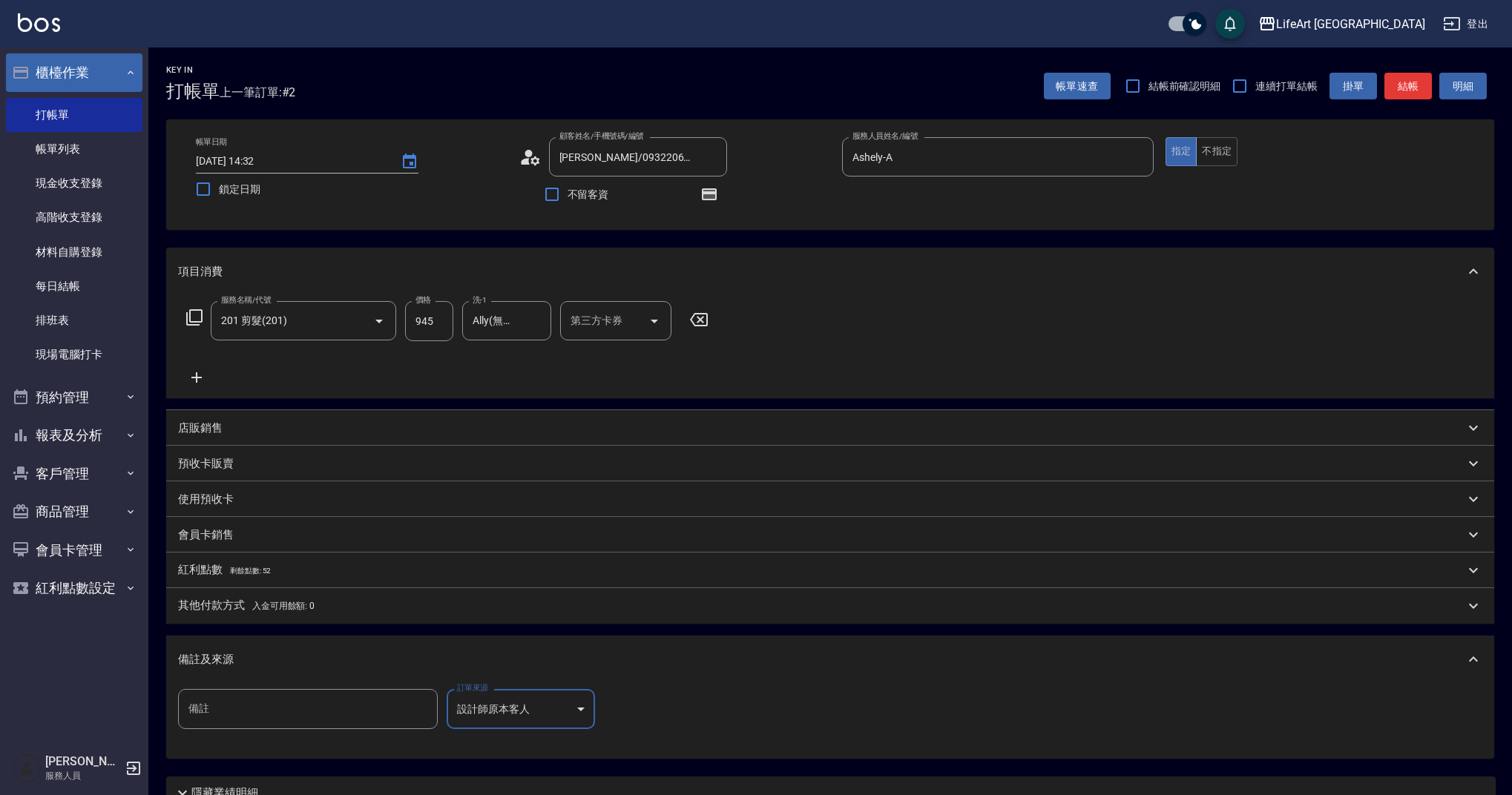
click at [248, 572] on span "剩餘點數: 52" at bounding box center [250, 571] width 41 height 8
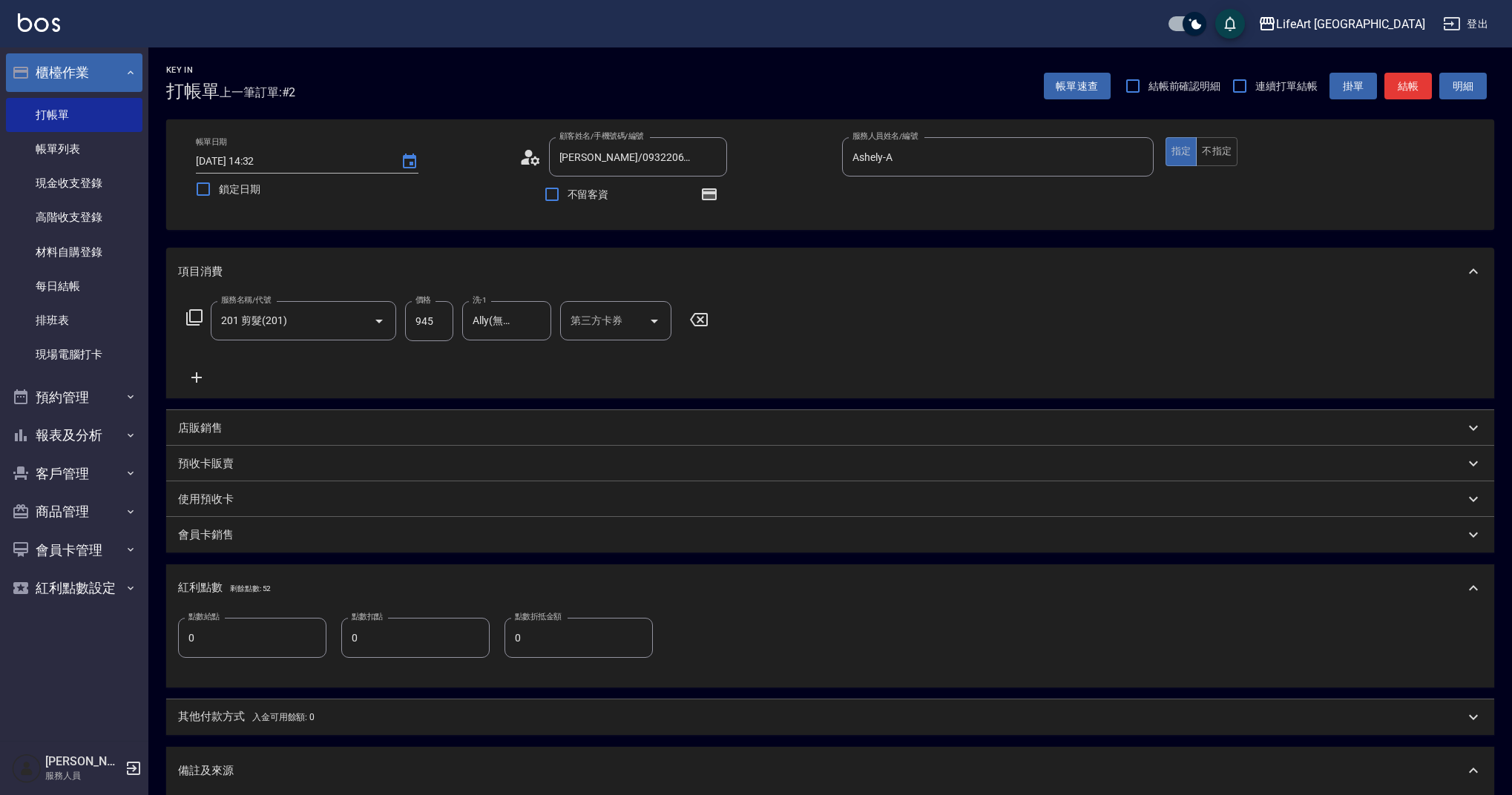
click at [236, 636] on input "0" at bounding box center [252, 638] width 149 height 40
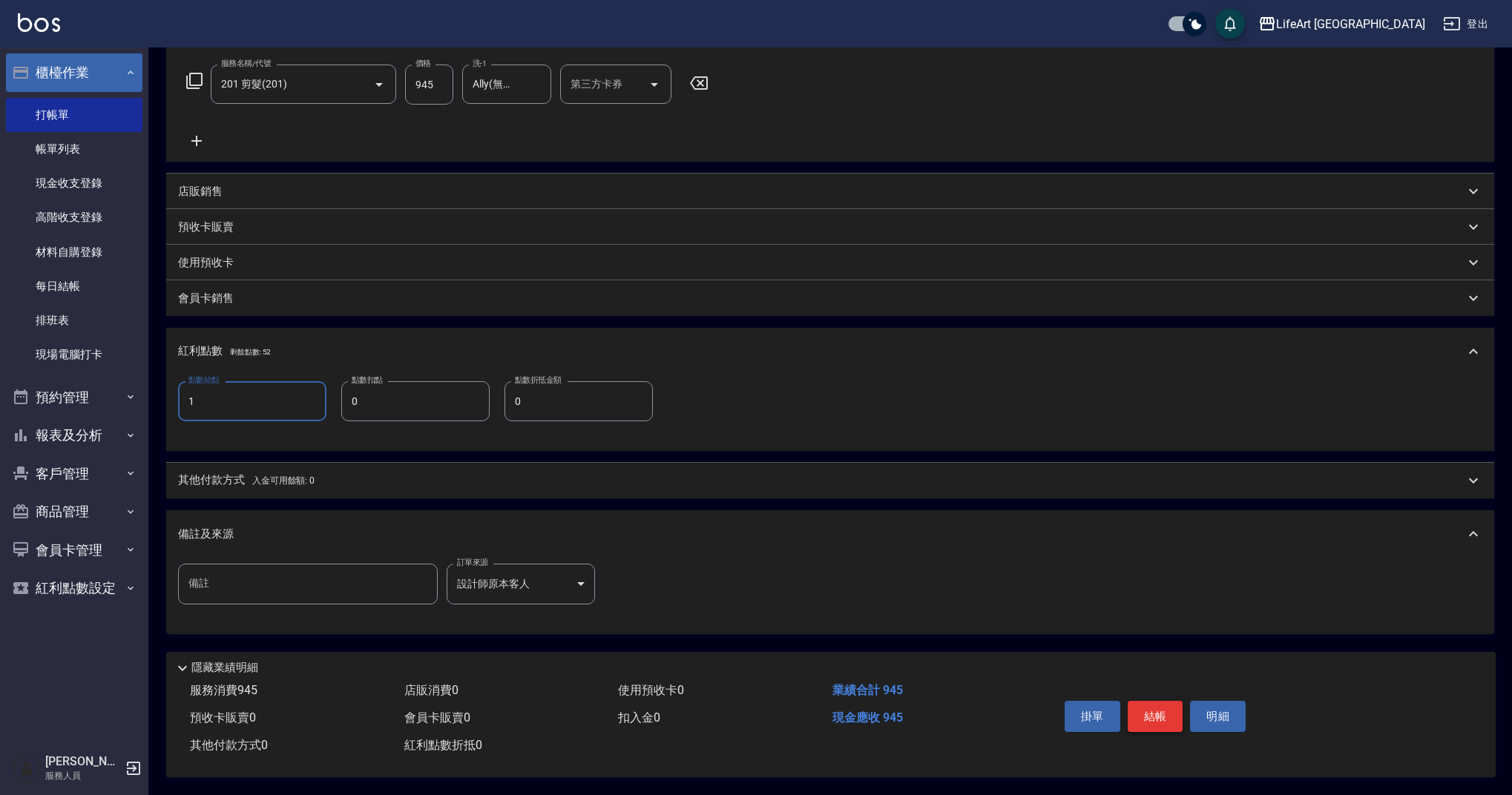
type input "1"
click at [1160, 715] on button "結帳" at bounding box center [1155, 716] width 56 height 31
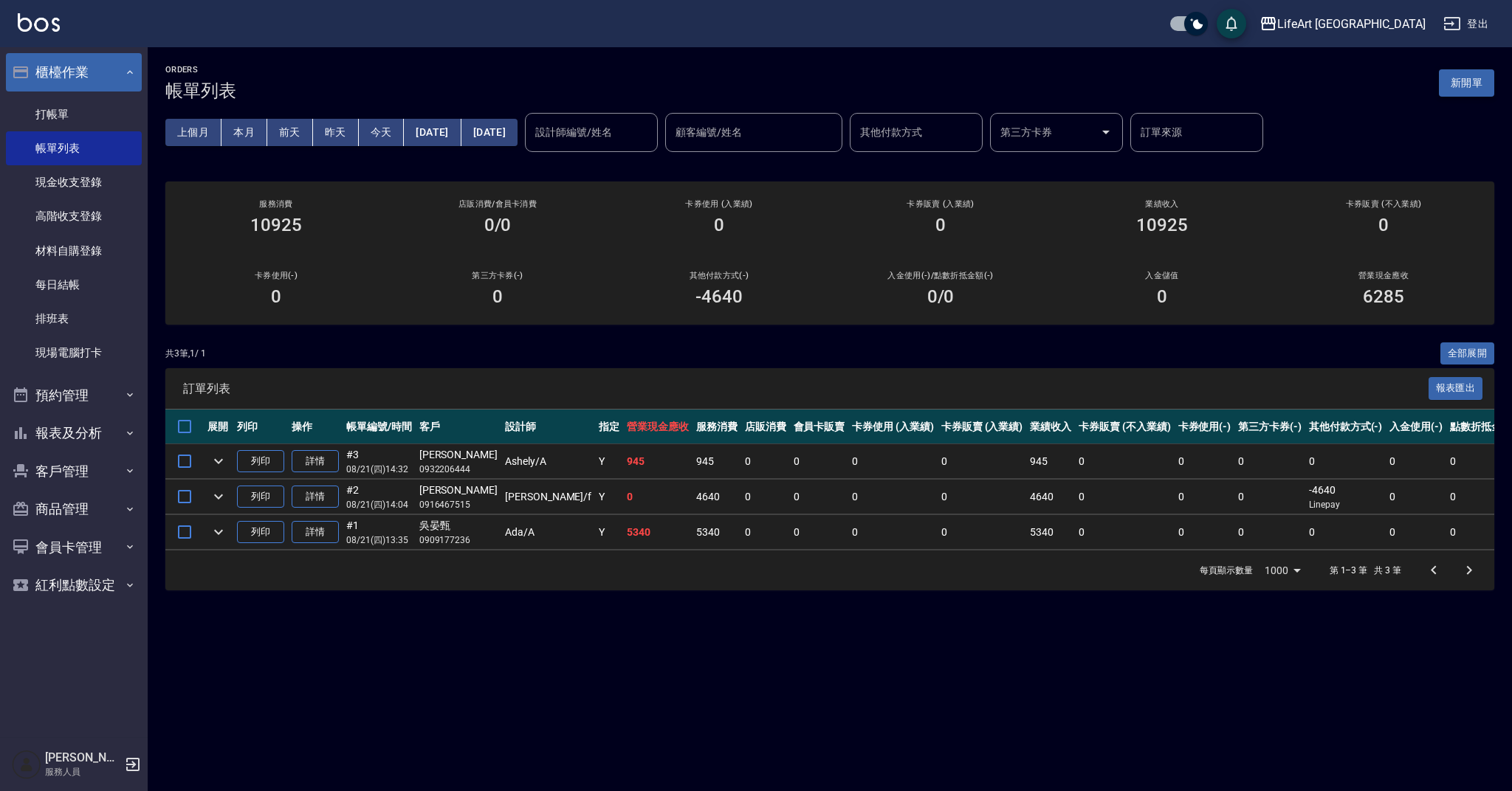
click at [1466, 78] on button "新開單" at bounding box center [1466, 83] width 56 height 27
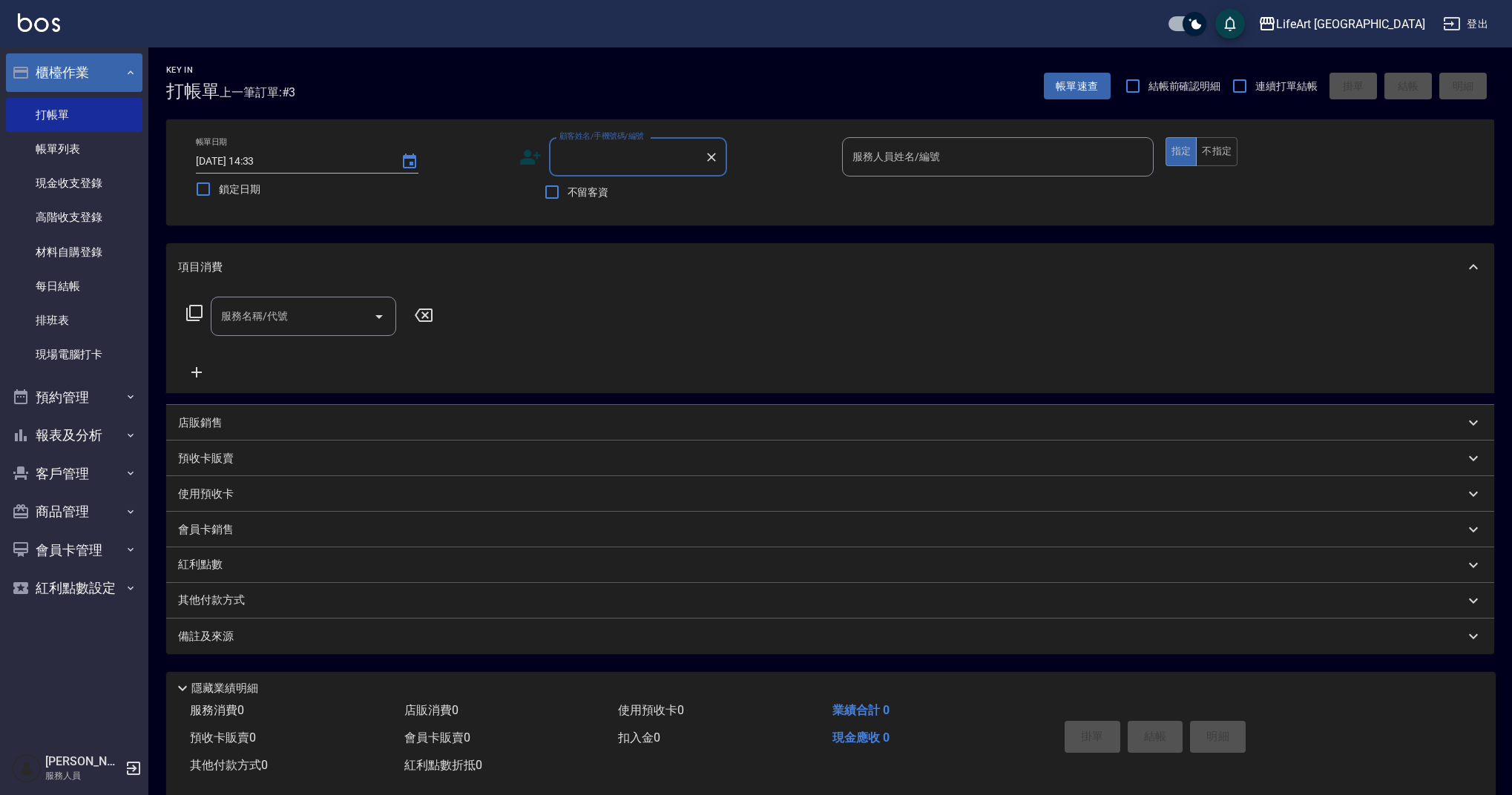
click at [609, 164] on input "顧客姓名/手機號碼/編號" at bounding box center [627, 157] width 142 height 26
click at [652, 194] on li "[PERSON_NAME]?誼/0986669135/null" at bounding box center [638, 202] width 178 height 40
type input "[PERSON_NAME]?誼/0986669135/null"
click at [889, 157] on input "服務人員姓名/編號" at bounding box center [997, 157] width 298 height 26
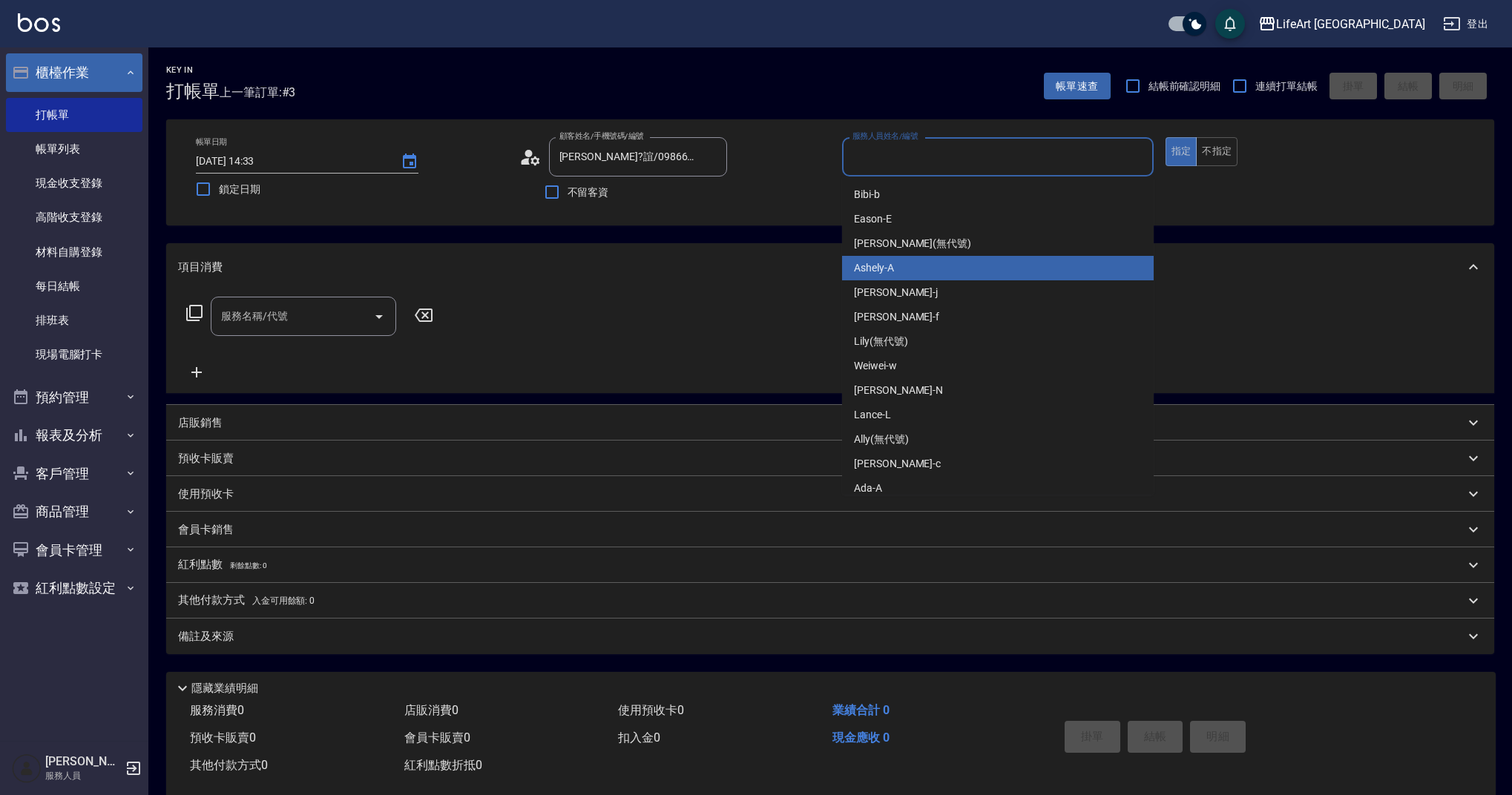
click at [898, 276] on div "Ashely -A" at bounding box center [997, 268] width 312 height 25
type input "Ashely-A"
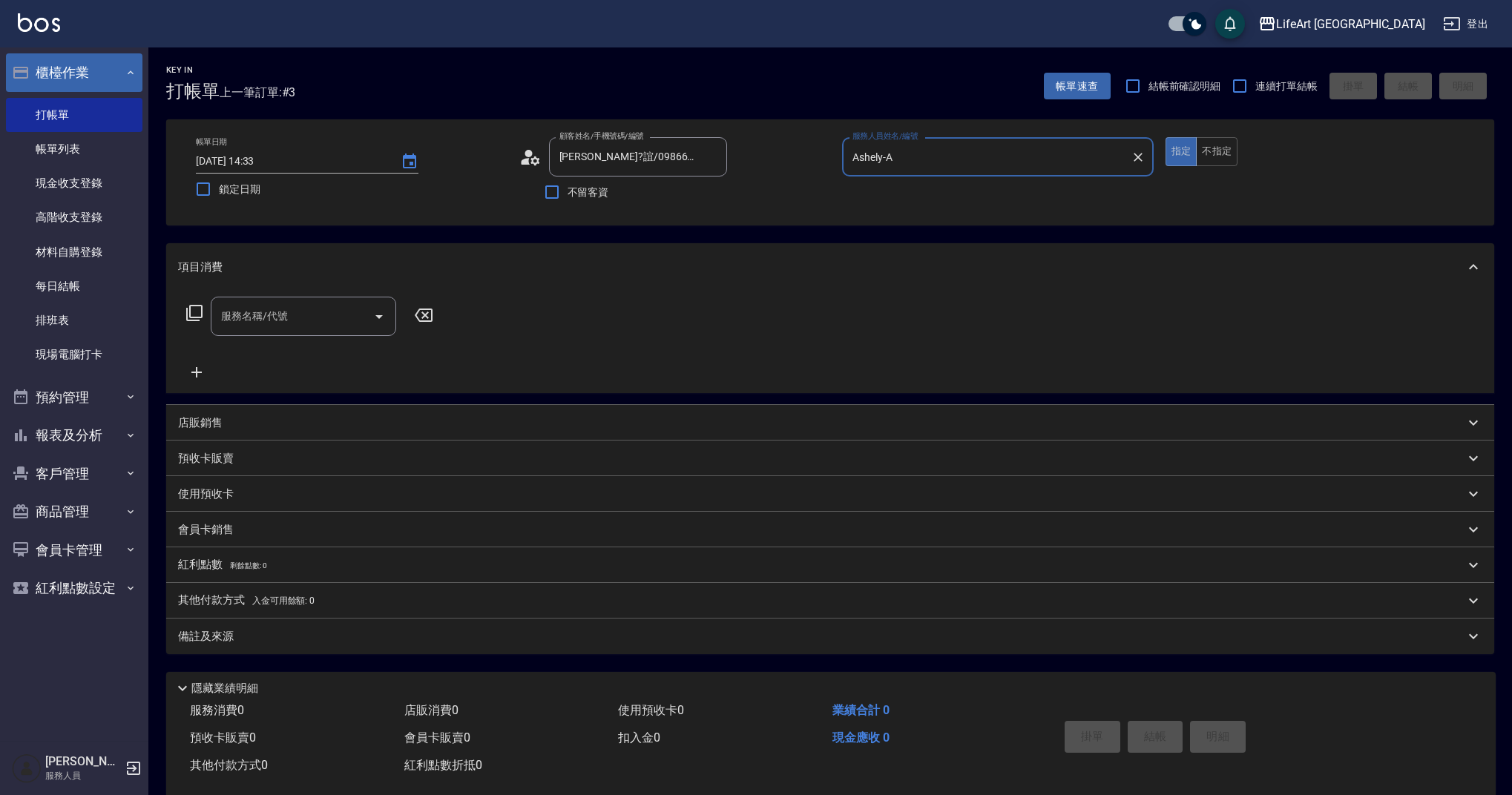
click at [538, 155] on icon at bounding box center [530, 157] width 22 height 22
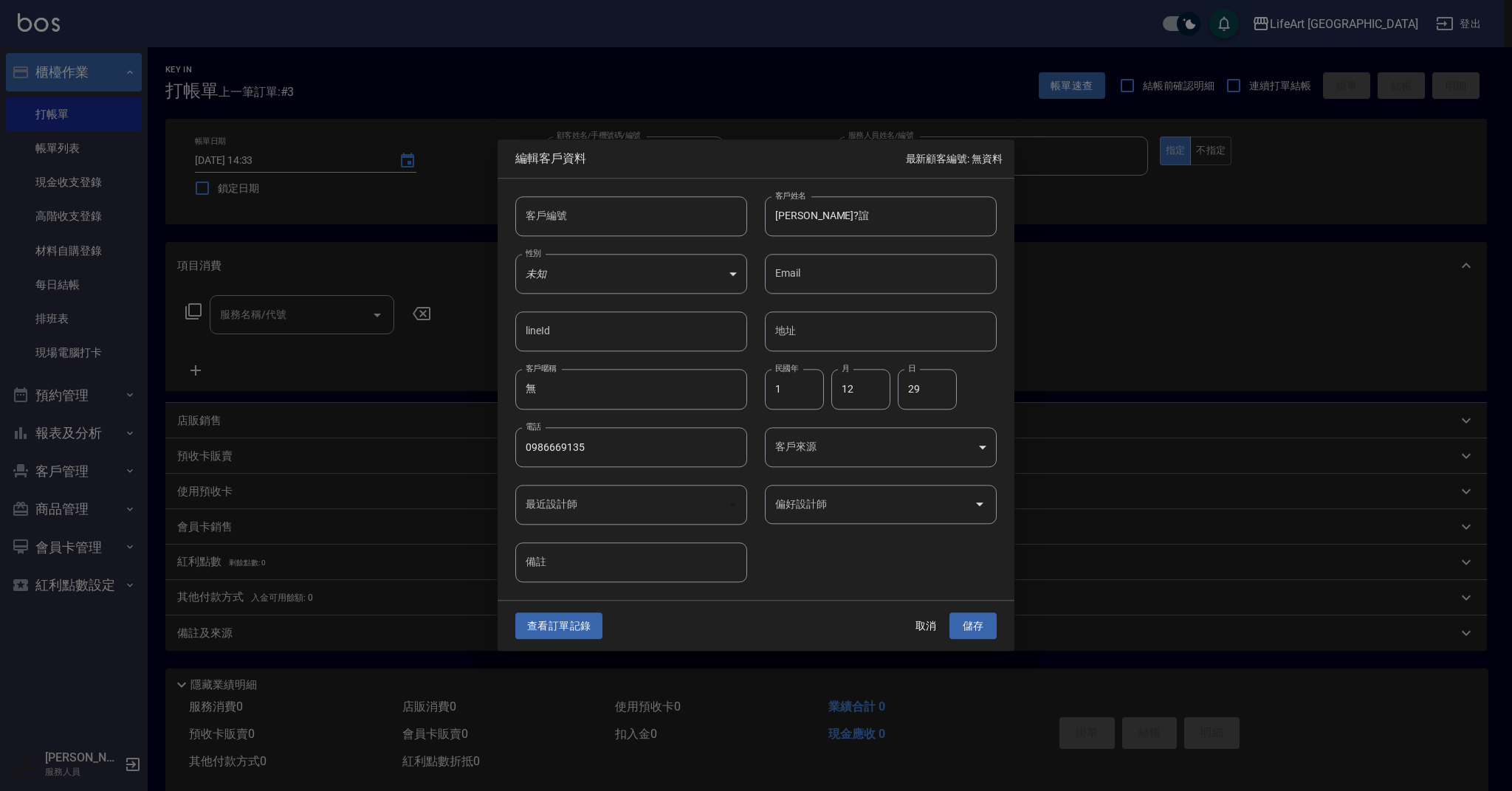
click at [815, 449] on body "LifeArt 蘆洲 登出 櫃檯作業 打帳單 帳單列表 現金收支登錄 高階收支登錄 材料自購登錄 每日結帳 排班表 現場電腦打卡 預約管理 預約管理 單日預約…" at bounding box center [756, 405] width 1512 height 812
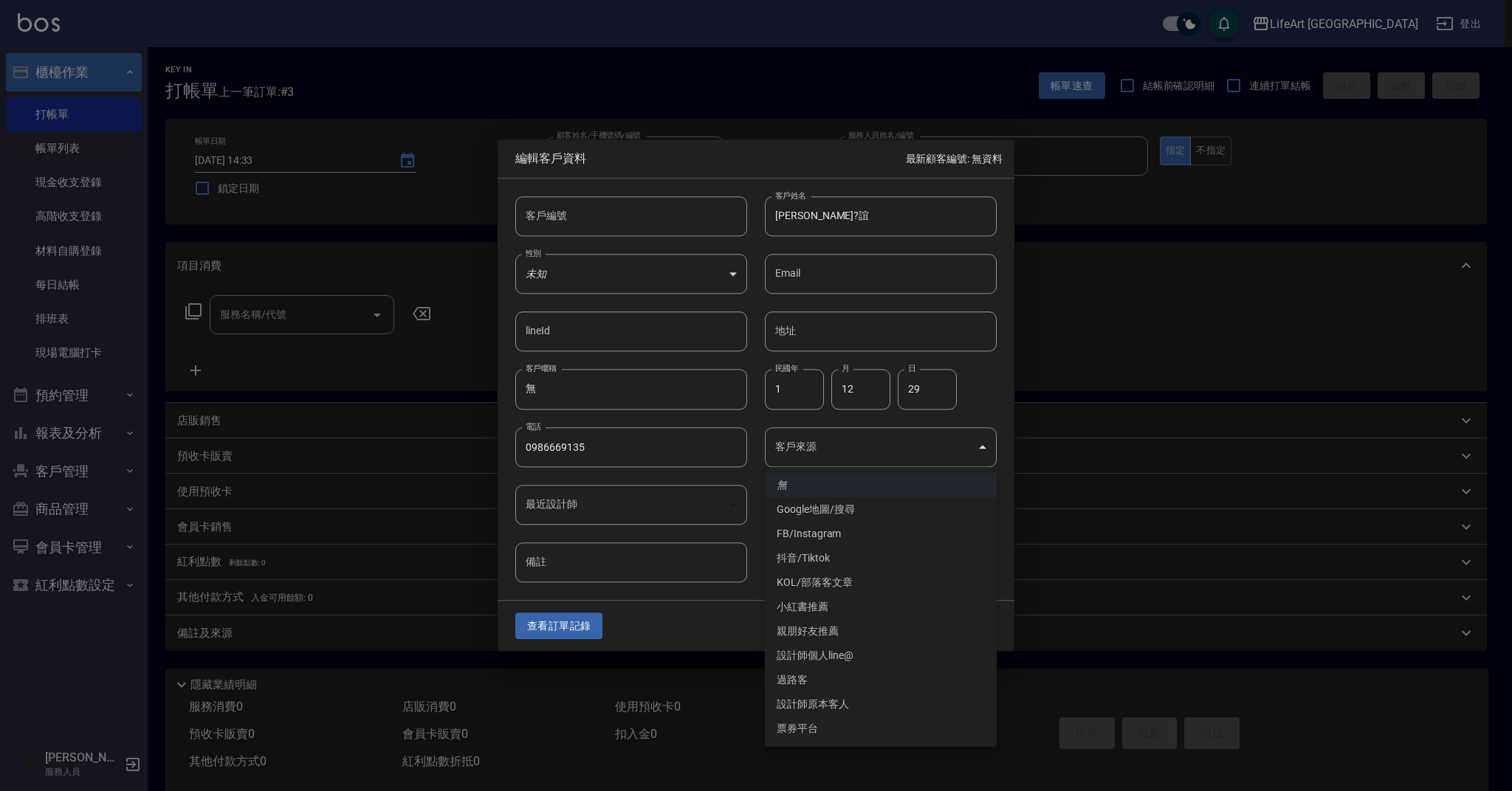
click at [843, 536] on li "FB/Instagram" at bounding box center [881, 534] width 232 height 24
type input "FB/Instagram"
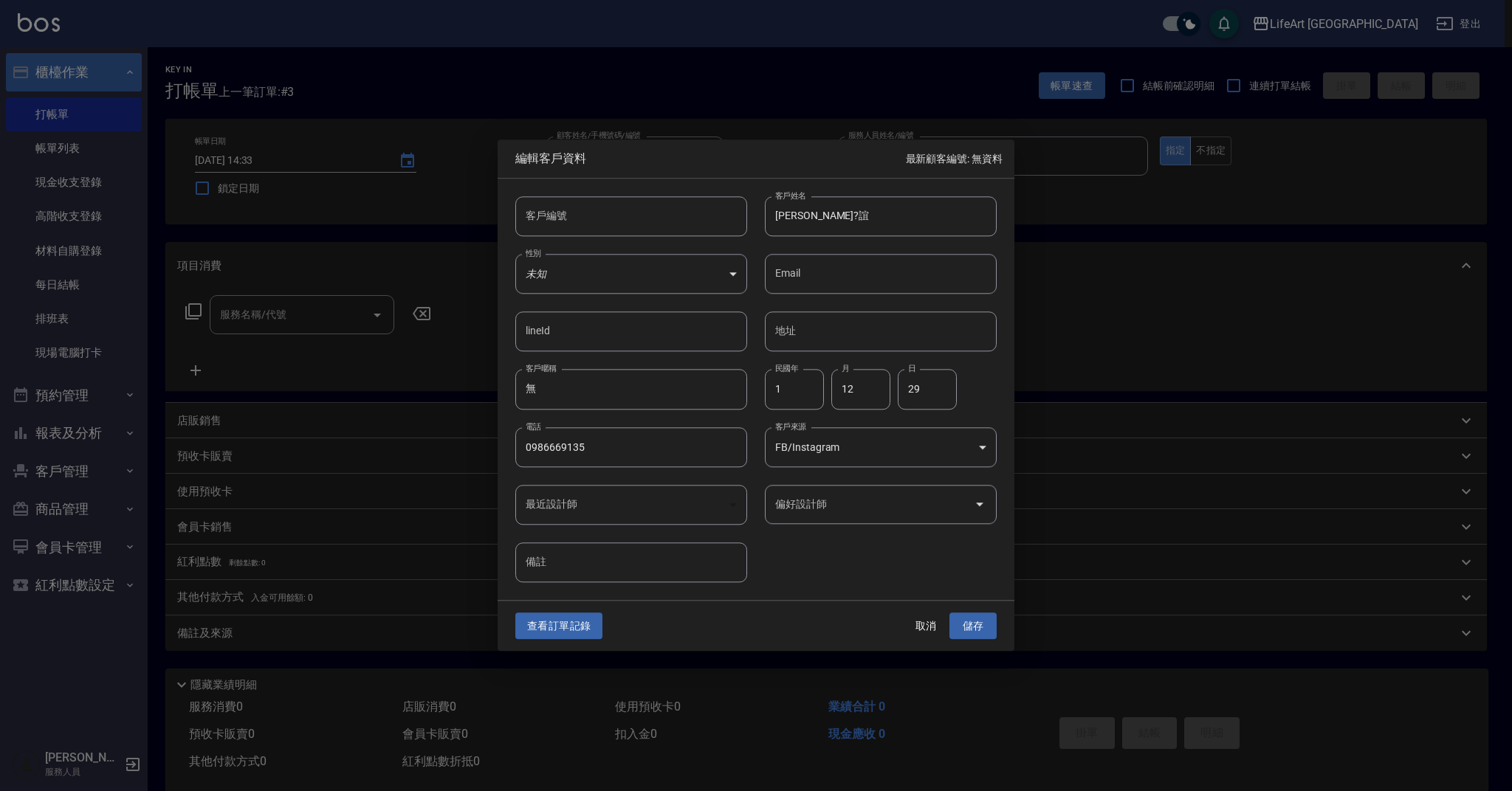
click at [831, 512] on input "偏好設計師" at bounding box center [870, 504] width 197 height 26
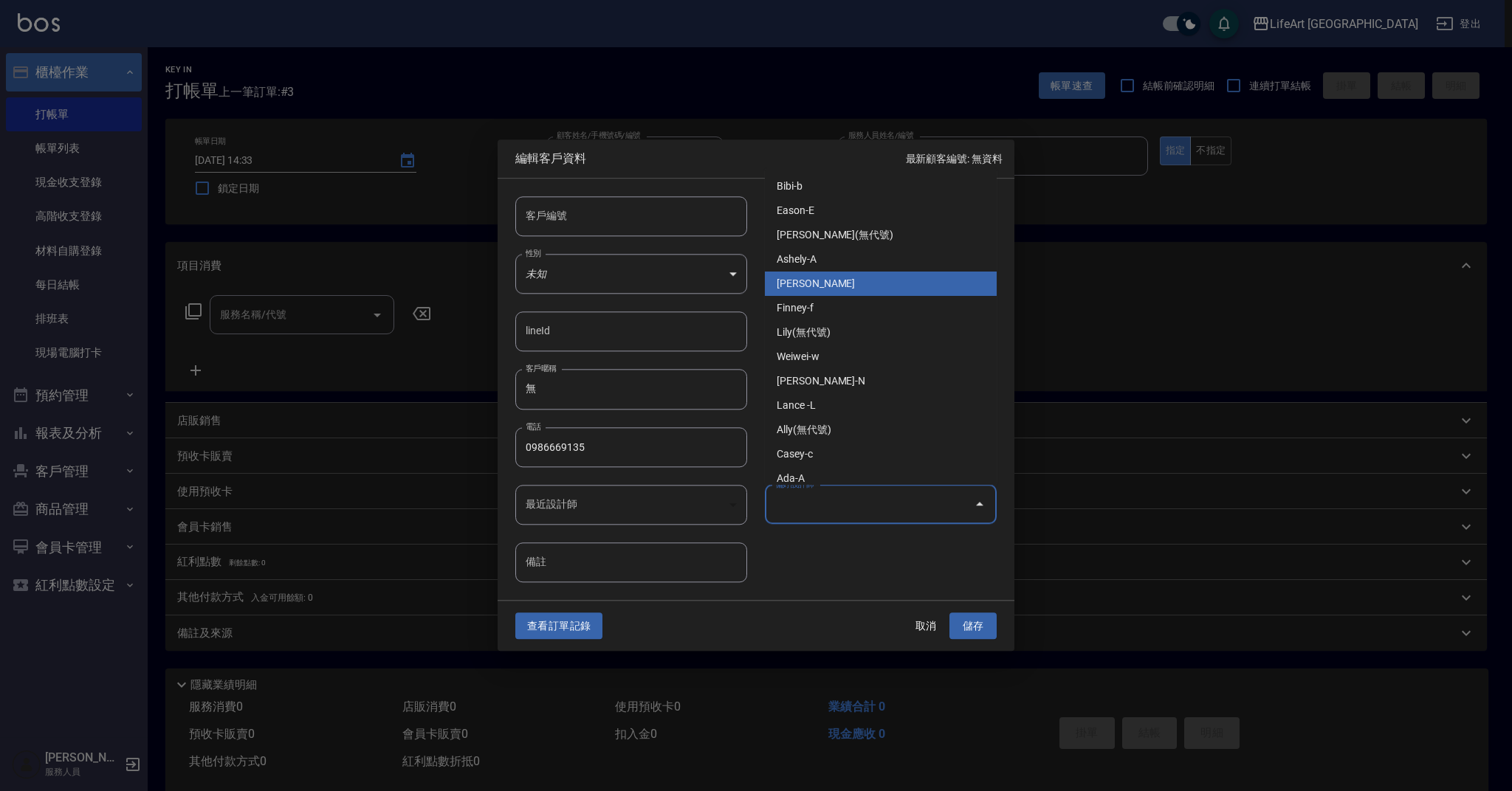
click at [824, 273] on li "[PERSON_NAME]" at bounding box center [881, 283] width 232 height 24
click at [834, 497] on input "[PERSON_NAME]" at bounding box center [860, 504] width 177 height 26
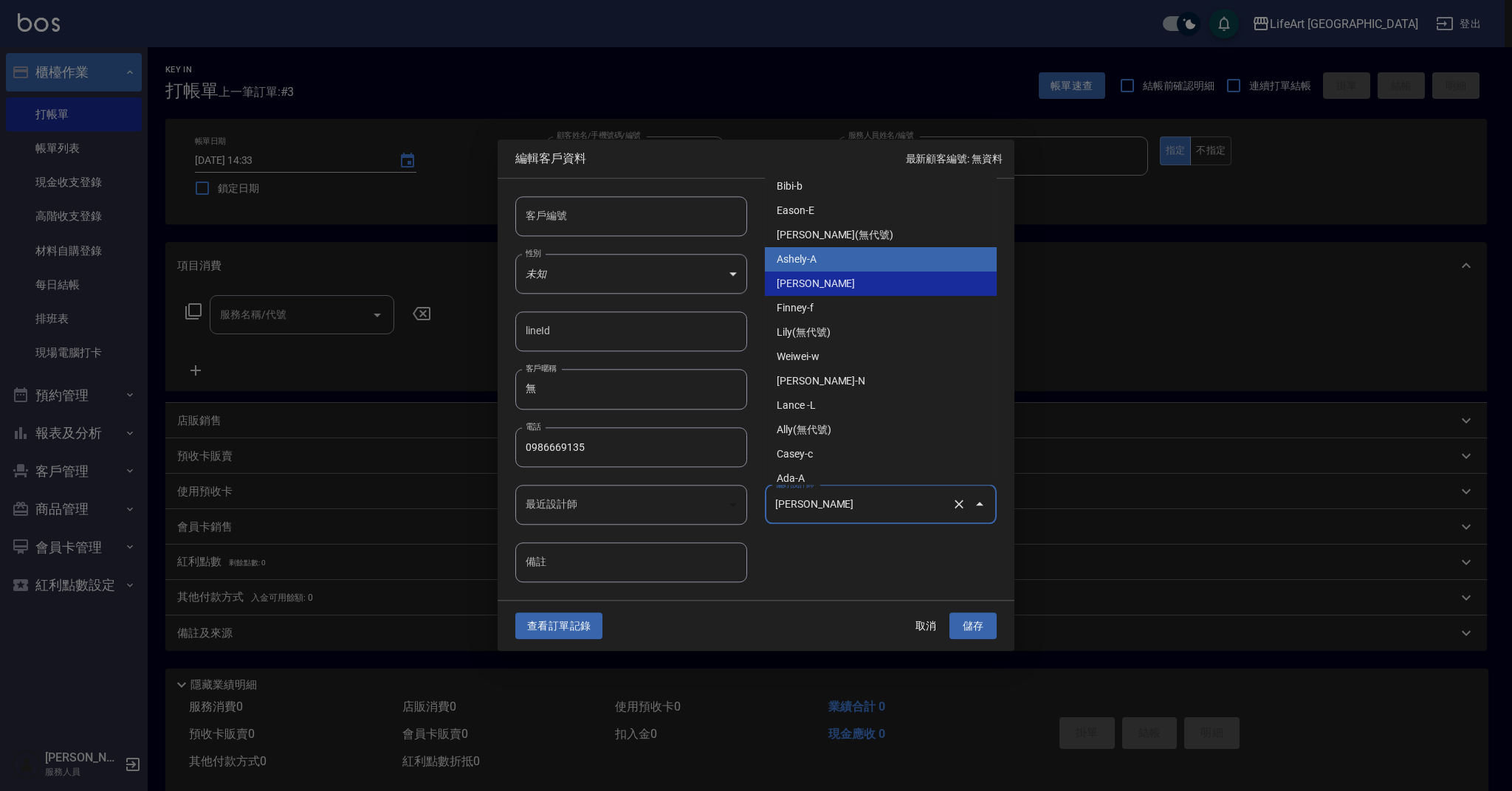
click at [828, 258] on li "Ashely-A" at bounding box center [881, 260] width 232 height 24
type input "Ashely"
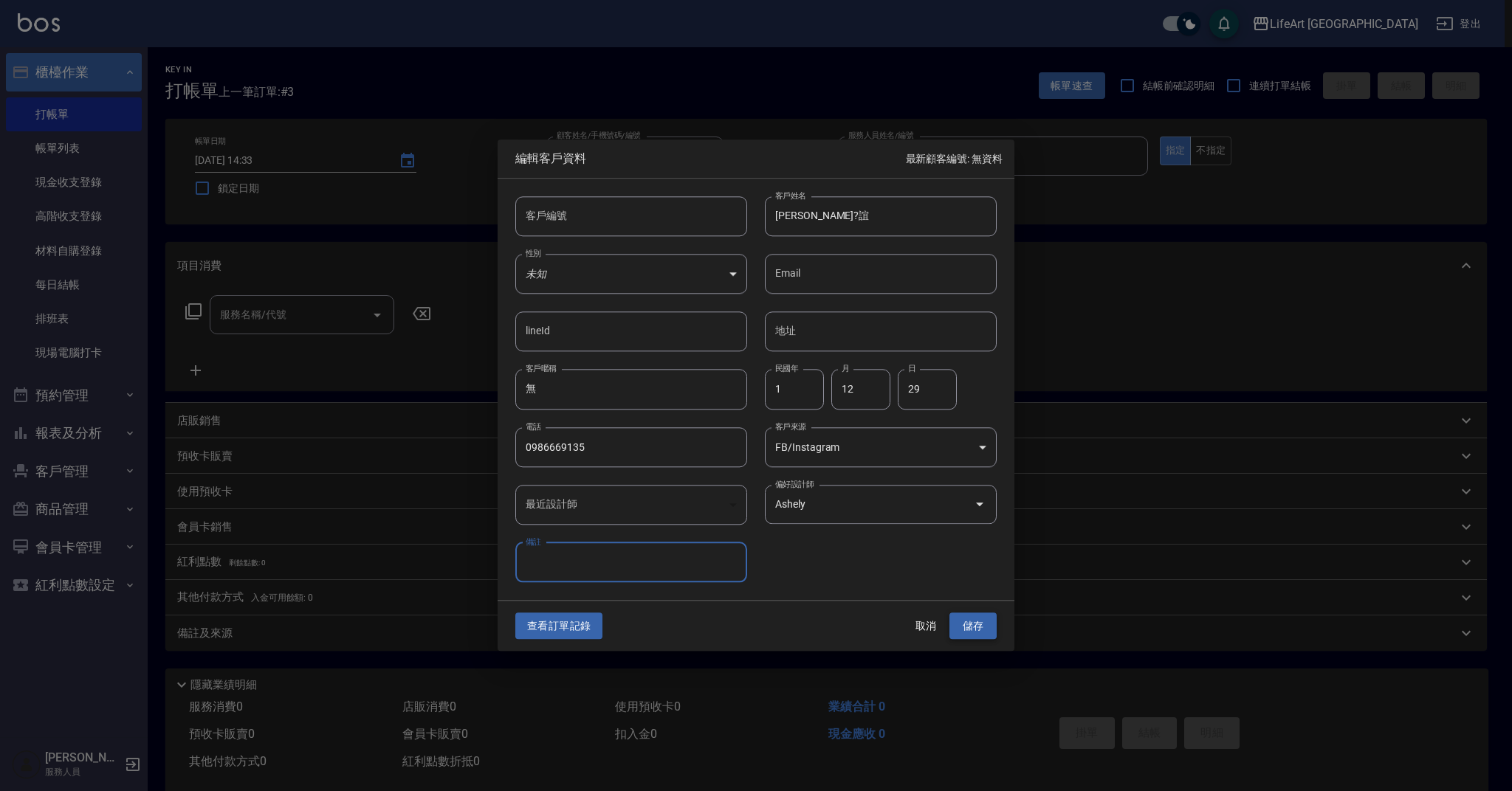
click at [973, 632] on button "儲存" at bounding box center [973, 626] width 47 height 27
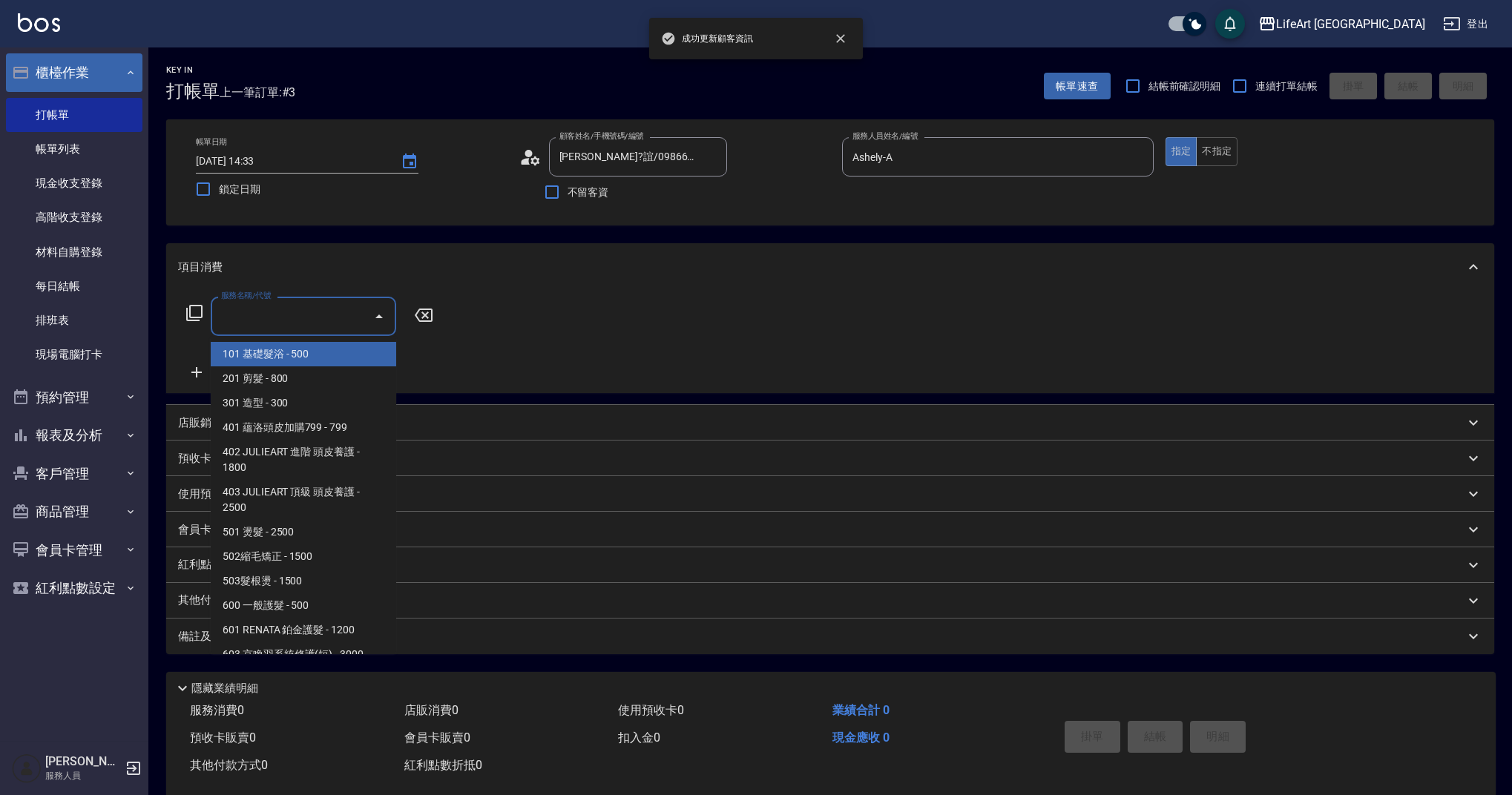
click at [286, 322] on input "服務名稱/代號" at bounding box center [293, 316] width 150 height 26
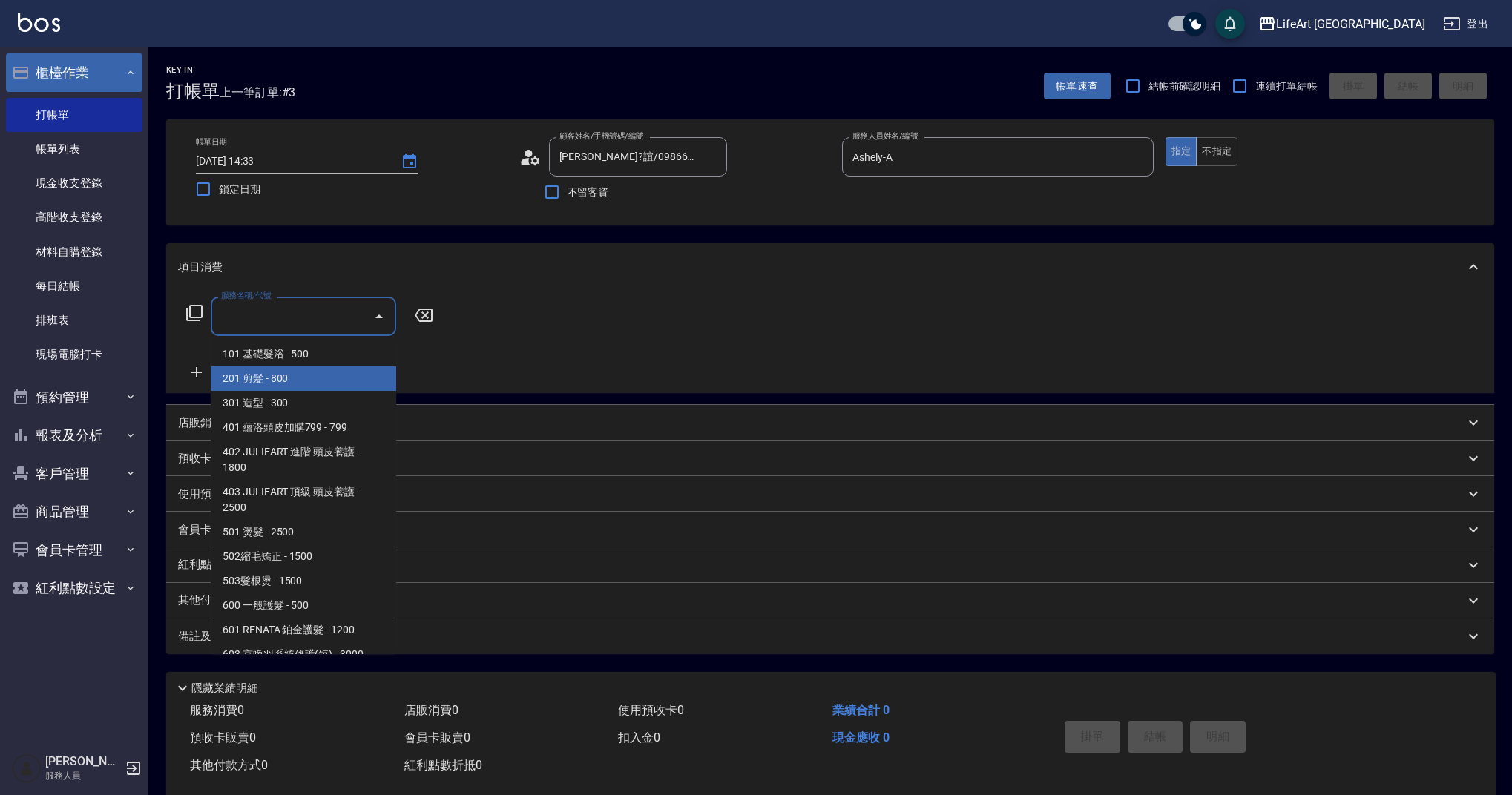
click at [312, 372] on span "201 剪髮 - 800" at bounding box center [303, 379] width 185 height 25
type input "201 剪髮(201)"
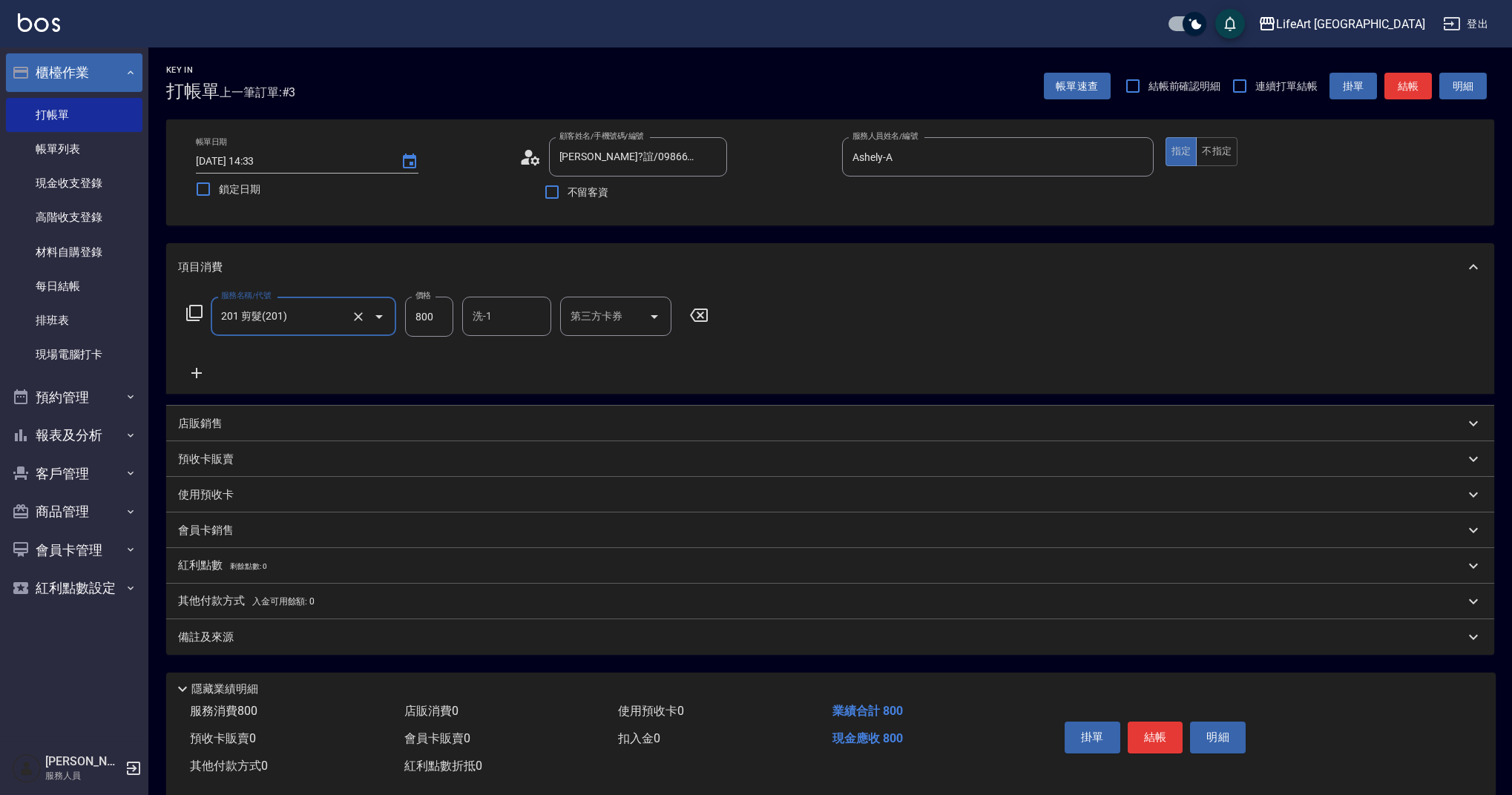
click at [195, 371] on icon at bounding box center [196, 373] width 37 height 18
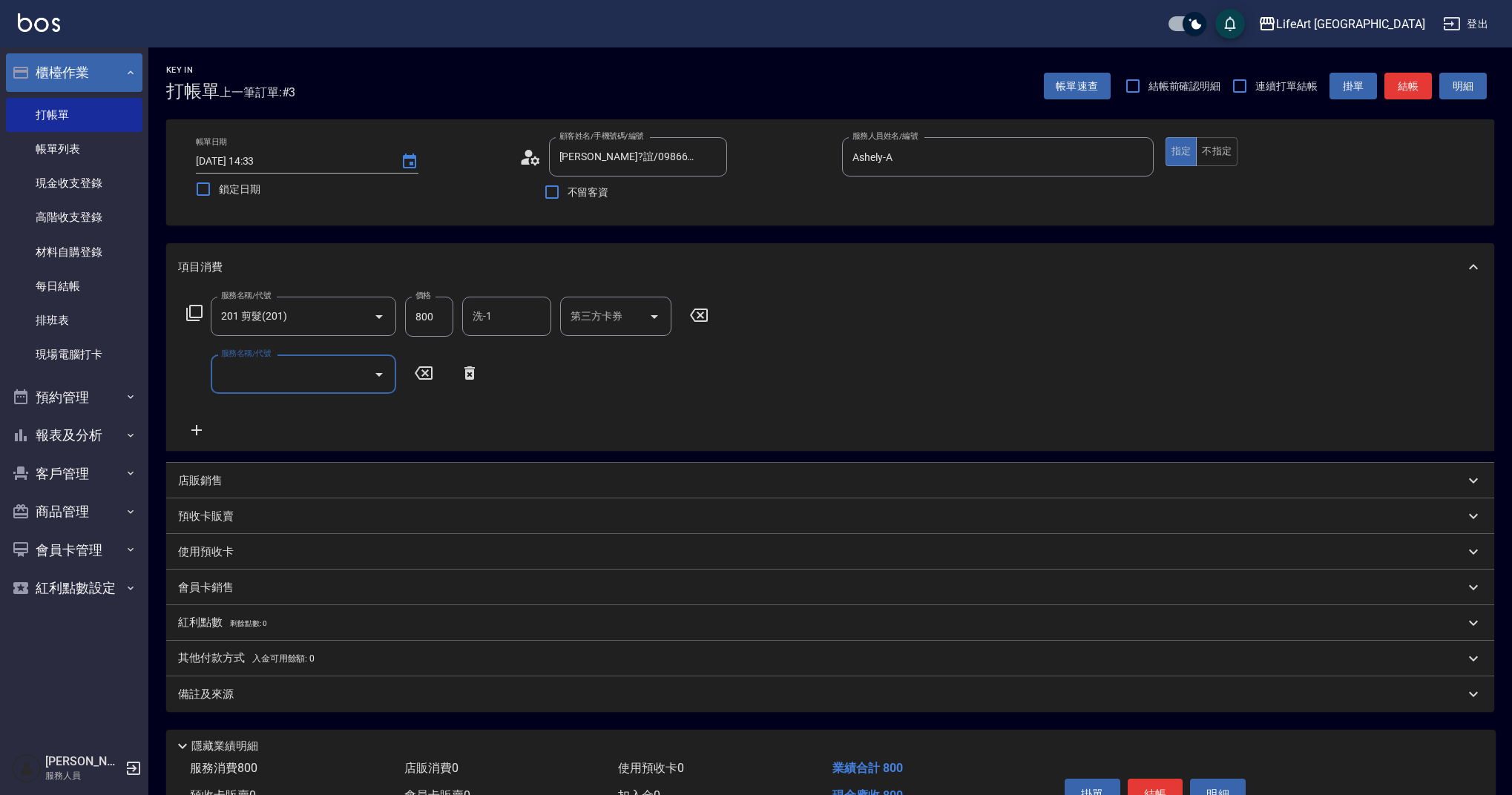
click at [271, 381] on input "服務名稱/代號" at bounding box center [293, 375] width 150 height 26
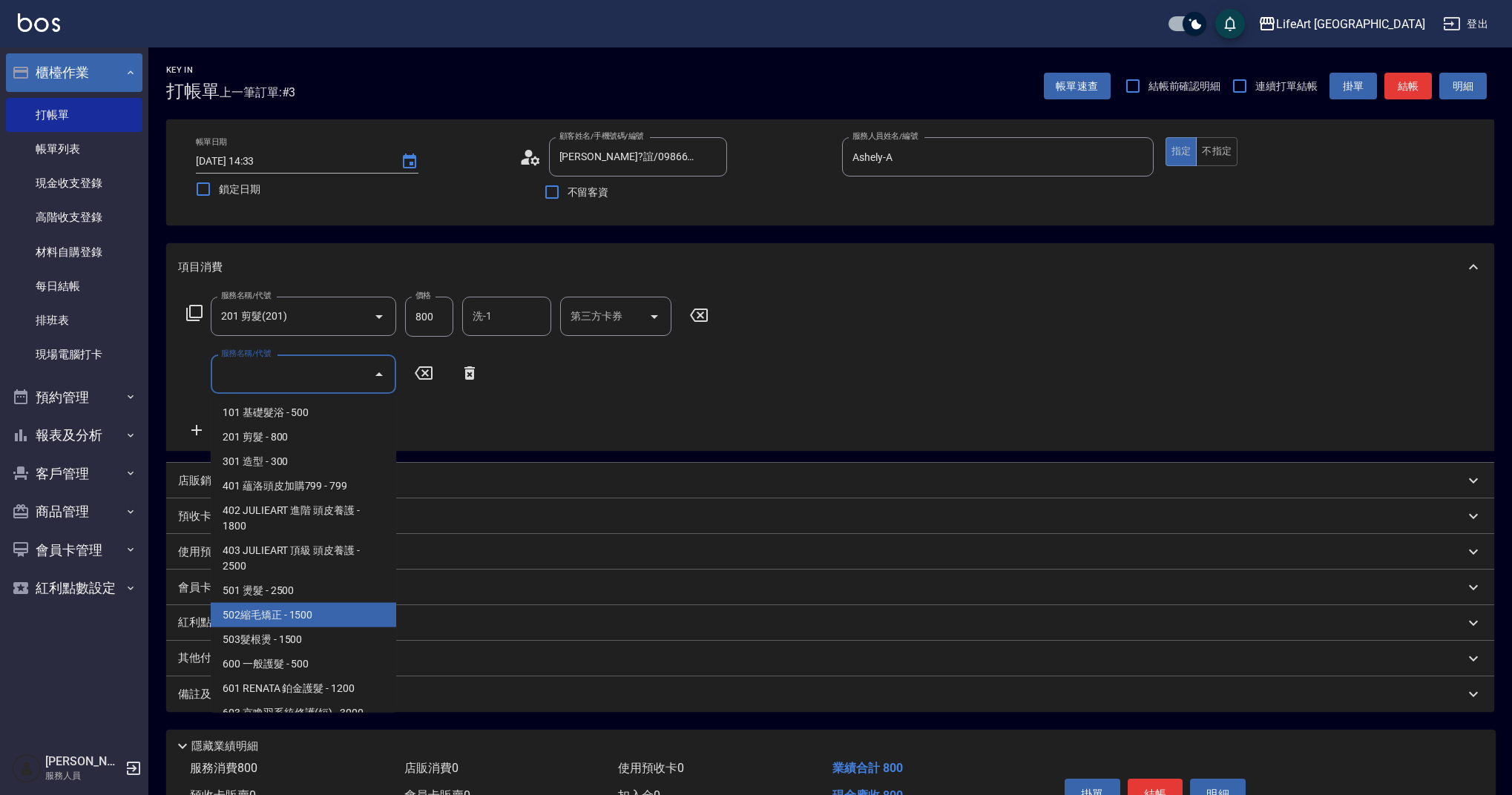
scroll to position [190, 0]
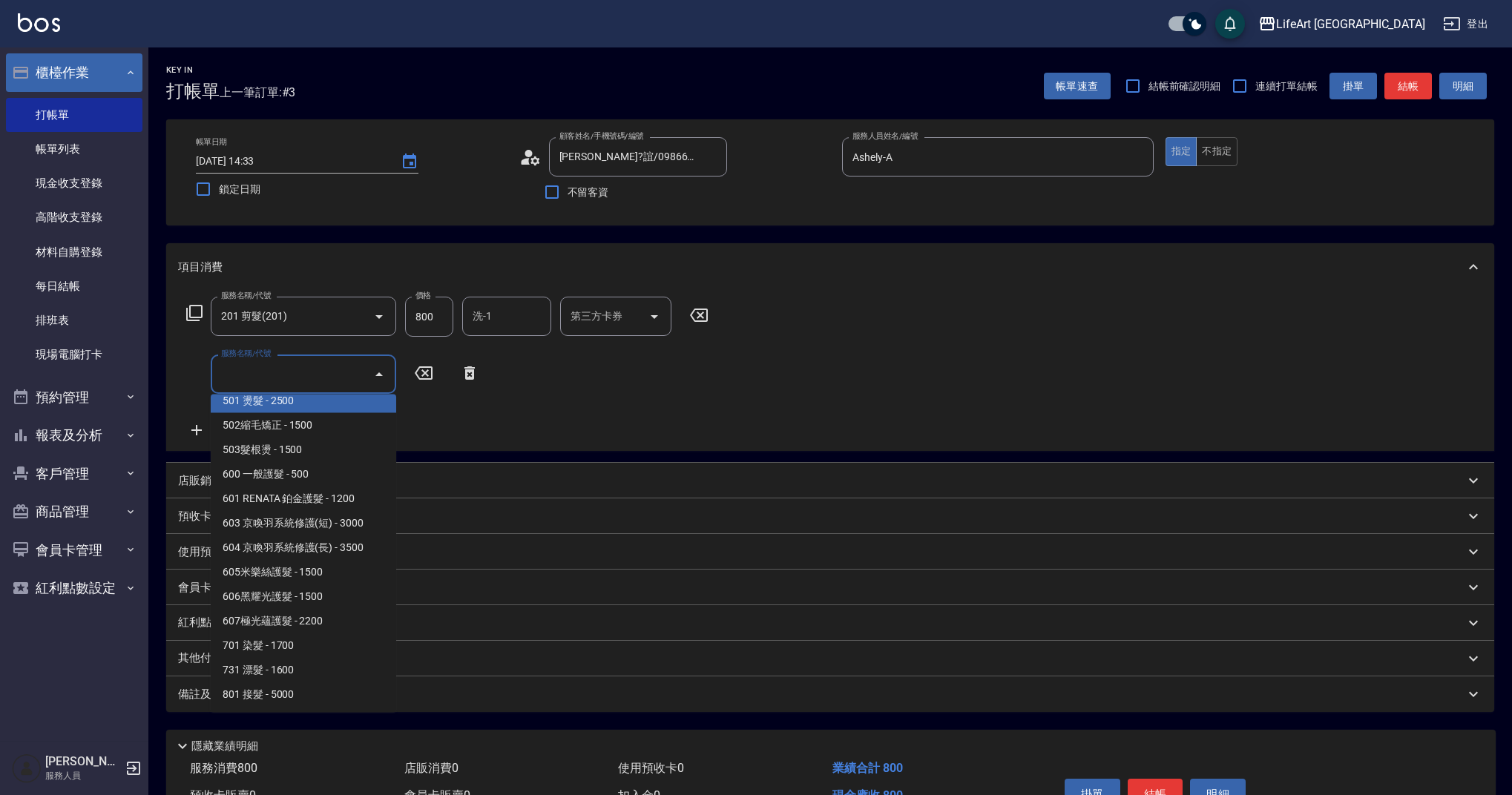
click at [319, 407] on span "501 燙髮 - 2500" at bounding box center [303, 401] width 185 height 25
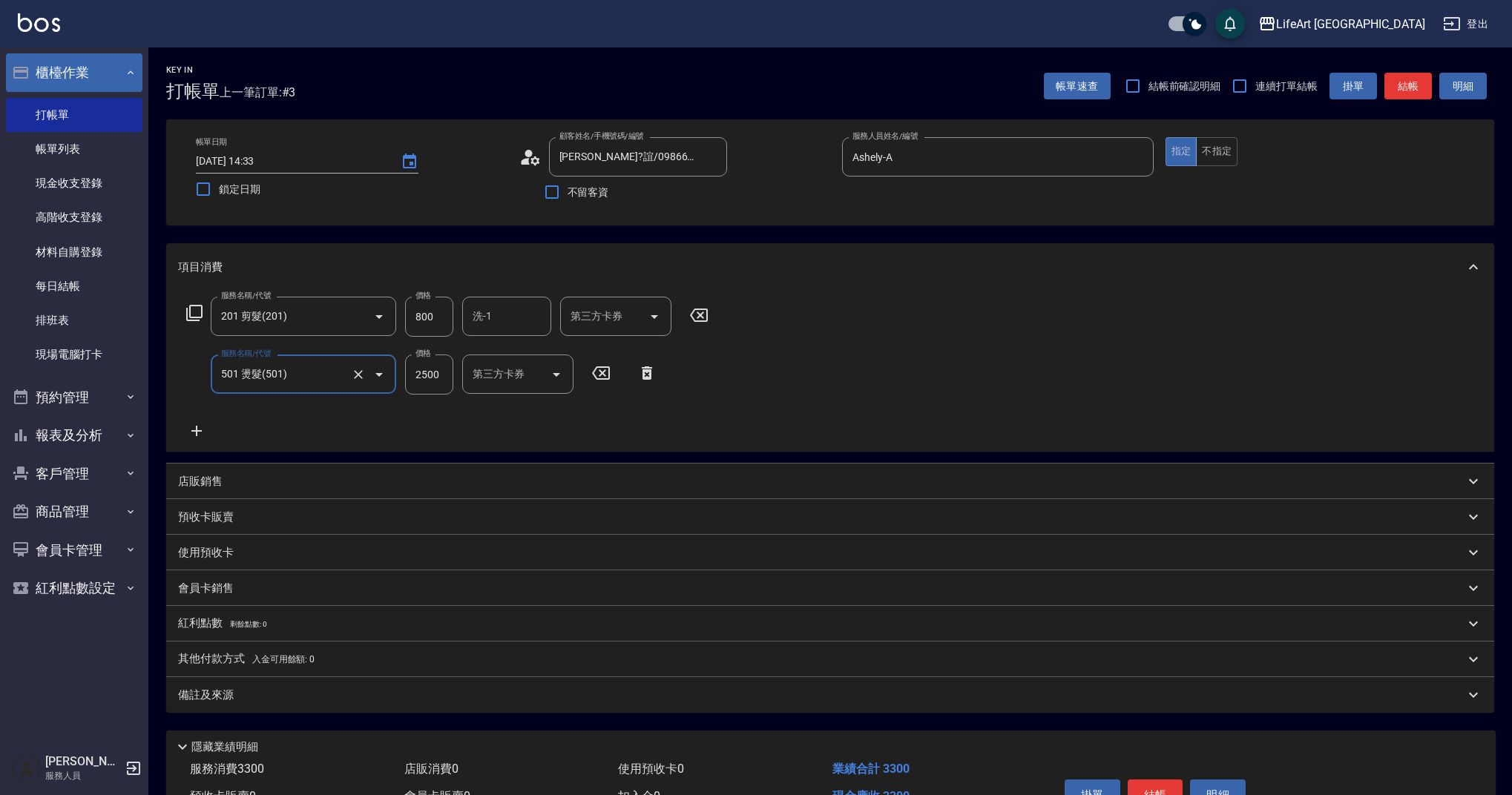
type input "501 燙髮(501)"
click at [195, 432] on icon at bounding box center [197, 431] width 11 height 11
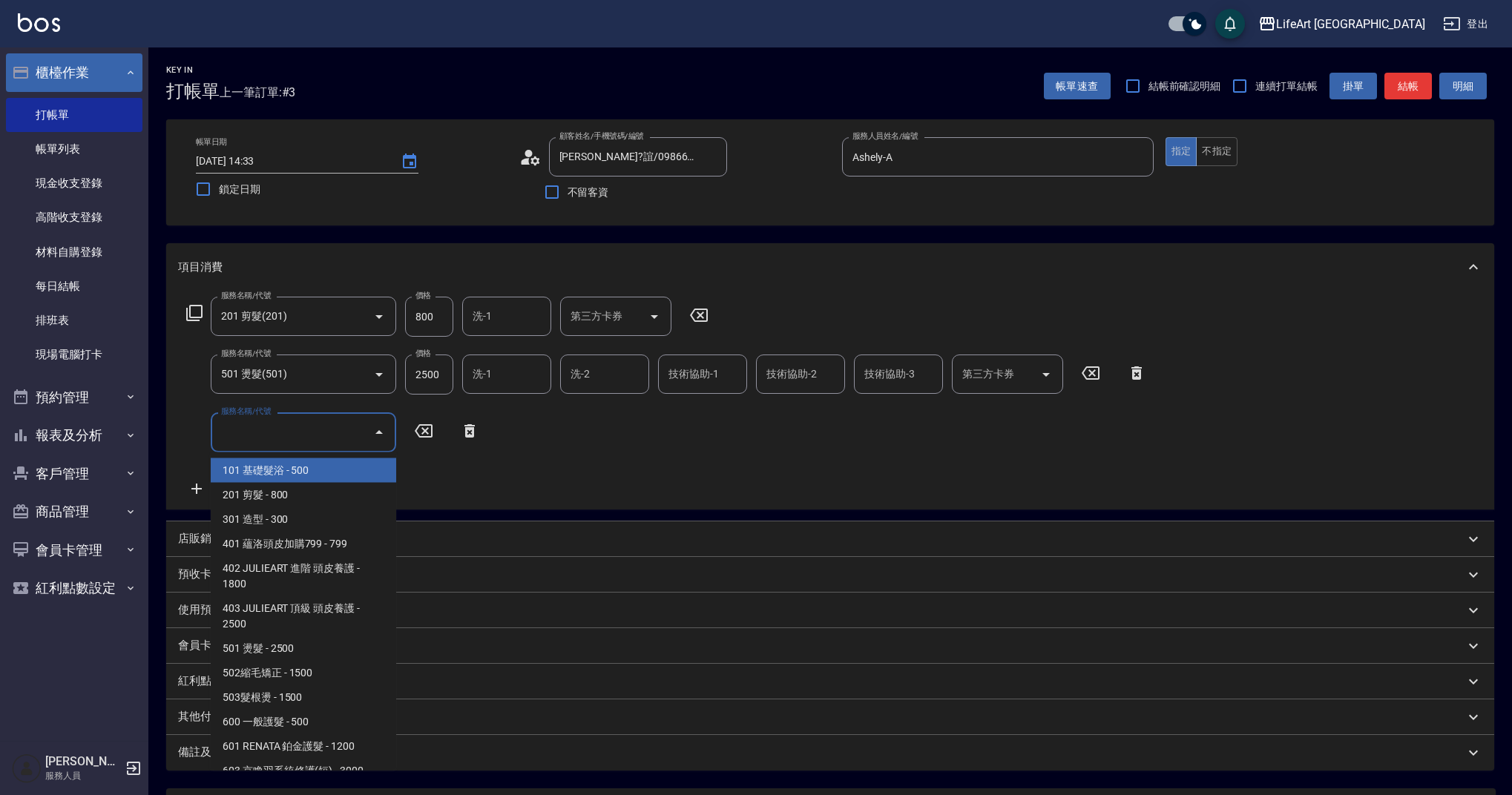
click at [261, 440] on input "服務名稱/代號" at bounding box center [293, 432] width 150 height 26
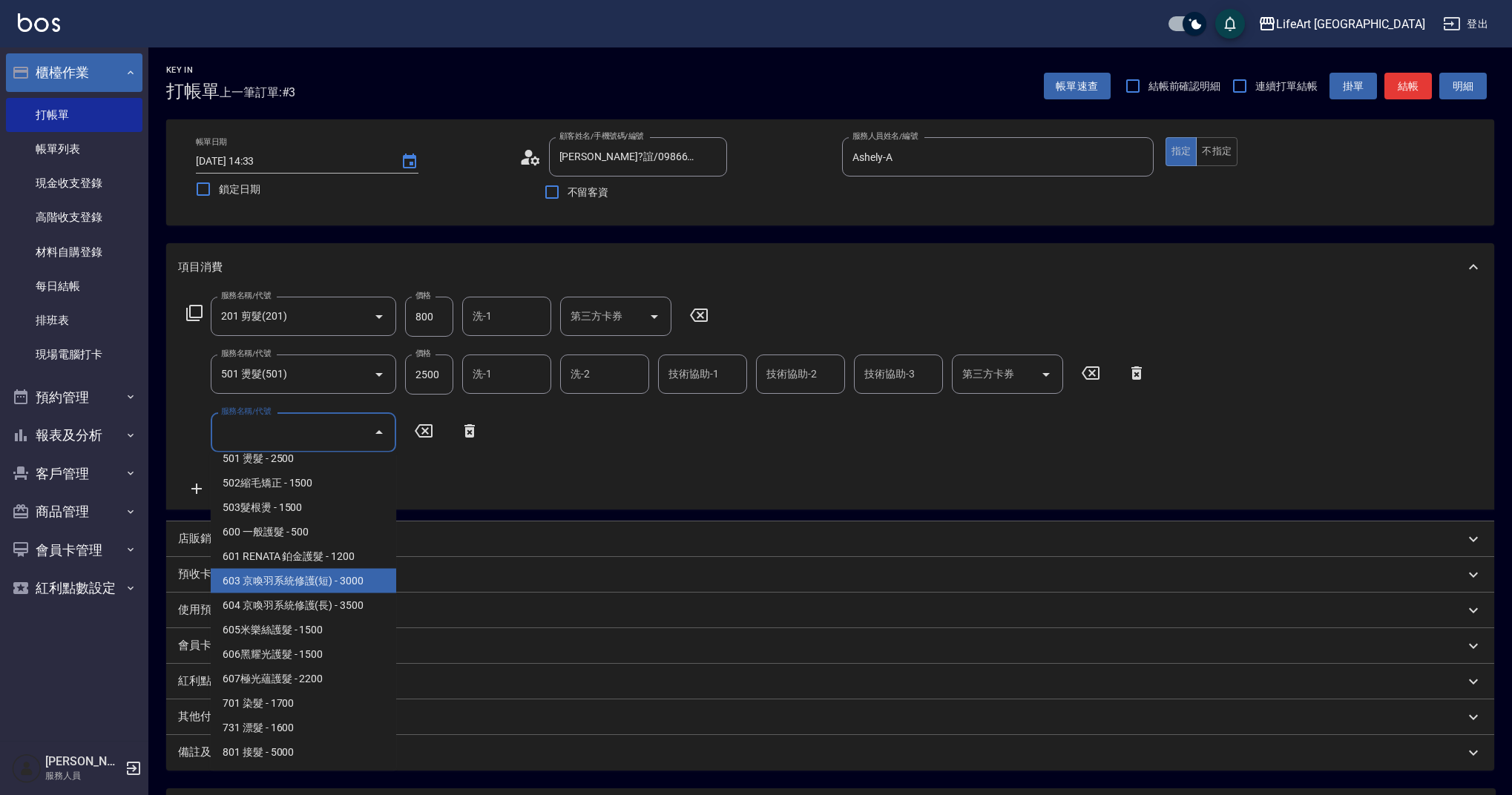
click at [362, 574] on span "603 京喚羽系統修護(短) - 3000" at bounding box center [303, 581] width 185 height 25
type input "603 京喚羽系統修護(短)(603)"
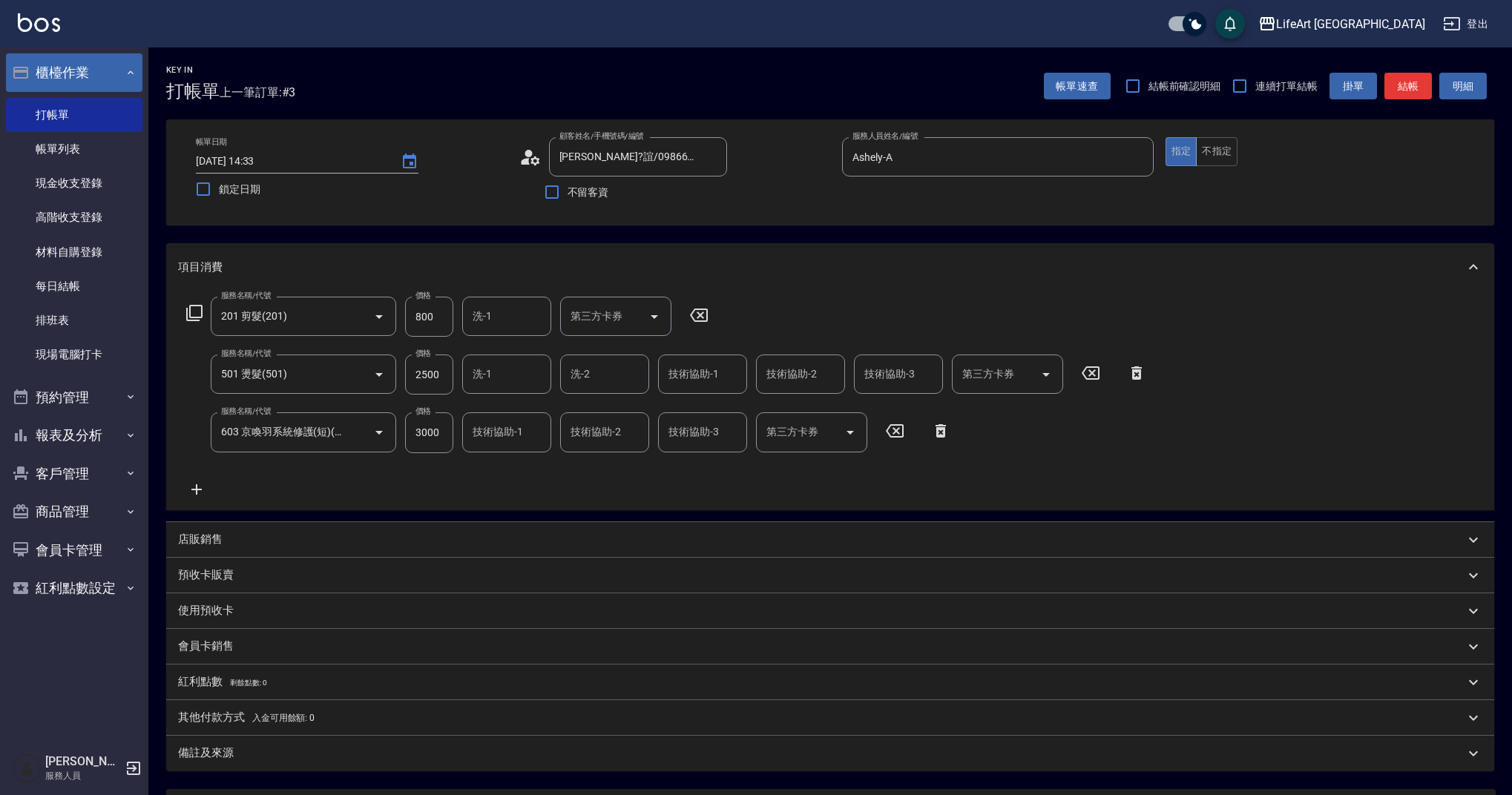
click at [198, 486] on icon at bounding box center [197, 490] width 11 height 11
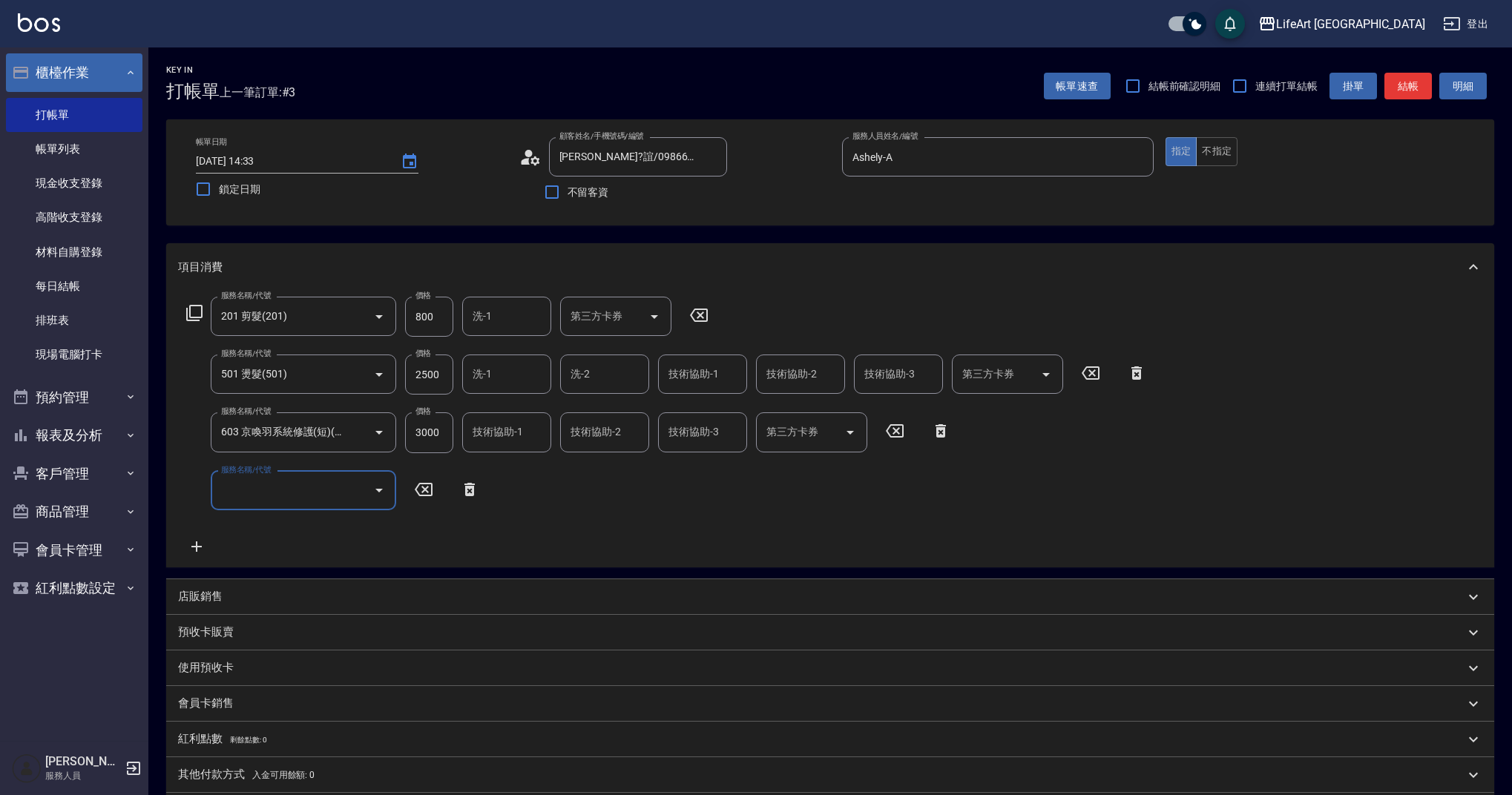
click at [276, 489] on input "服務名稱/代號" at bounding box center [293, 491] width 150 height 26
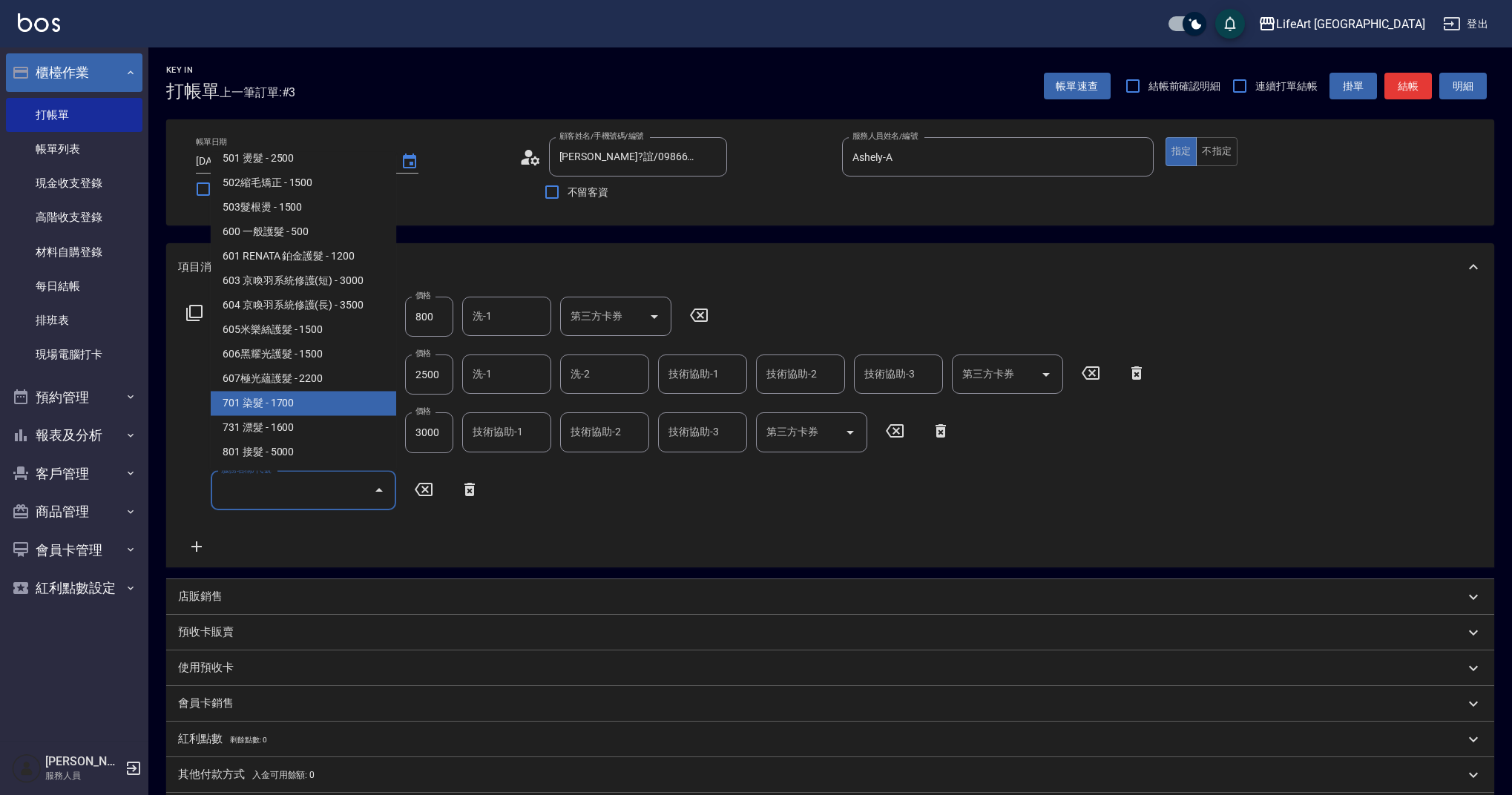
click at [351, 407] on span "701 染髮 - 1700" at bounding box center [303, 404] width 185 height 25
type input "701 染髮(701)"
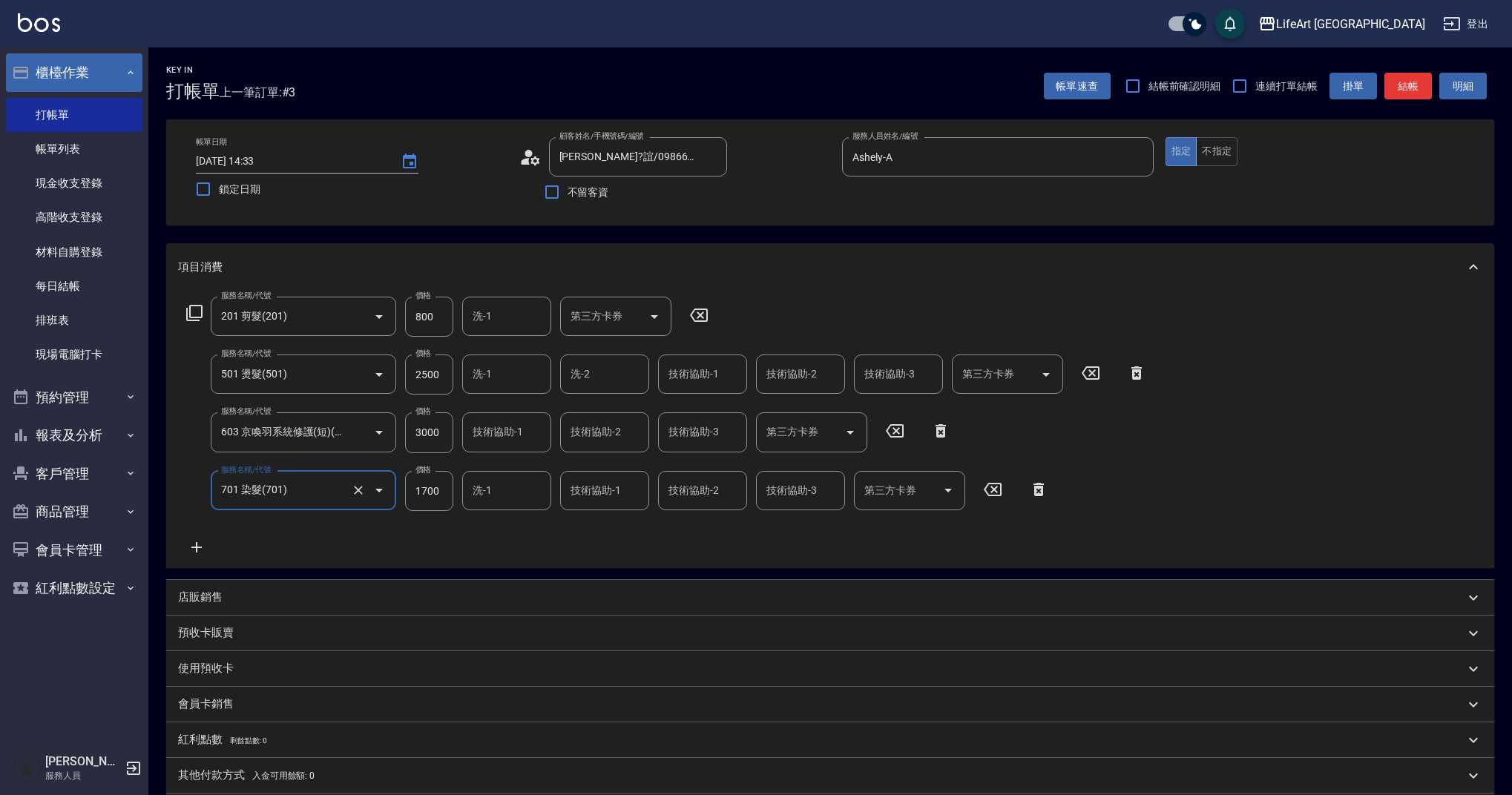
click at [431, 492] on input "1700" at bounding box center [429, 491] width 48 height 40
type input "2740"
click at [425, 381] on input "2500" at bounding box center [429, 375] width 48 height 40
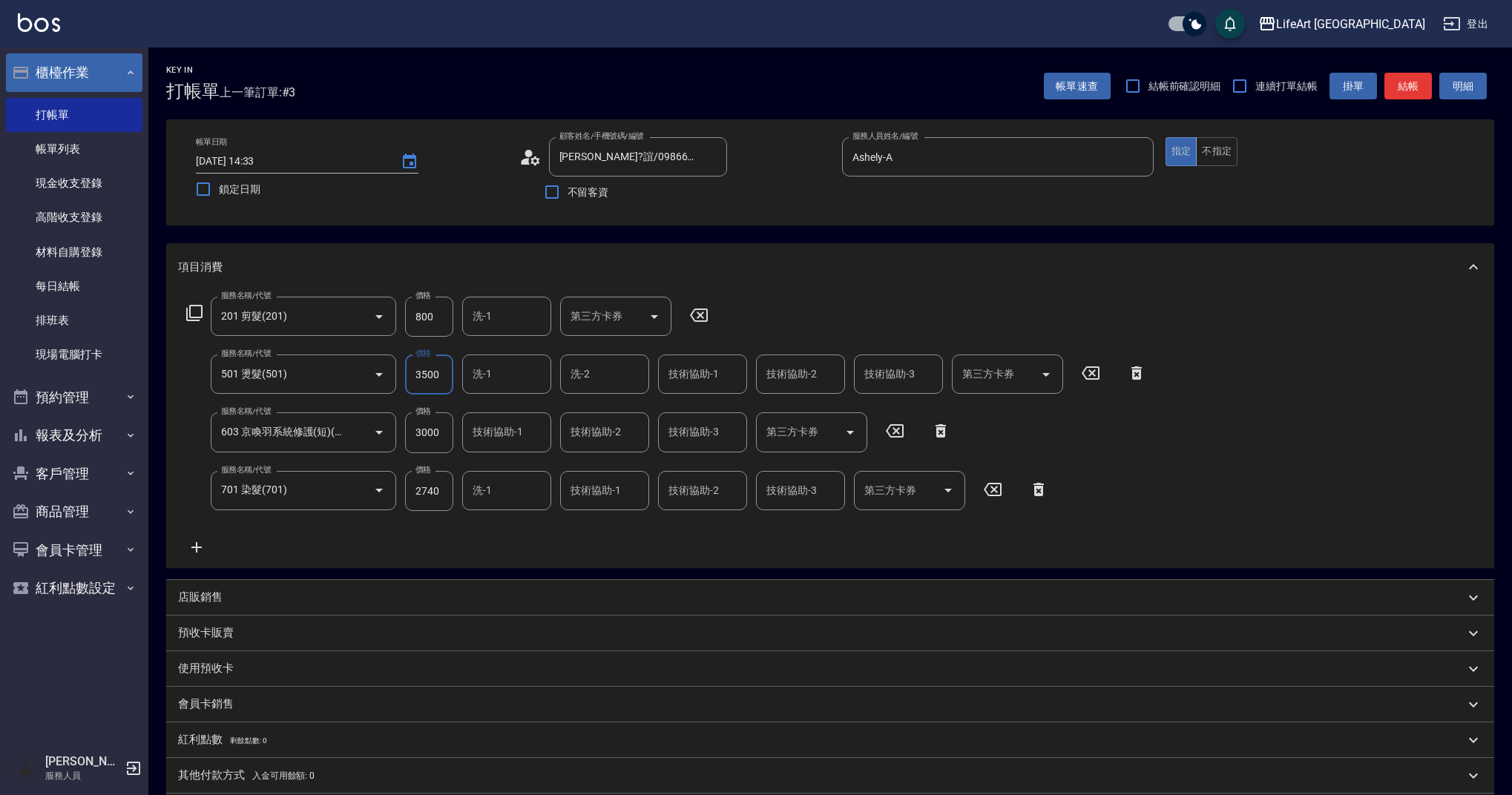
type input "3500"
click at [431, 433] on input "3000" at bounding box center [429, 433] width 48 height 40
type input "2500"
click at [510, 551] on div "服務名稱/代號 201 剪髮(201) 服務名稱/代號 價格 800 價格 洗-1 洗-1 第三方卡券 第三方卡券 服務名稱/代號 501 燙髮(501) 服…" at bounding box center [666, 426] width 977 height 260
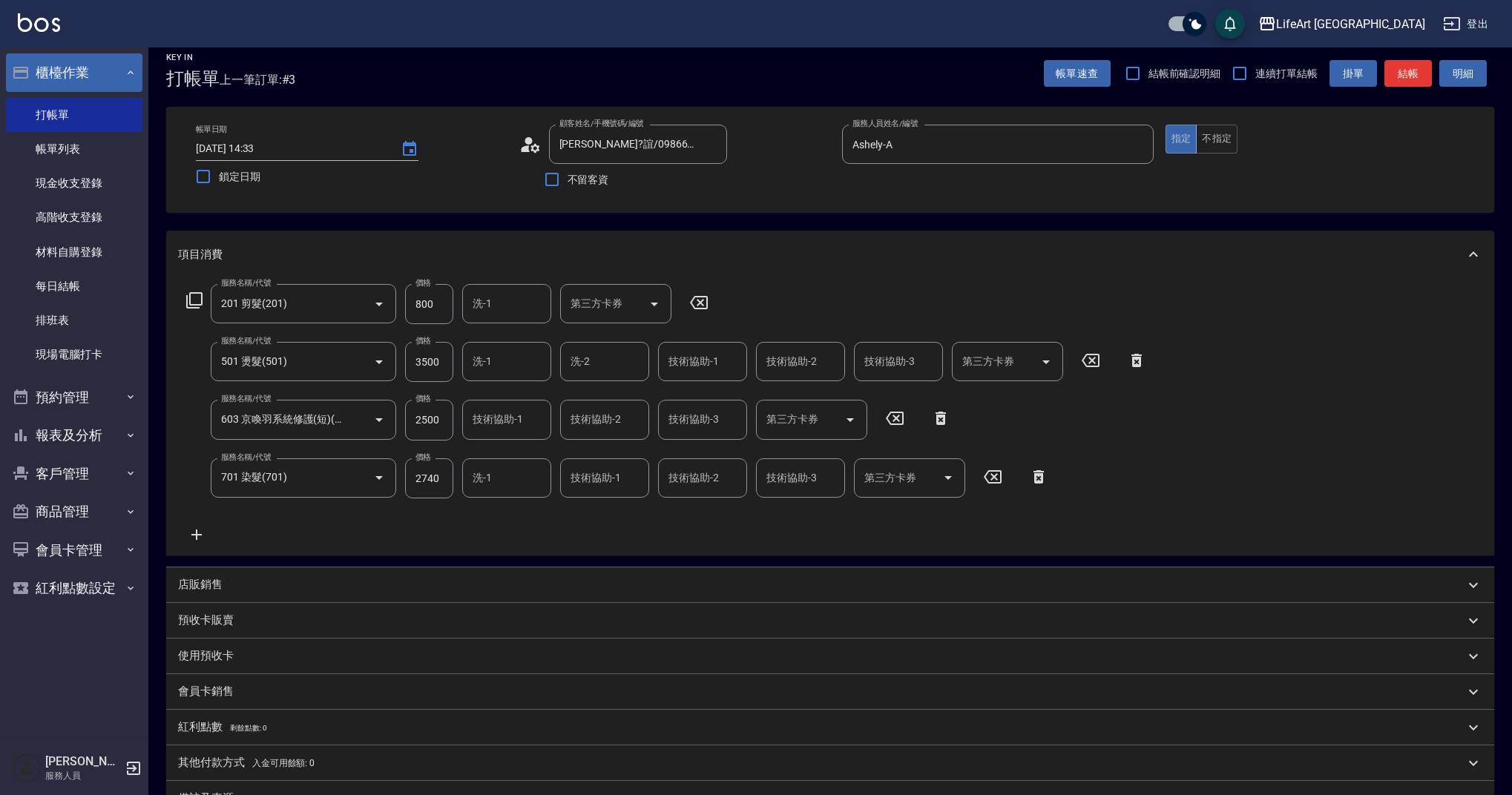
scroll to position [0, 0]
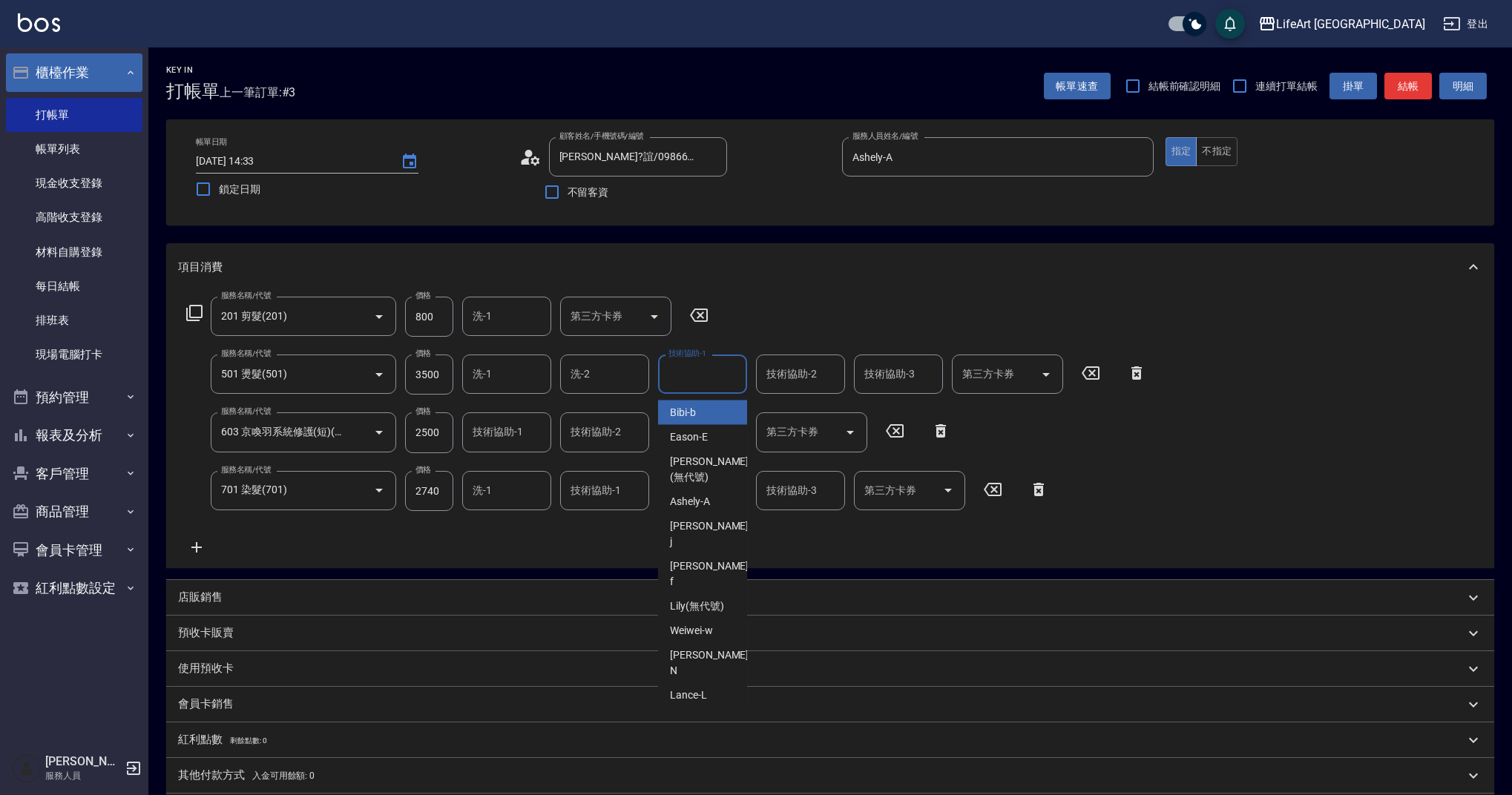
click at [686, 376] on input "技術協助-1" at bounding box center [702, 375] width 76 height 26
click at [699, 404] on ul "Lily (無代號)" at bounding box center [702, 412] width 89 height 36
click at [699, 407] on span "Lily (無代號)" at bounding box center [697, 413] width 54 height 15
type input "Lily(無代號)"
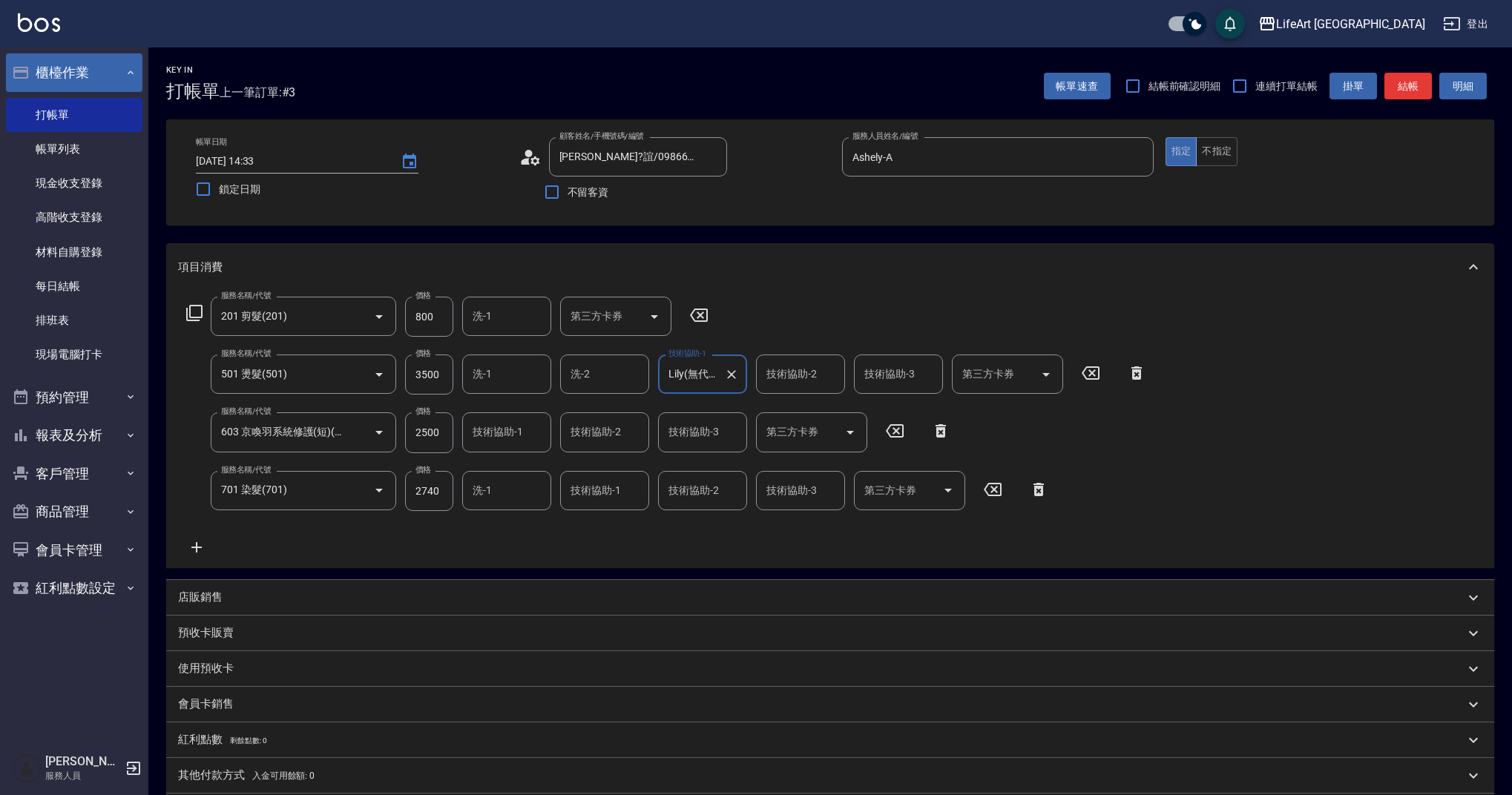
click at [778, 368] on div "技術協助-2 技術協助-2" at bounding box center [800, 374] width 89 height 39
click at [791, 406] on span "Lily (無代號)" at bounding box center [795, 413] width 54 height 15
type input "Lily(無代號)"
click at [889, 372] on div "技術協助-3 技術協助-3" at bounding box center [898, 374] width 89 height 39
click at [892, 408] on span "Lily (無代號)" at bounding box center [892, 413] width 54 height 15
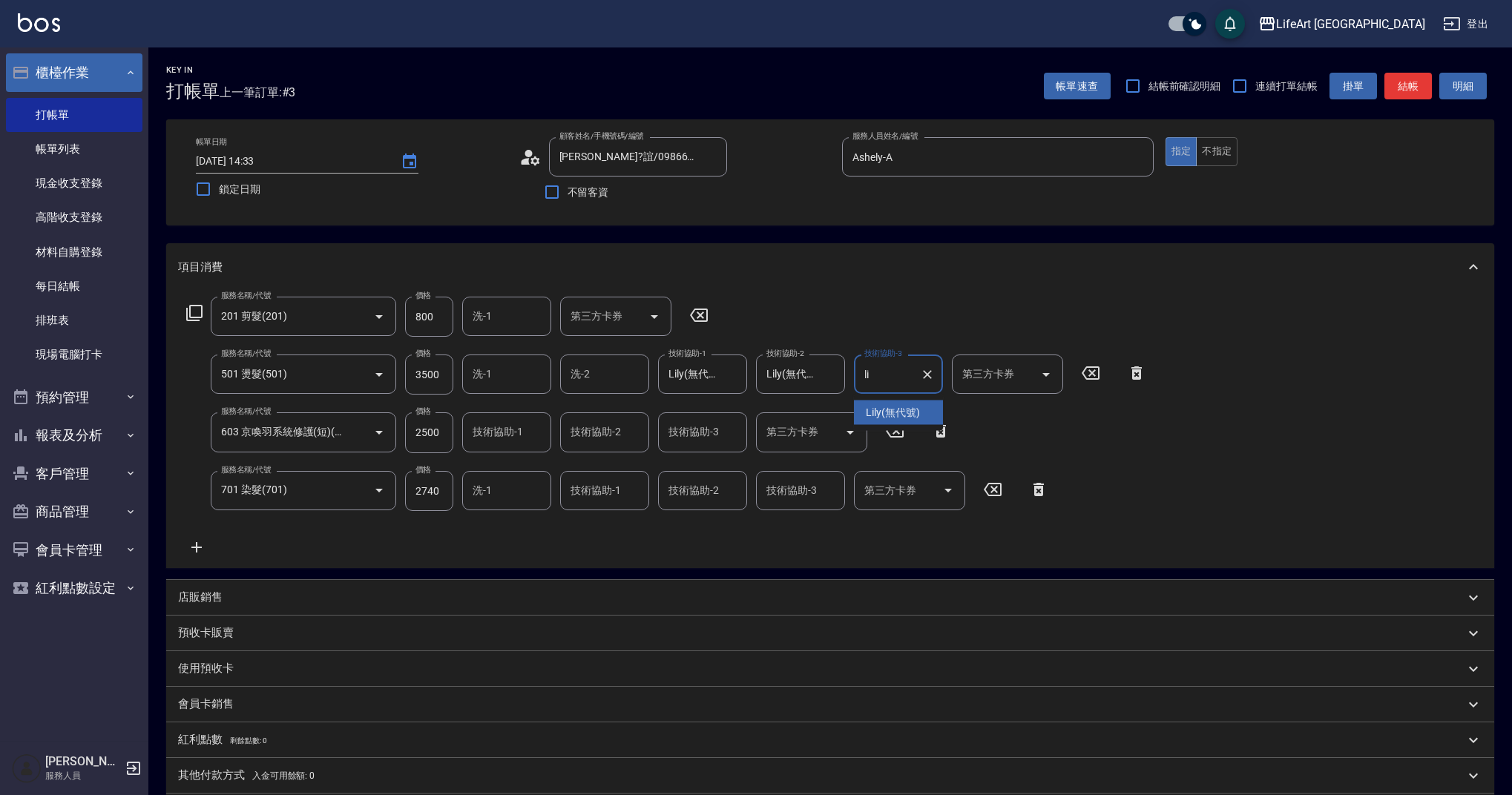
type input "Lily(無代號)"
click at [492, 425] on div "技術協助-1 技術協助-1" at bounding box center [506, 432] width 89 height 39
click at [503, 479] on div "Lily (無代號)" at bounding box center [506, 471] width 89 height 25
type input "Lily(無代號)"
click at [615, 492] on input "技術協助-1" at bounding box center [604, 491] width 76 height 26
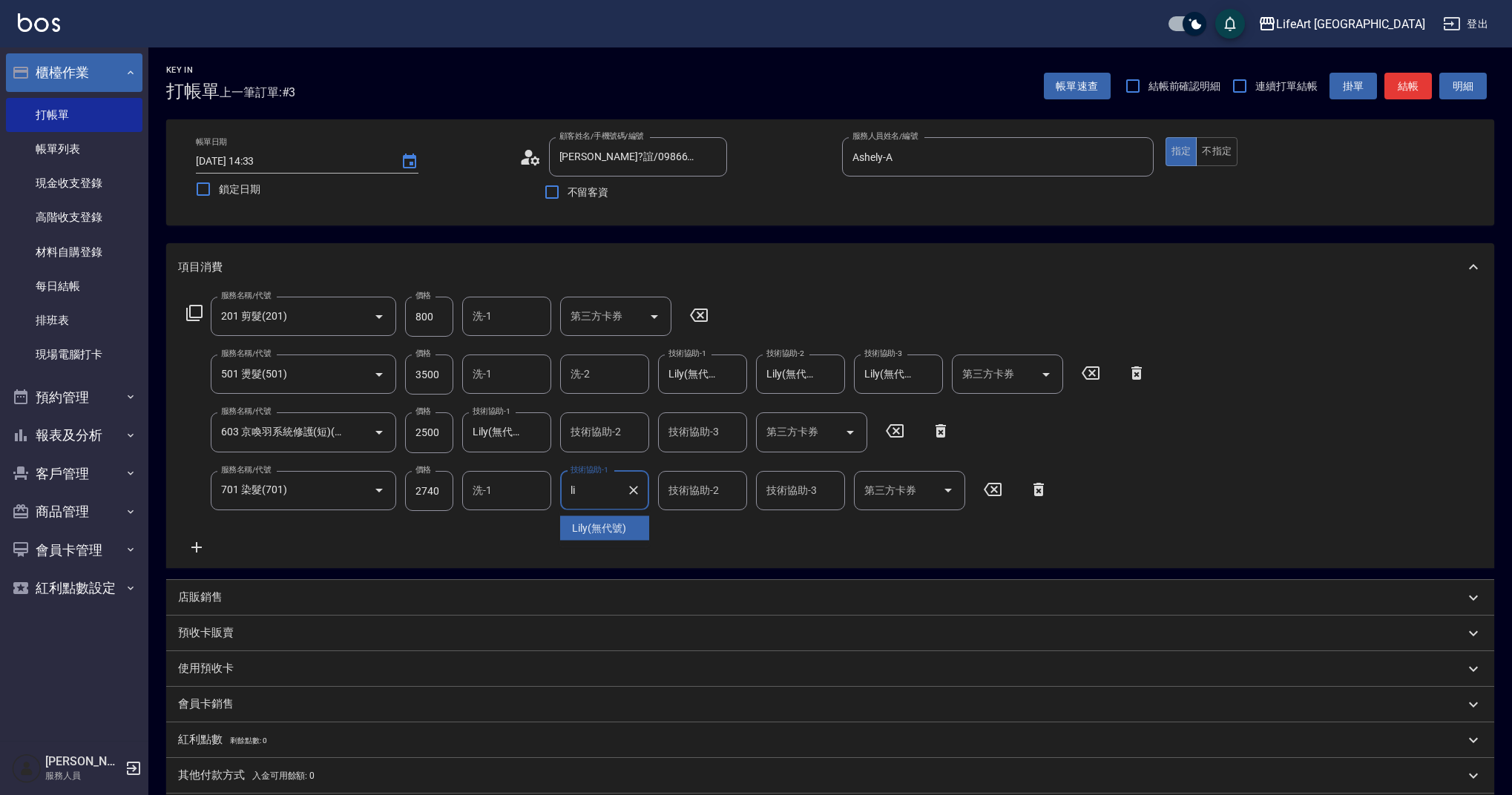
click at [614, 531] on span "Lily (無代號)" at bounding box center [599, 528] width 54 height 15
type input "Lily(無代號)"
click at [676, 499] on input "技術協助-2" at bounding box center [702, 491] width 76 height 26
click at [686, 530] on span "Lily (無代號)" at bounding box center [697, 528] width 54 height 15
type input "Lily(無代號)"
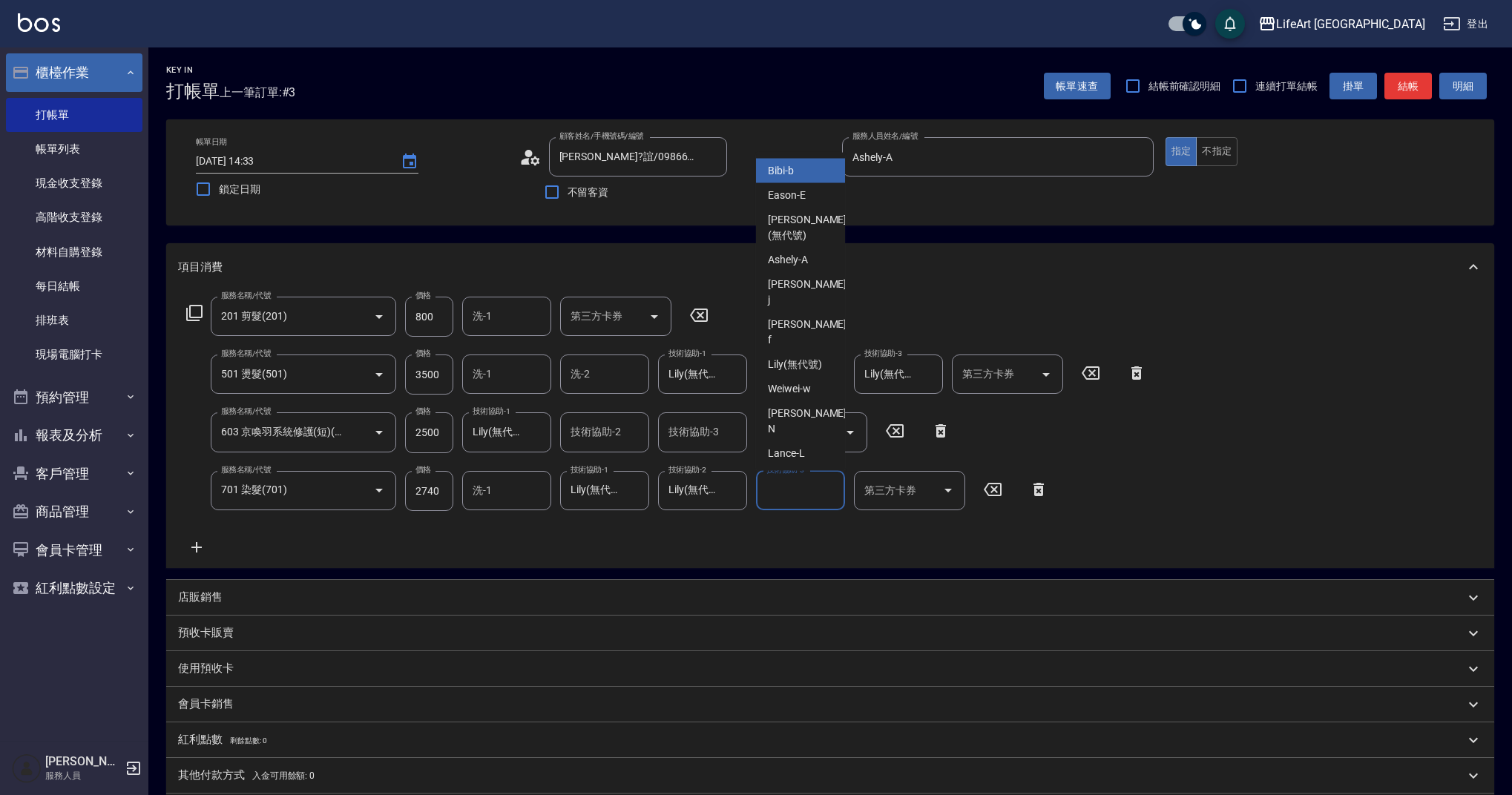
click at [771, 492] on div "技術協助-3 技術協助-3" at bounding box center [800, 490] width 89 height 39
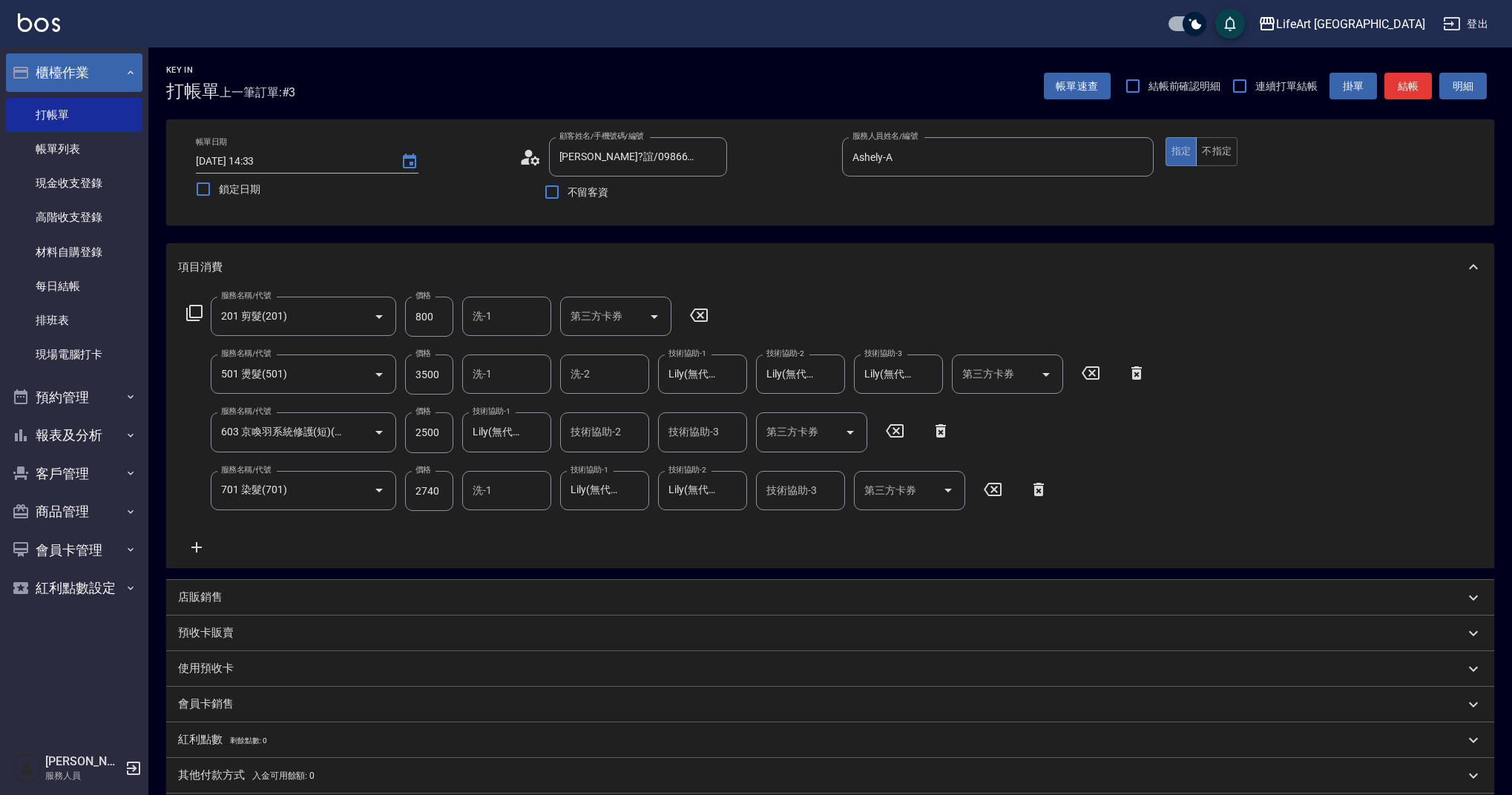
click at [728, 541] on div "服務名稱/代號 201 剪髮(201) 服務名稱/代號 價格 800 價格 洗-1 洗-1 第三方卡券 第三方卡券 服務名稱/代號 501 燙髮(501) 服…" at bounding box center [666, 426] width 977 height 260
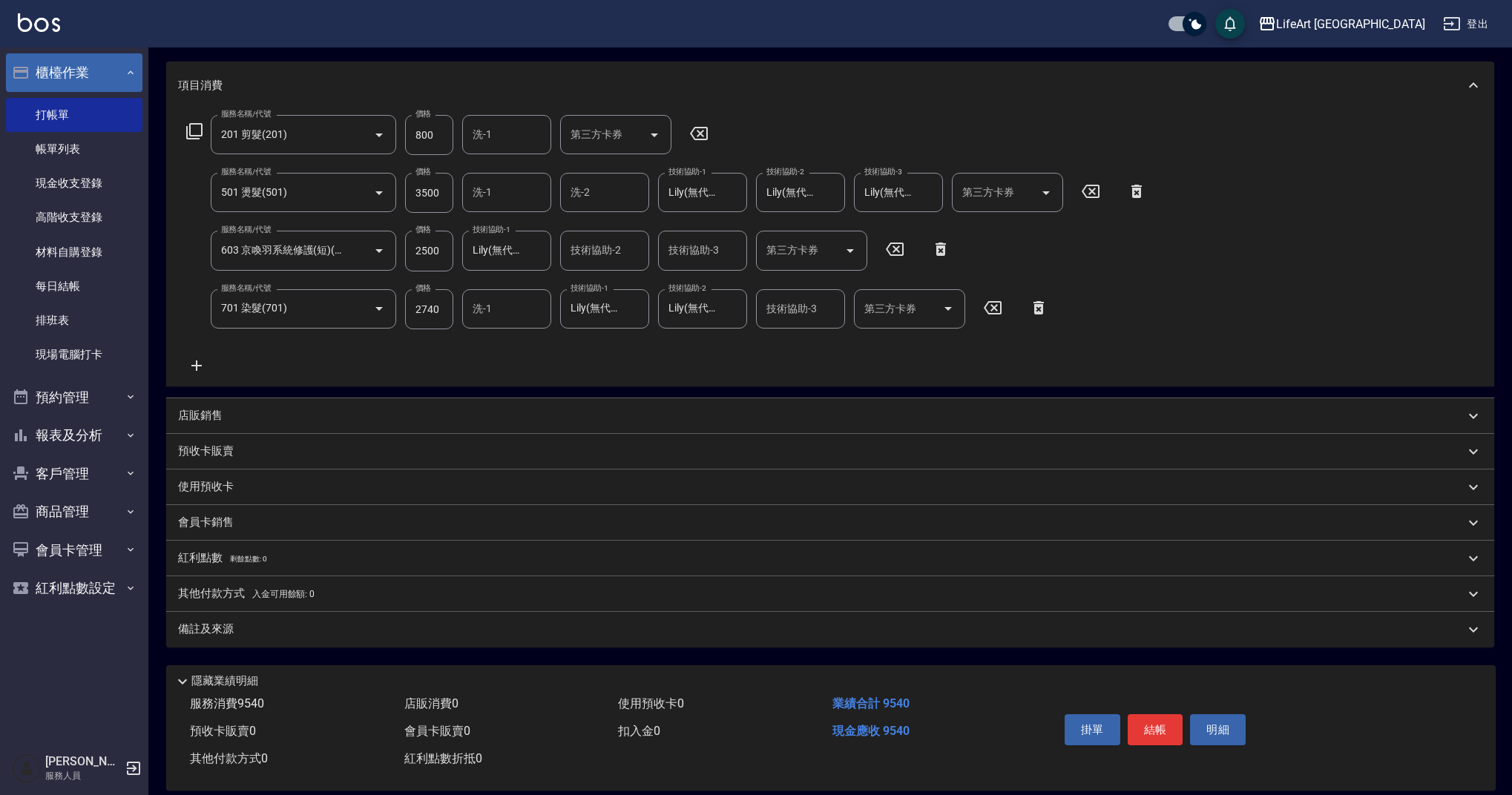
scroll to position [201, 0]
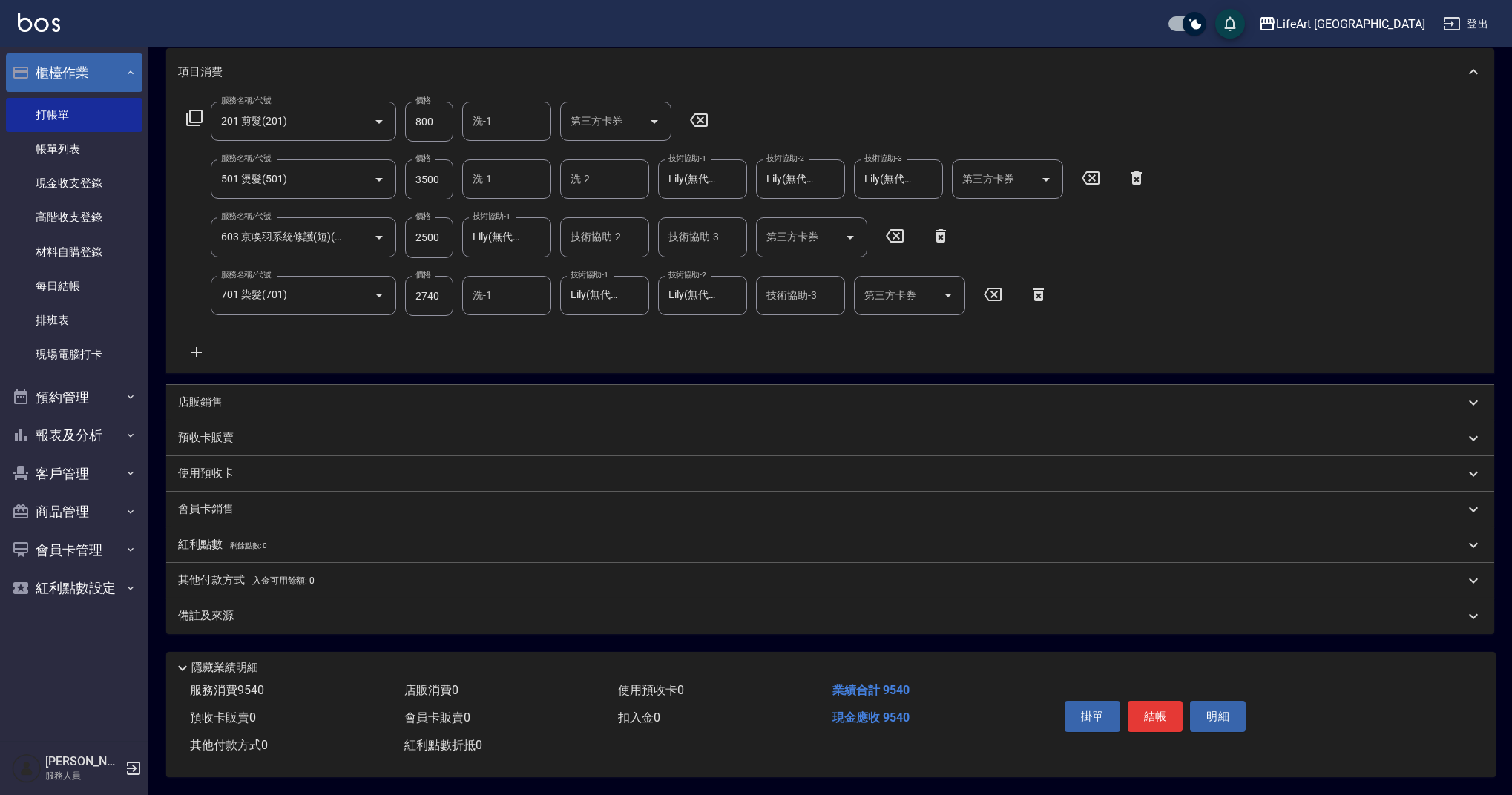
drag, startPoint x: 283, startPoint y: 599, endPoint x: 293, endPoint y: 607, distance: 12.8
click at [282, 600] on div "備註及來源" at bounding box center [830, 617] width 1328 height 35
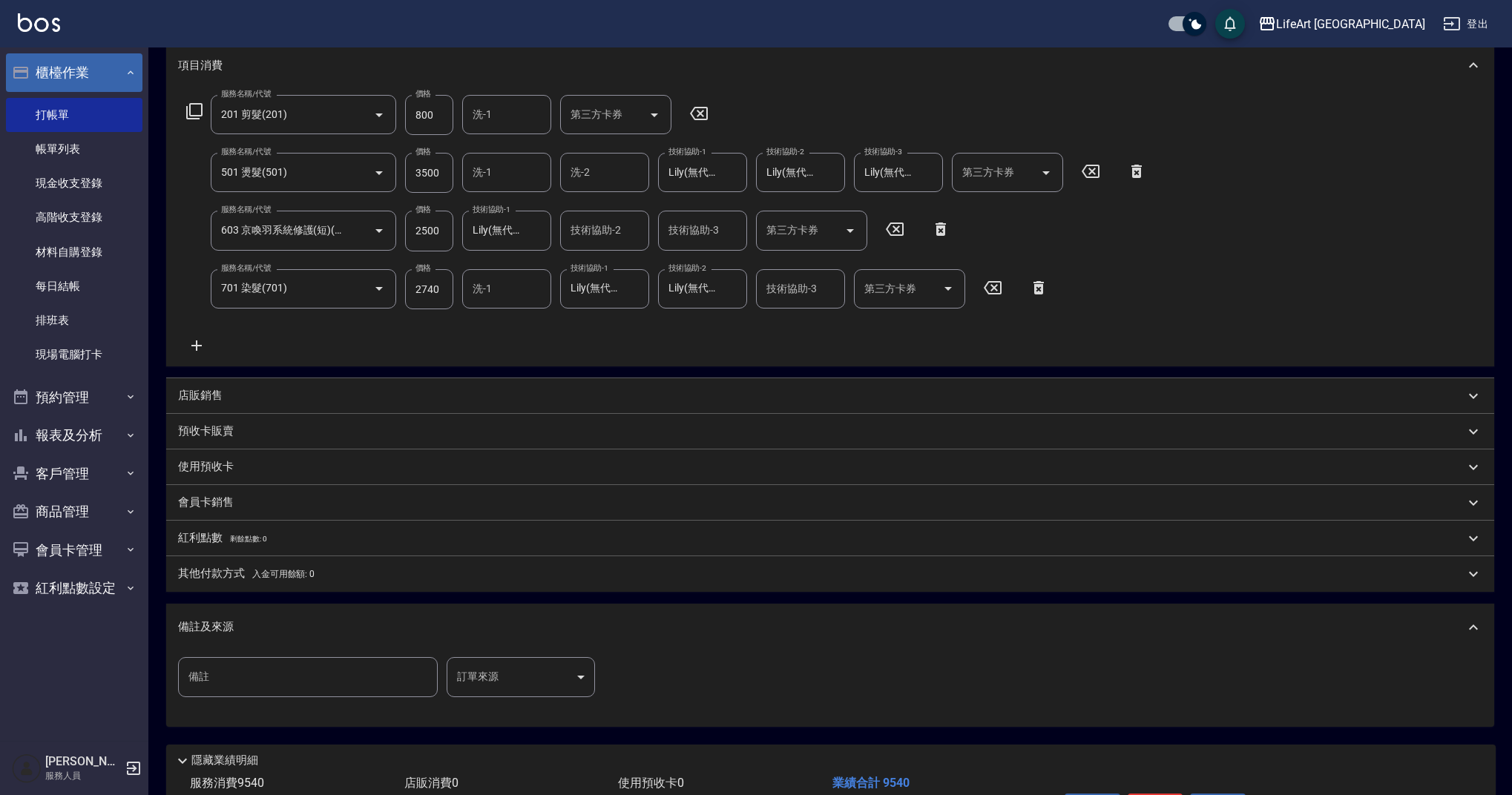
click at [504, 686] on body "LifeArt 蘆洲 登出 櫃檯作業 打帳單 帳單列表 現金收支登錄 高階收支登錄 材料自購登錄 每日結帳 排班表 現場電腦打卡 預約管理 預約管理 單日預約…" at bounding box center [756, 343] width 1512 height 1090
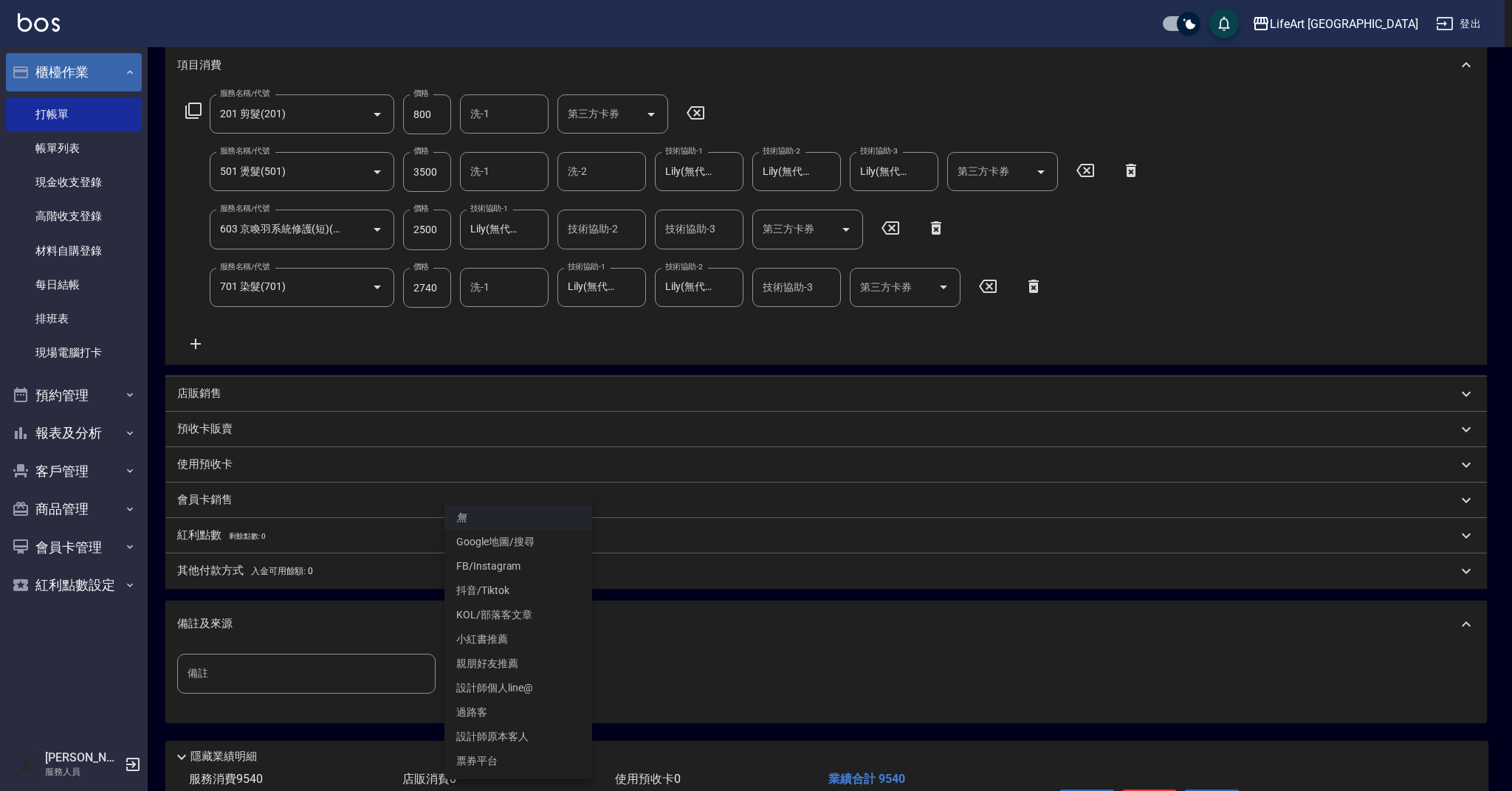
click at [522, 563] on li "FB/Instagram" at bounding box center [518, 566] width 148 height 24
type input "FB/Instagram"
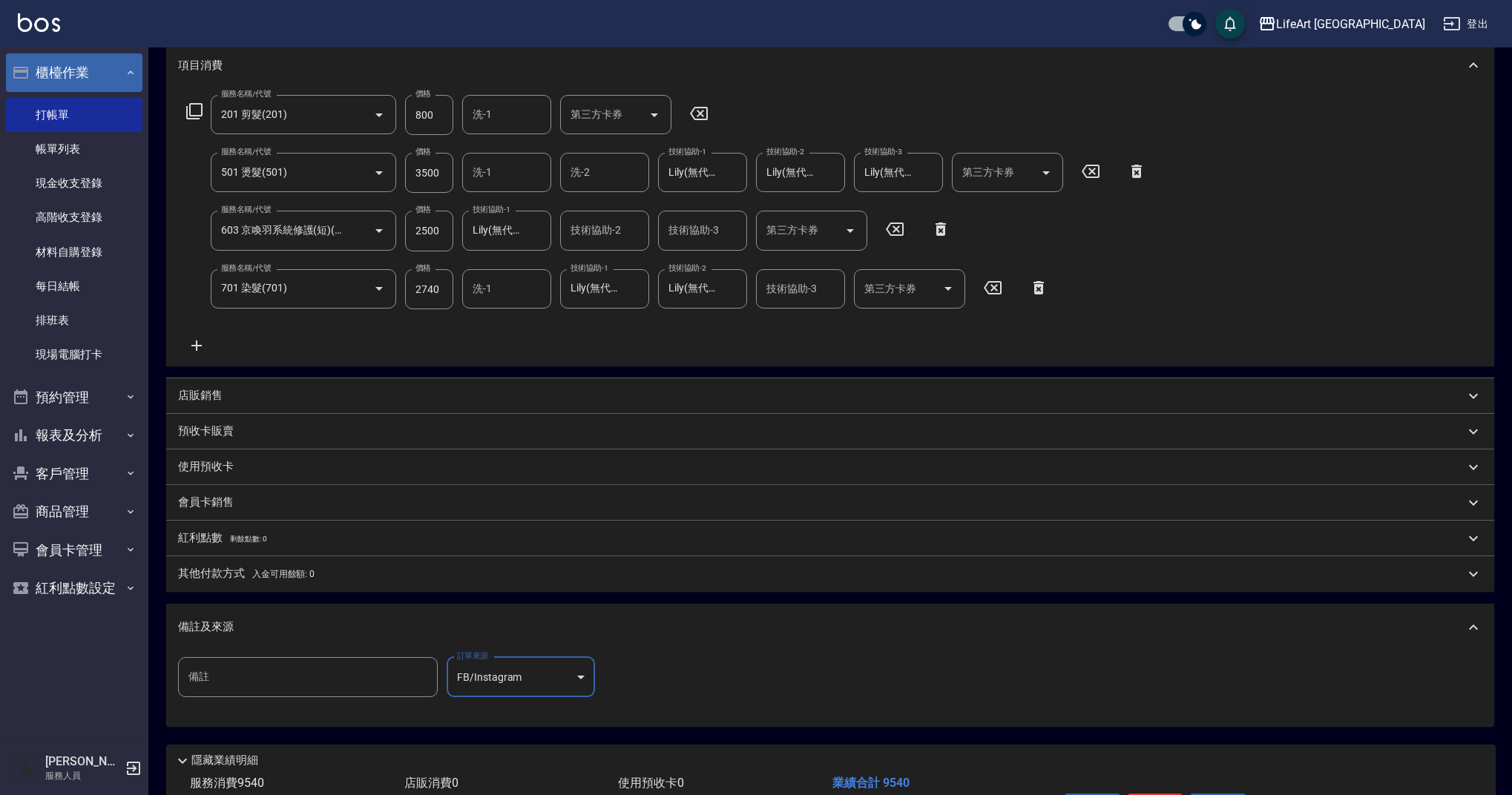
scroll to position [301, 0]
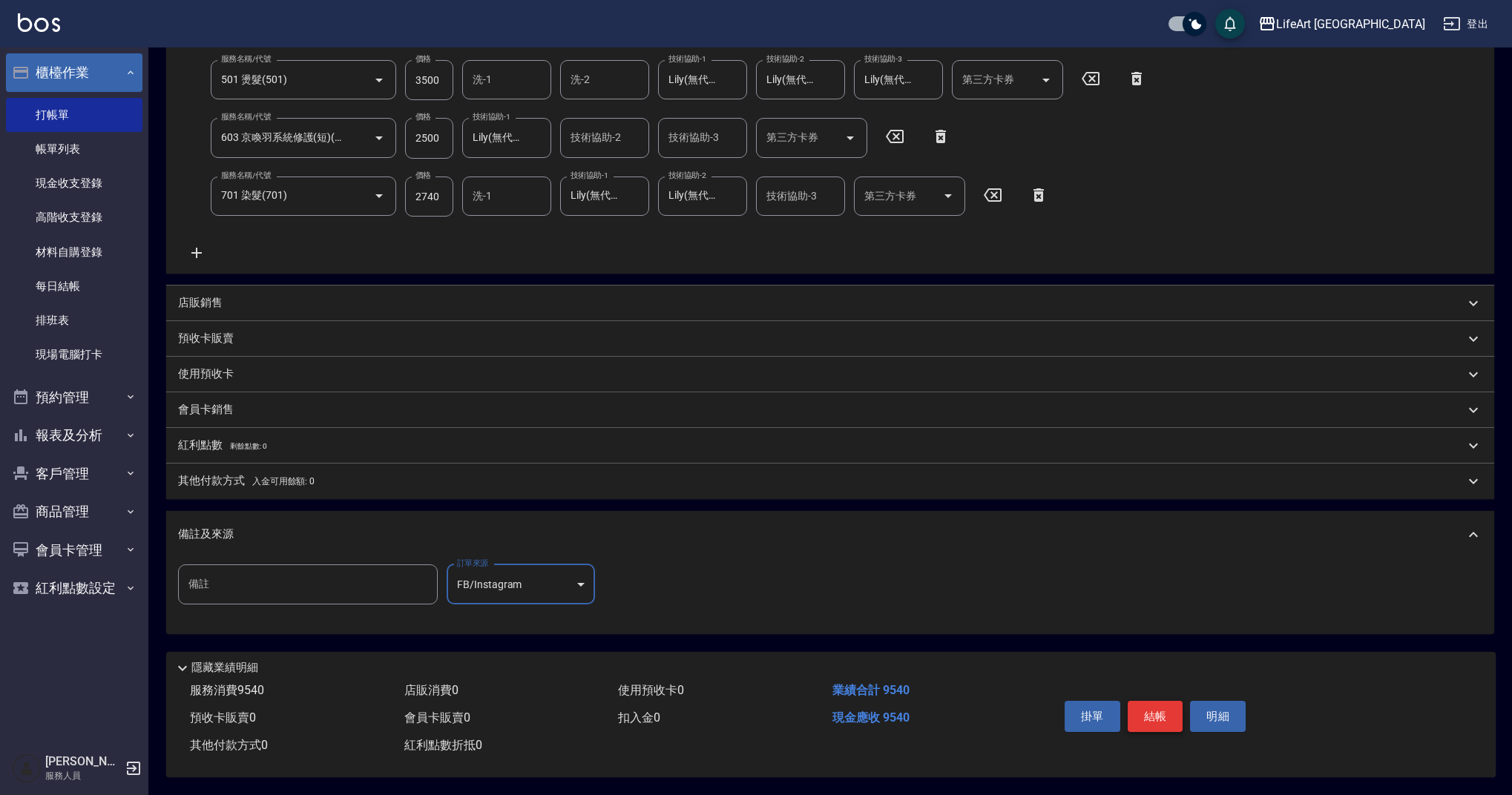
click at [1145, 703] on button "結帳" at bounding box center [1155, 716] width 56 height 31
